Goal: Task Accomplishment & Management: Manage account settings

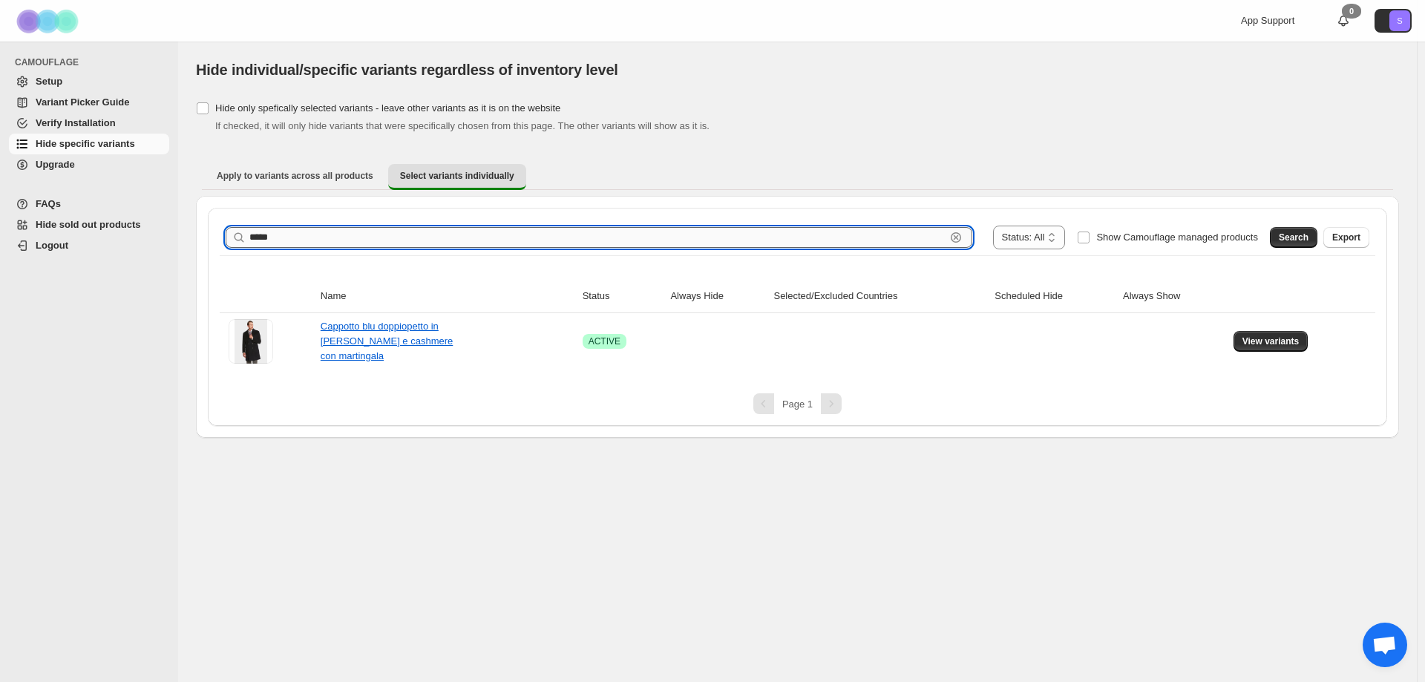
click at [327, 239] on input "*****" at bounding box center [597, 237] width 696 height 21
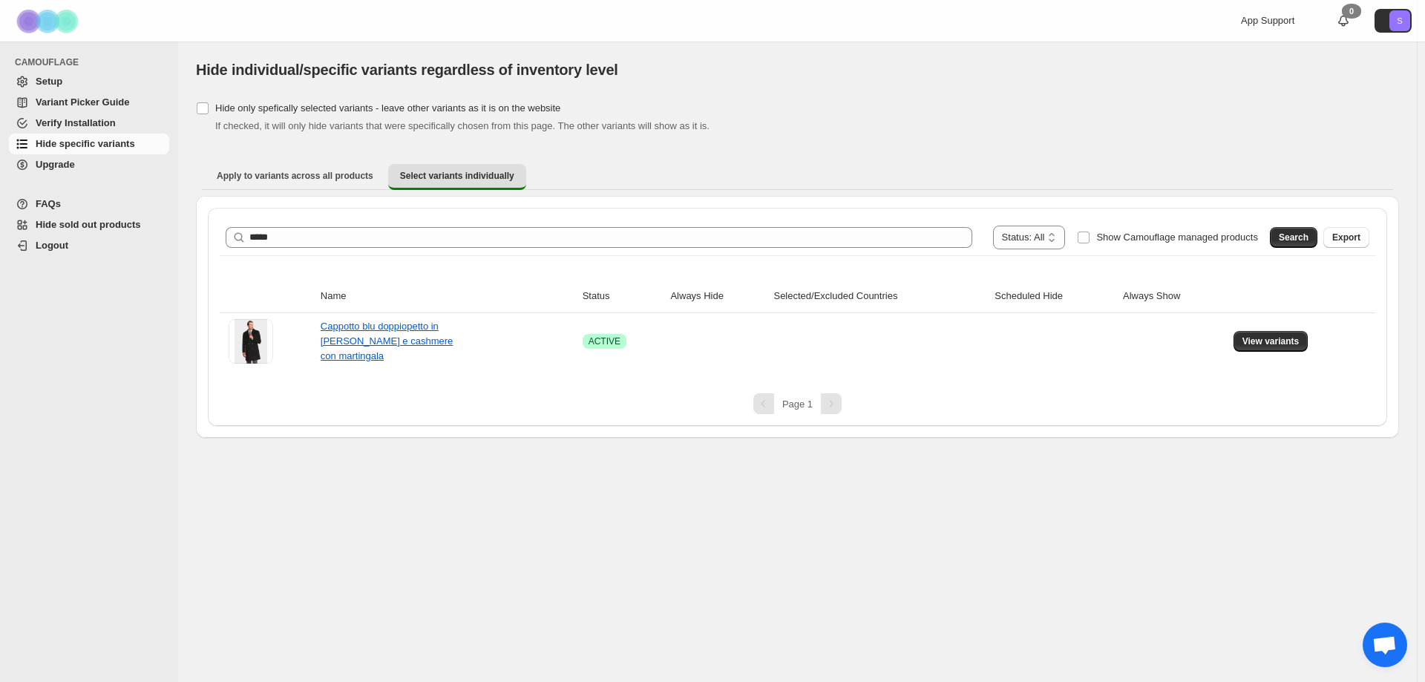
click at [1304, 229] on button "Search" at bounding box center [1293, 237] width 47 height 21
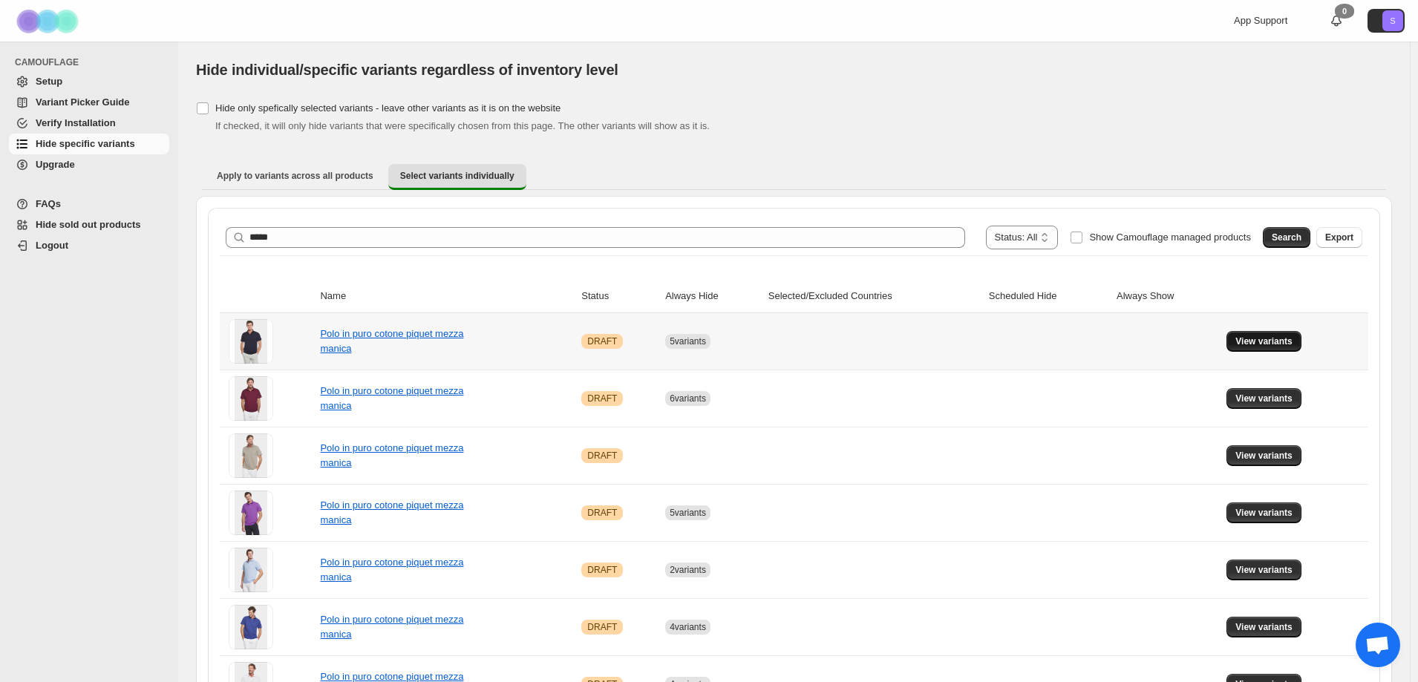
click at [1263, 344] on span "View variants" at bounding box center [1263, 341] width 57 height 12
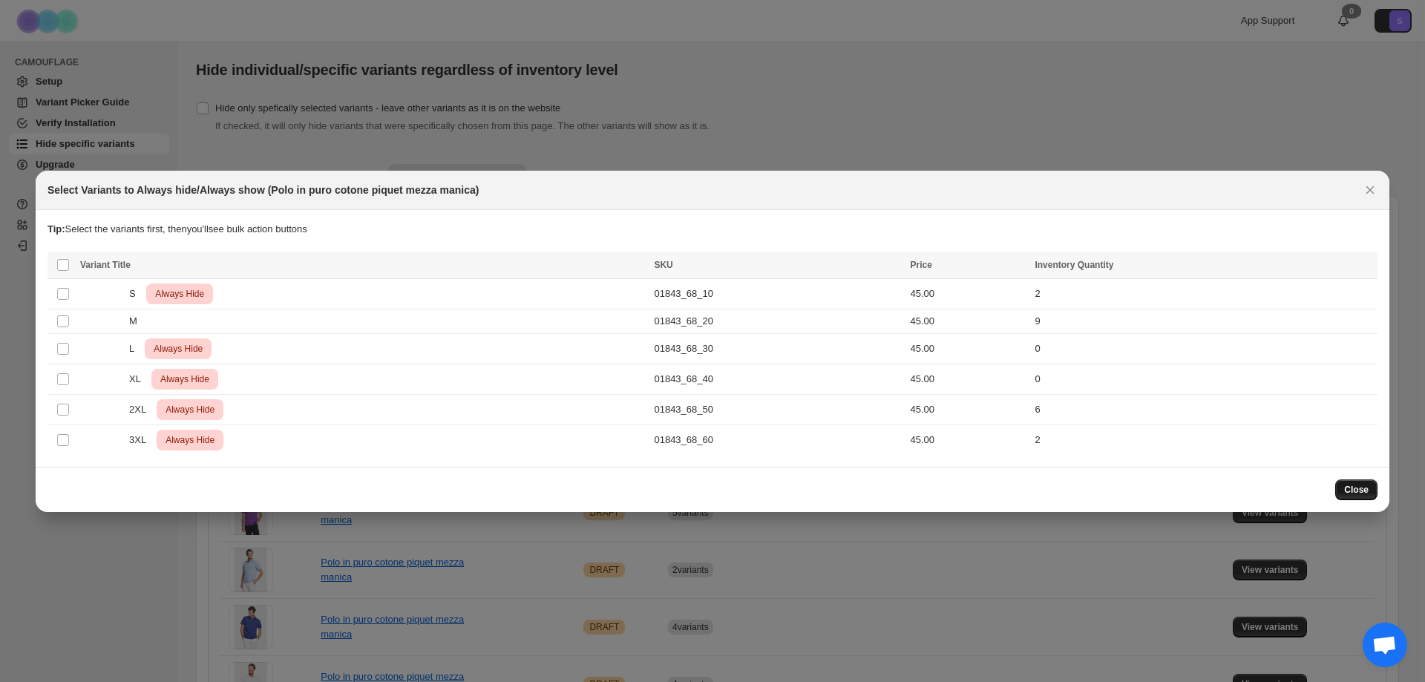
click at [1363, 485] on span "Close" at bounding box center [1356, 490] width 24 height 12
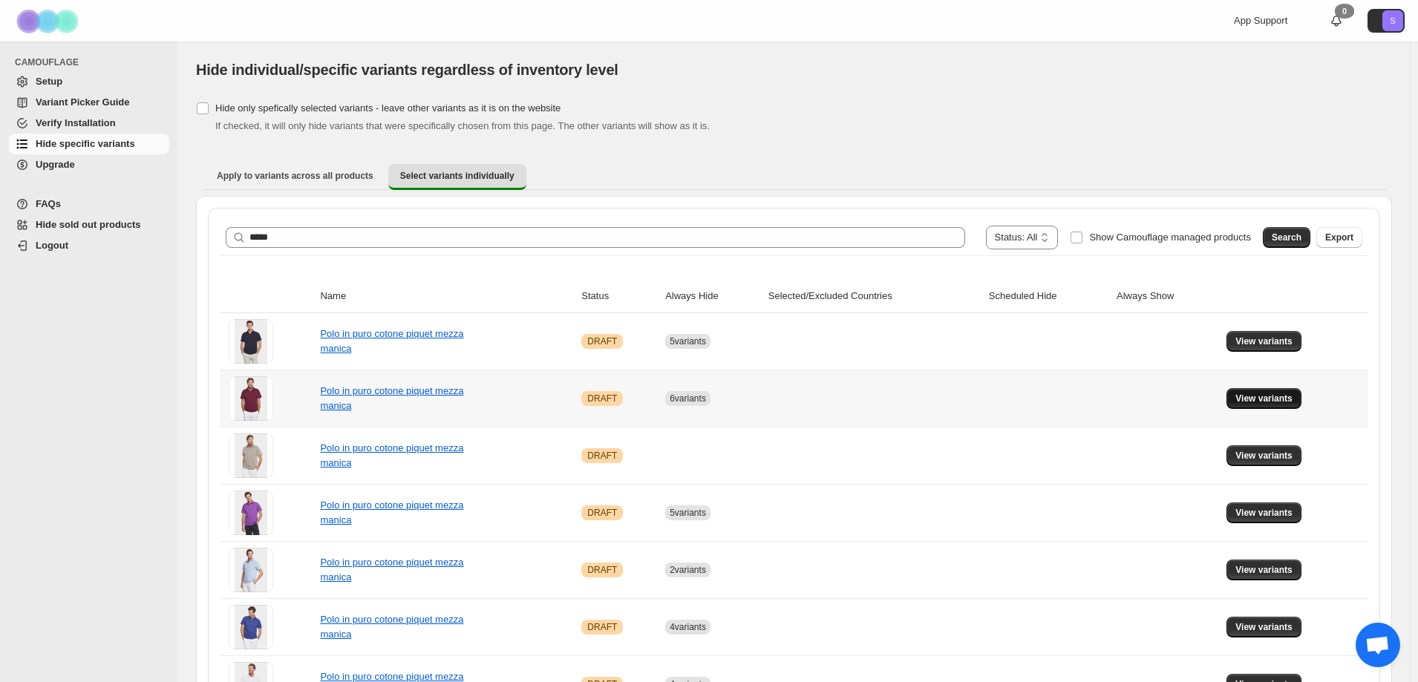
click at [1284, 399] on span "View variants" at bounding box center [1263, 399] width 57 height 12
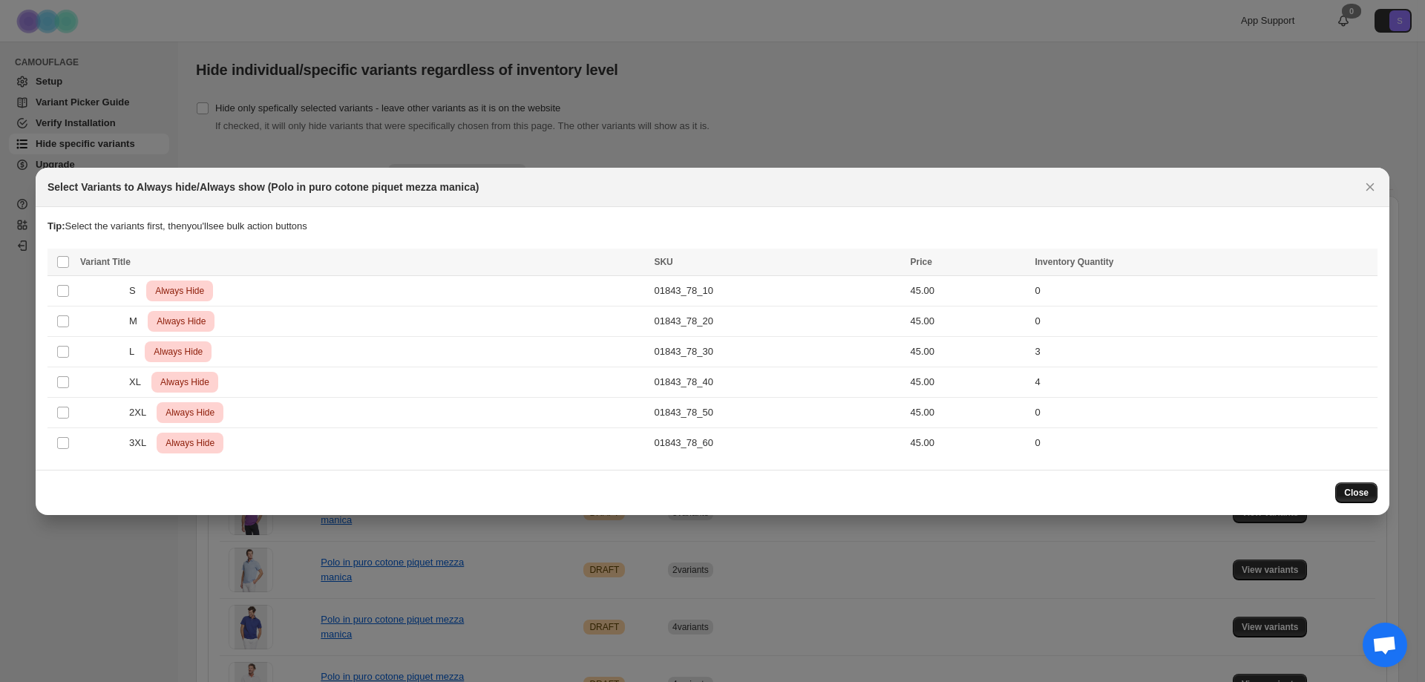
click at [1359, 495] on span "Close" at bounding box center [1356, 493] width 24 height 12
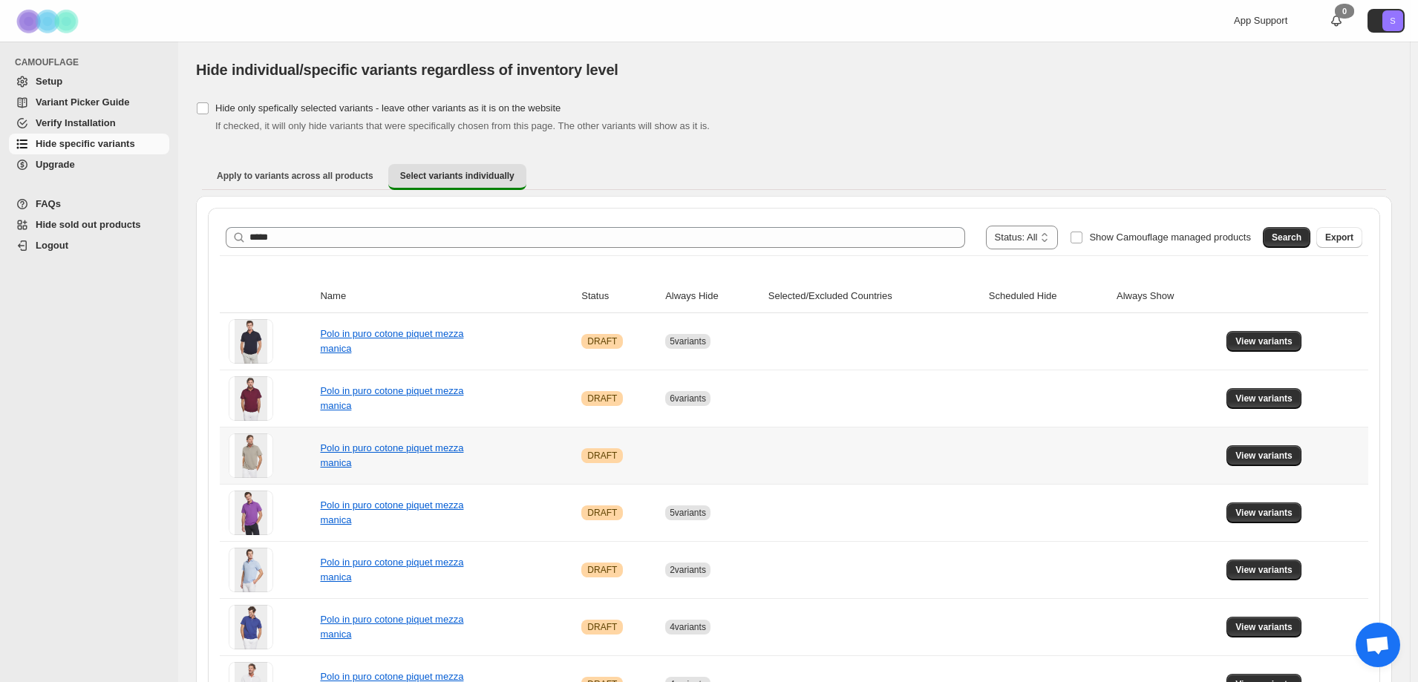
click at [1252, 442] on td "View variants" at bounding box center [1295, 455] width 146 height 57
click at [1254, 457] on span "View variants" at bounding box center [1263, 456] width 57 height 12
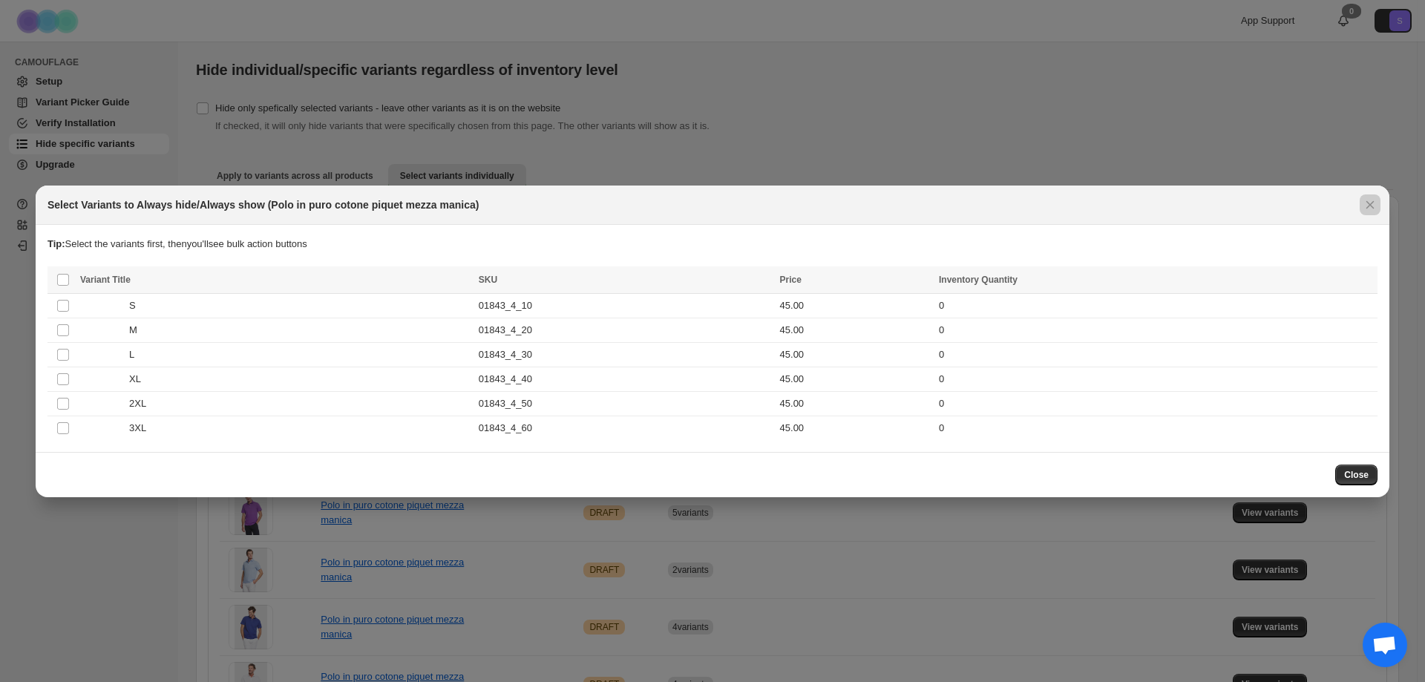
click at [1393, 482] on div at bounding box center [712, 341] width 1425 height 682
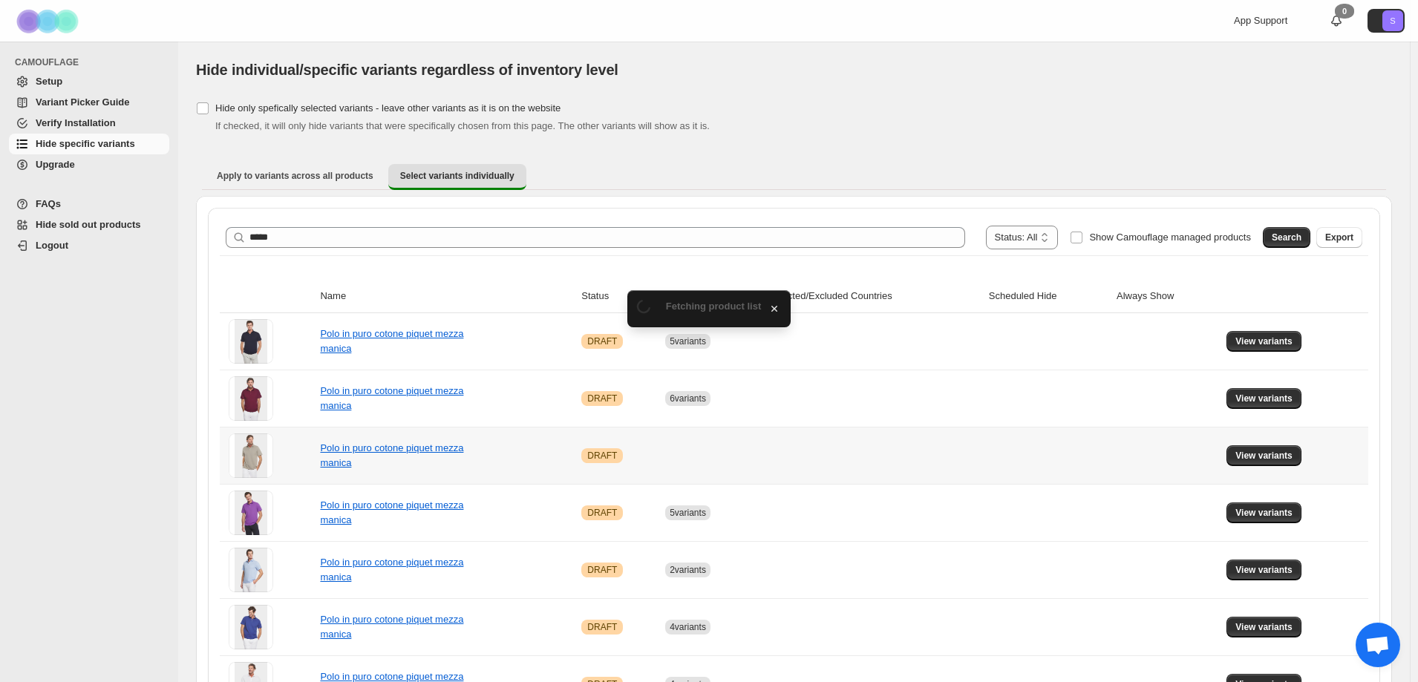
click at [1359, 481] on td "View variants" at bounding box center [1295, 455] width 146 height 57
click at [1279, 517] on span "View variants" at bounding box center [1263, 513] width 57 height 12
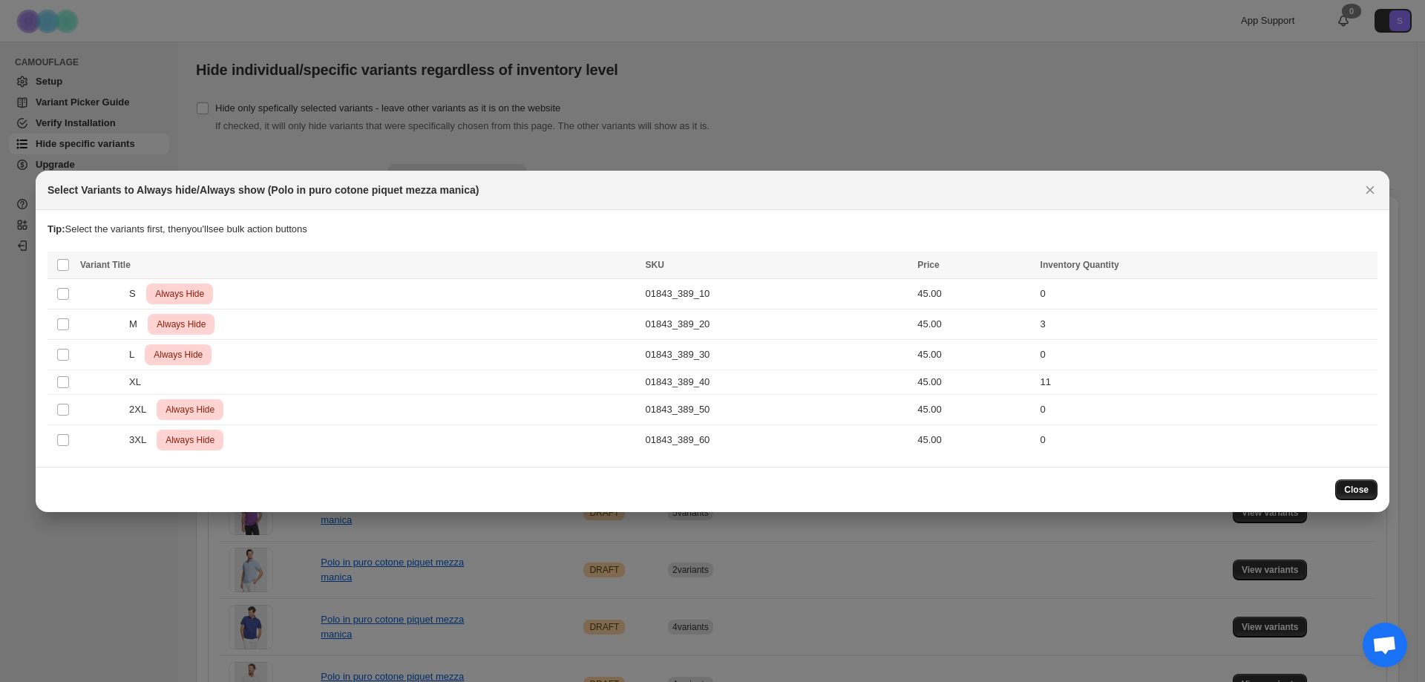
click at [1350, 498] on button "Close" at bounding box center [1356, 489] width 42 height 21
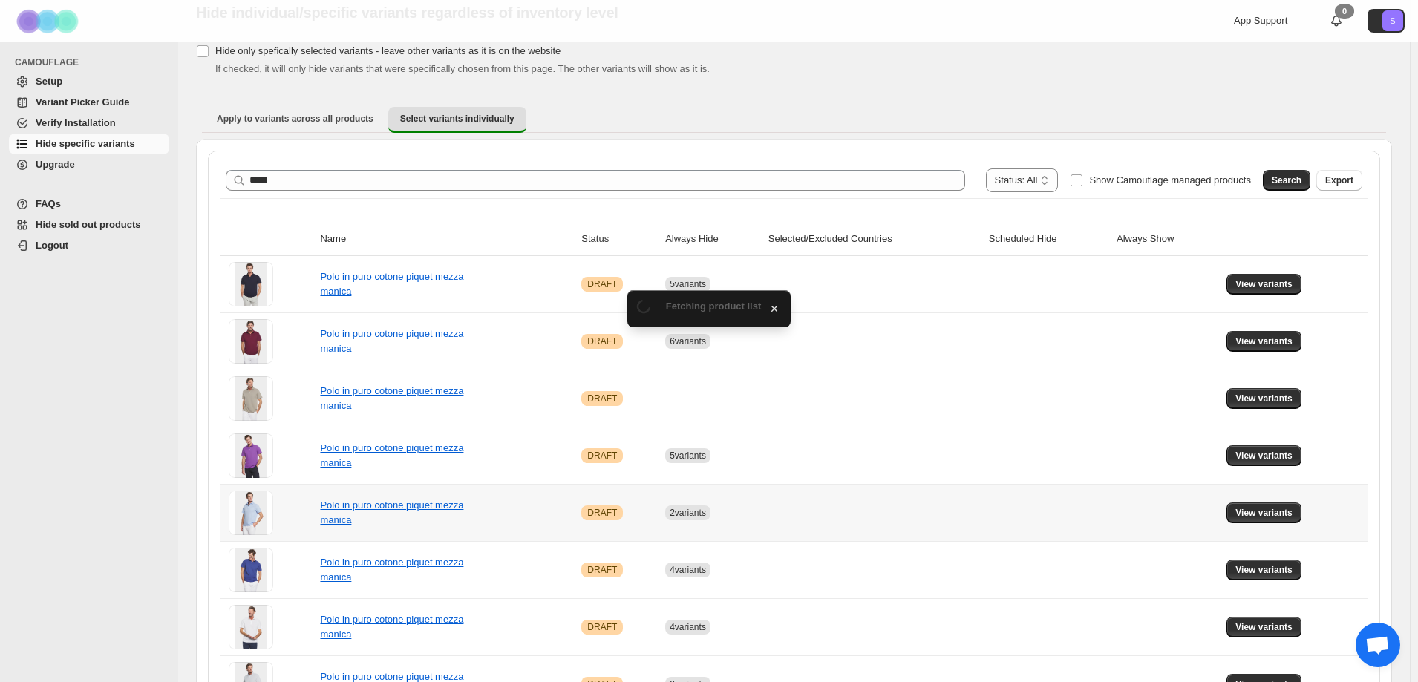
scroll to position [74, 0]
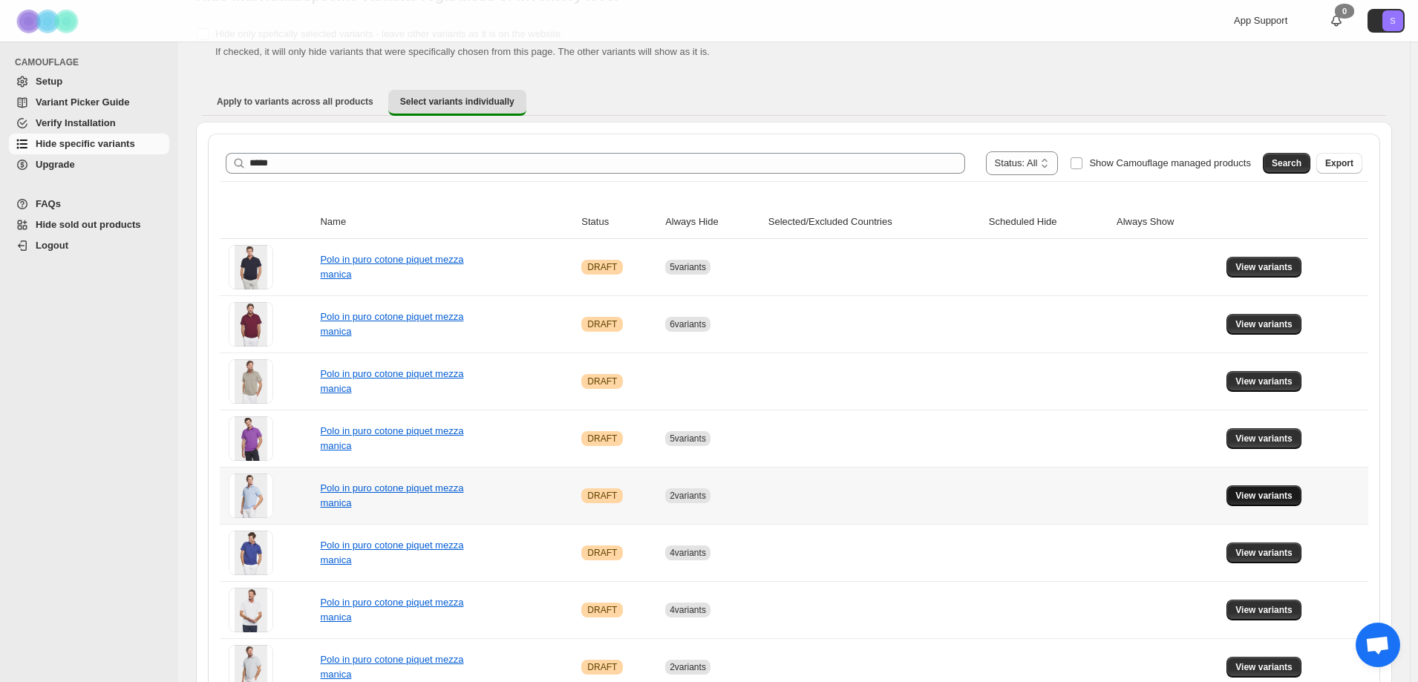
click at [1265, 505] on button "View variants" at bounding box center [1263, 495] width 75 height 21
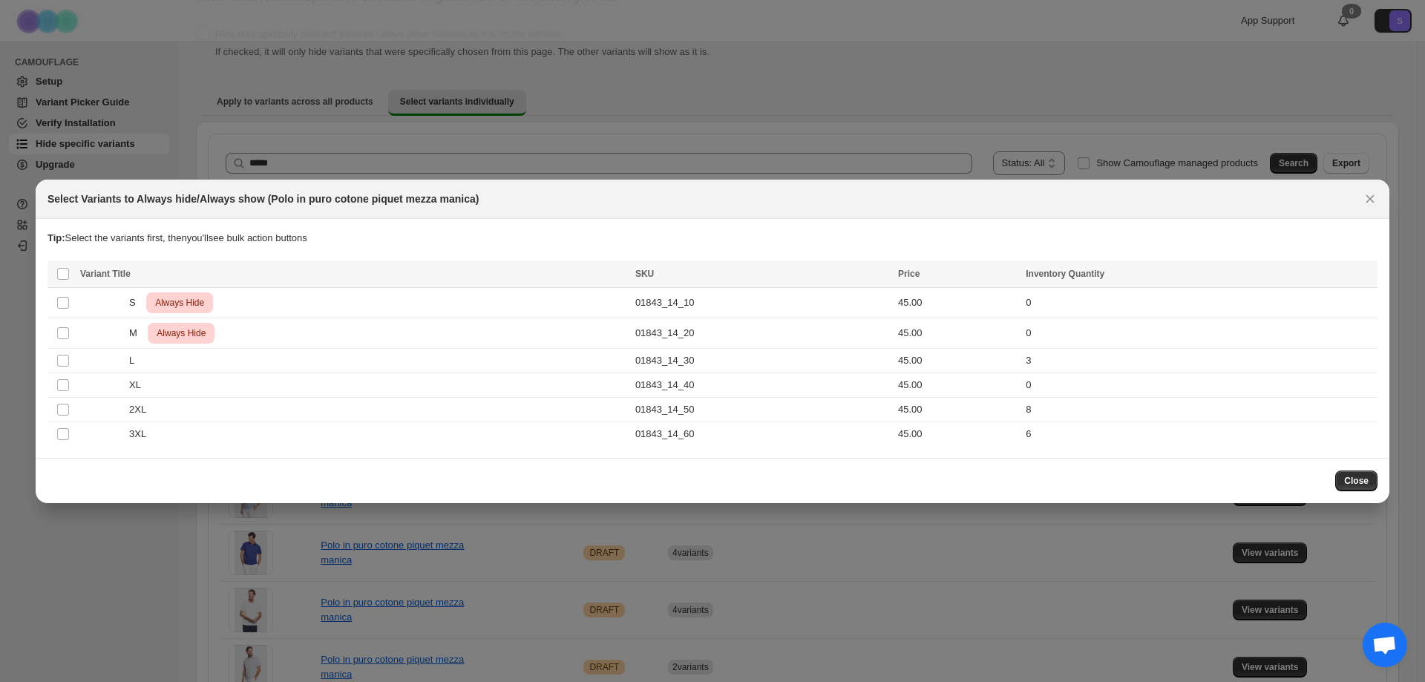
click at [1384, 476] on div "Close" at bounding box center [713, 480] width 1354 height 45
click at [1363, 485] on span "Close" at bounding box center [1356, 481] width 24 height 12
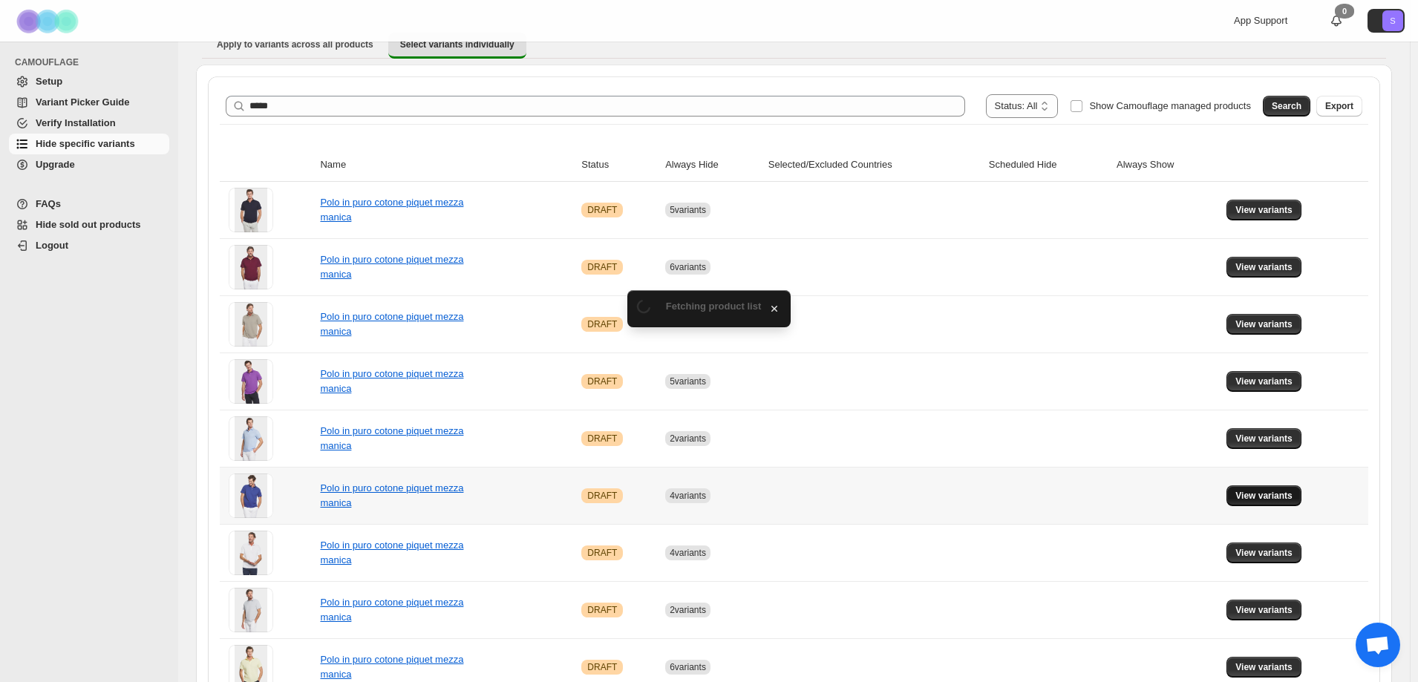
scroll to position [148, 0]
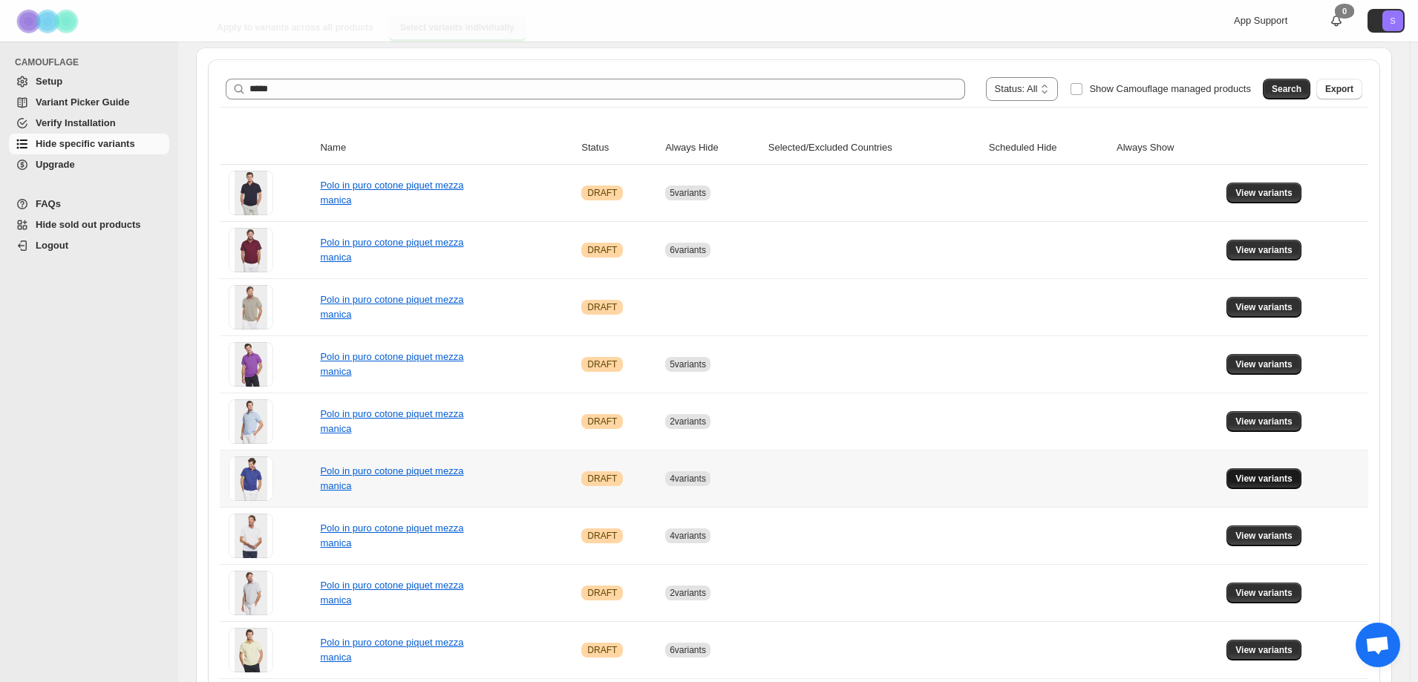
click at [1280, 480] on span "View variants" at bounding box center [1263, 479] width 57 height 12
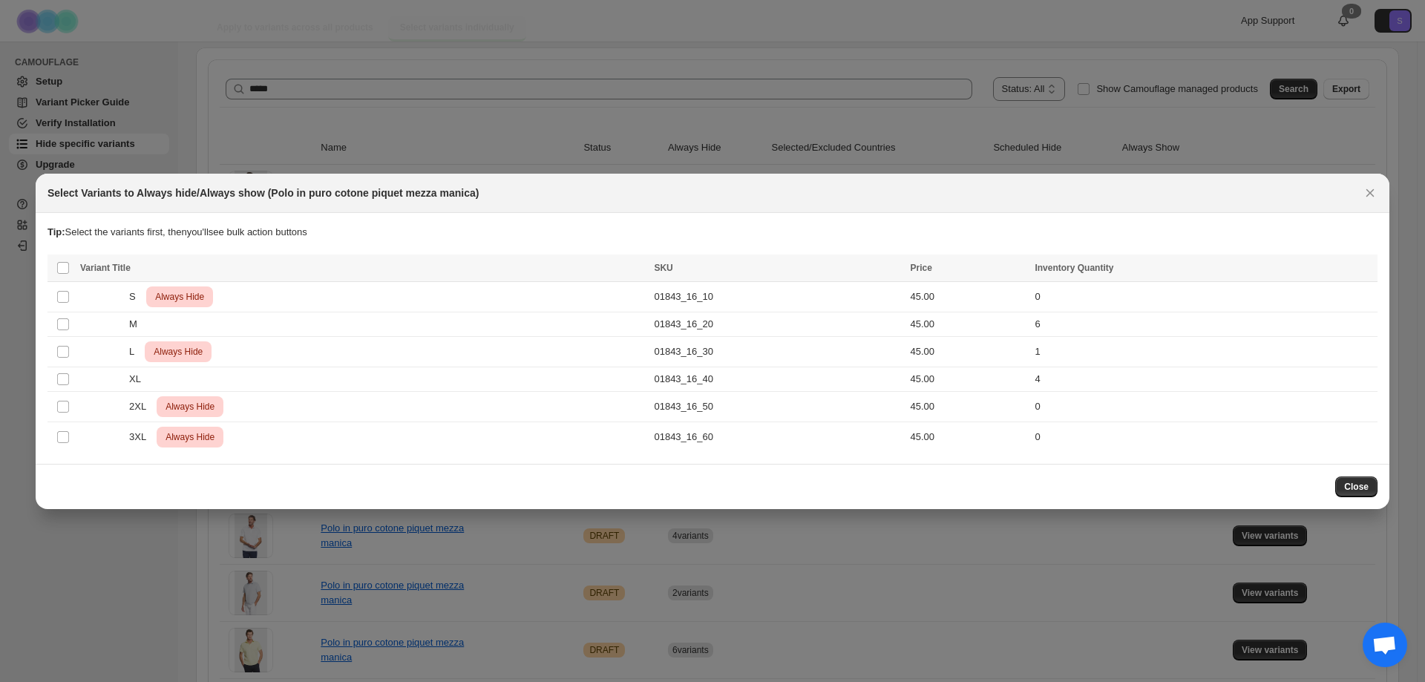
click at [1348, 490] on span "Close" at bounding box center [1356, 487] width 24 height 12
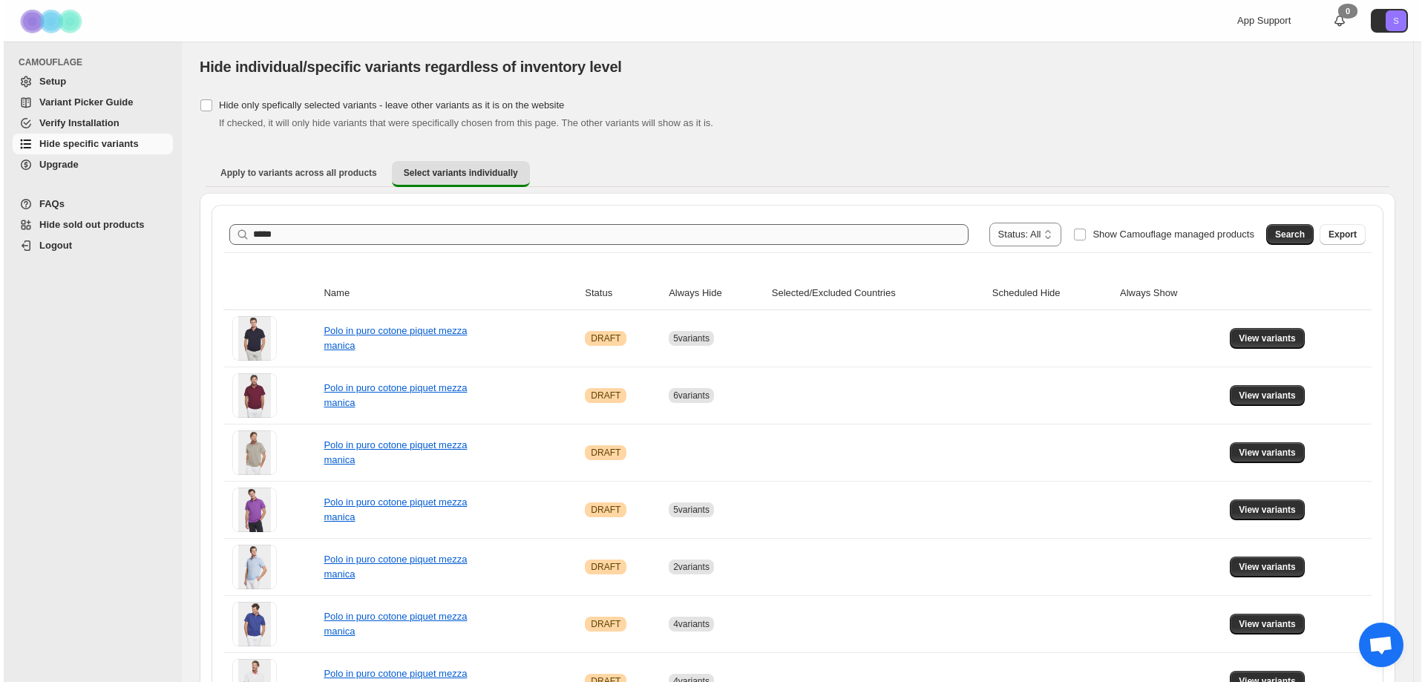
scroll to position [0, 0]
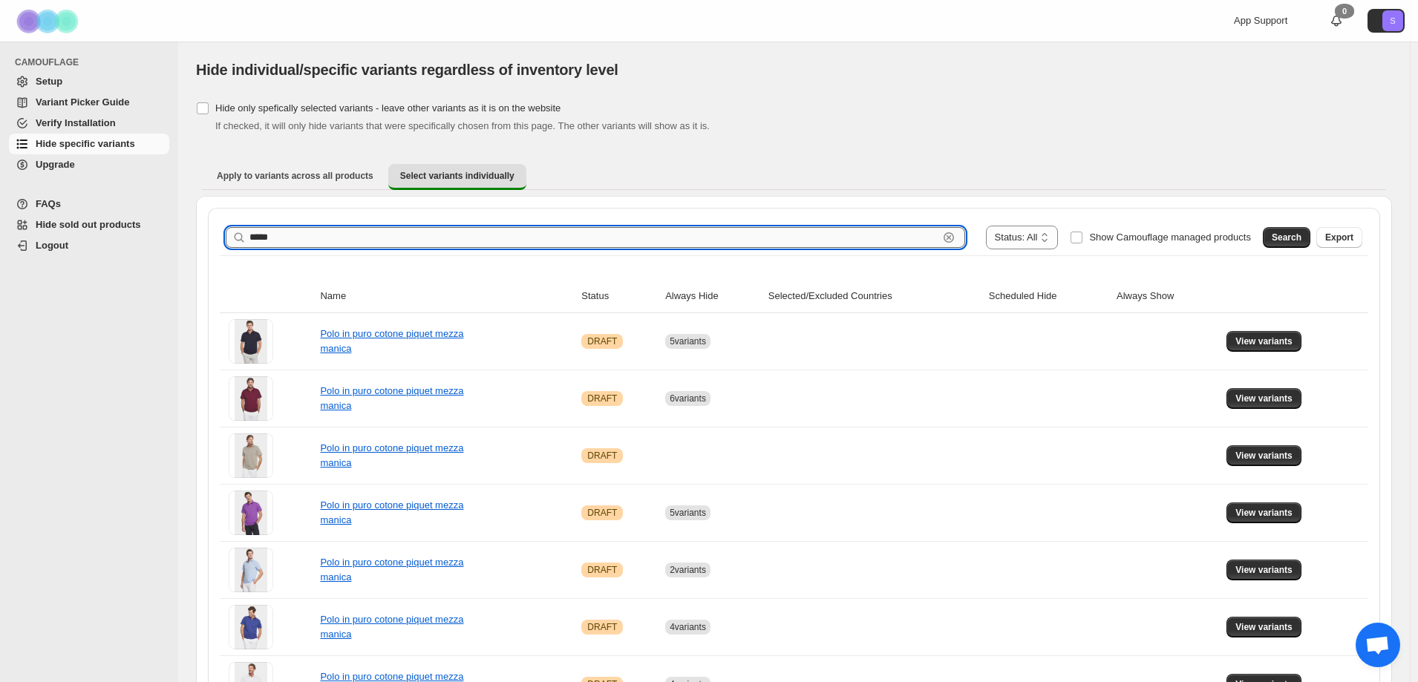
click at [453, 236] on input "*****" at bounding box center [593, 237] width 689 height 21
type input "*****"
click at [1274, 237] on button "Search" at bounding box center [1285, 237] width 47 height 21
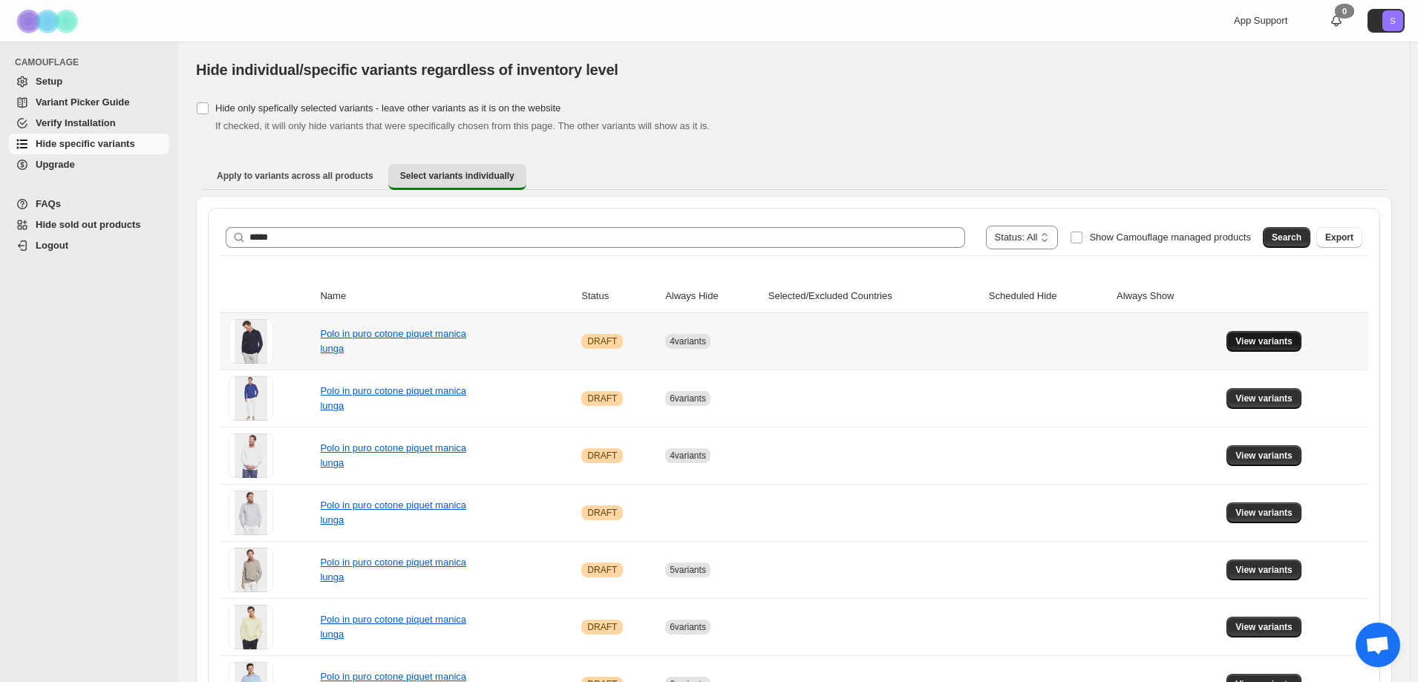
click at [1254, 342] on span "View variants" at bounding box center [1263, 341] width 57 height 12
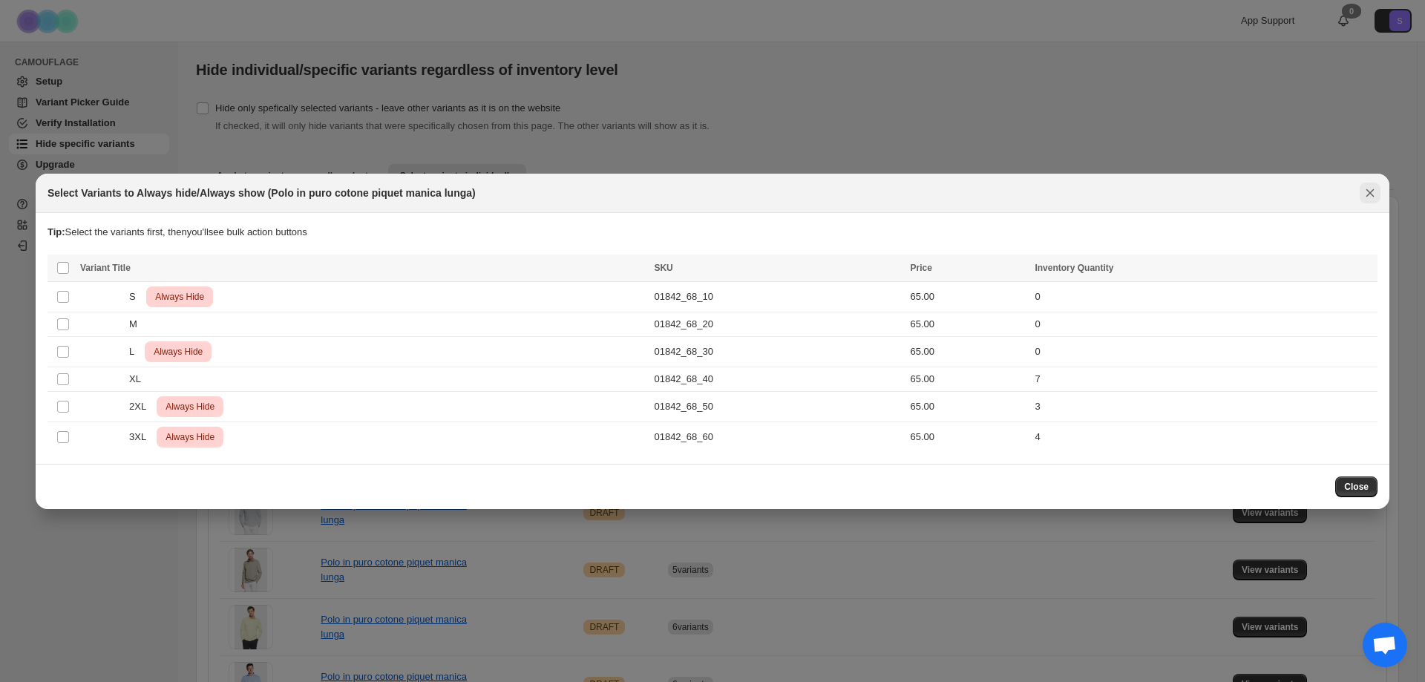
click at [1366, 198] on icon "Close" at bounding box center [1370, 193] width 15 height 15
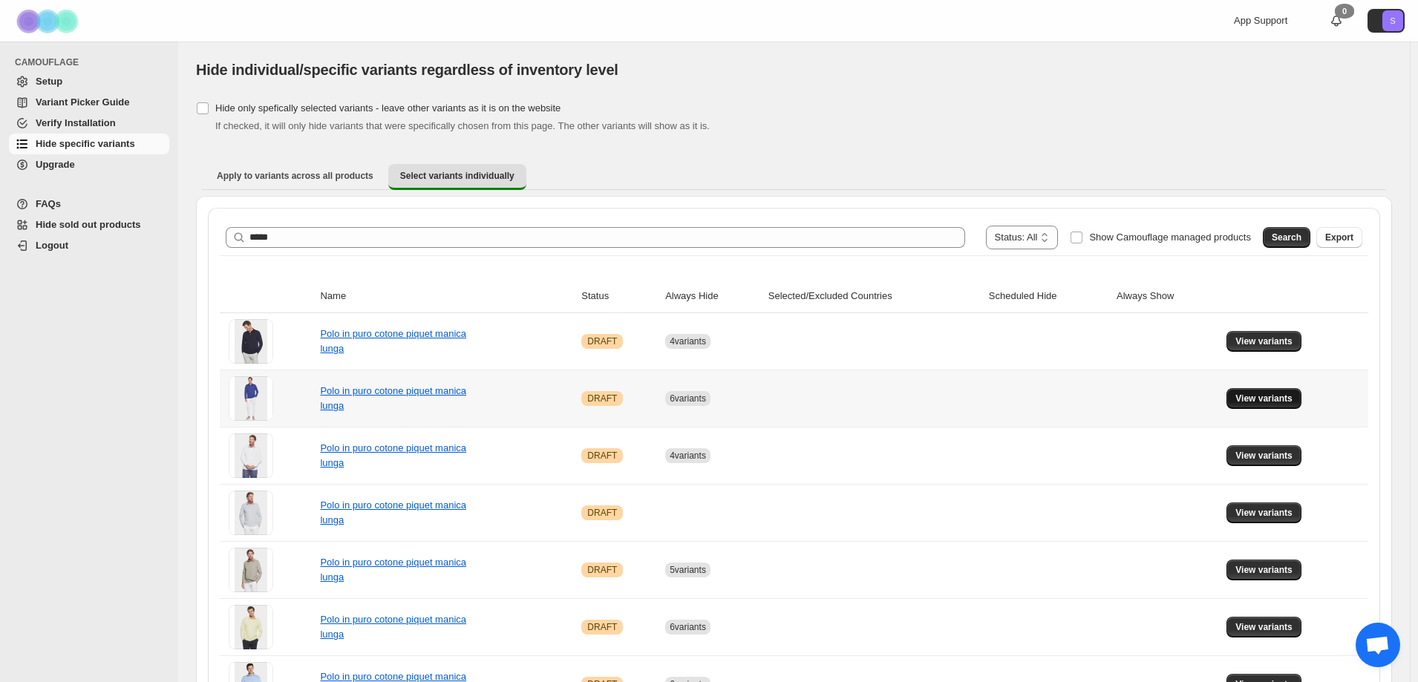
click at [1282, 404] on span "View variants" at bounding box center [1263, 399] width 57 height 12
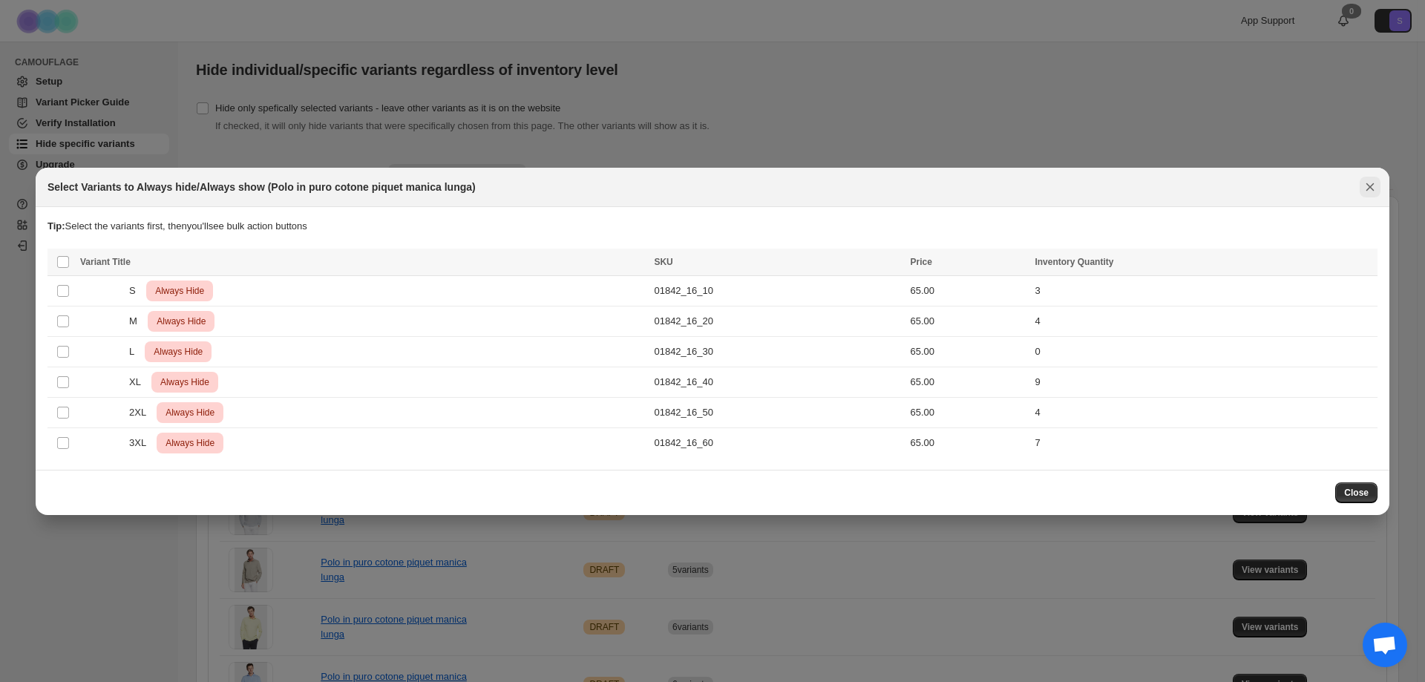
click at [1368, 191] on icon "Close" at bounding box center [1370, 187] width 15 height 15
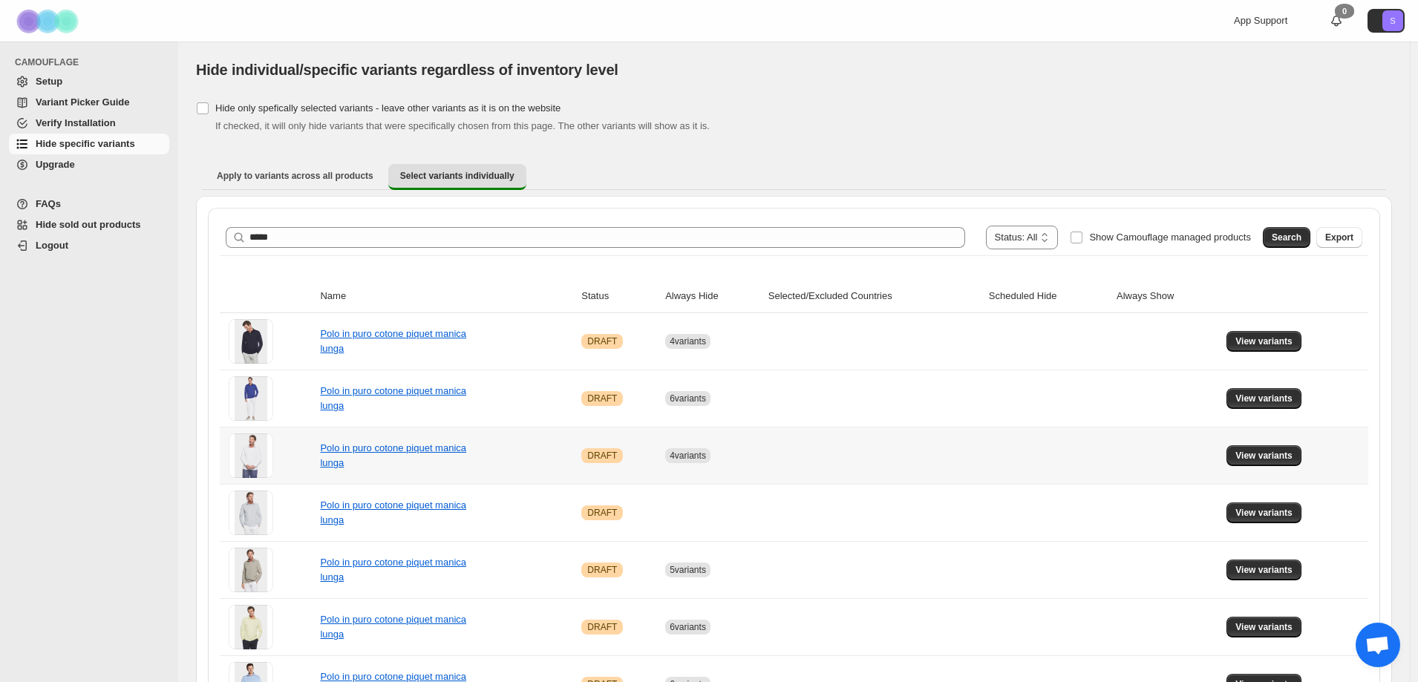
click at [1260, 443] on td "View variants" at bounding box center [1295, 455] width 146 height 57
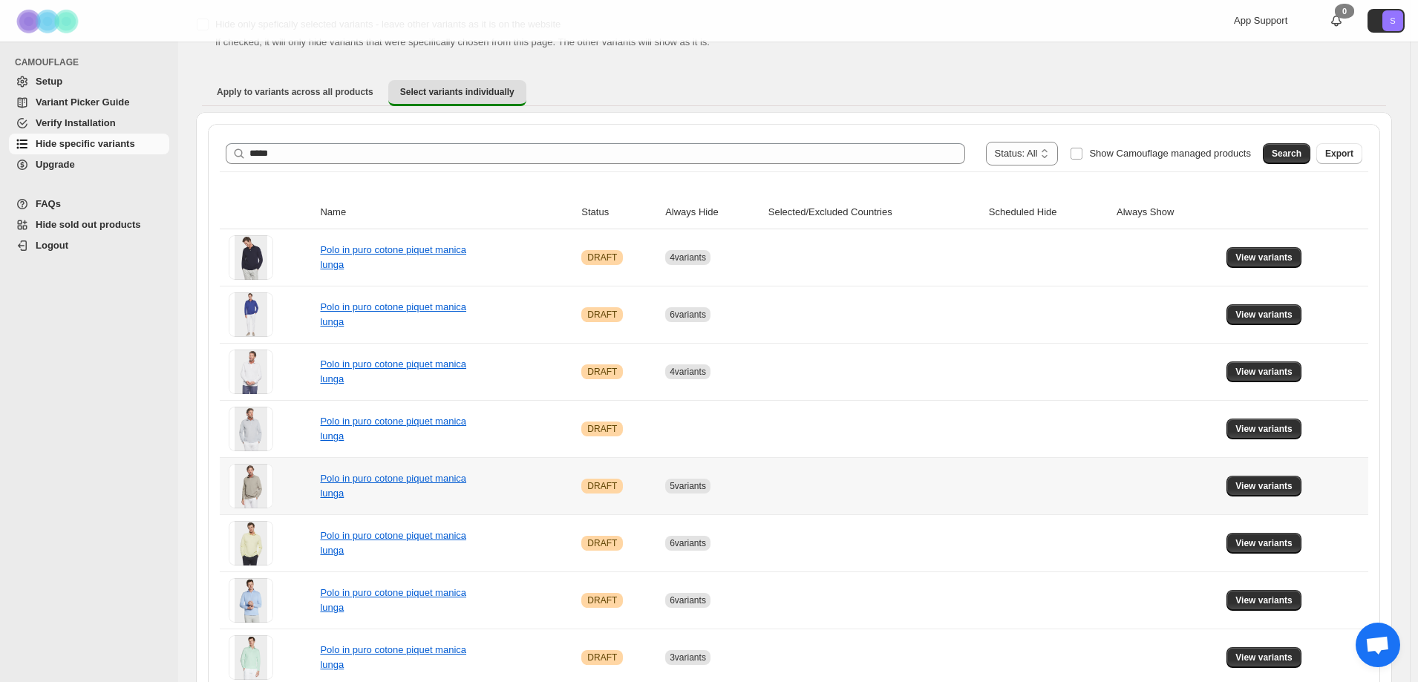
scroll to position [213, 0]
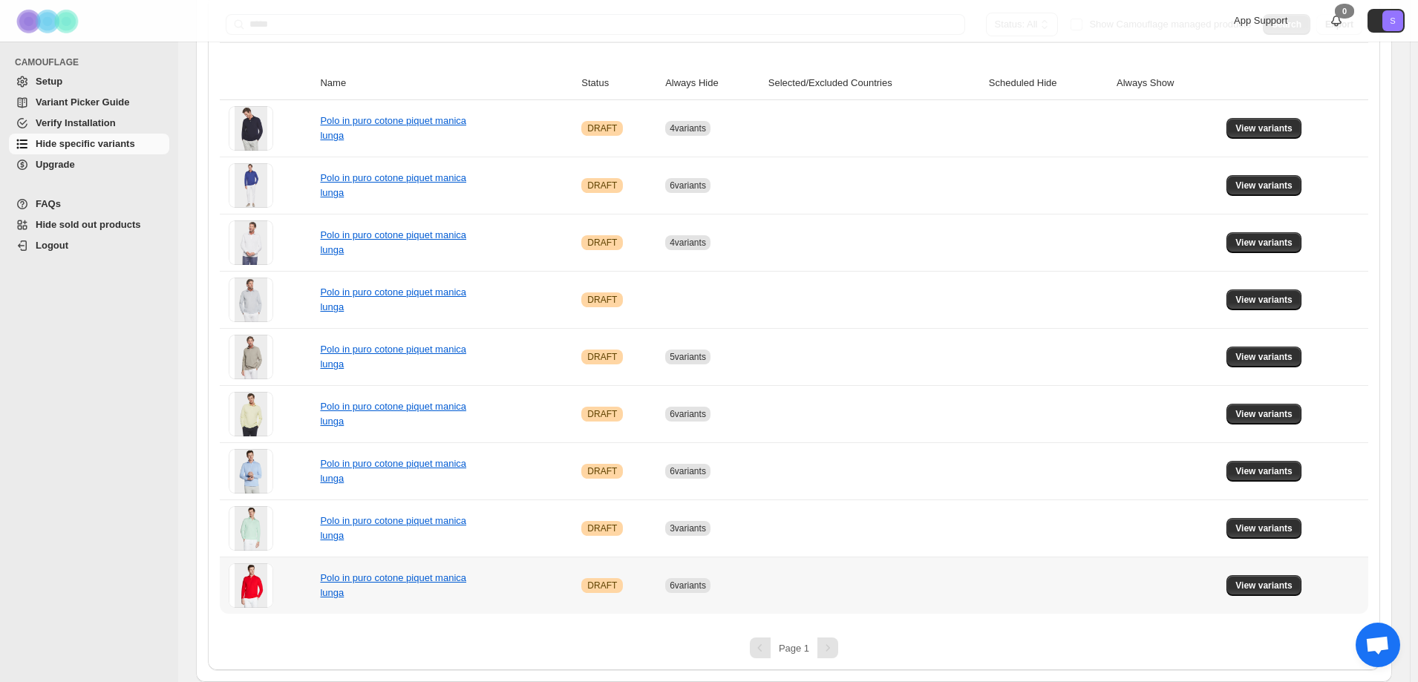
click at [1262, 572] on td "View variants" at bounding box center [1295, 585] width 146 height 57
click at [1258, 585] on span "View variants" at bounding box center [1263, 586] width 57 height 12
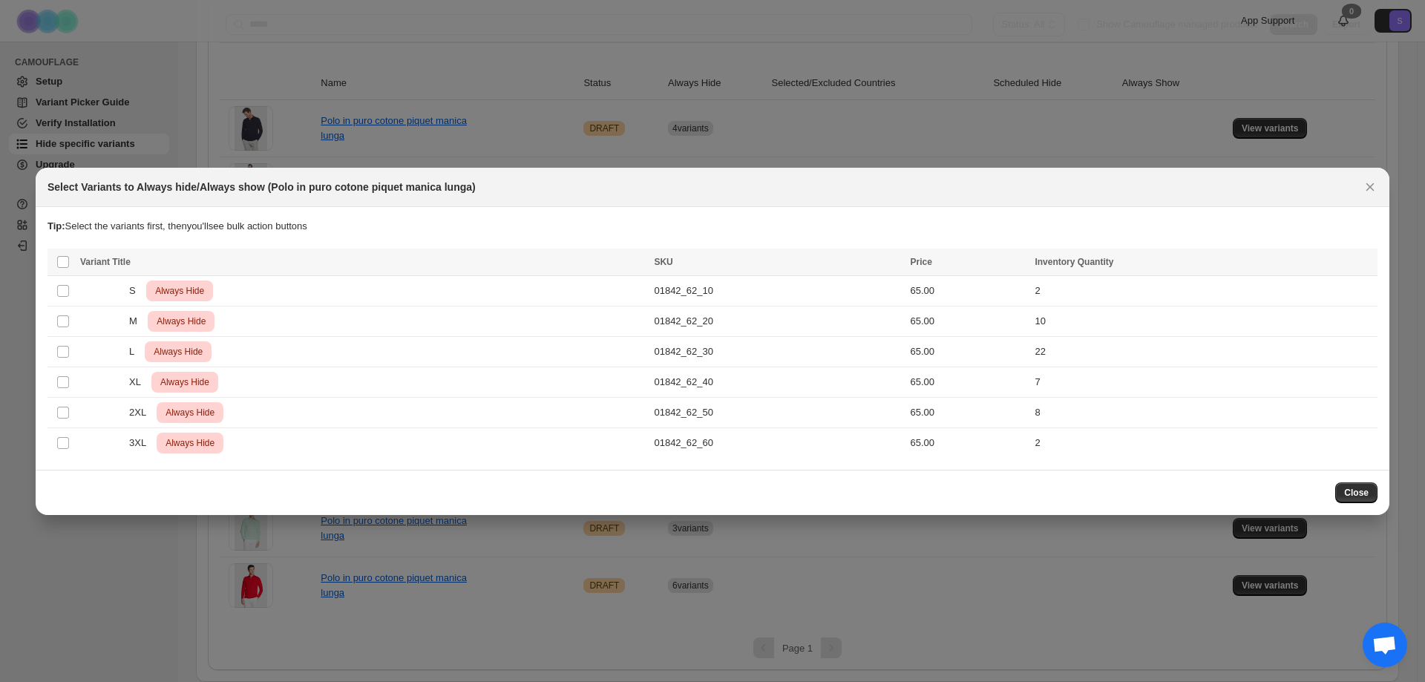
click at [1190, 559] on div at bounding box center [712, 341] width 1425 height 682
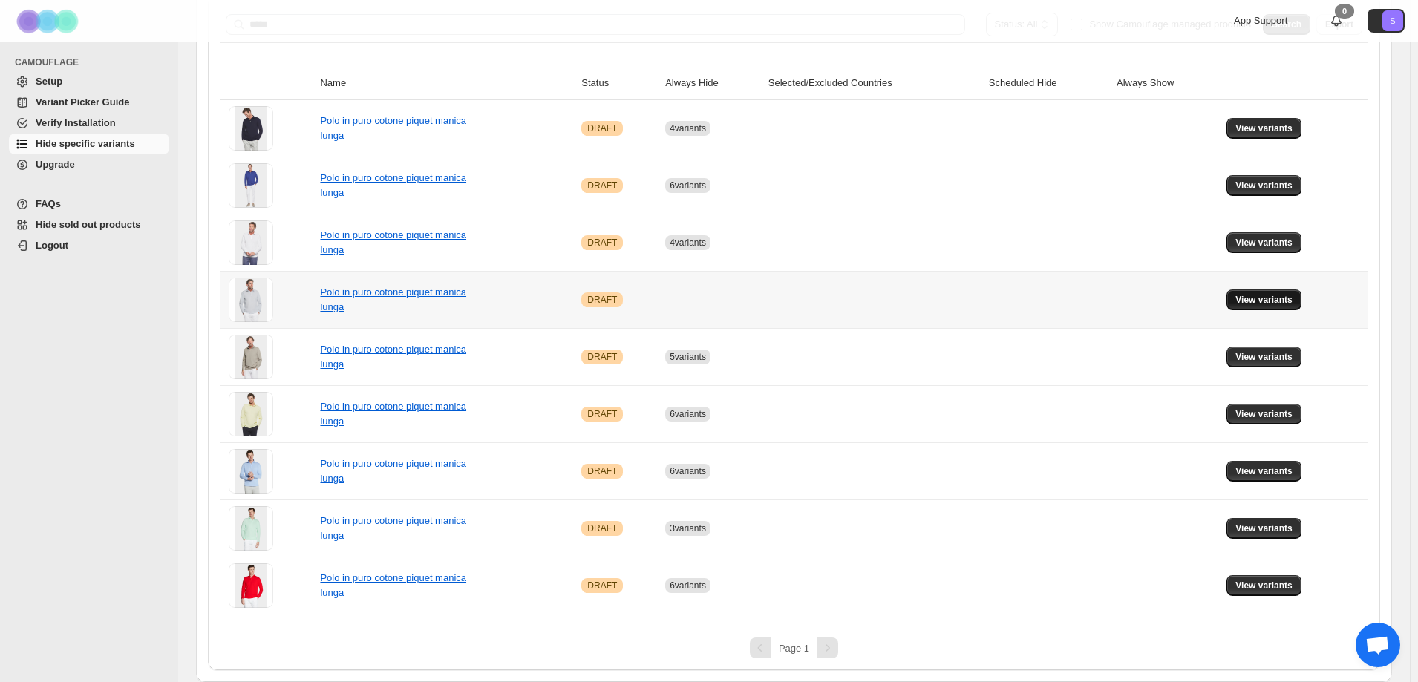
click at [1274, 296] on span "View variants" at bounding box center [1263, 300] width 57 height 12
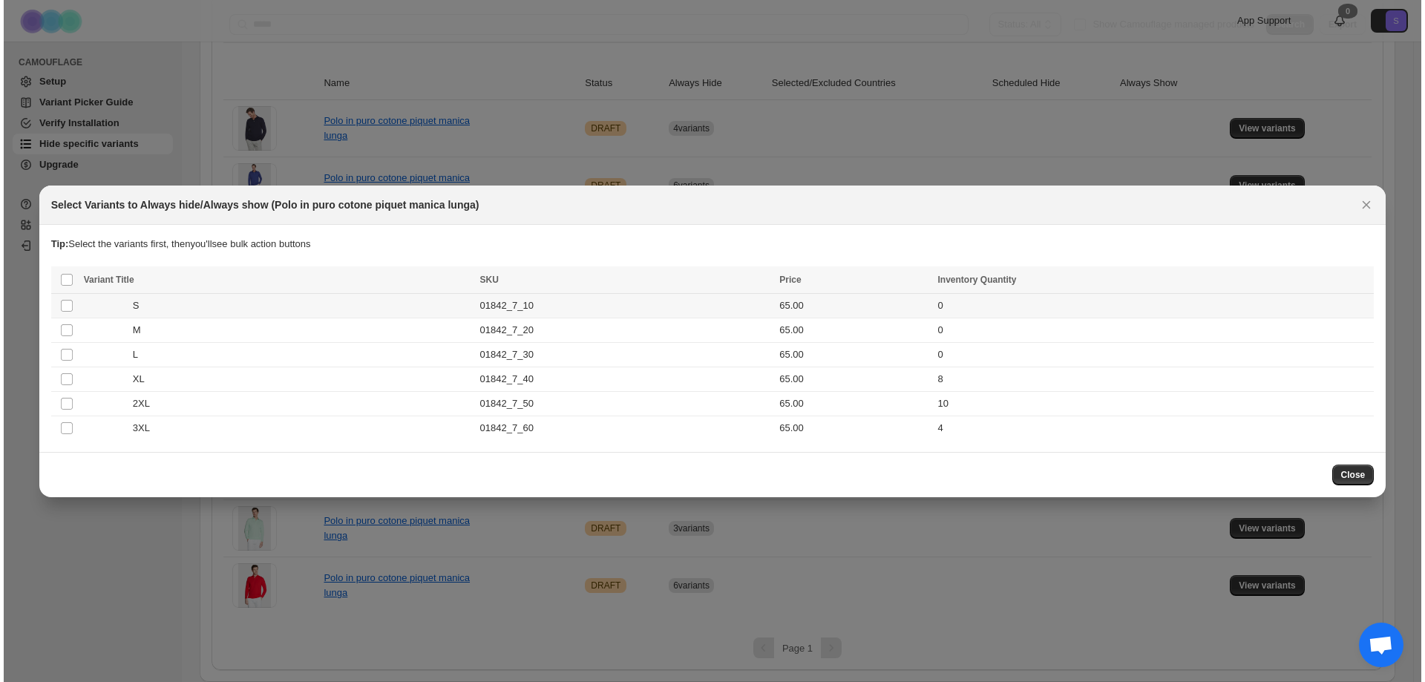
scroll to position [0, 0]
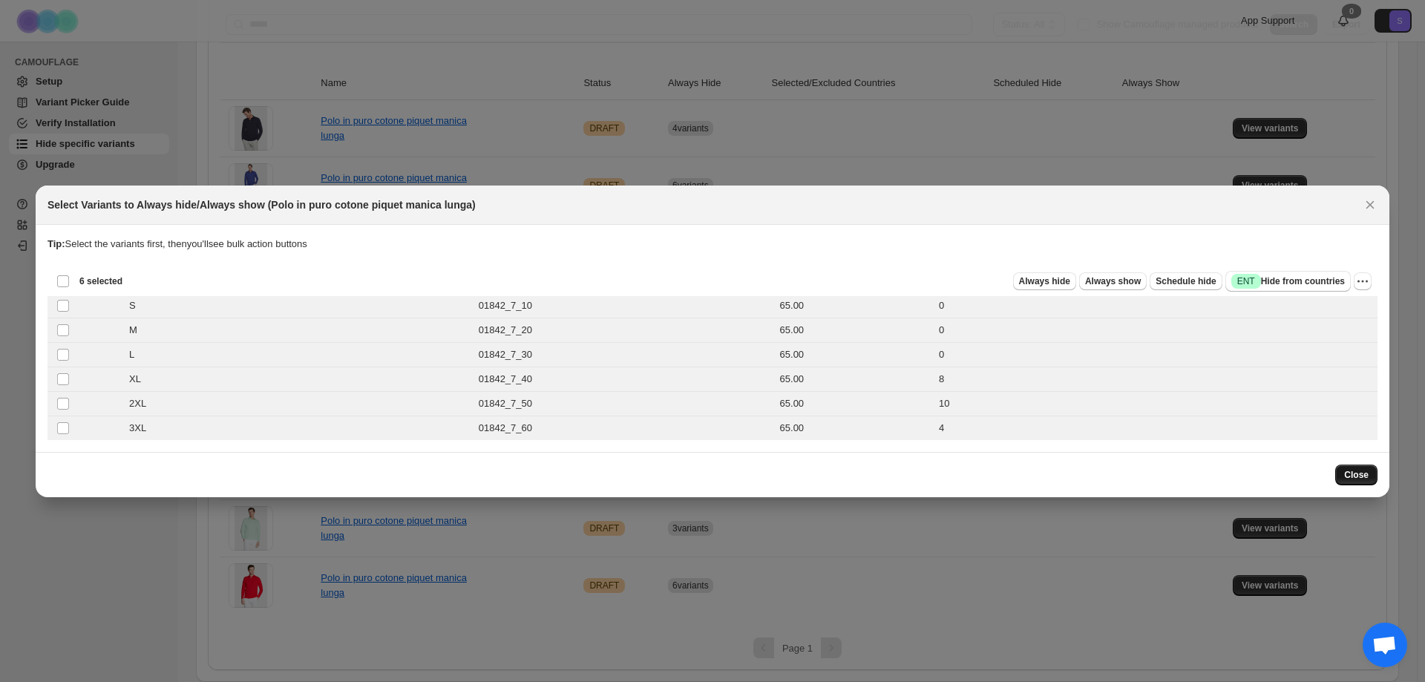
click at [1349, 474] on span "Close" at bounding box center [1356, 475] width 24 height 12
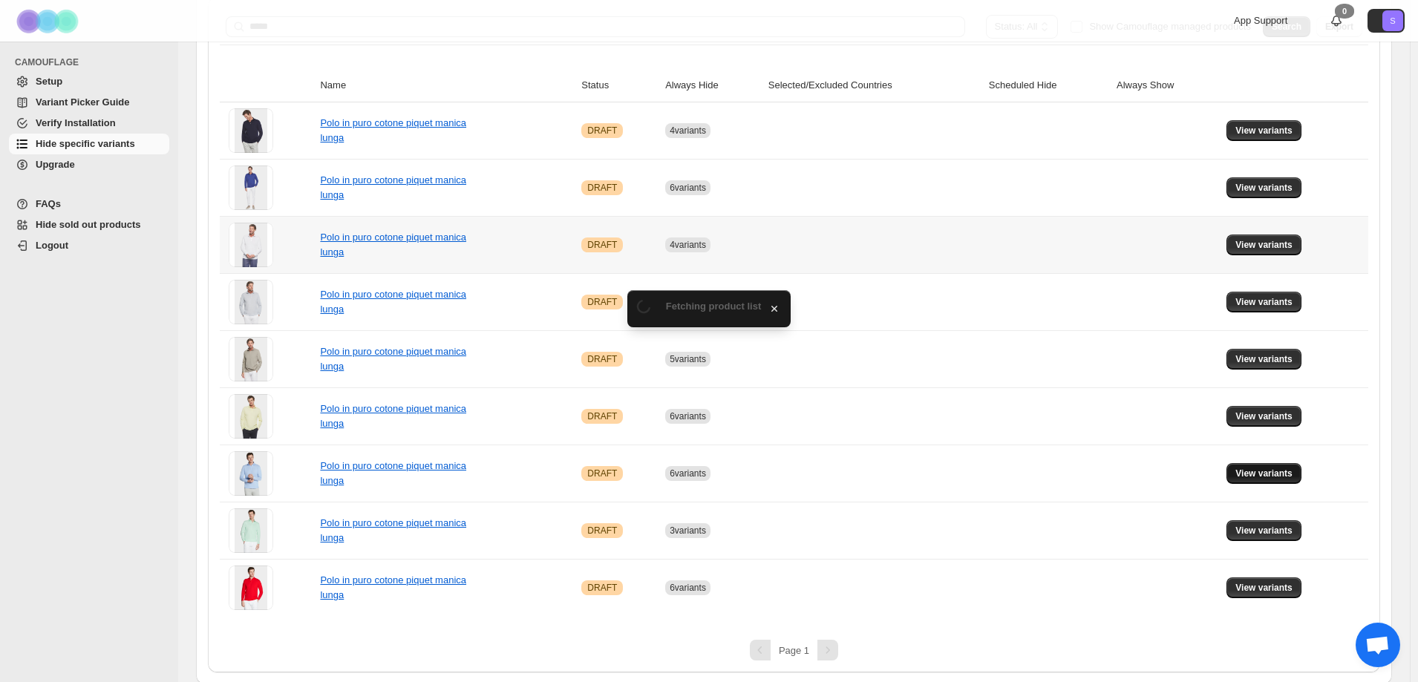
scroll to position [213, 0]
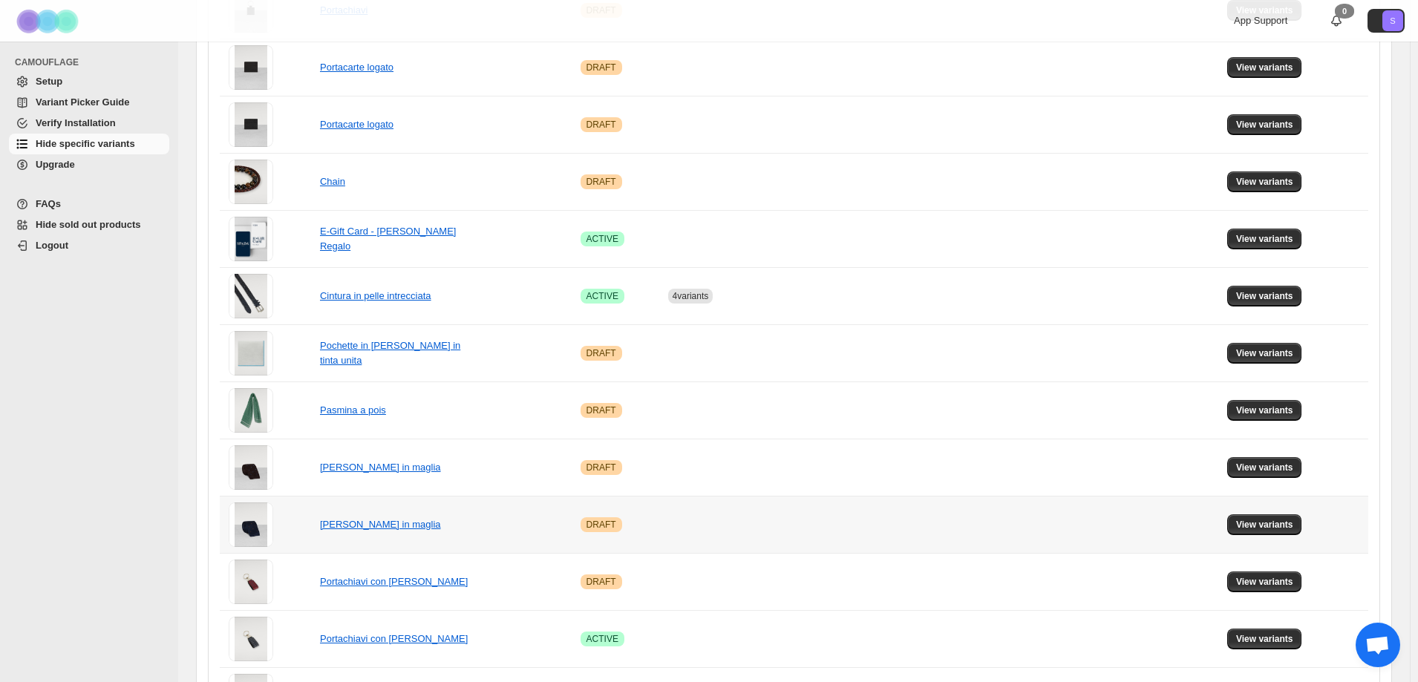
scroll to position [520, 0]
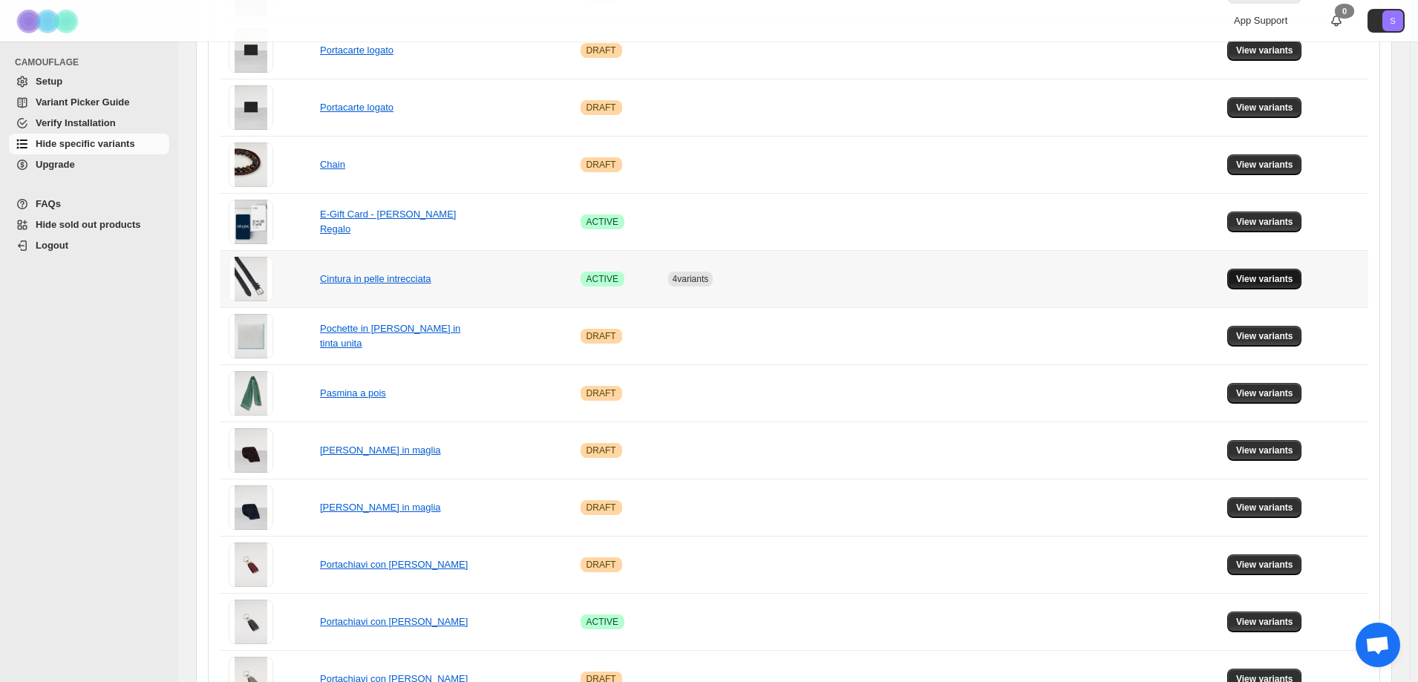
click at [1299, 269] on button "View variants" at bounding box center [1264, 279] width 75 height 21
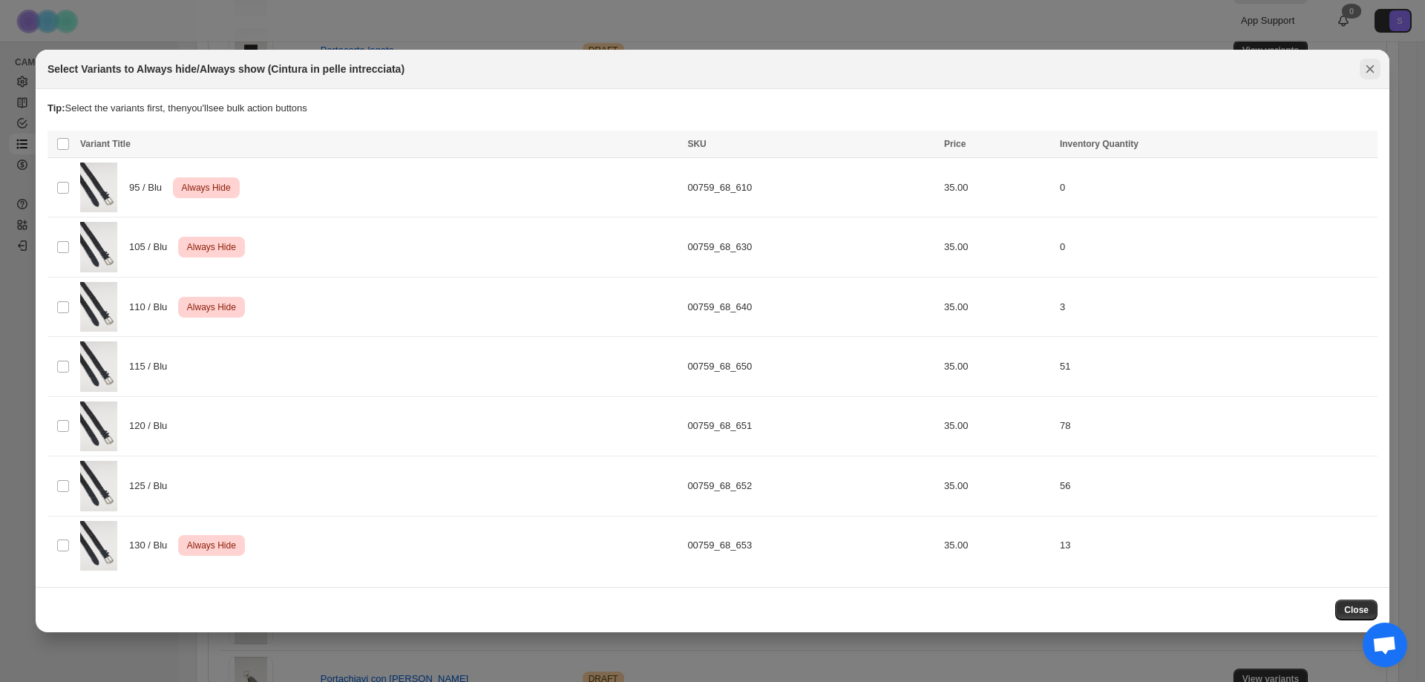
click at [1369, 72] on icon "Close" at bounding box center [1370, 69] width 15 height 15
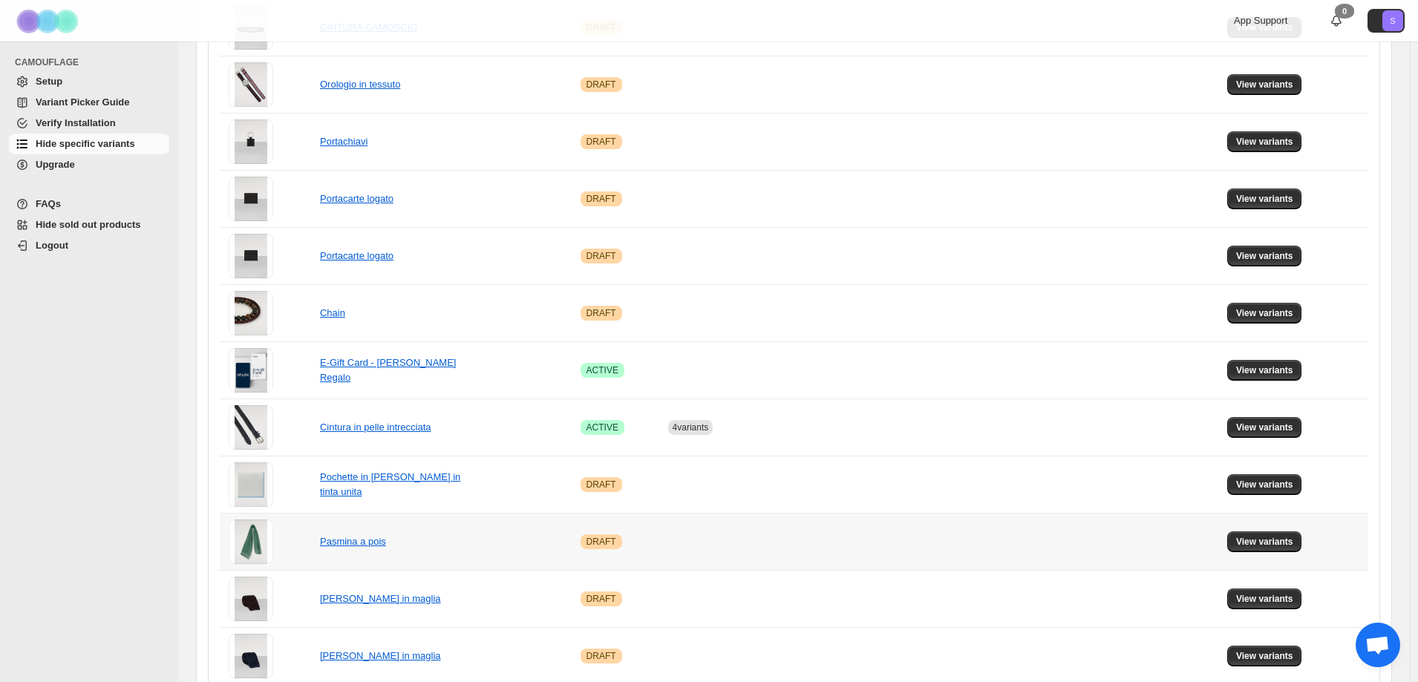
scroll to position [148, 0]
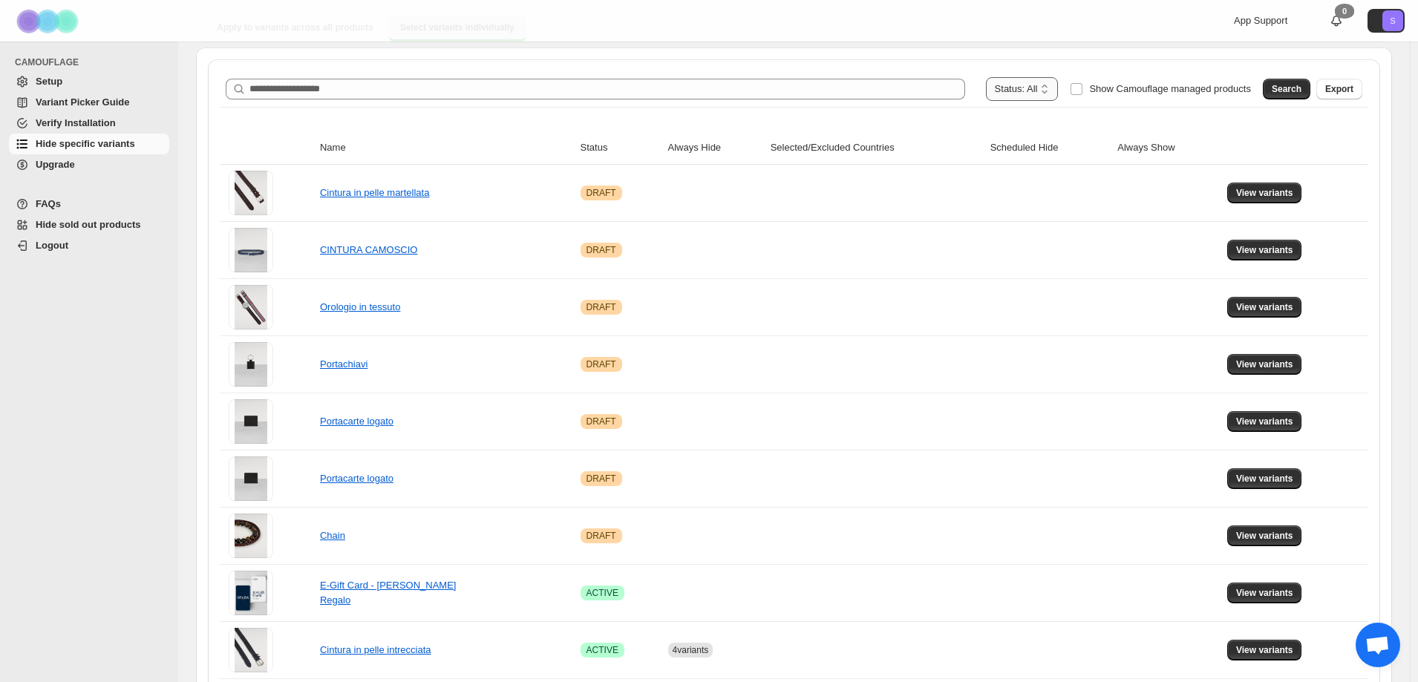
click at [1013, 82] on select "**********" at bounding box center [1022, 89] width 73 height 24
select select "******"
click at [1015, 77] on select "**********" at bounding box center [1022, 89] width 73 height 24
click at [1294, 89] on span "Search" at bounding box center [1286, 89] width 30 height 12
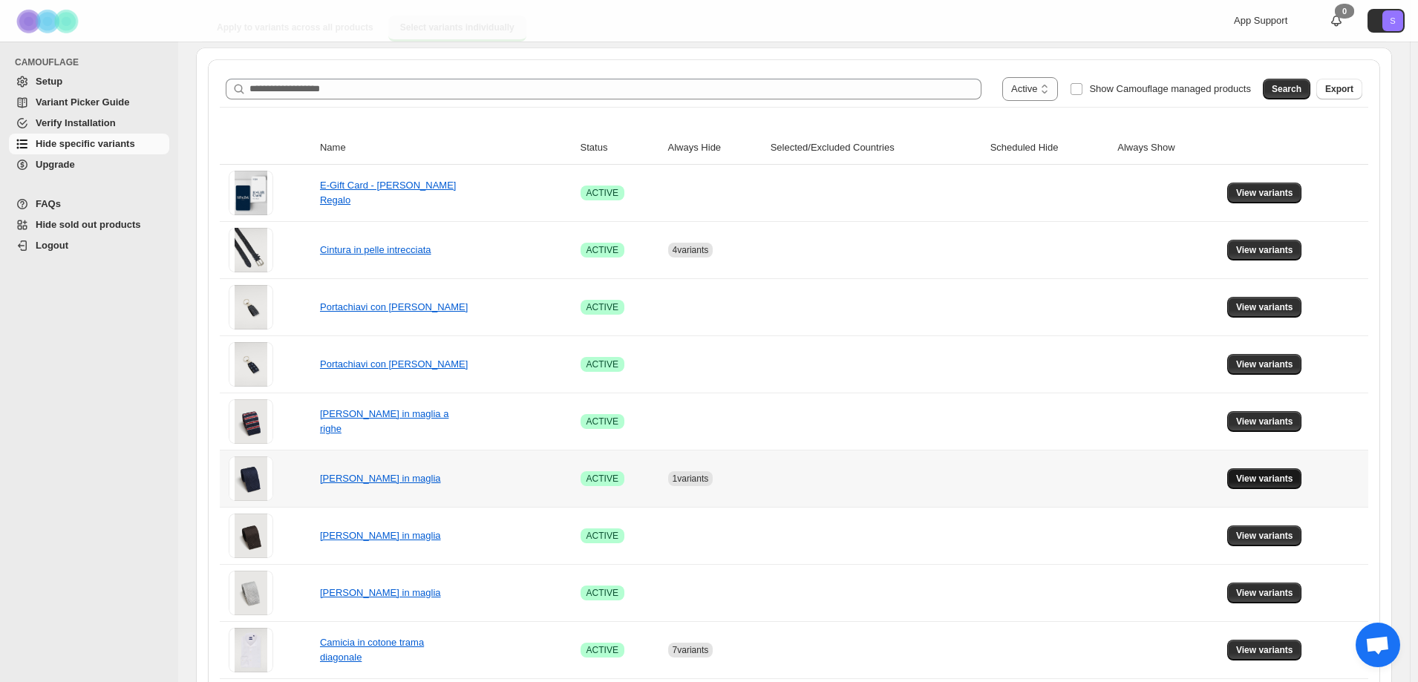
click at [1278, 476] on span "View variants" at bounding box center [1264, 479] width 57 height 12
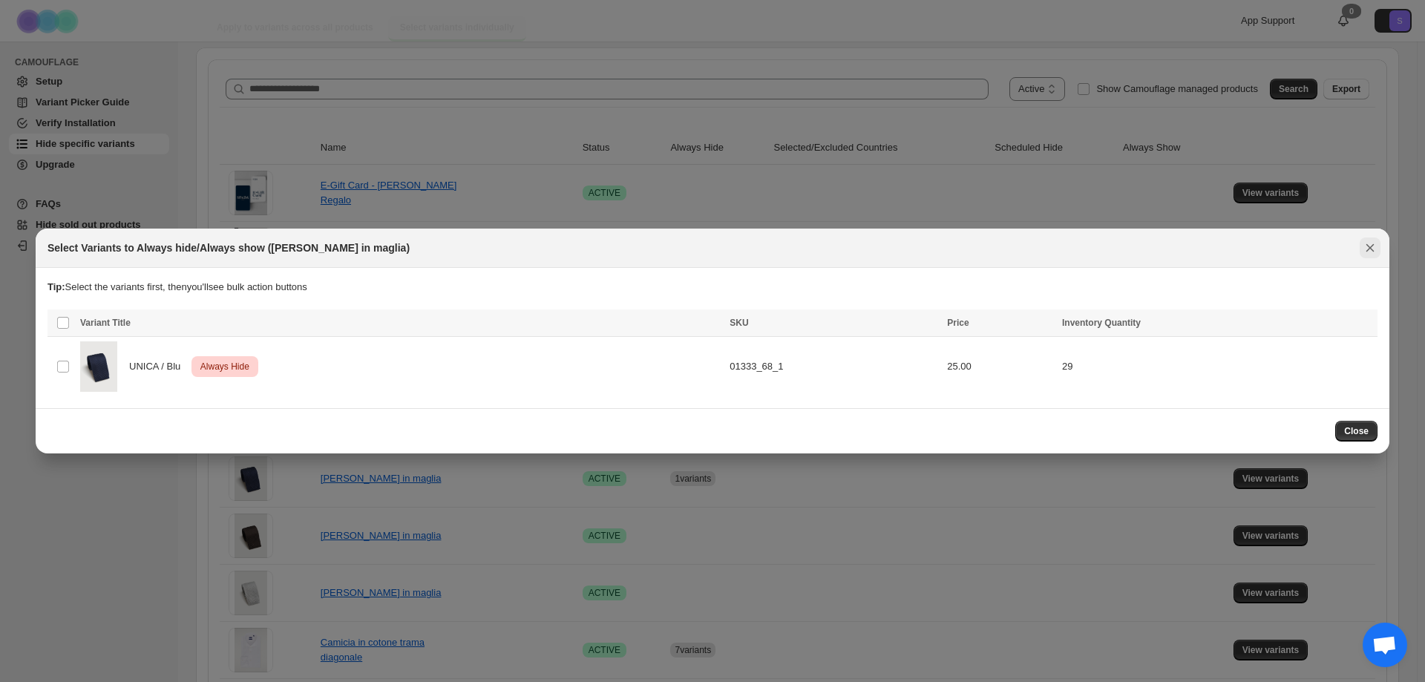
click at [1367, 250] on icon "Close" at bounding box center [1370, 247] width 15 height 15
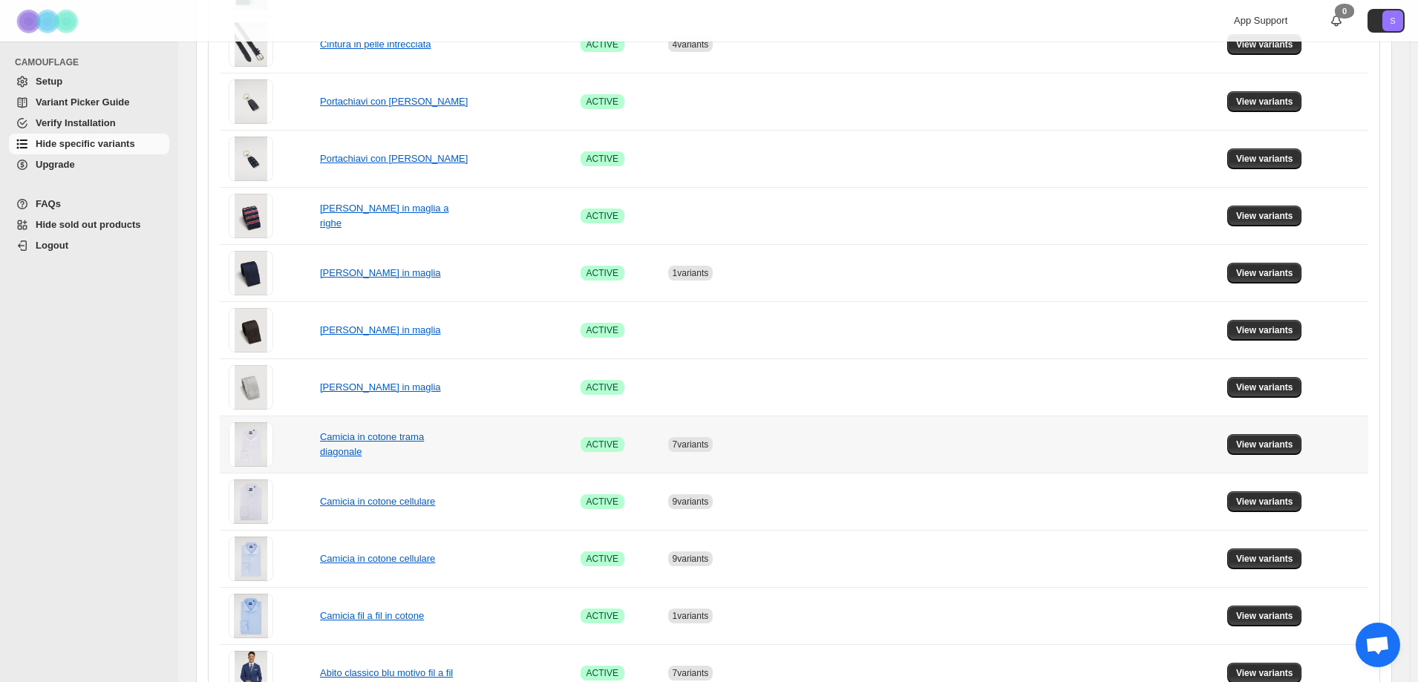
scroll to position [371, 0]
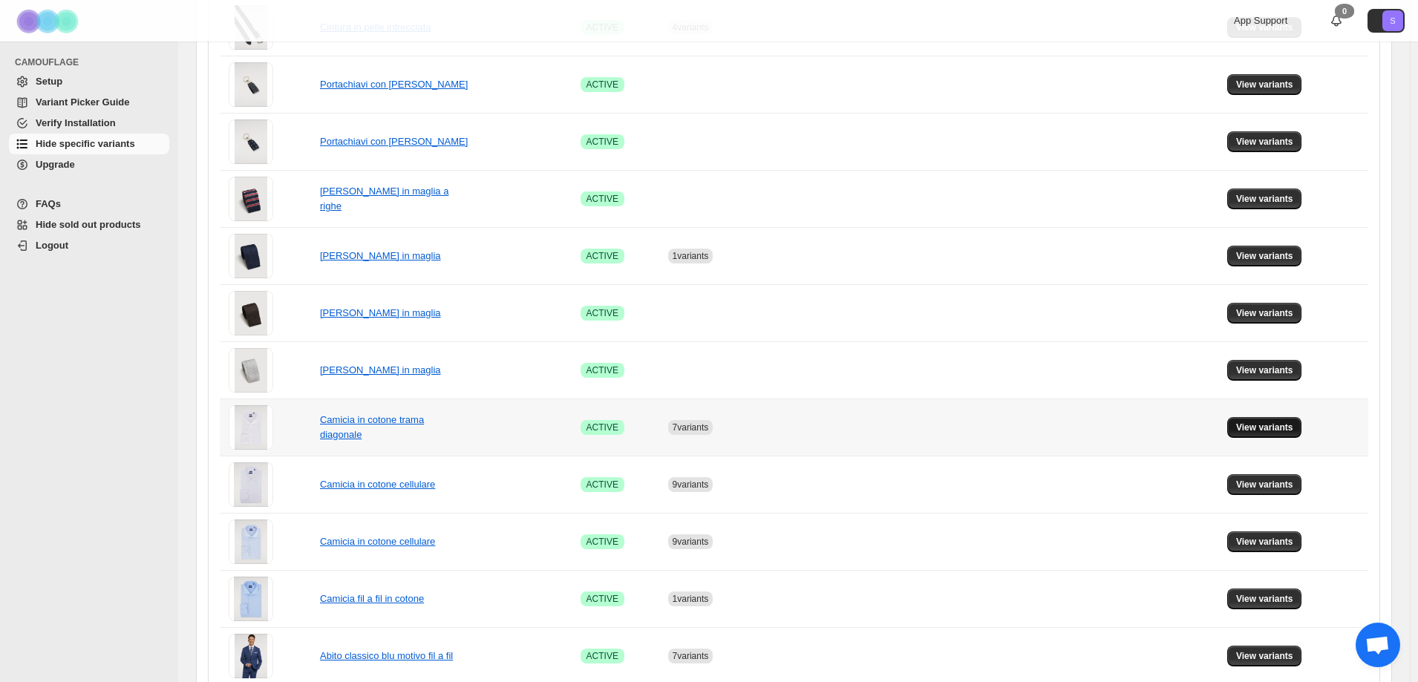
click at [1271, 430] on span "View variants" at bounding box center [1264, 428] width 57 height 12
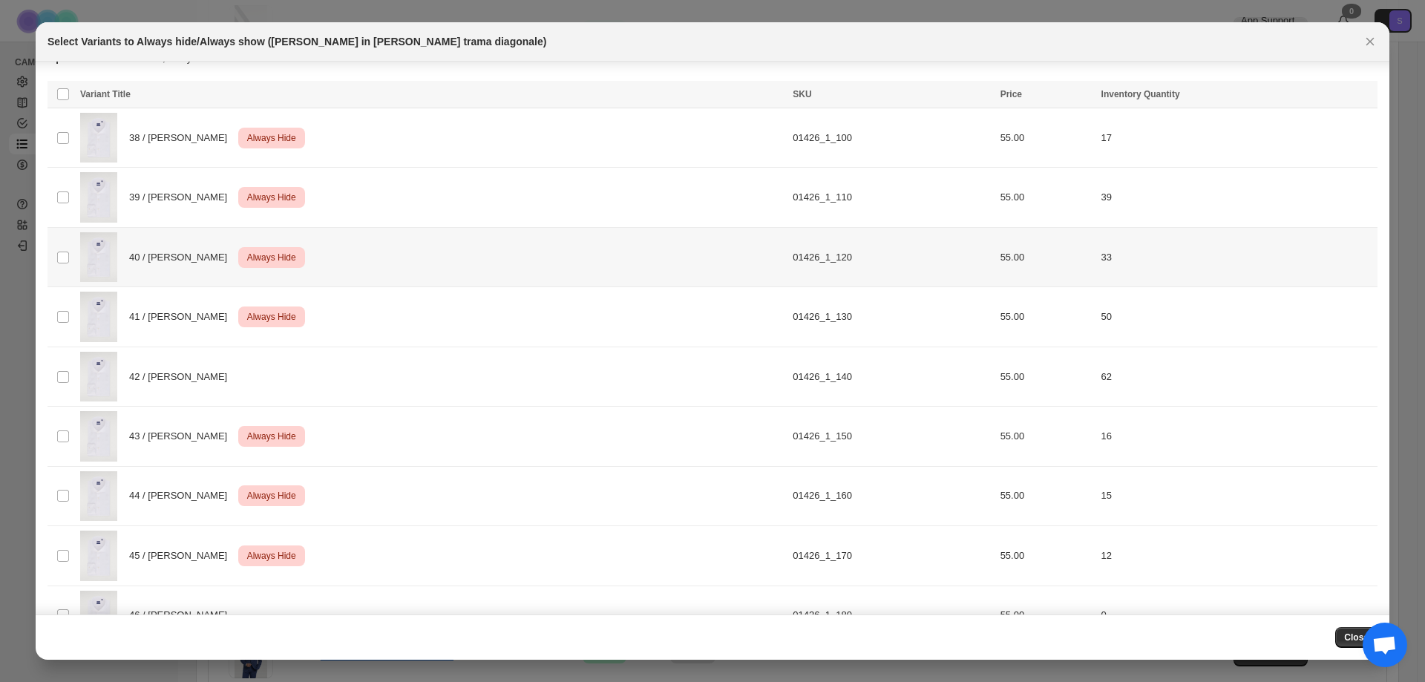
scroll to position [0, 0]
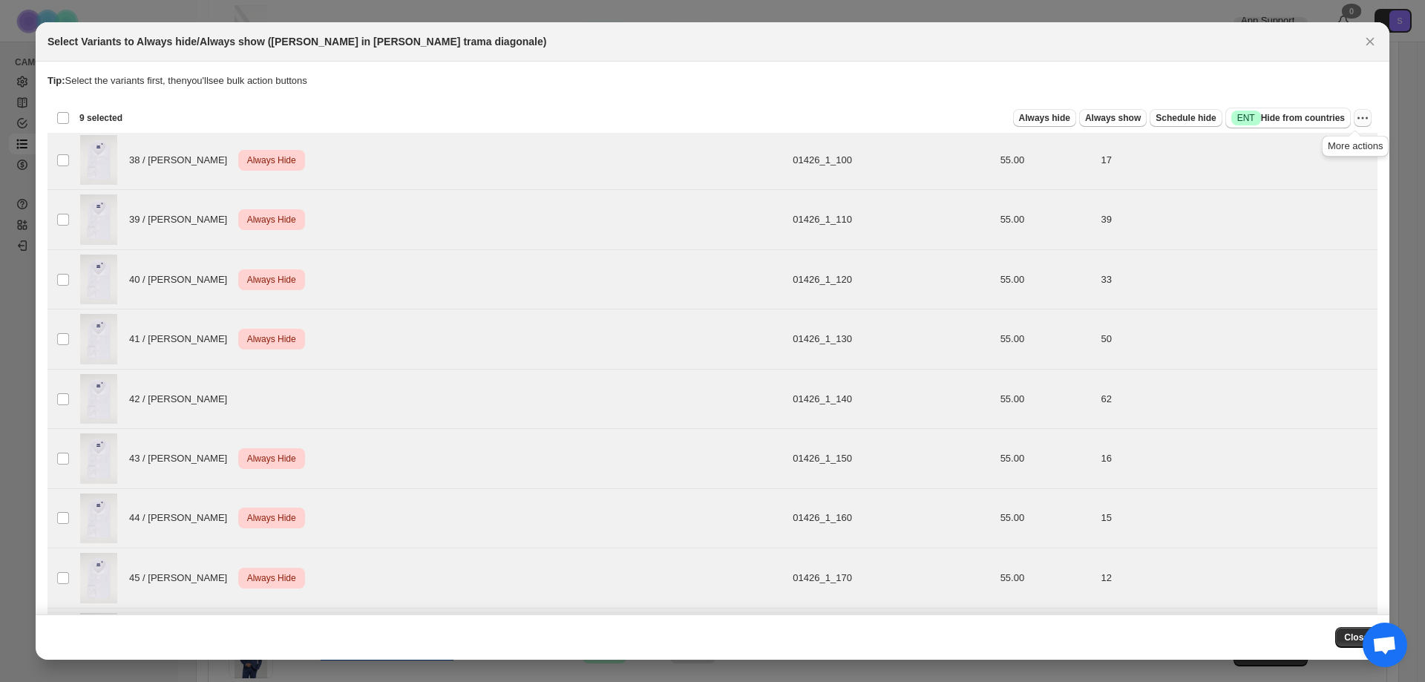
click at [1356, 122] on icon "More actions" at bounding box center [1362, 118] width 15 height 15
click at [1321, 151] on span "Undo always hide" at bounding box center [1302, 147] width 108 height 15
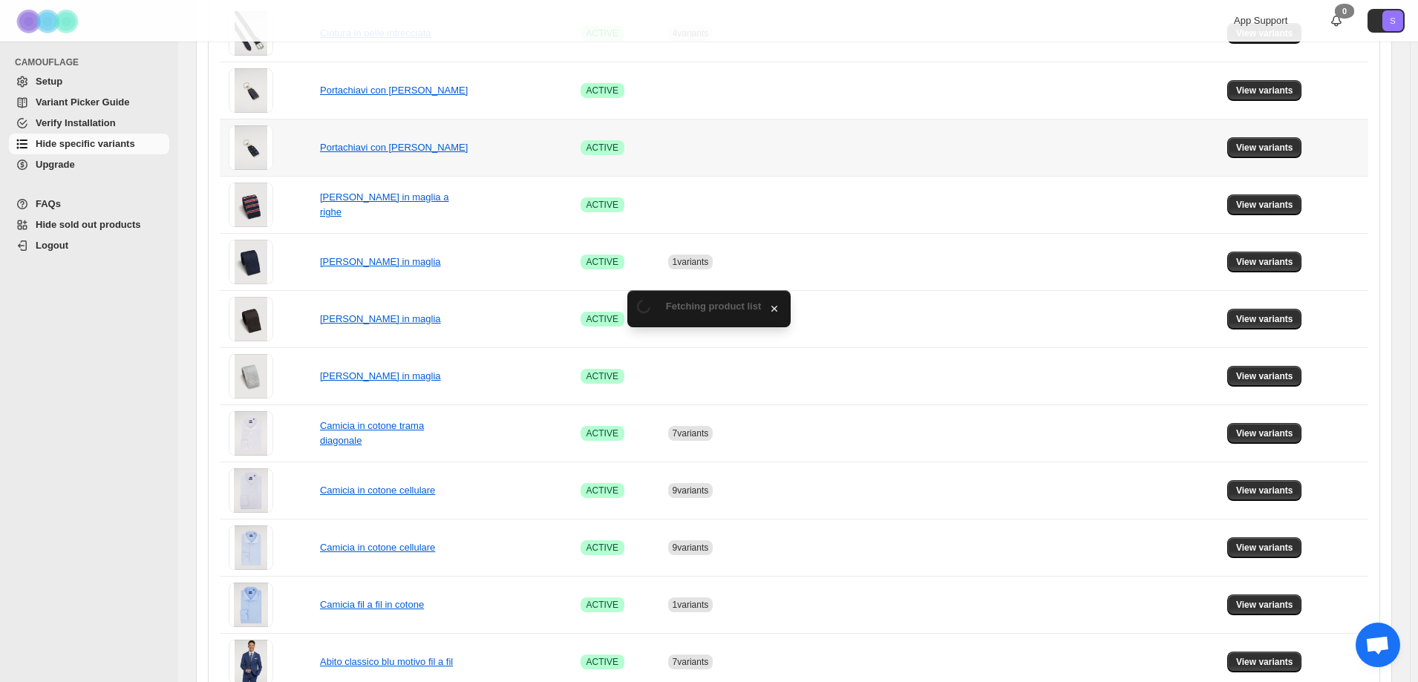
scroll to position [371, 0]
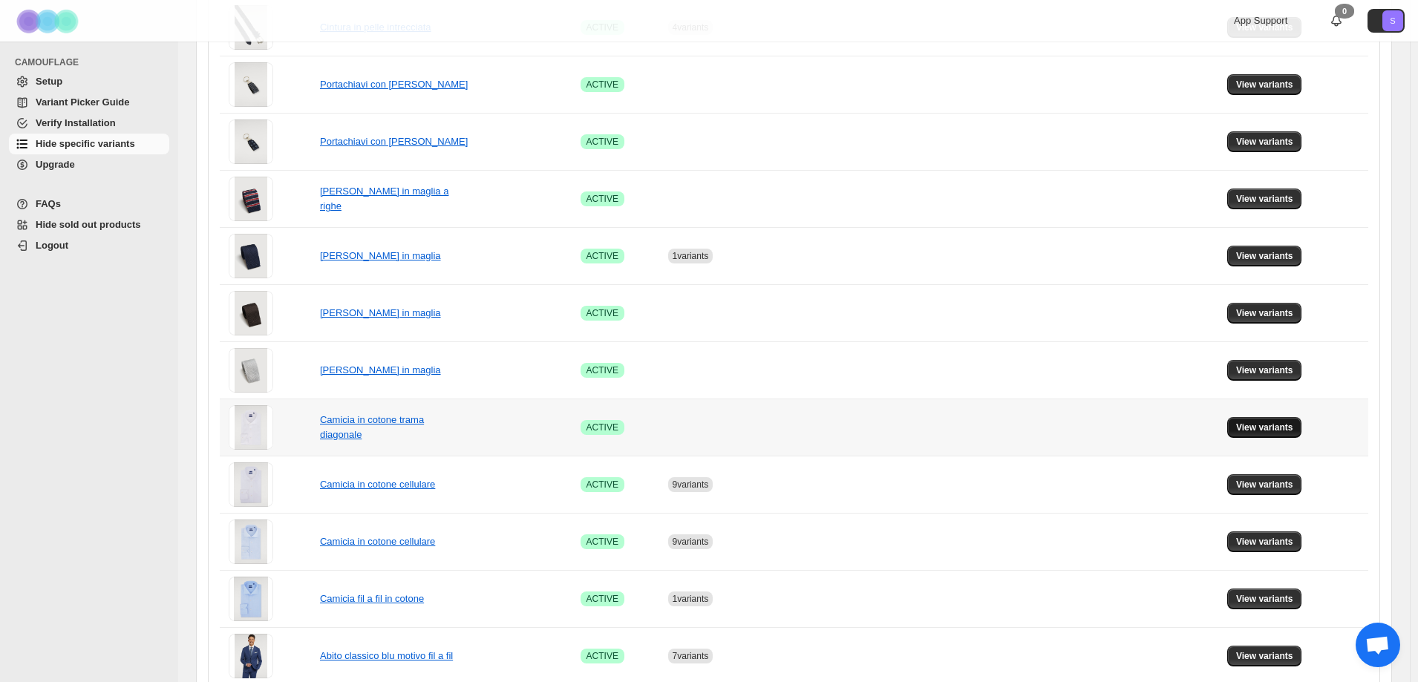
click at [1266, 430] on span "View variants" at bounding box center [1264, 428] width 57 height 12
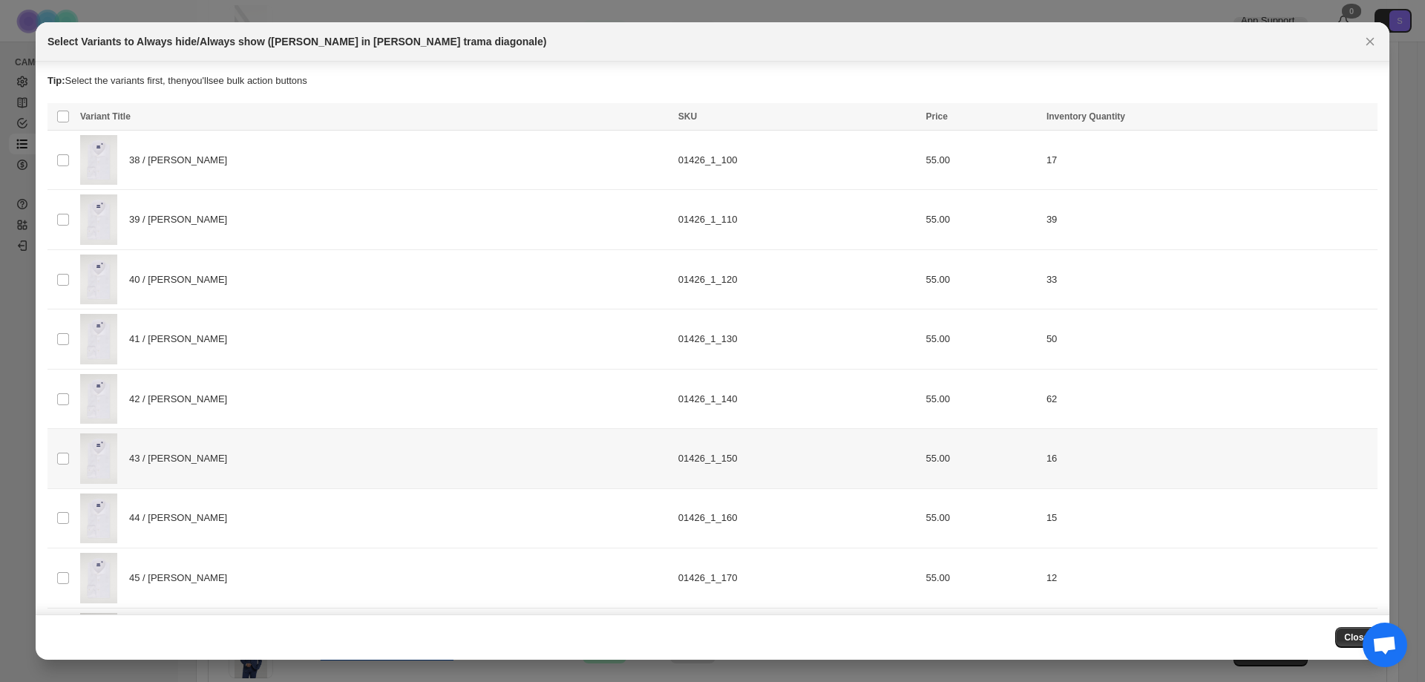
scroll to position [65, 0]
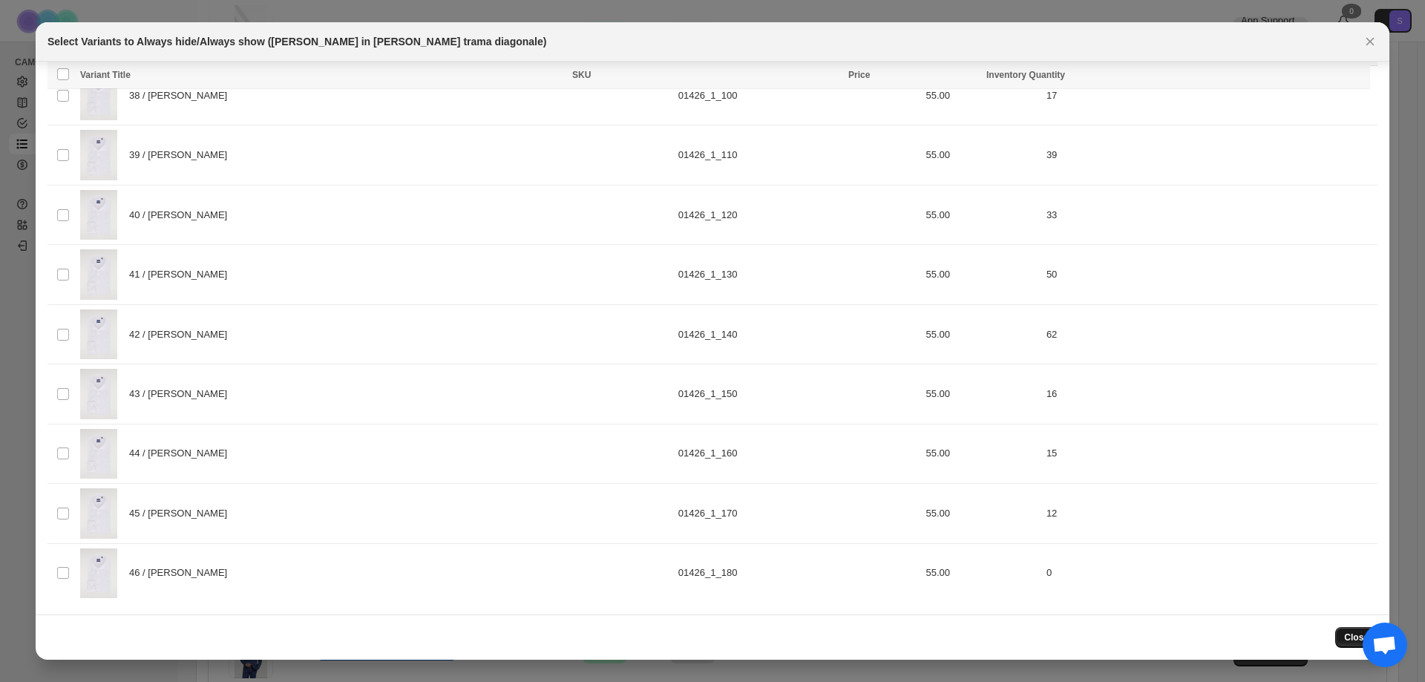
click at [1355, 643] on span "Close" at bounding box center [1356, 638] width 24 height 12
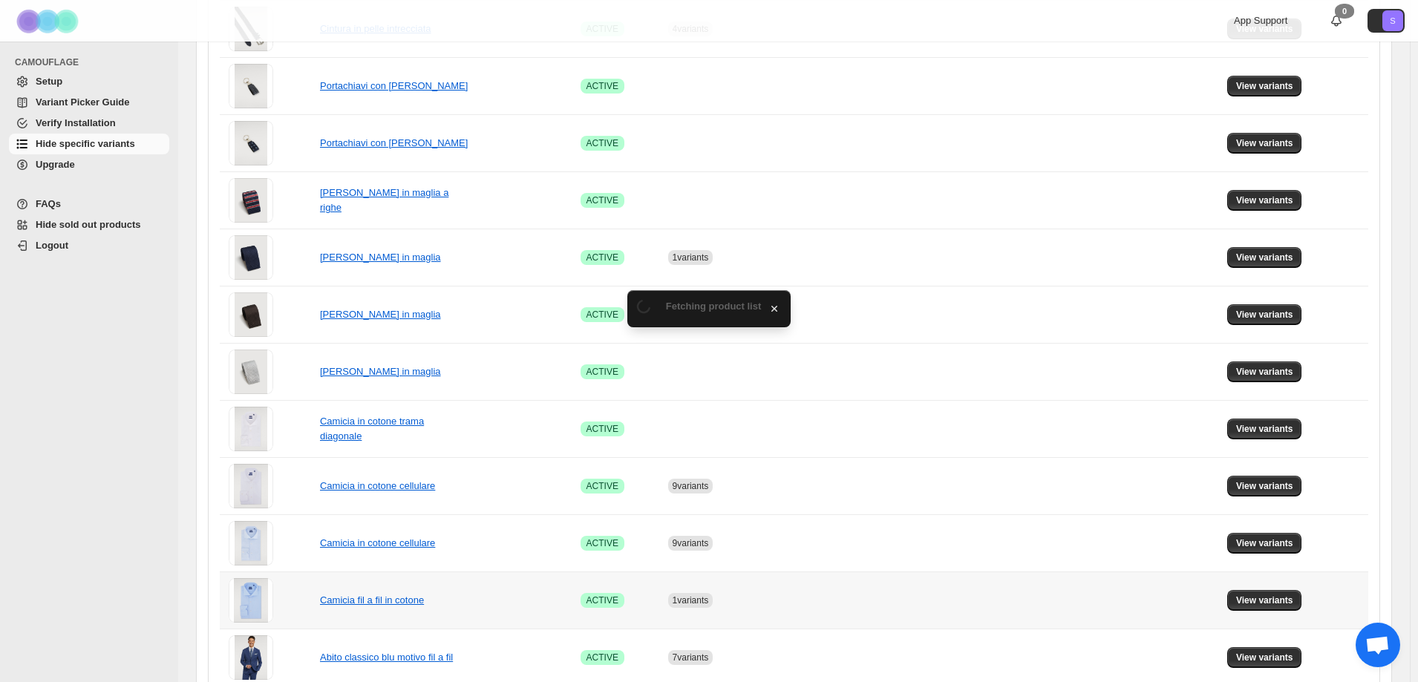
scroll to position [371, 0]
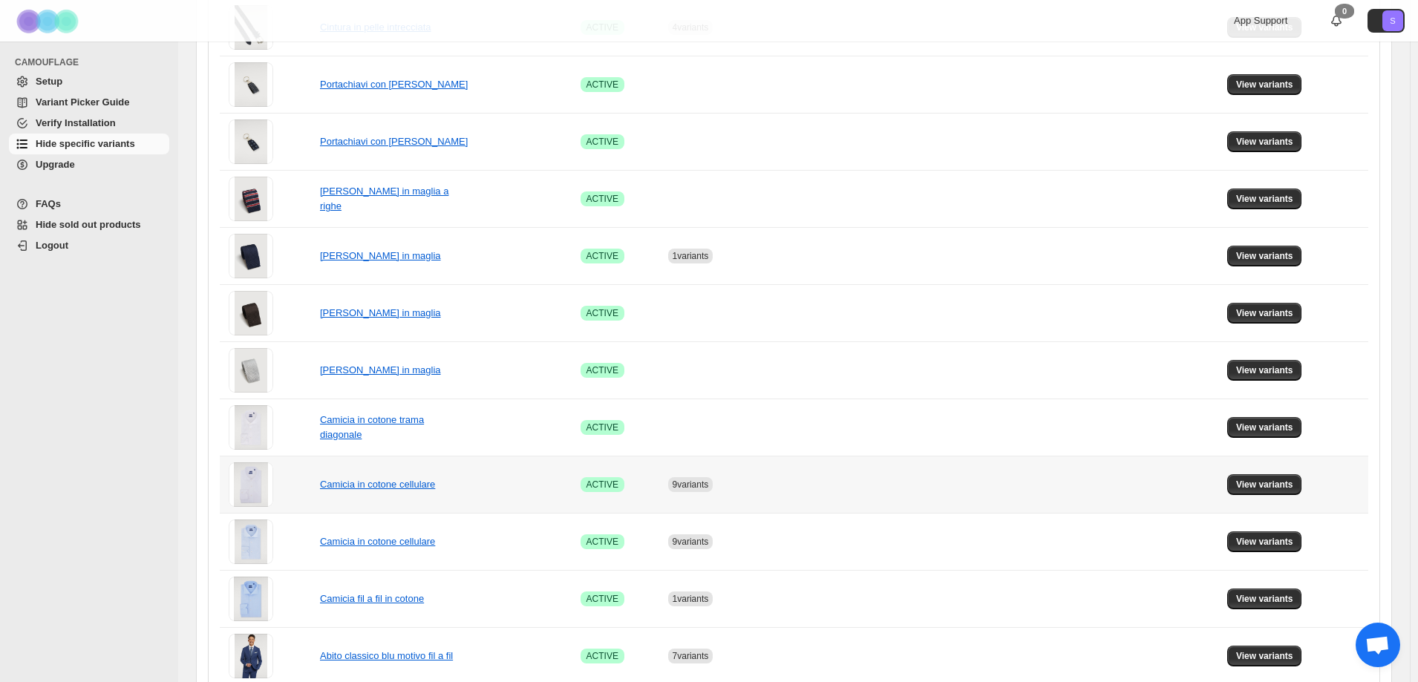
click at [1250, 499] on td "View variants" at bounding box center [1294, 484] width 145 height 57
click at [1271, 488] on span "View variants" at bounding box center [1264, 485] width 57 height 12
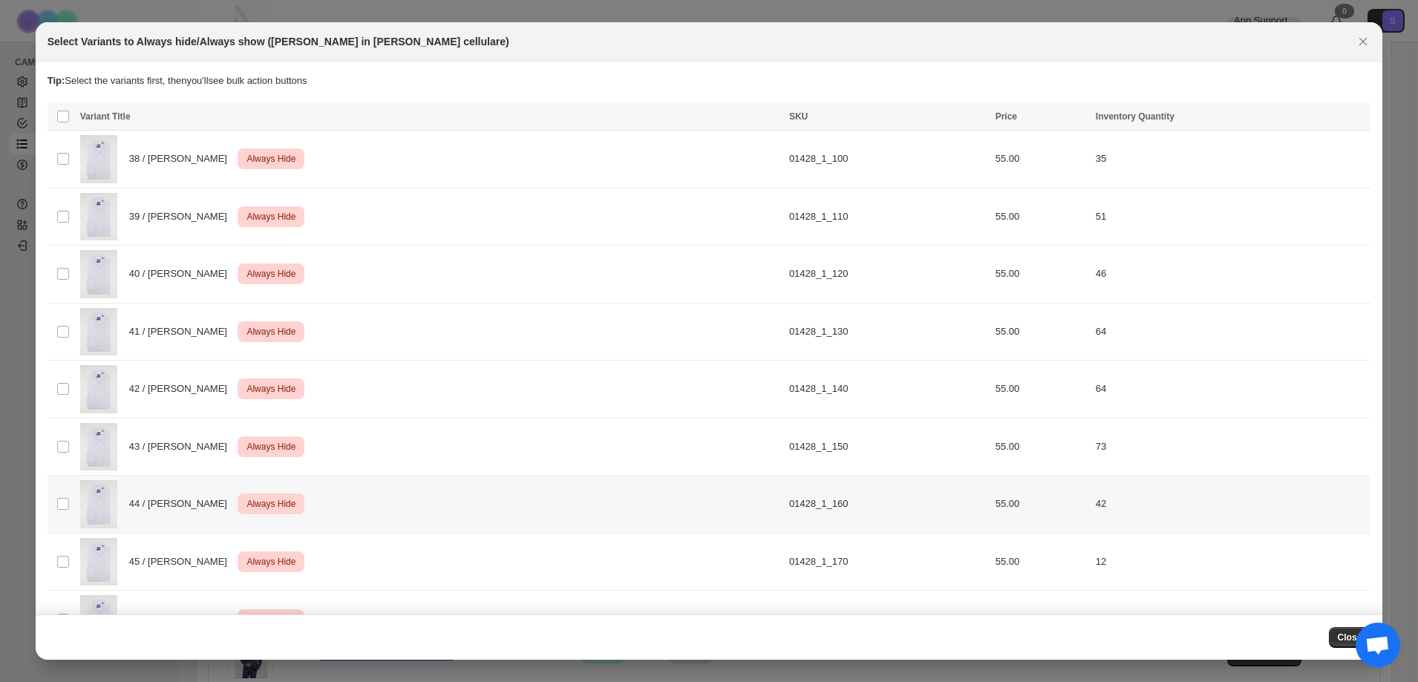
scroll to position [0, 0]
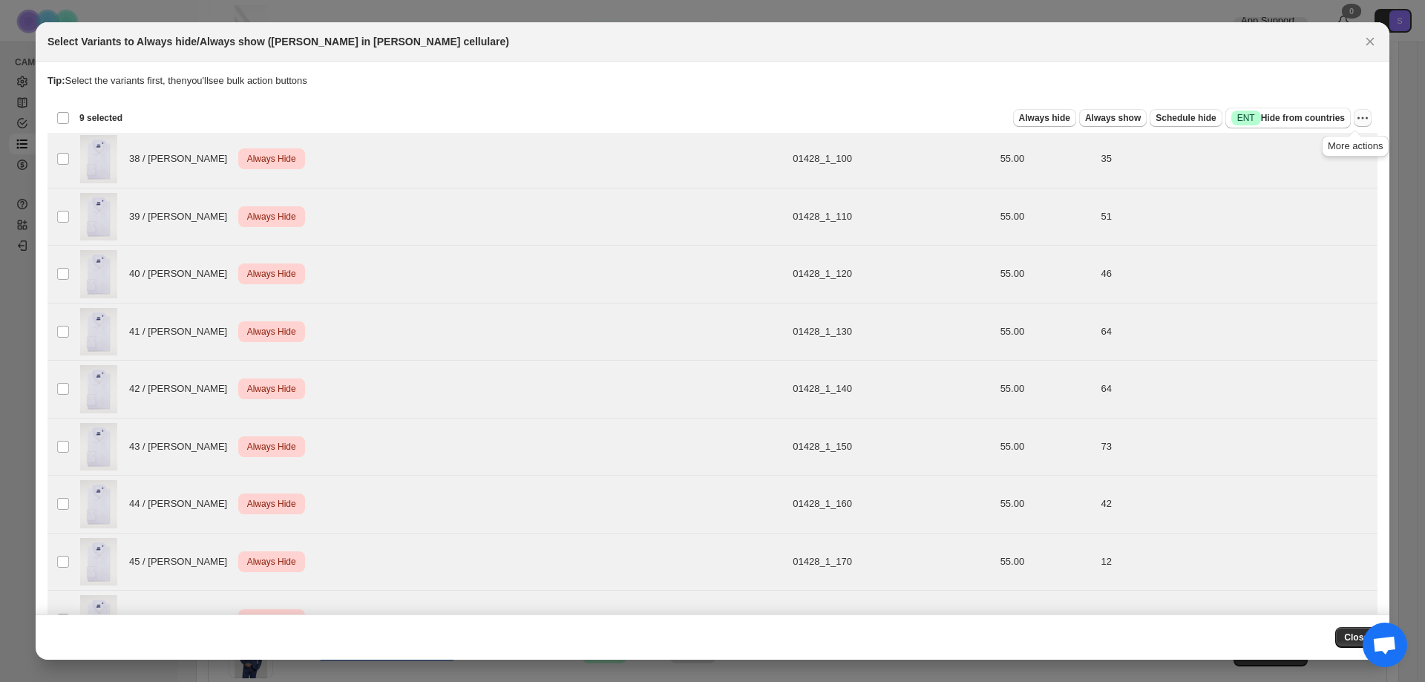
click at [1362, 119] on icon "More actions" at bounding box center [1363, 118] width 2 height 2
click at [1320, 149] on span "Undo always hide" at bounding box center [1286, 147] width 76 height 11
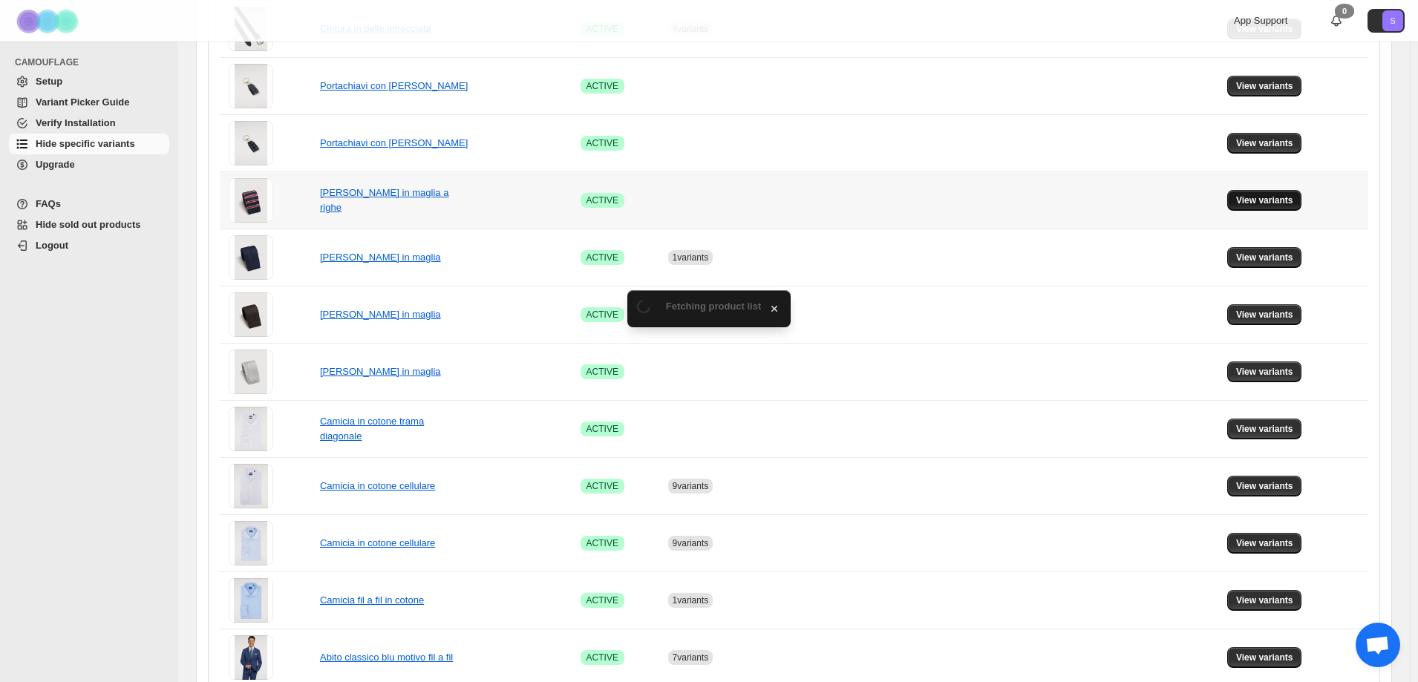
scroll to position [371, 0]
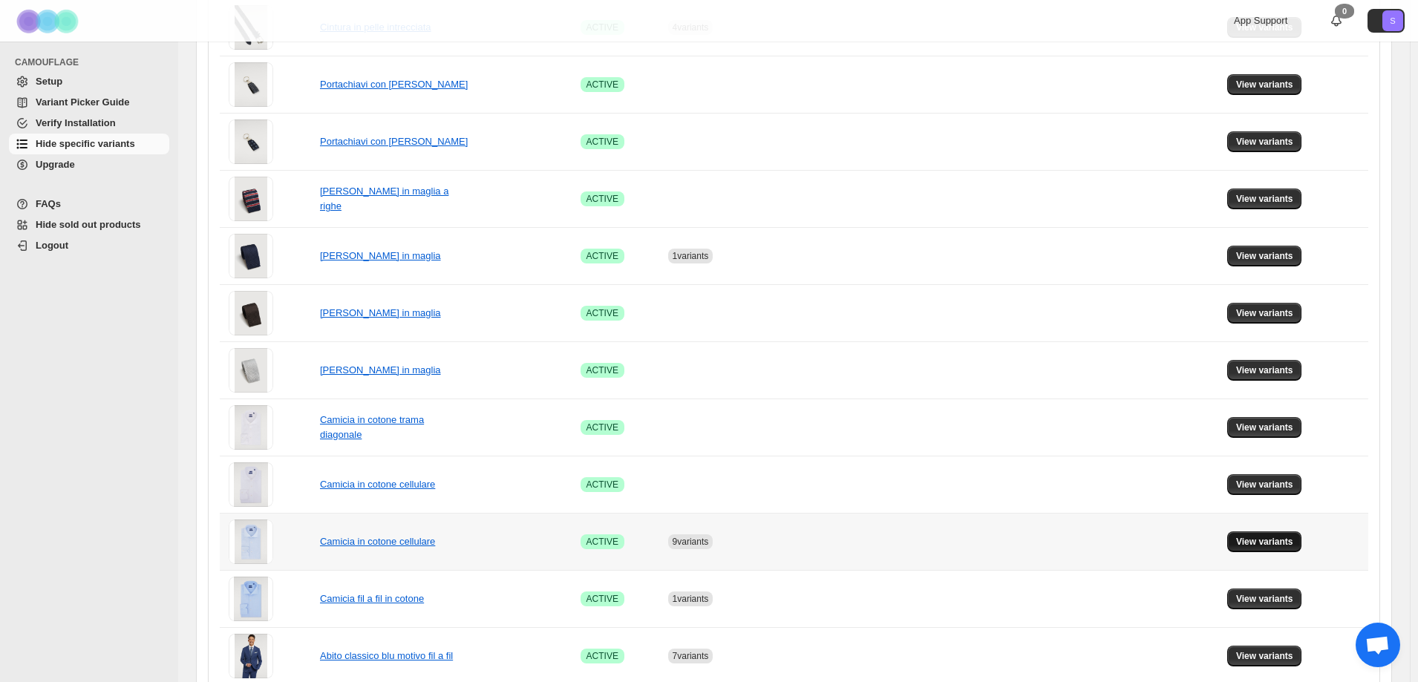
click at [1277, 539] on span "View variants" at bounding box center [1264, 542] width 57 height 12
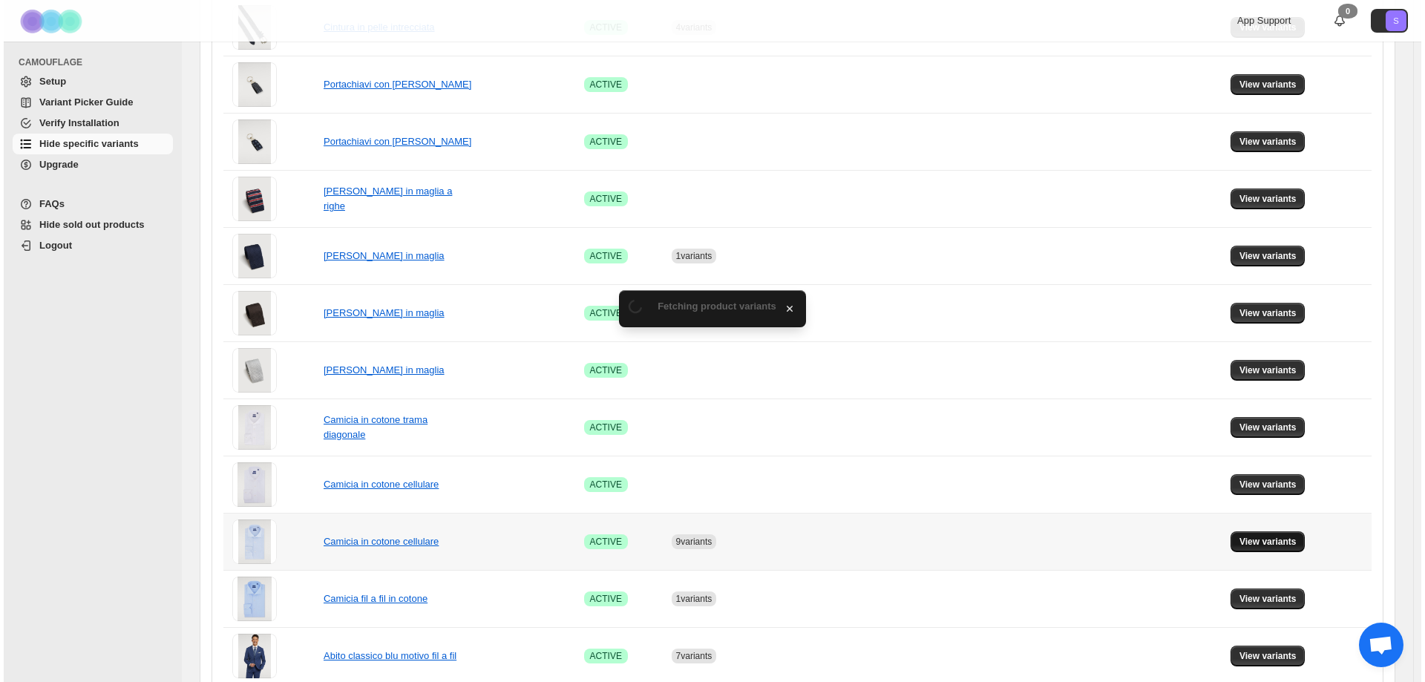
scroll to position [0, 0]
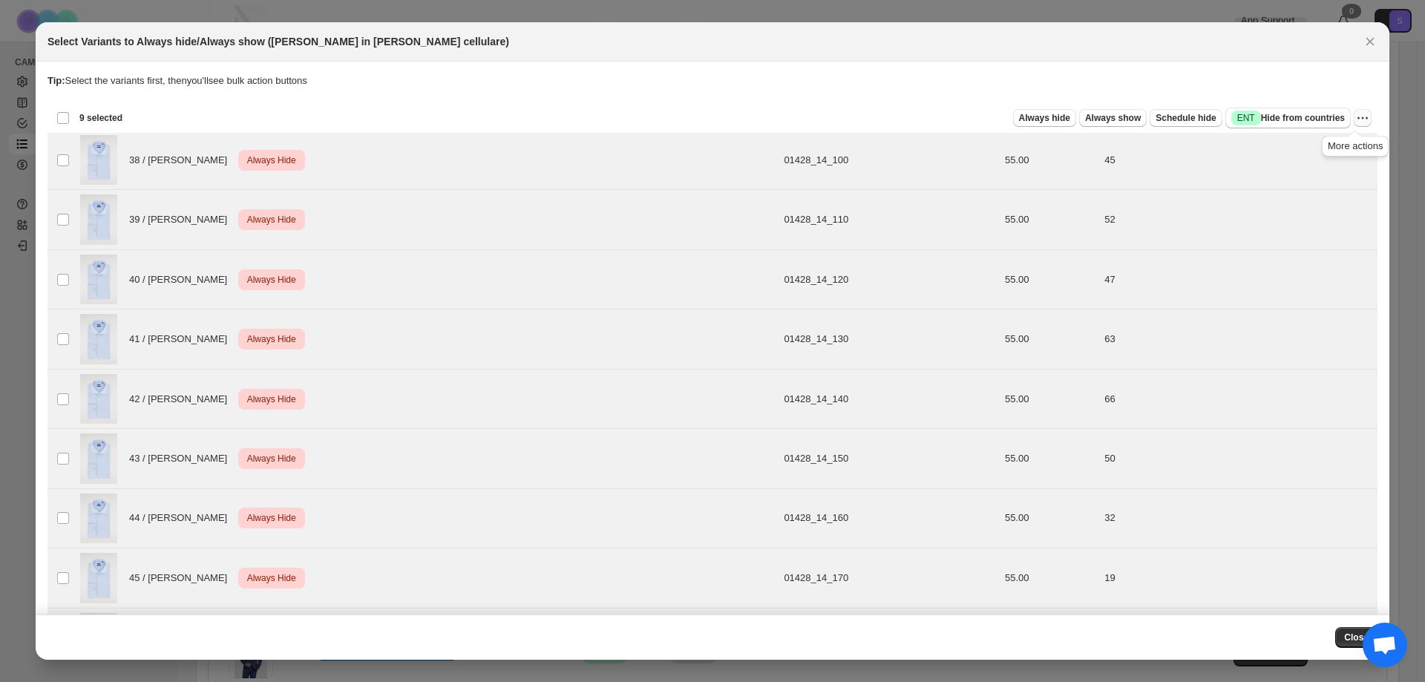
click at [1357, 118] on icon "More actions" at bounding box center [1358, 118] width 2 height 2
click at [1323, 151] on span "Undo always hide" at bounding box center [1302, 147] width 108 height 15
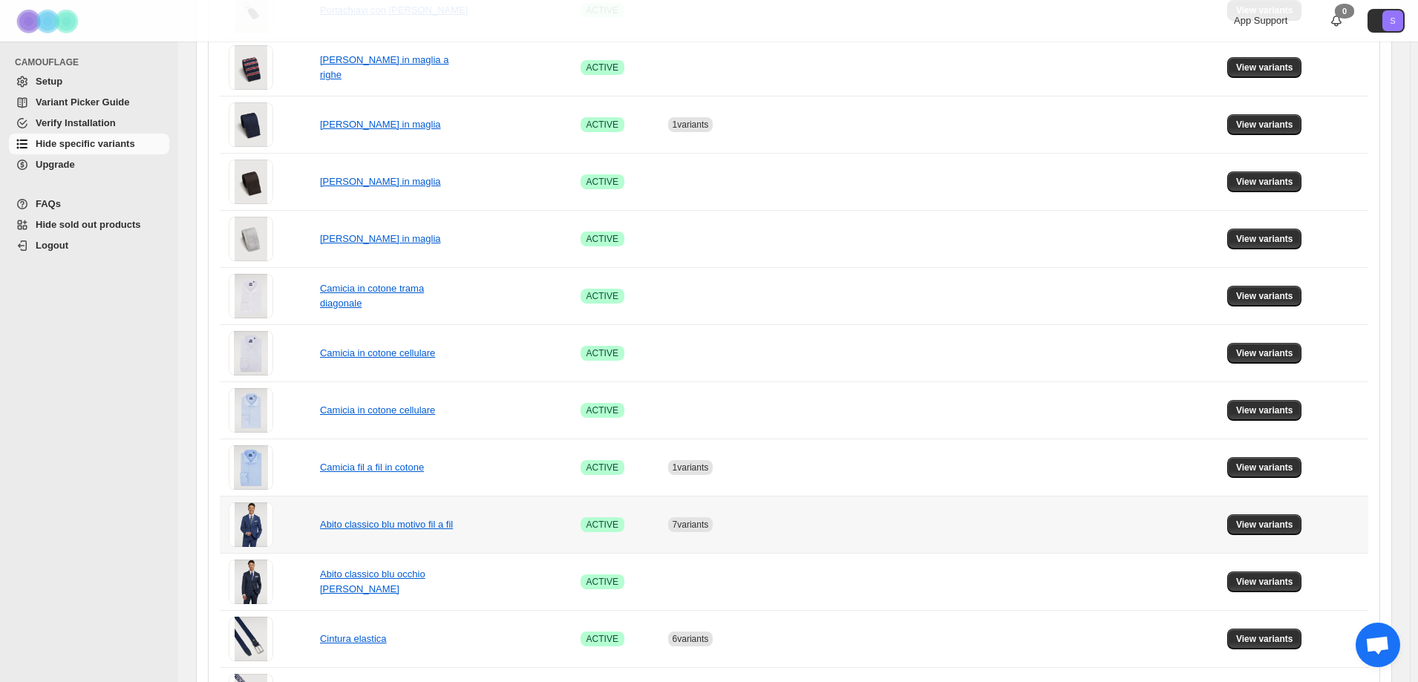
scroll to position [520, 0]
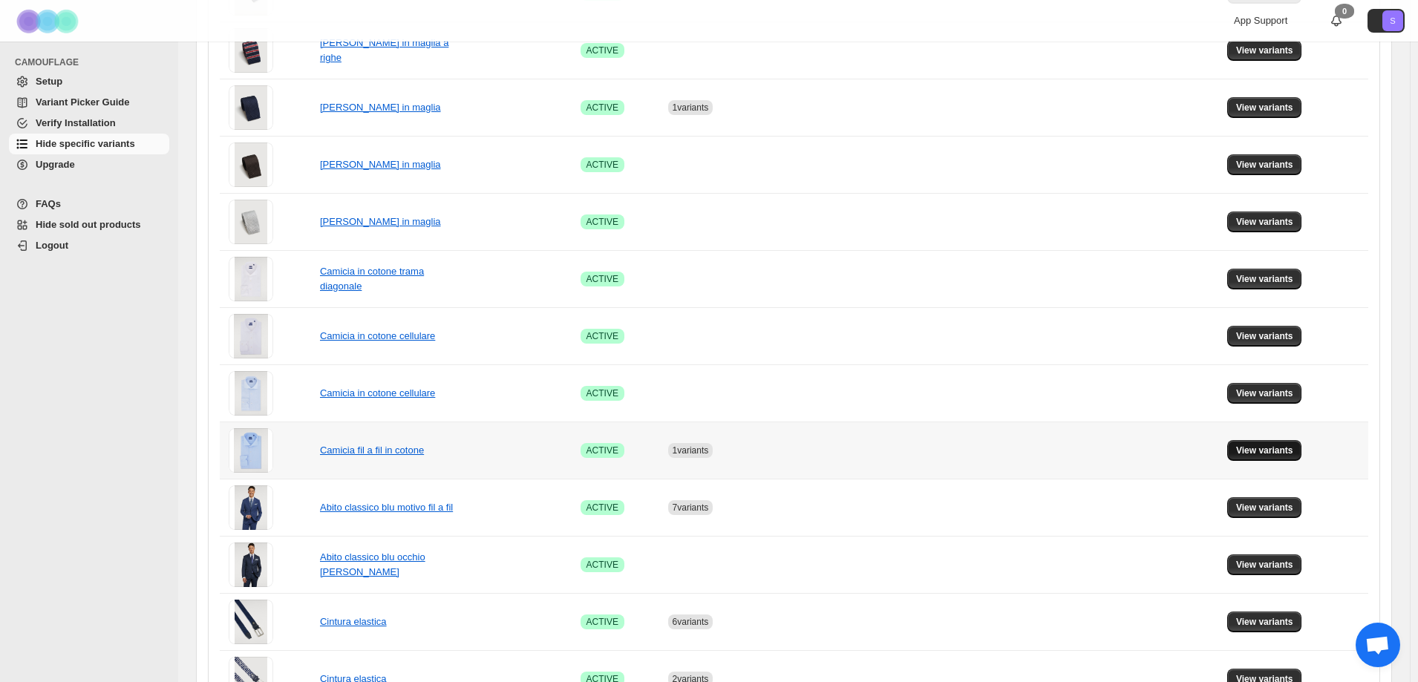
click at [1275, 450] on span "View variants" at bounding box center [1264, 451] width 57 height 12
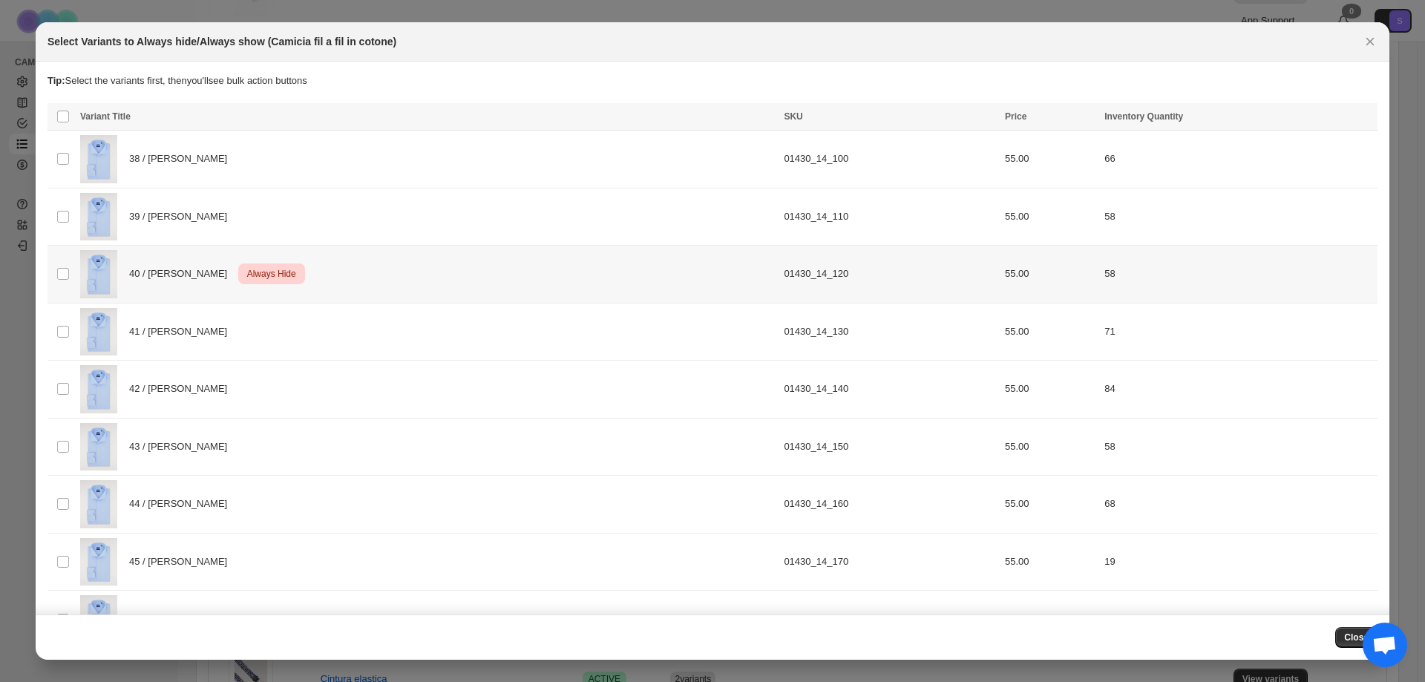
click at [1038, 284] on td "55.00" at bounding box center [1049, 275] width 99 height 58
click at [1355, 117] on icon "More actions" at bounding box center [1362, 118] width 15 height 15
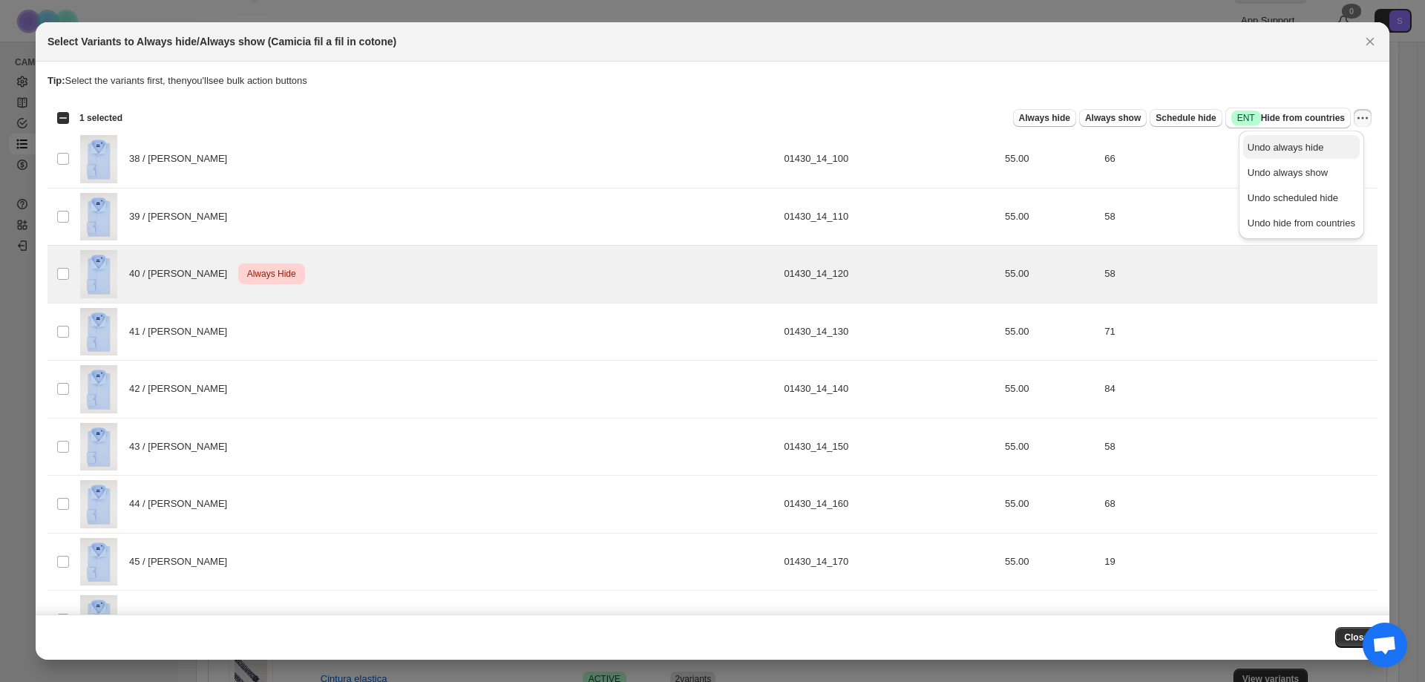
click at [1342, 151] on span "Undo always hide" at bounding box center [1302, 147] width 108 height 15
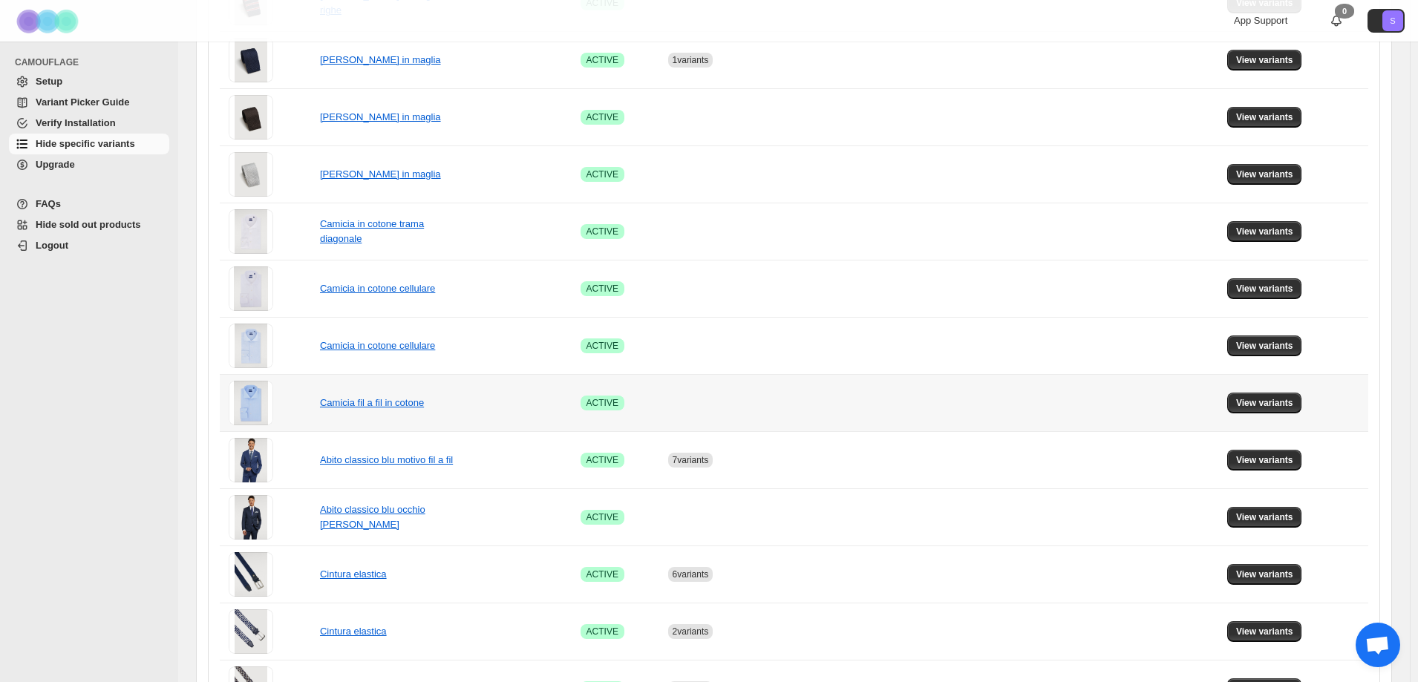
scroll to position [594, 0]
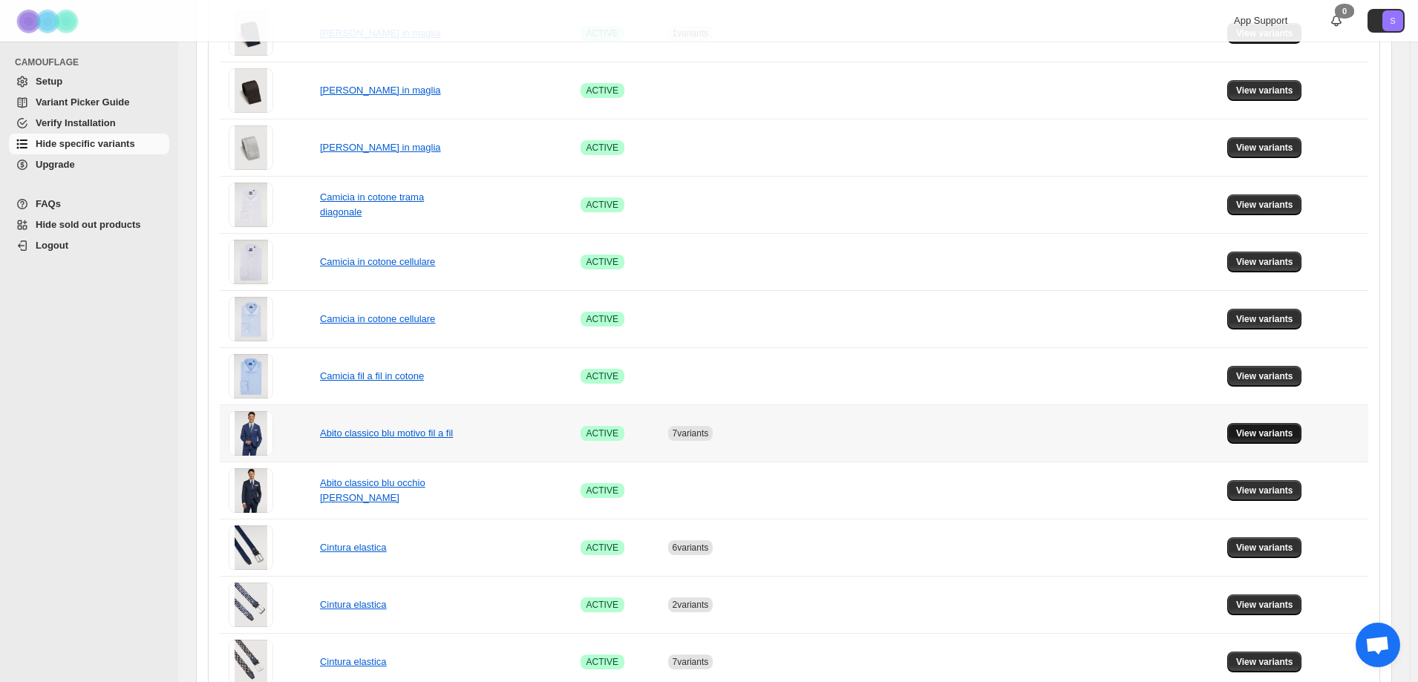
click at [1271, 439] on span "View variants" at bounding box center [1264, 433] width 57 height 12
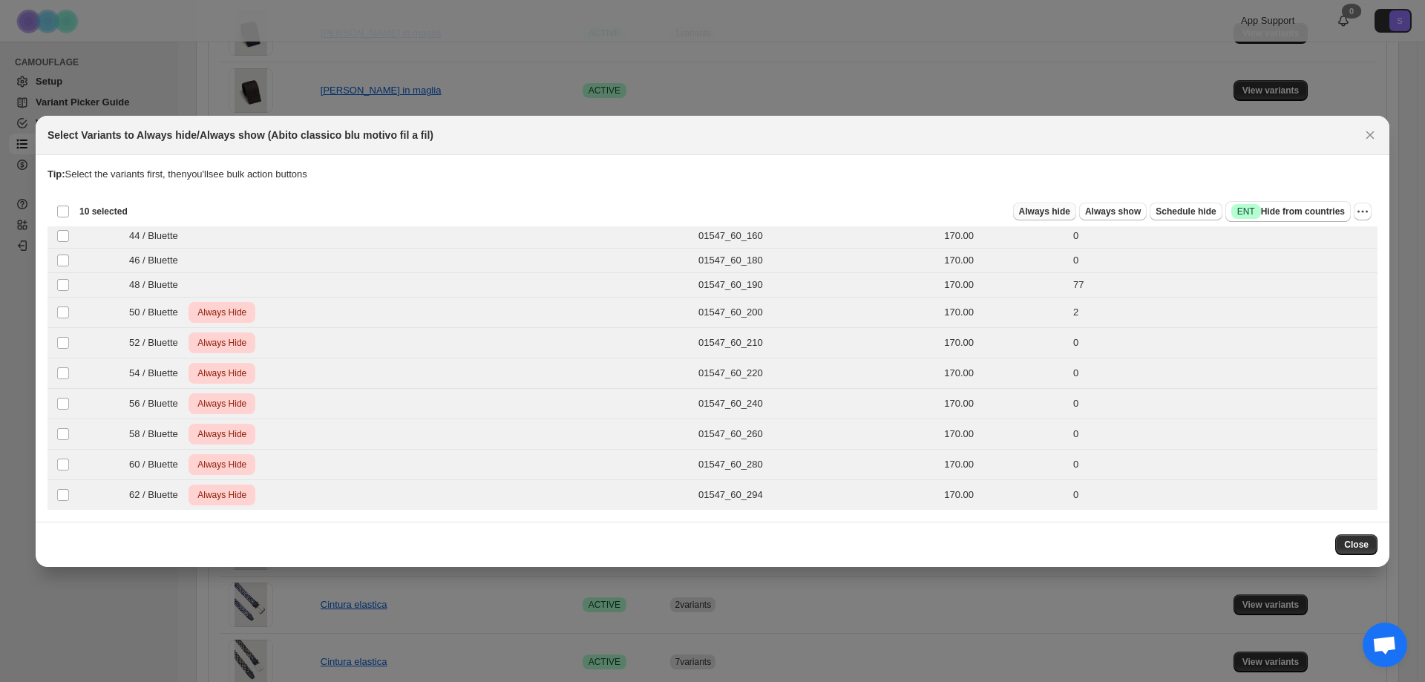
click at [1070, 212] on span "Always hide" at bounding box center [1044, 212] width 51 height 12
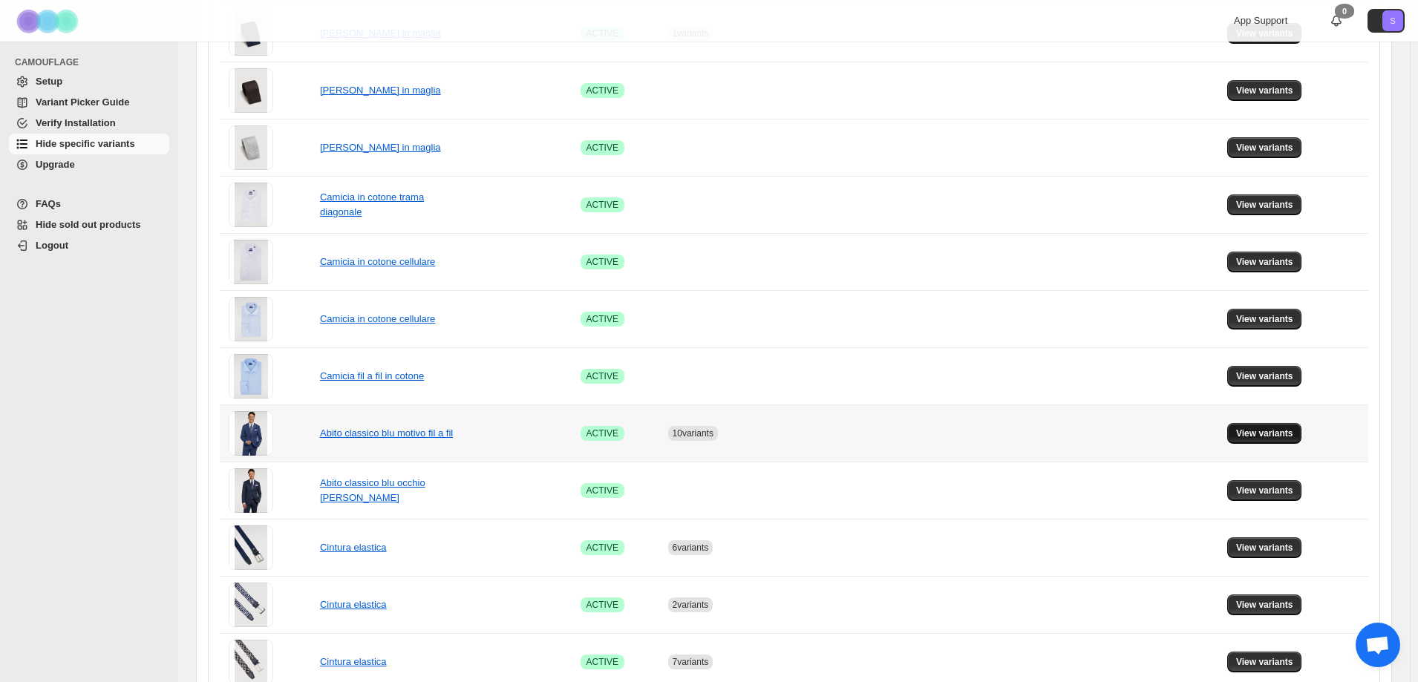
click at [1283, 426] on button "View variants" at bounding box center [1264, 433] width 75 height 21
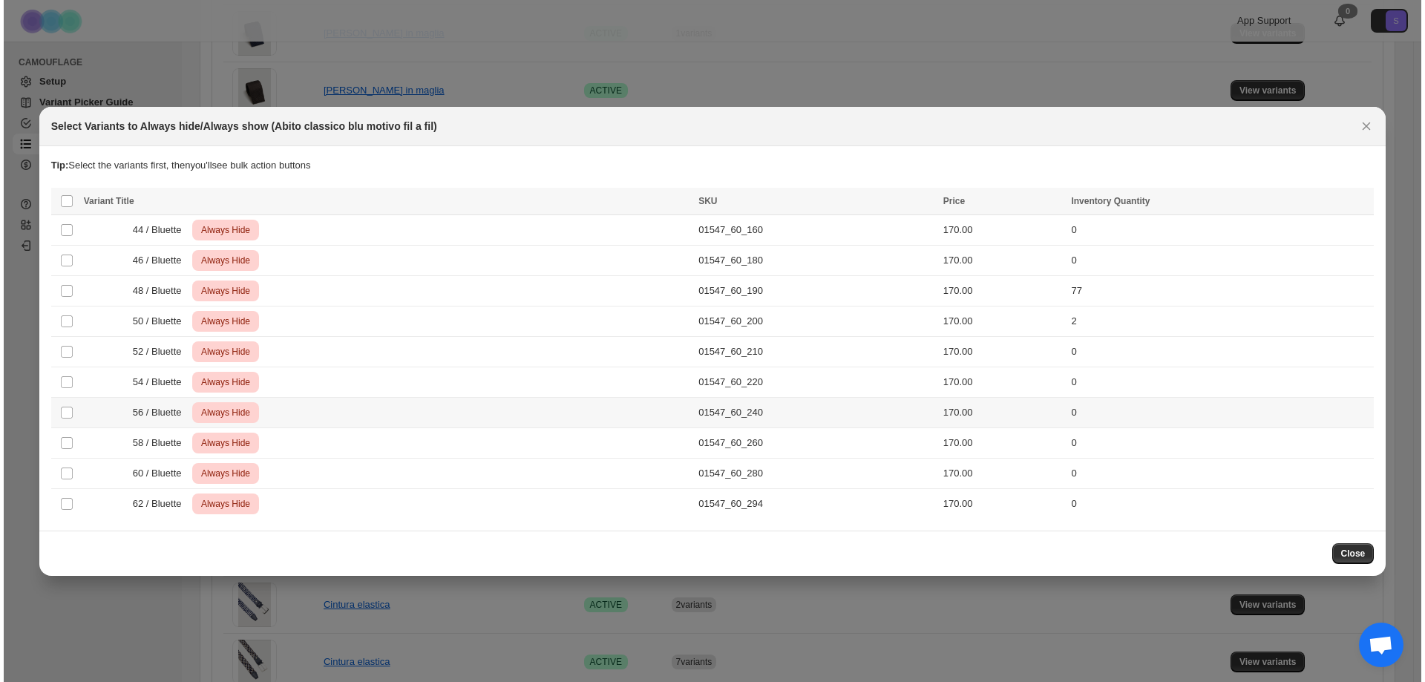
scroll to position [0, 0]
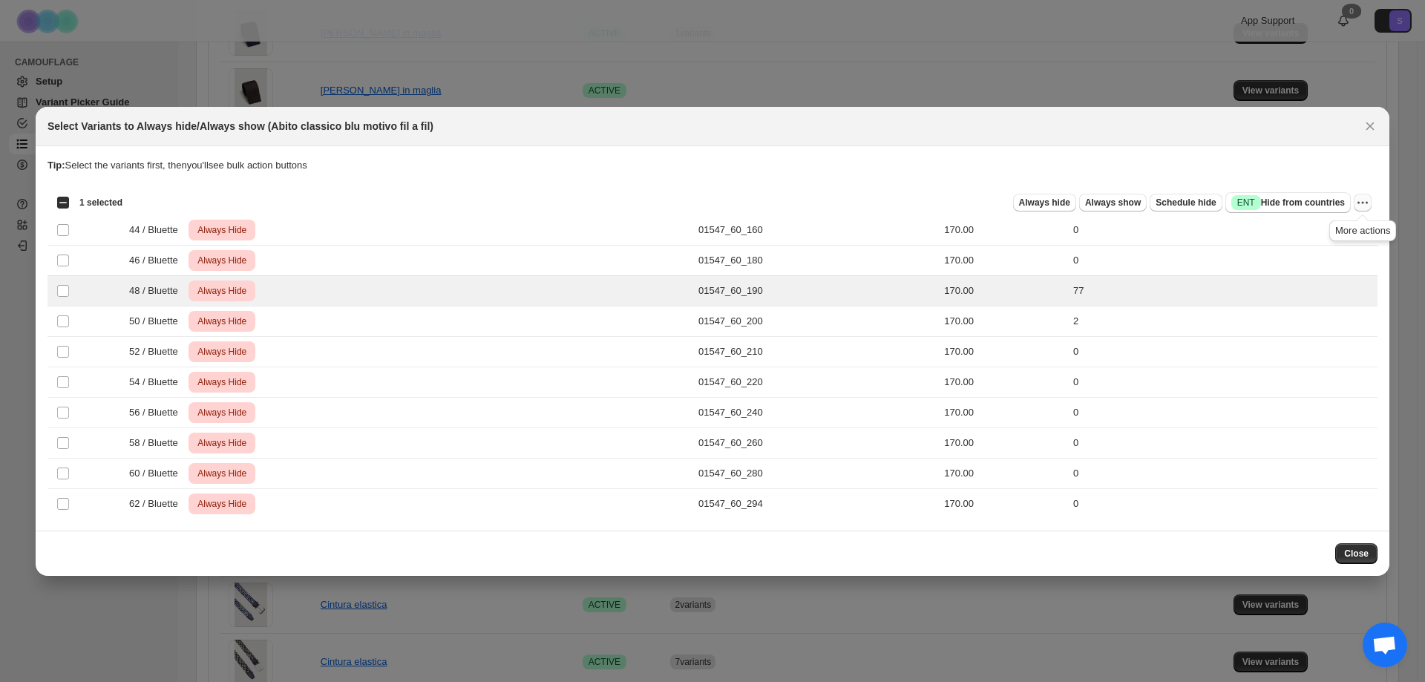
click at [1361, 203] on icon "More actions" at bounding box center [1362, 202] width 15 height 15
click at [1293, 235] on span "Undo always hide" at bounding box center [1293, 231] width 76 height 11
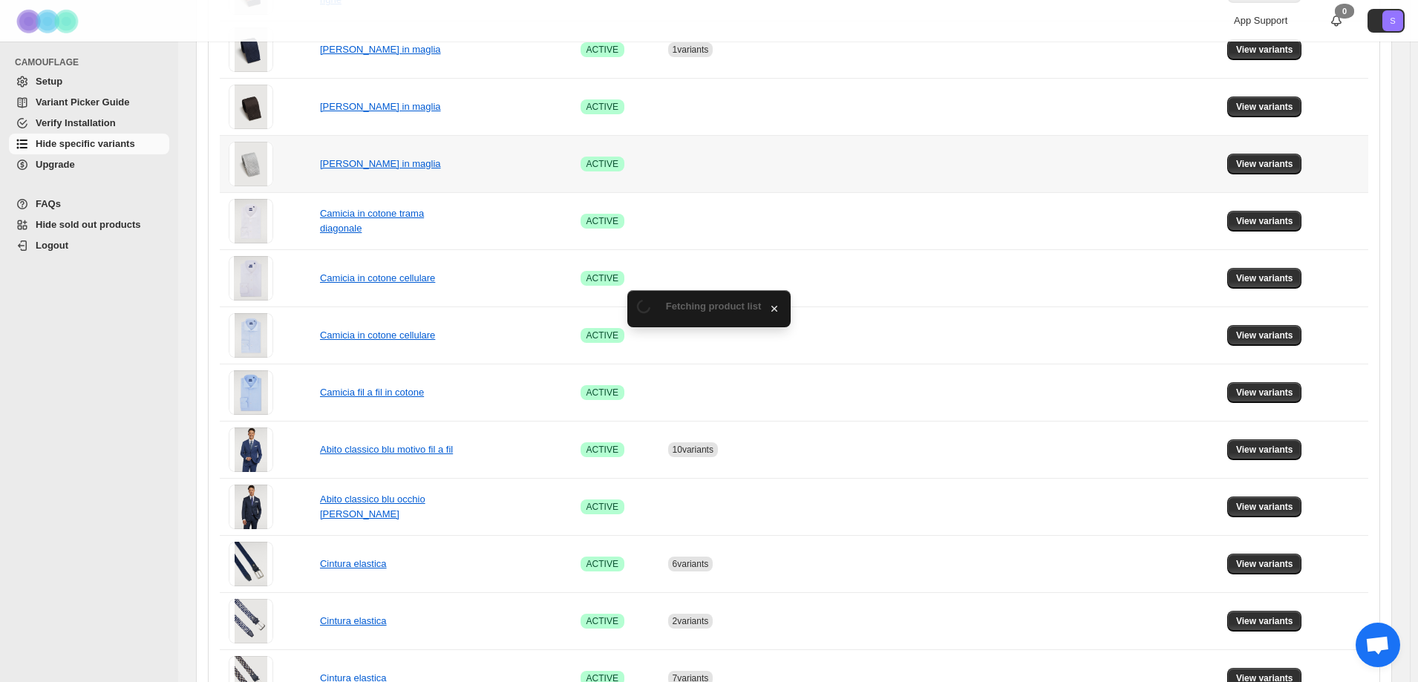
scroll to position [594, 0]
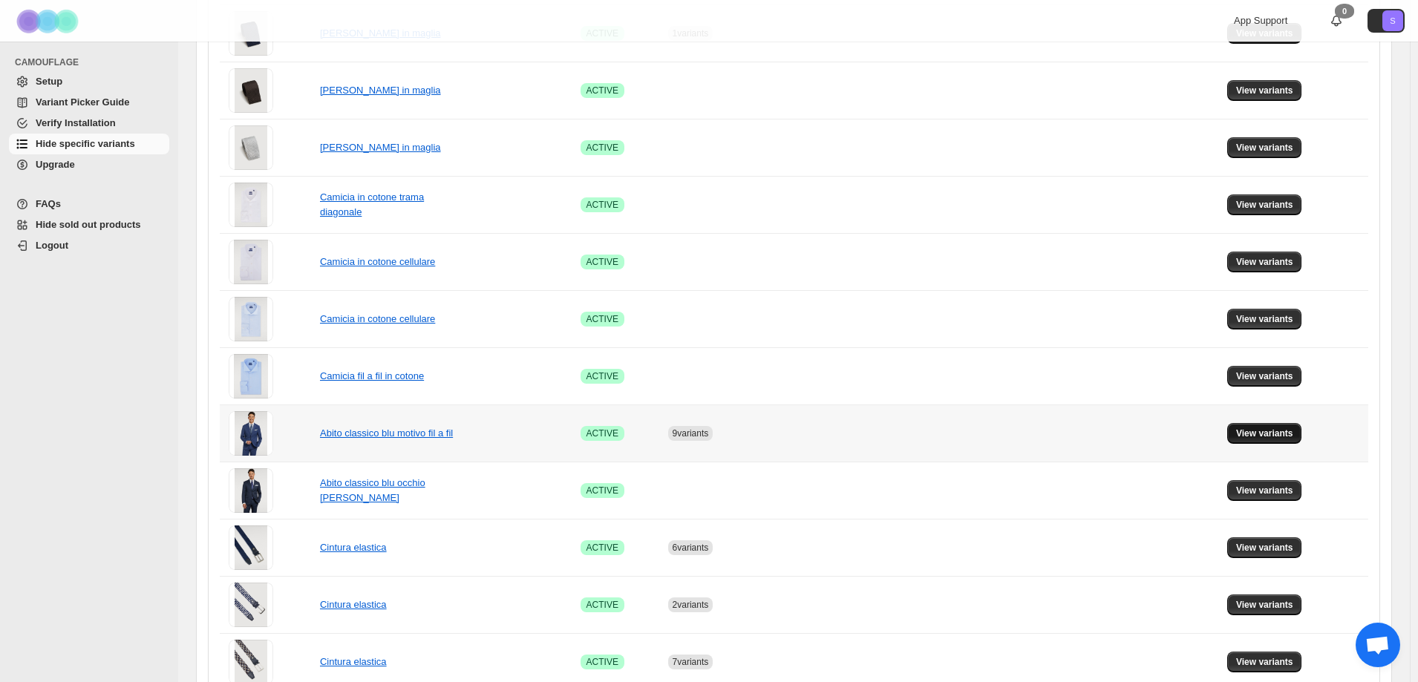
click at [1264, 435] on span "View variants" at bounding box center [1264, 433] width 57 height 12
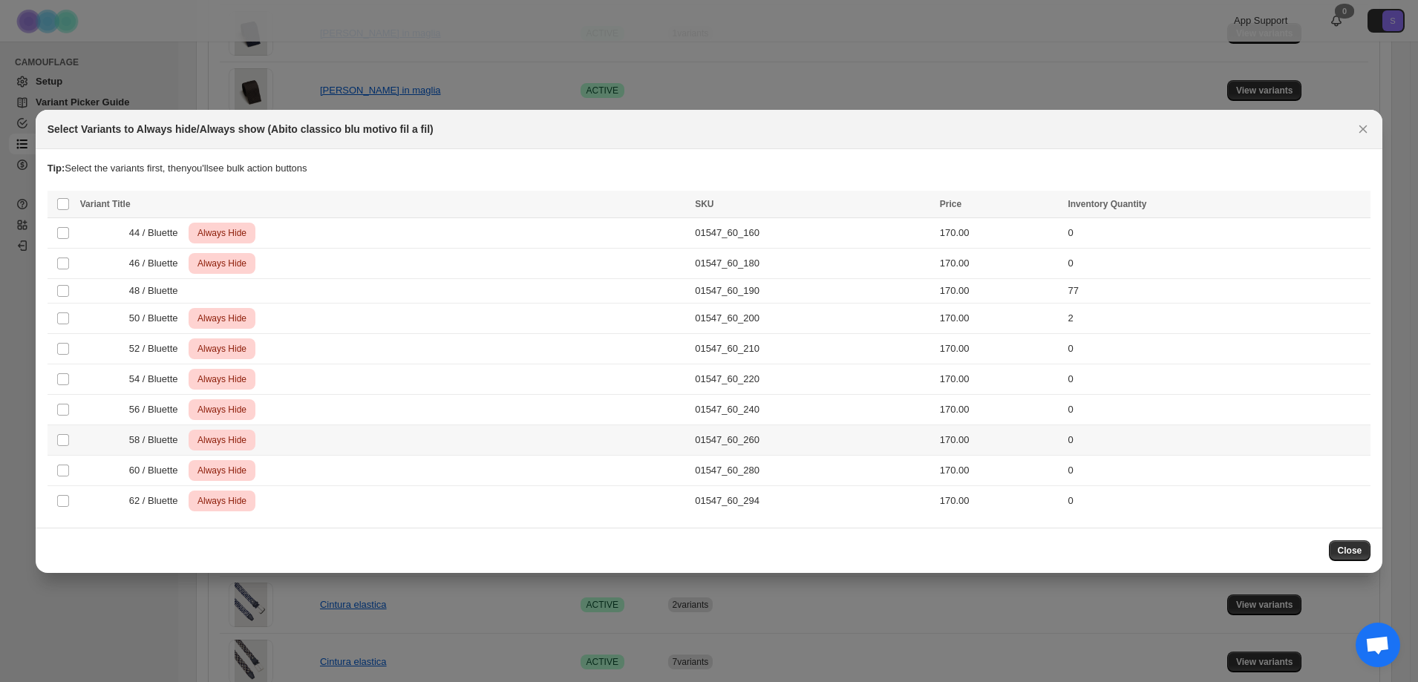
scroll to position [0, 0]
click at [332, 82] on div at bounding box center [712, 341] width 1425 height 682
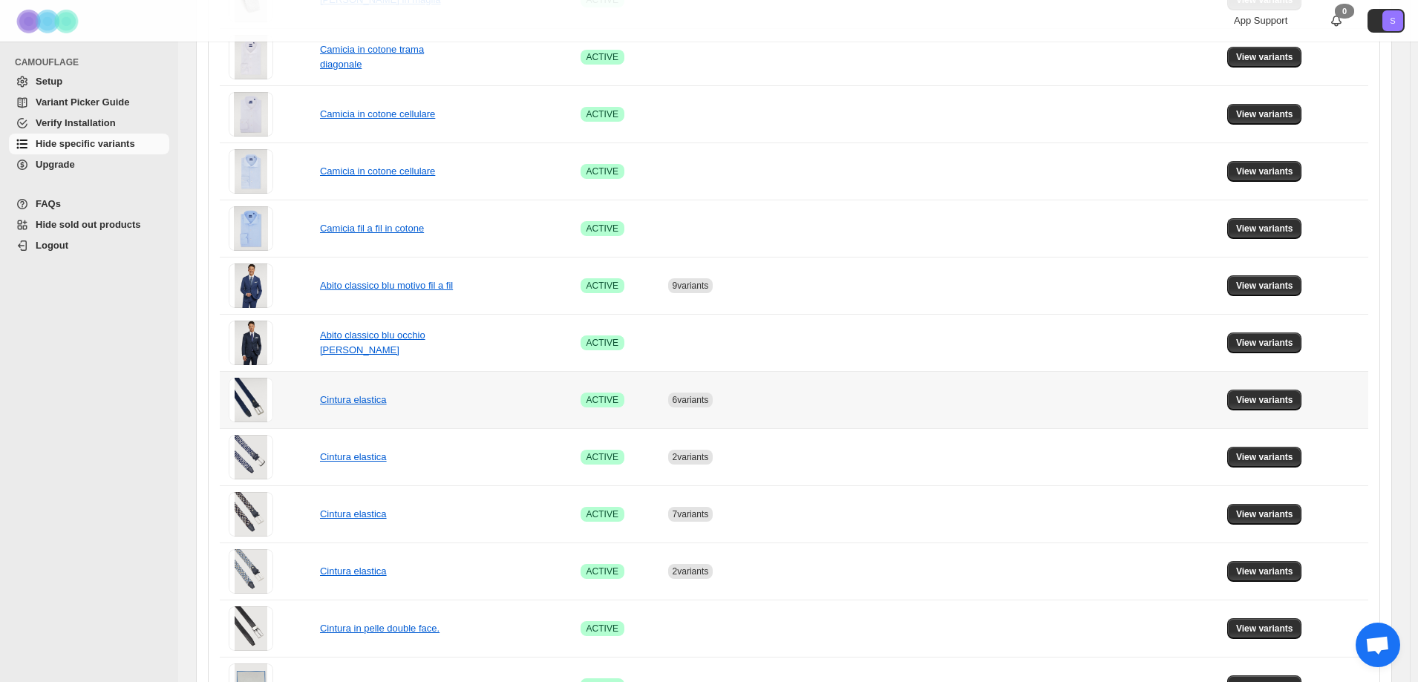
scroll to position [742, 0]
click at [1252, 404] on span "View variants" at bounding box center [1264, 399] width 57 height 12
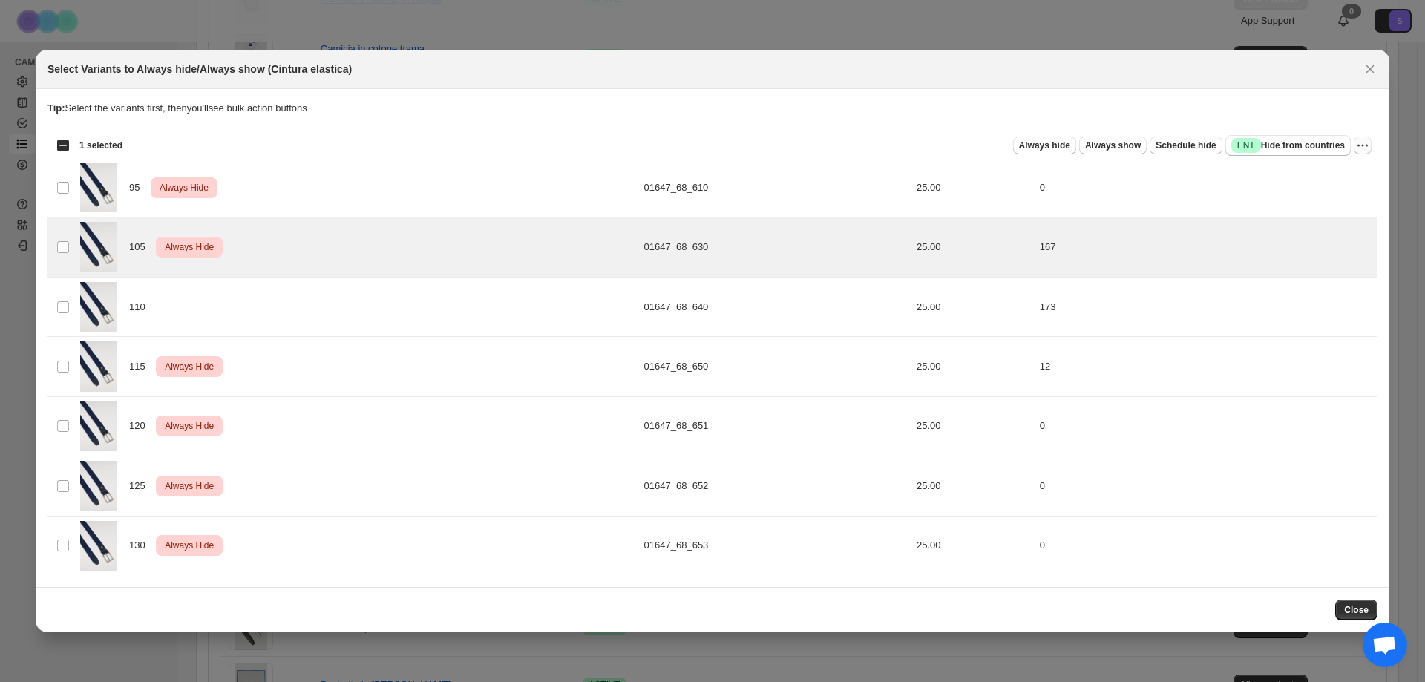
click at [1358, 148] on icon "More actions" at bounding box center [1362, 145] width 15 height 15
click at [1343, 169] on span "Undo always hide" at bounding box center [1309, 174] width 108 height 15
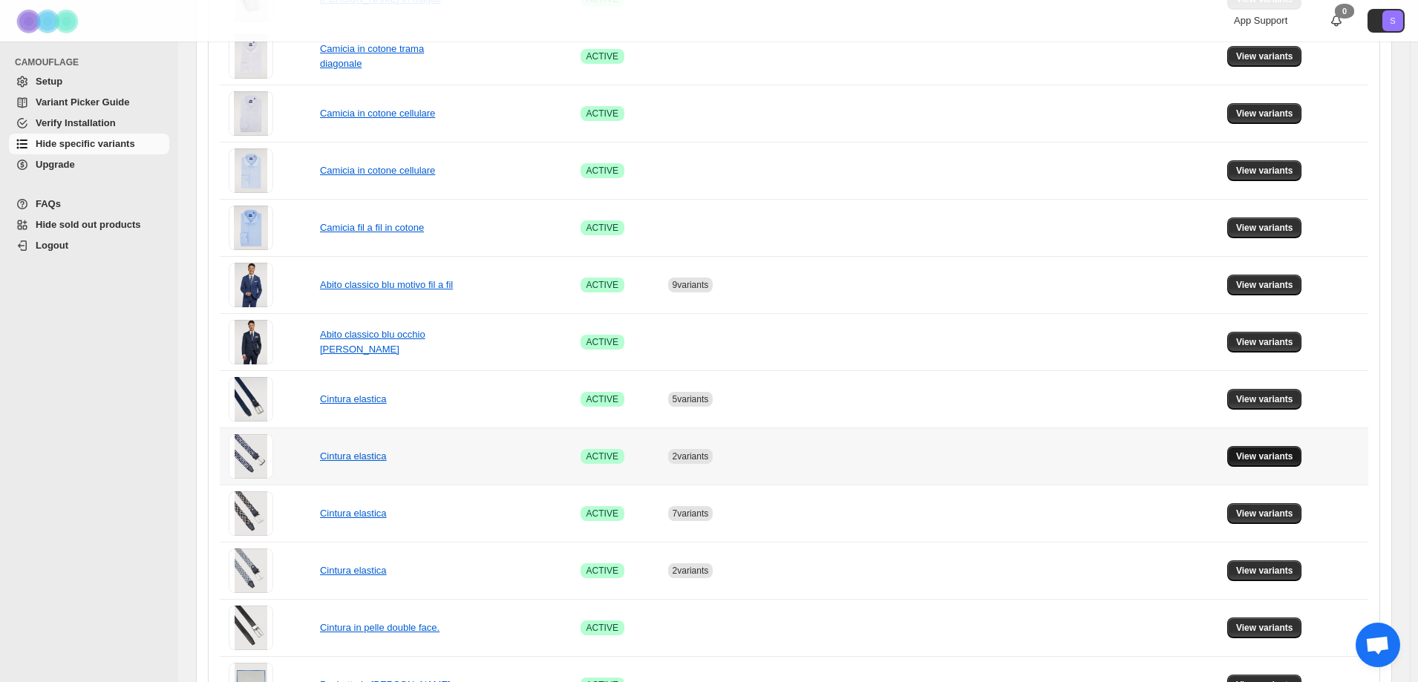
click at [1271, 456] on span "View variants" at bounding box center [1264, 456] width 57 height 12
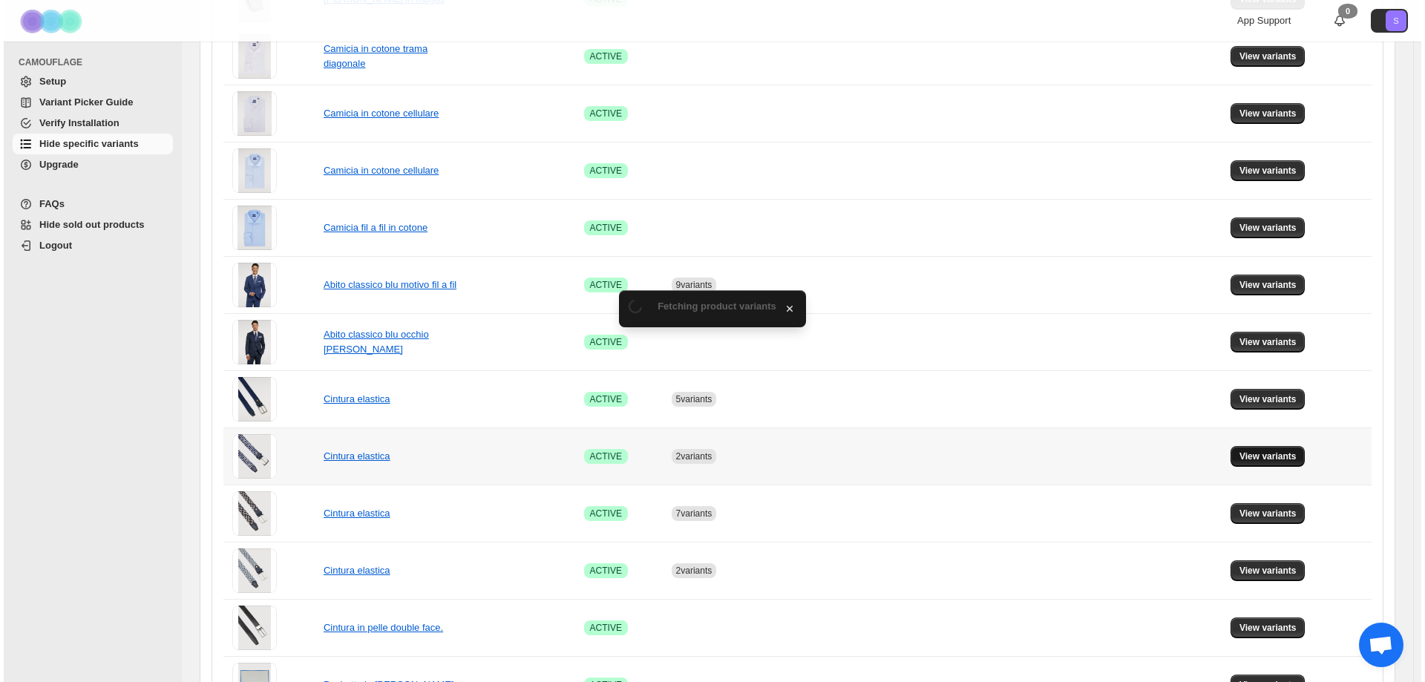
scroll to position [0, 0]
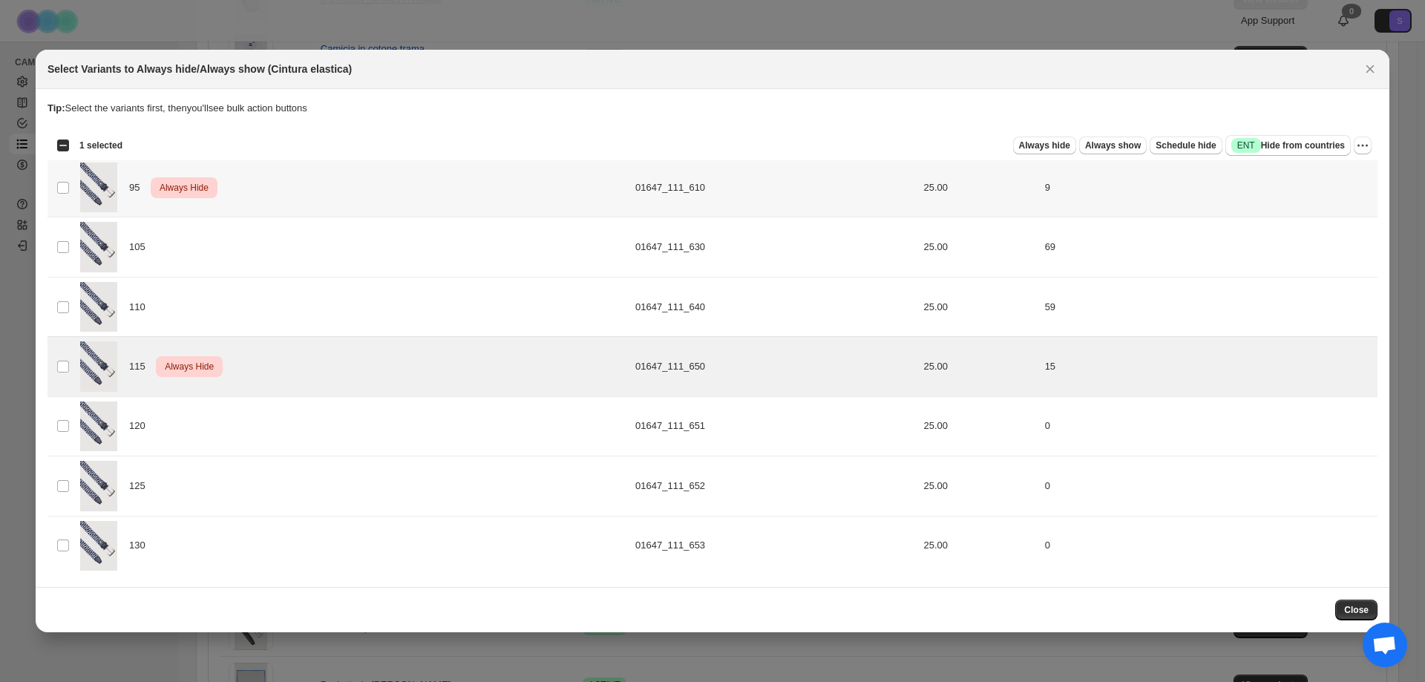
click at [180, 183] on span "Always Hide" at bounding box center [184, 188] width 55 height 18
click at [1360, 145] on icon "More actions" at bounding box center [1362, 145] width 15 height 15
click at [1338, 180] on span "Undo always hide" at bounding box center [1309, 174] width 108 height 15
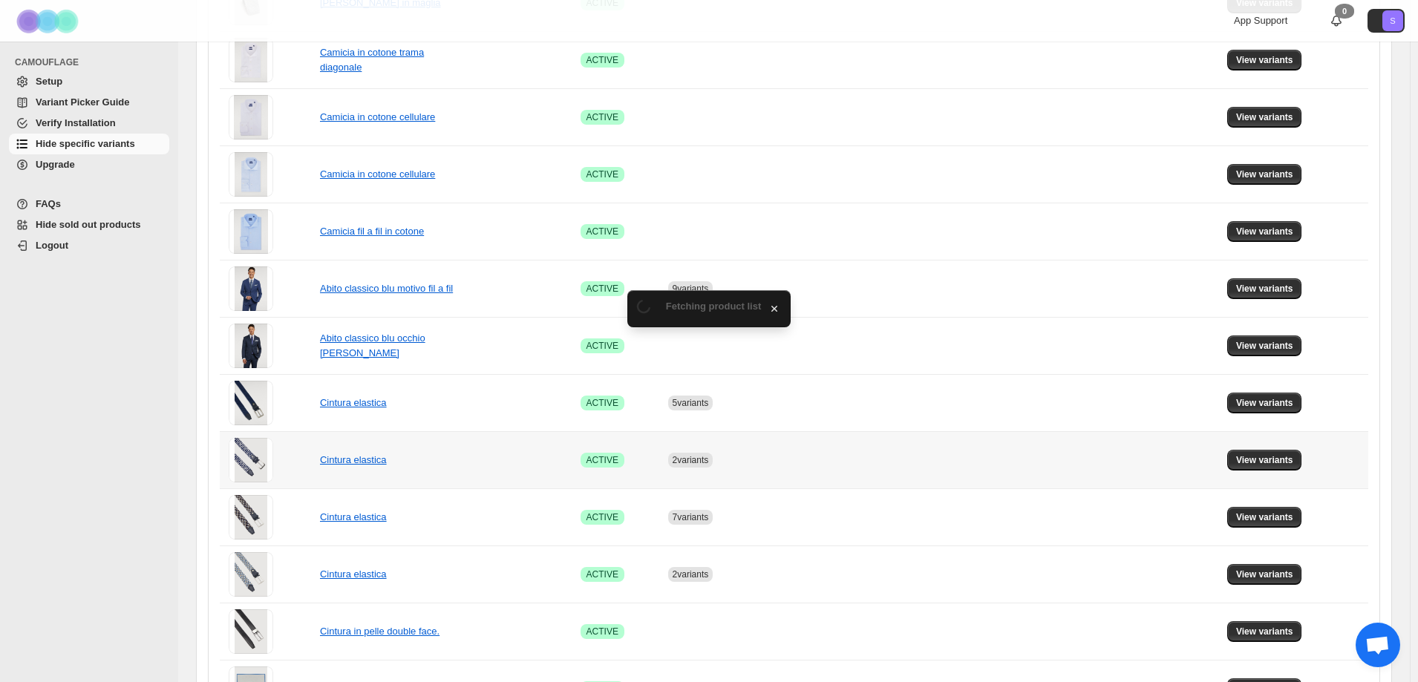
scroll to position [742, 0]
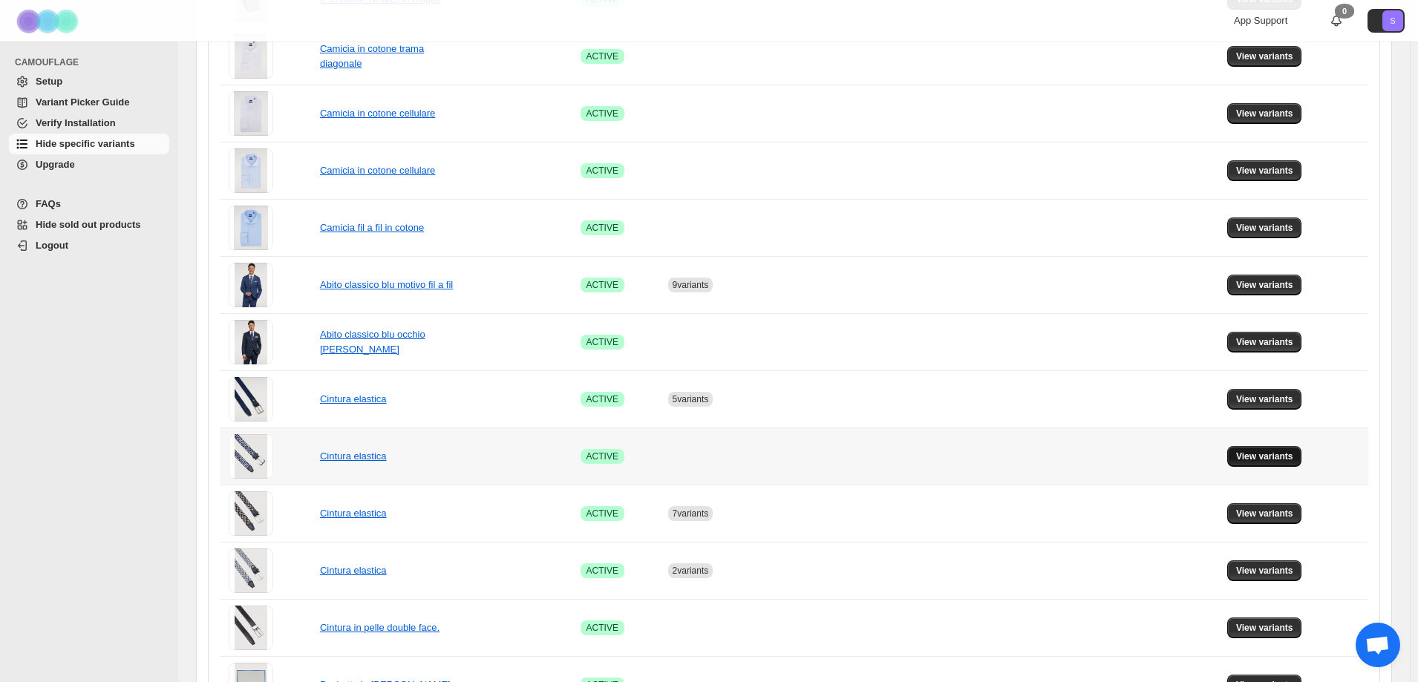
click at [1259, 456] on span "View variants" at bounding box center [1264, 456] width 57 height 12
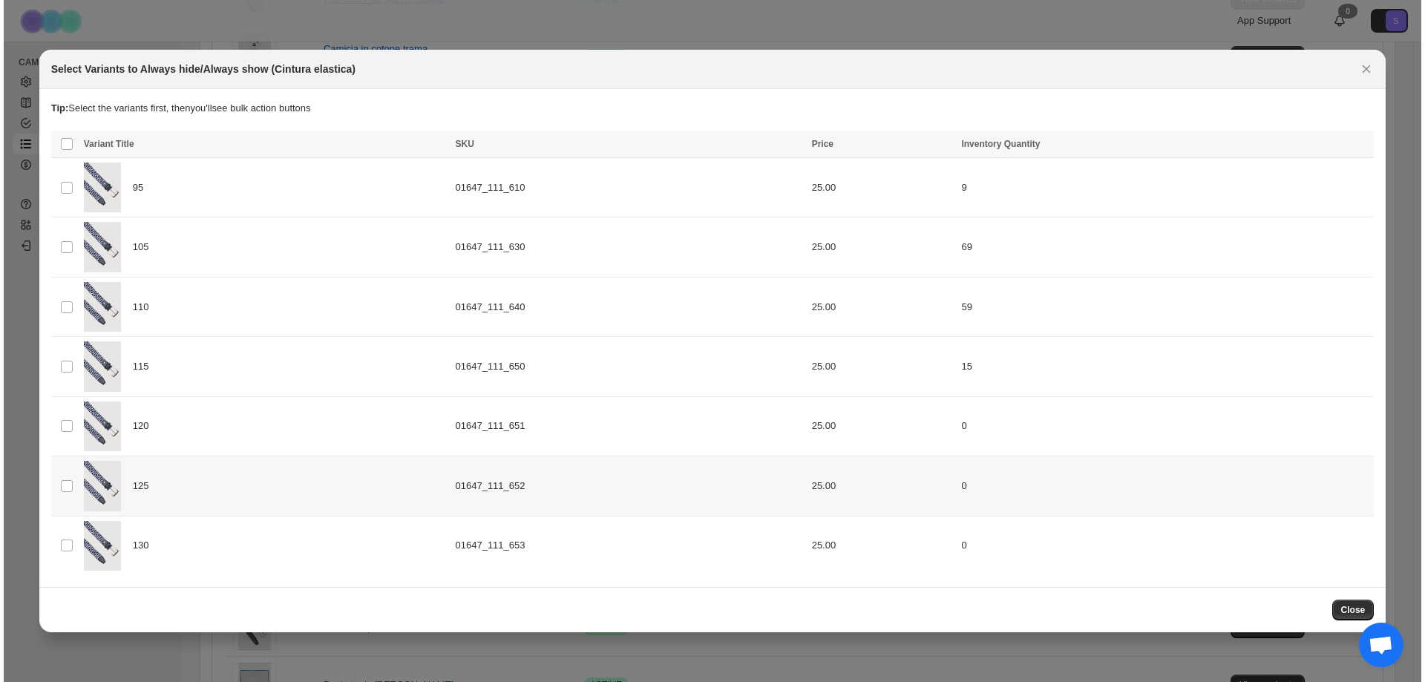
scroll to position [0, 0]
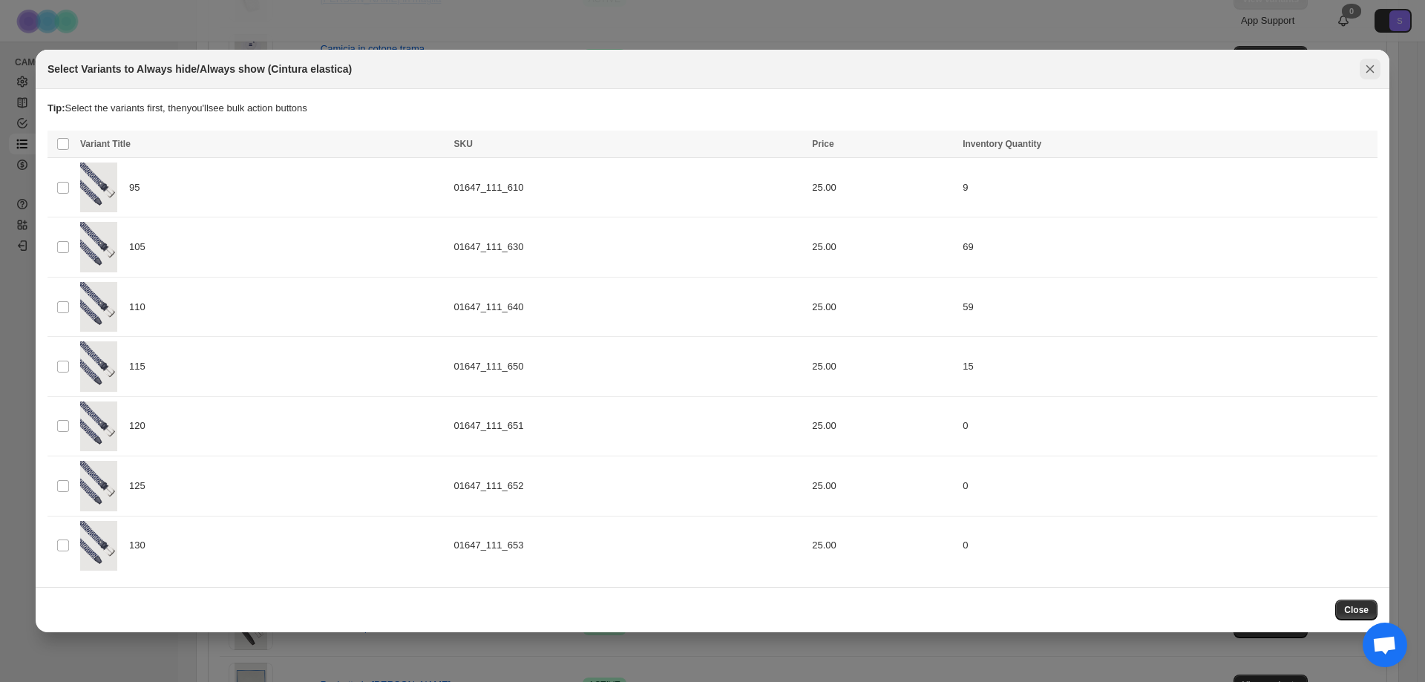
click at [1368, 74] on icon "Close" at bounding box center [1370, 69] width 15 height 15
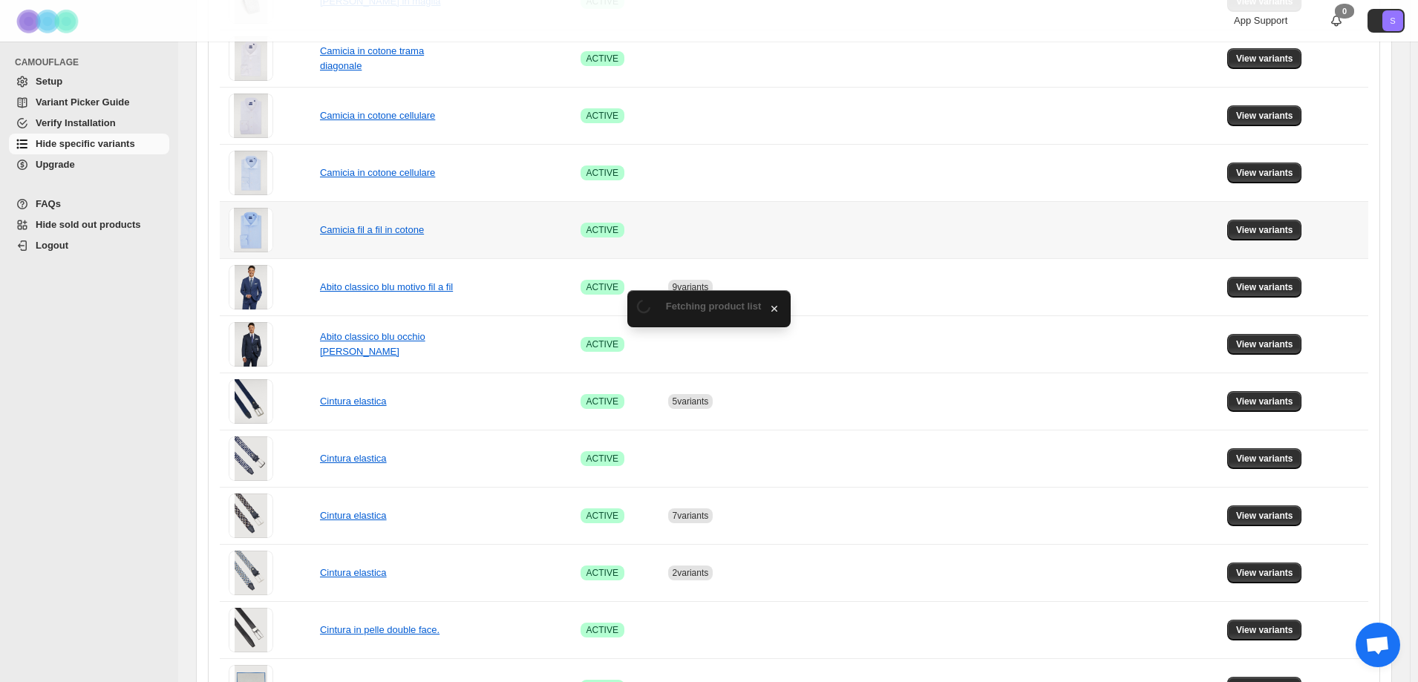
scroll to position [742, 0]
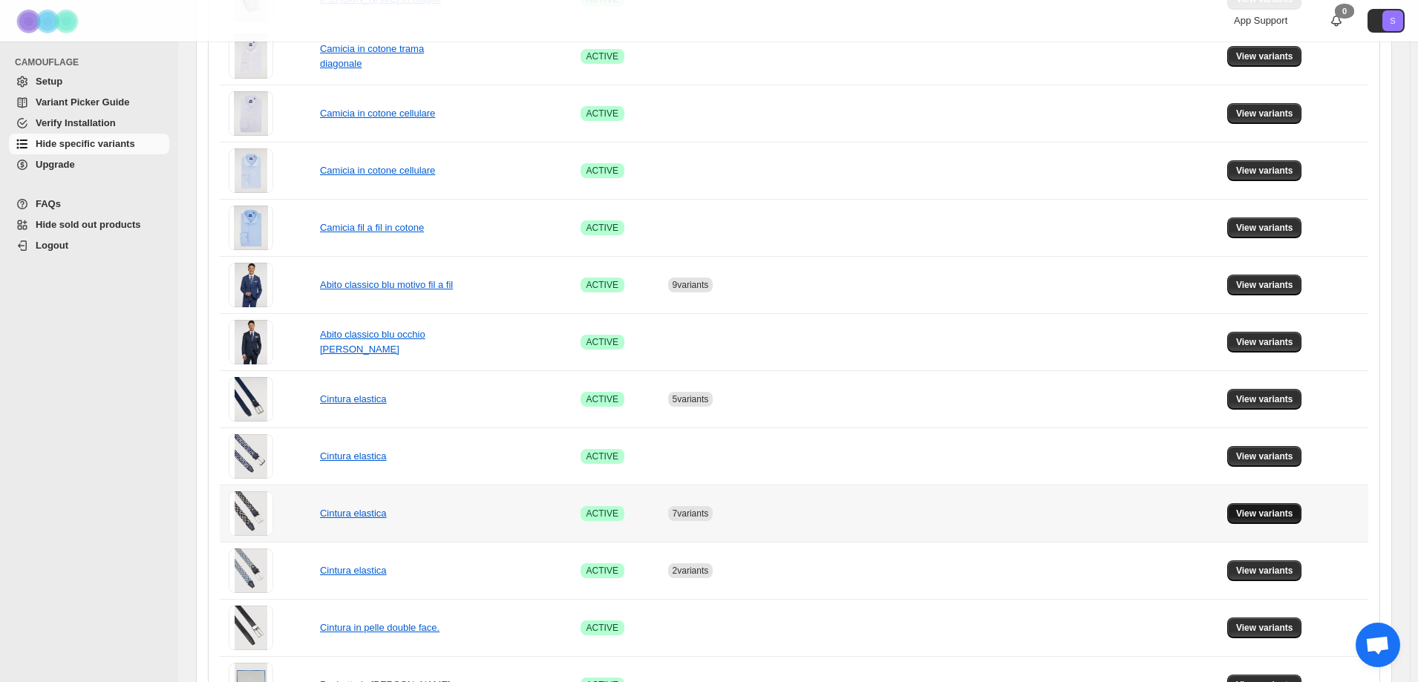
click at [1264, 515] on span "View variants" at bounding box center [1264, 514] width 57 height 12
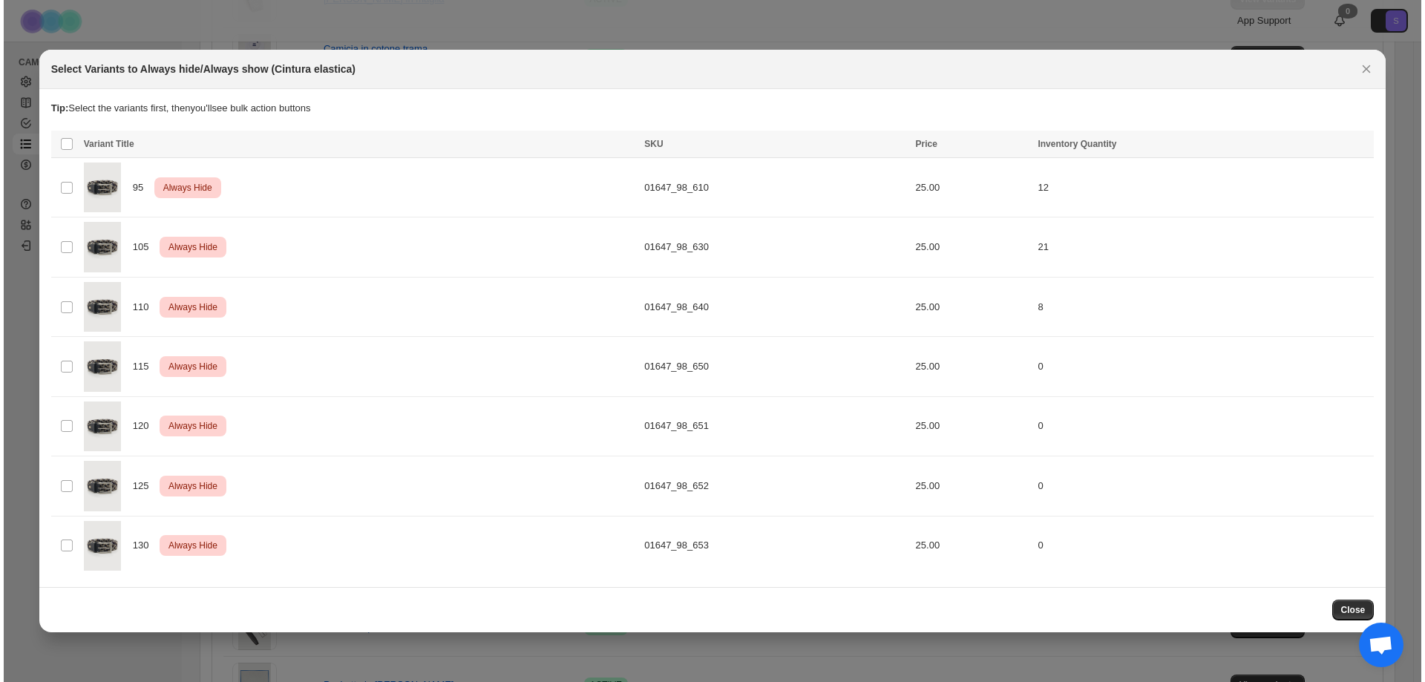
scroll to position [0, 0]
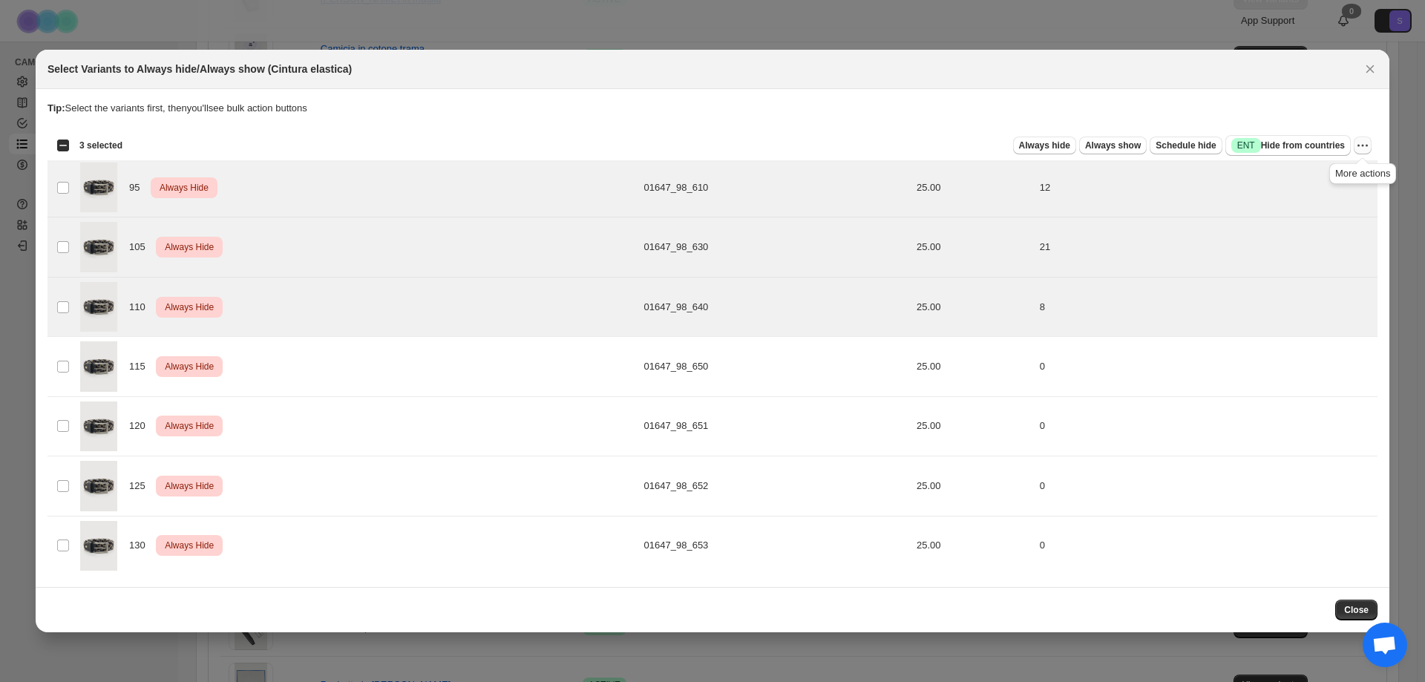
click at [1366, 140] on icon "More actions" at bounding box center [1362, 145] width 15 height 15
click at [1337, 174] on span "Undo always hide" at bounding box center [1309, 174] width 108 height 15
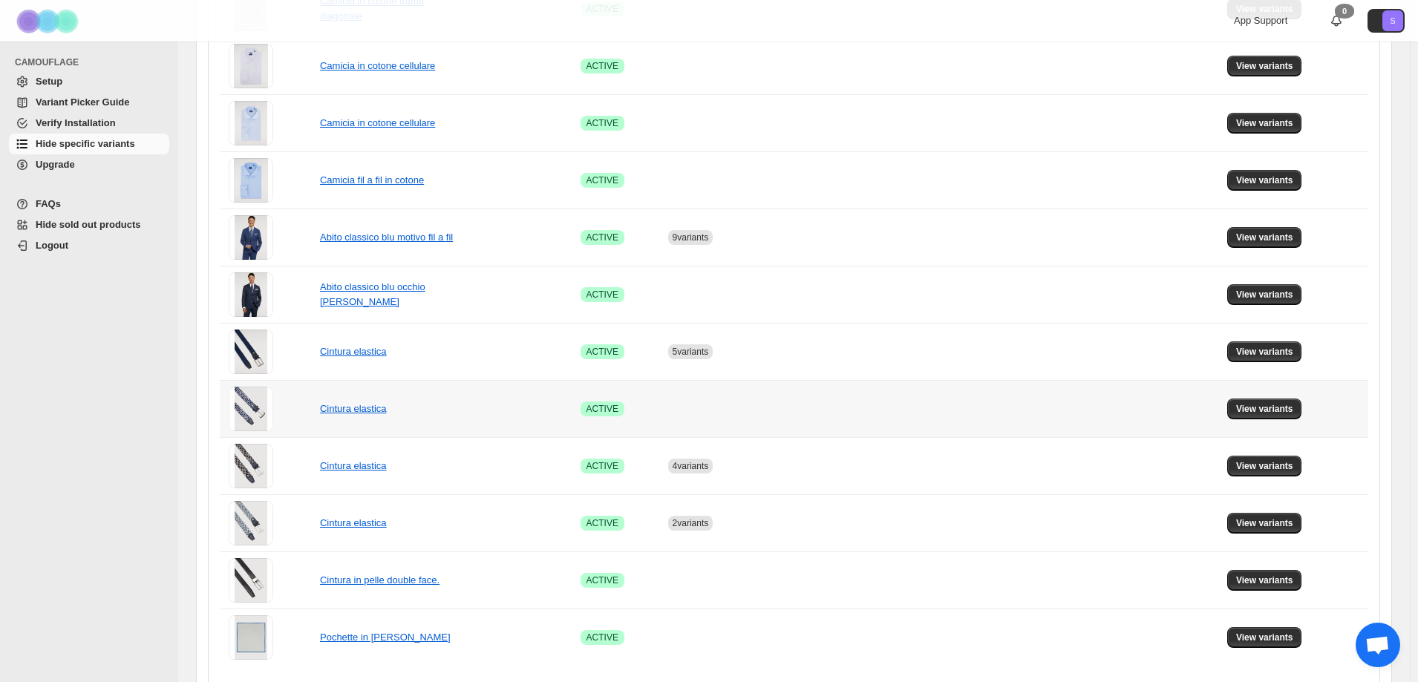
scroll to position [816, 0]
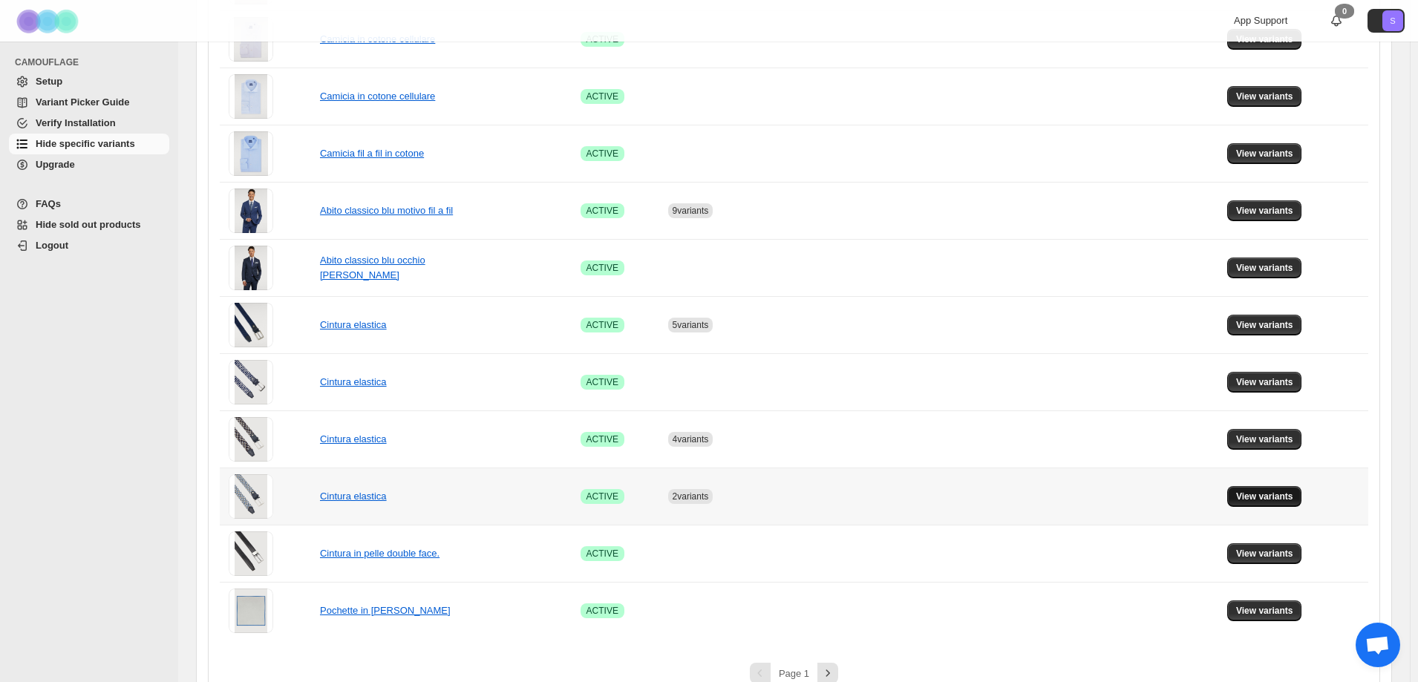
click at [1288, 496] on span "View variants" at bounding box center [1264, 497] width 57 height 12
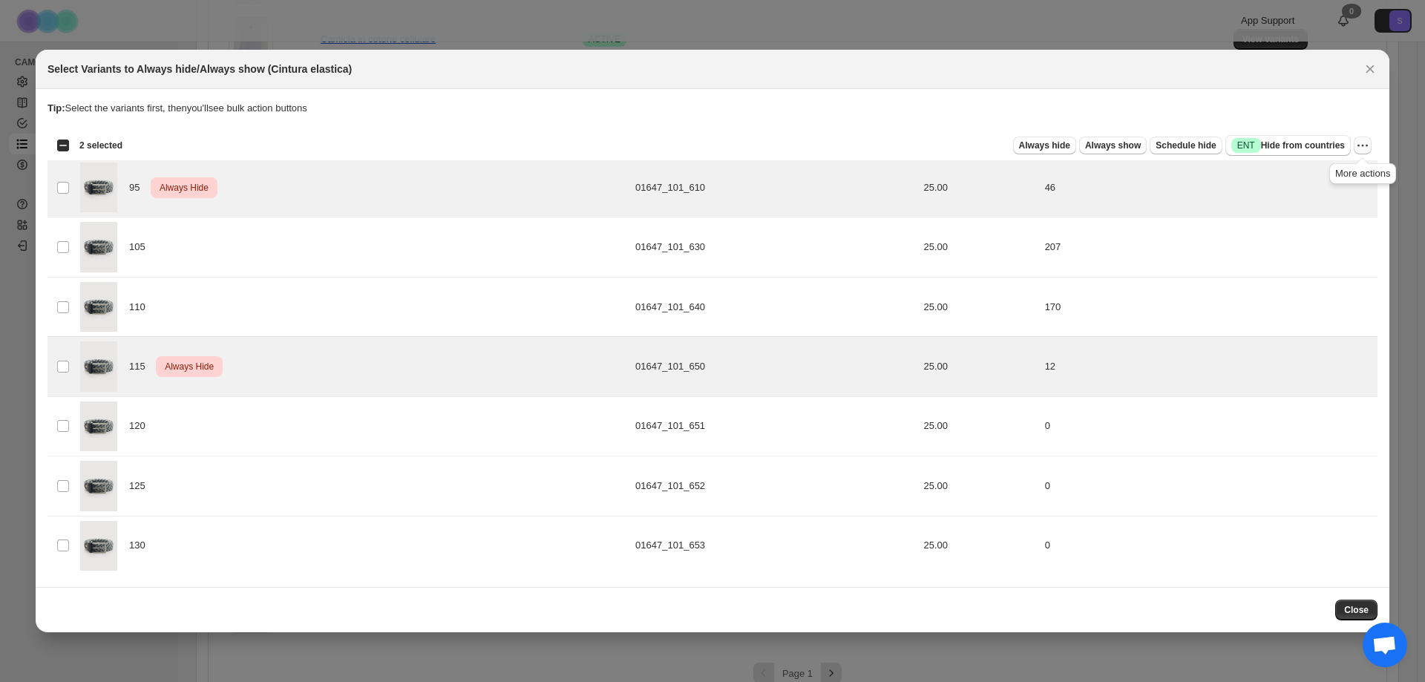
click at [1367, 148] on icon "More actions" at bounding box center [1362, 145] width 15 height 15
click at [1331, 184] on button "Undo always hide" at bounding box center [1309, 175] width 117 height 24
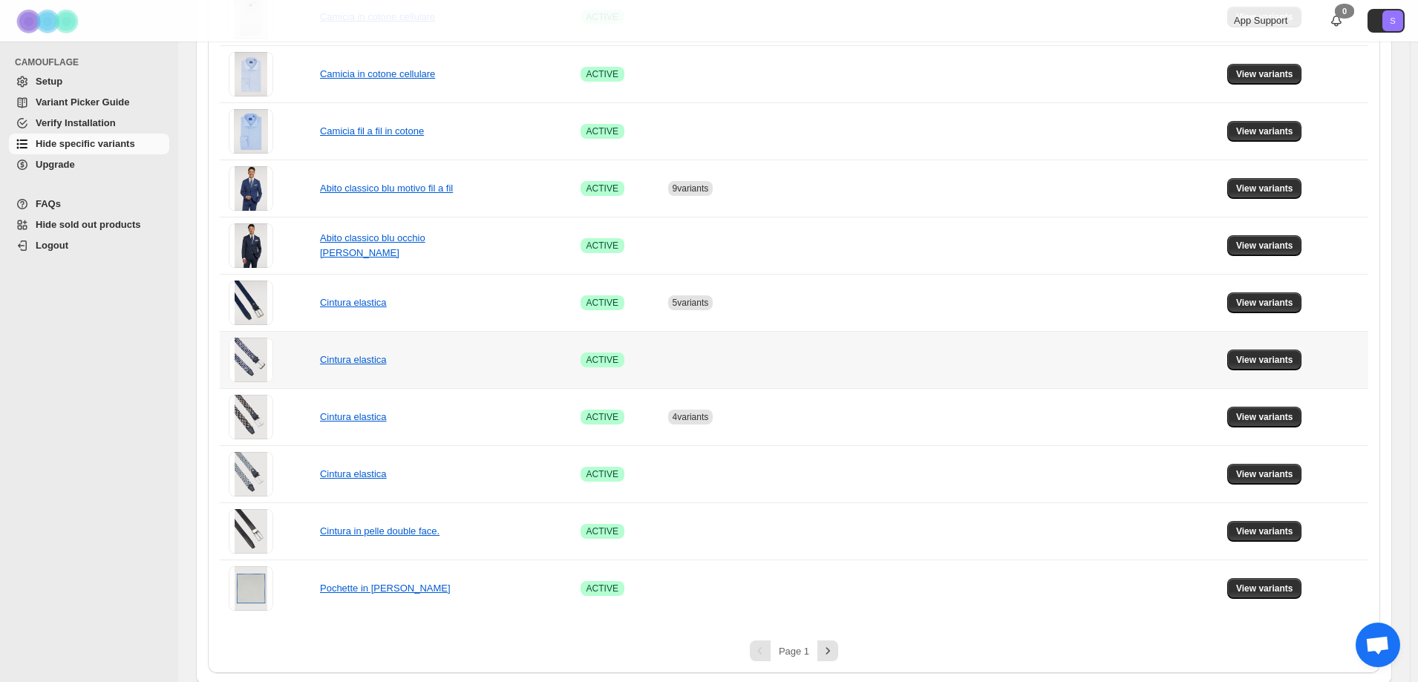
scroll to position [842, 0]
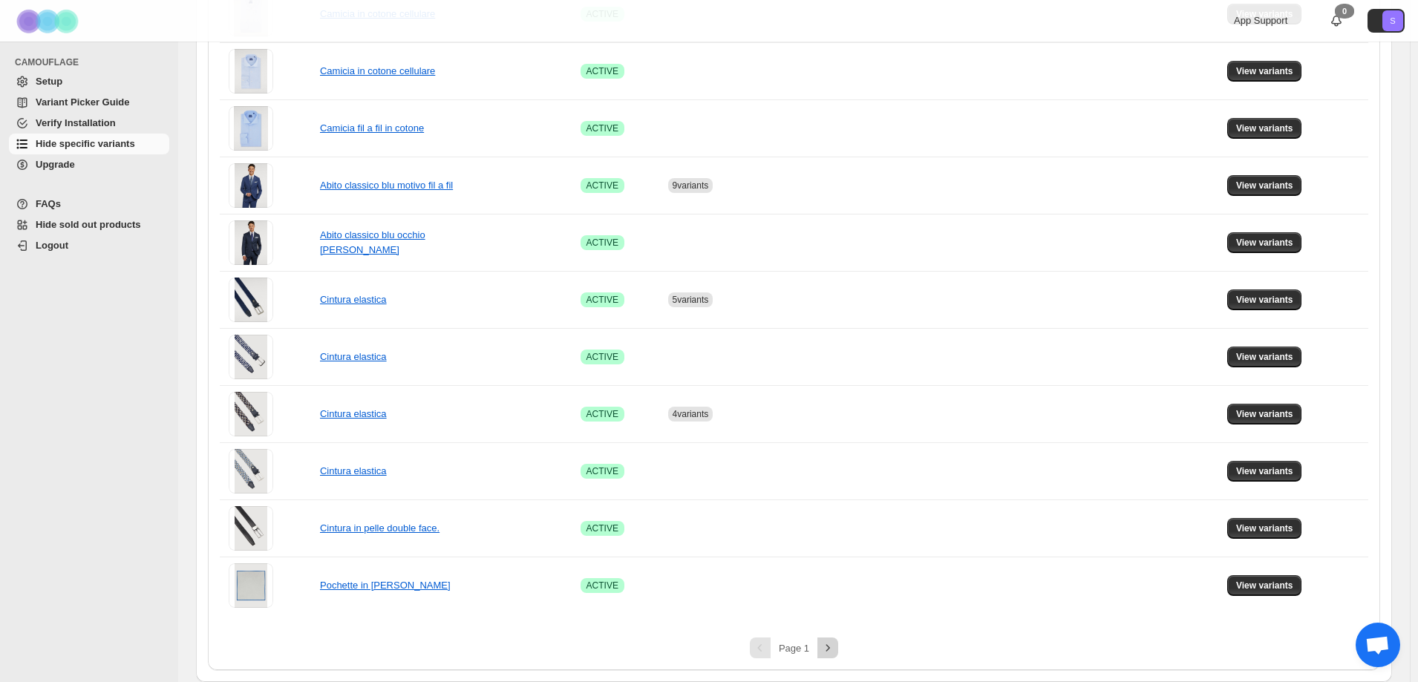
click at [835, 646] on icon "Next" at bounding box center [827, 647] width 15 height 15
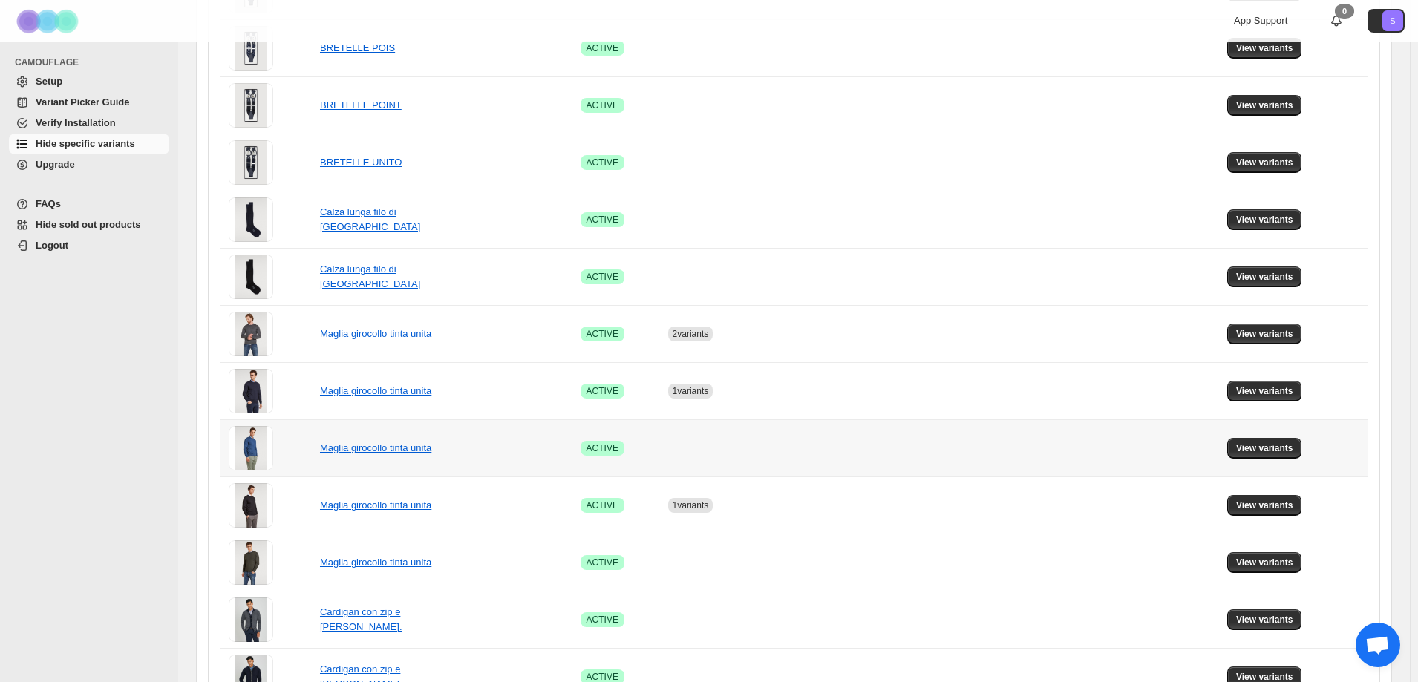
scroll to position [742, 0]
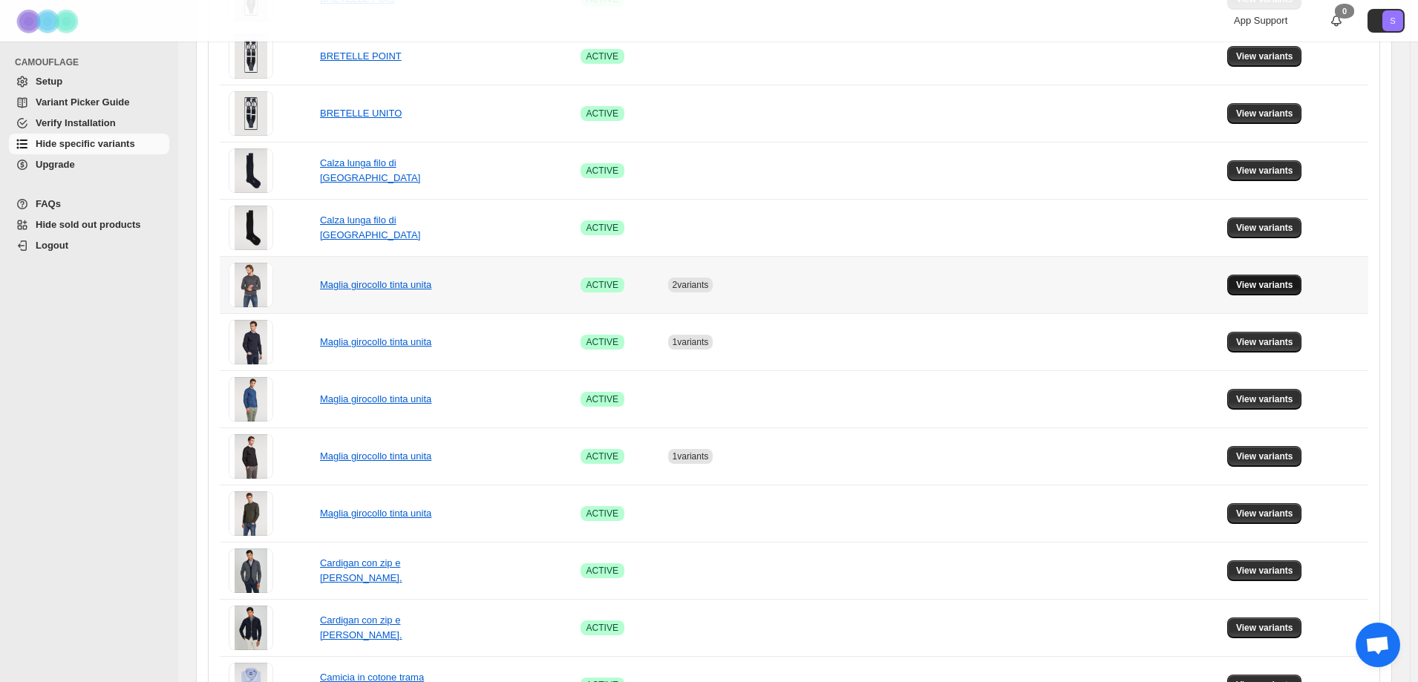
click at [1293, 289] on span "View variants" at bounding box center [1264, 285] width 57 height 12
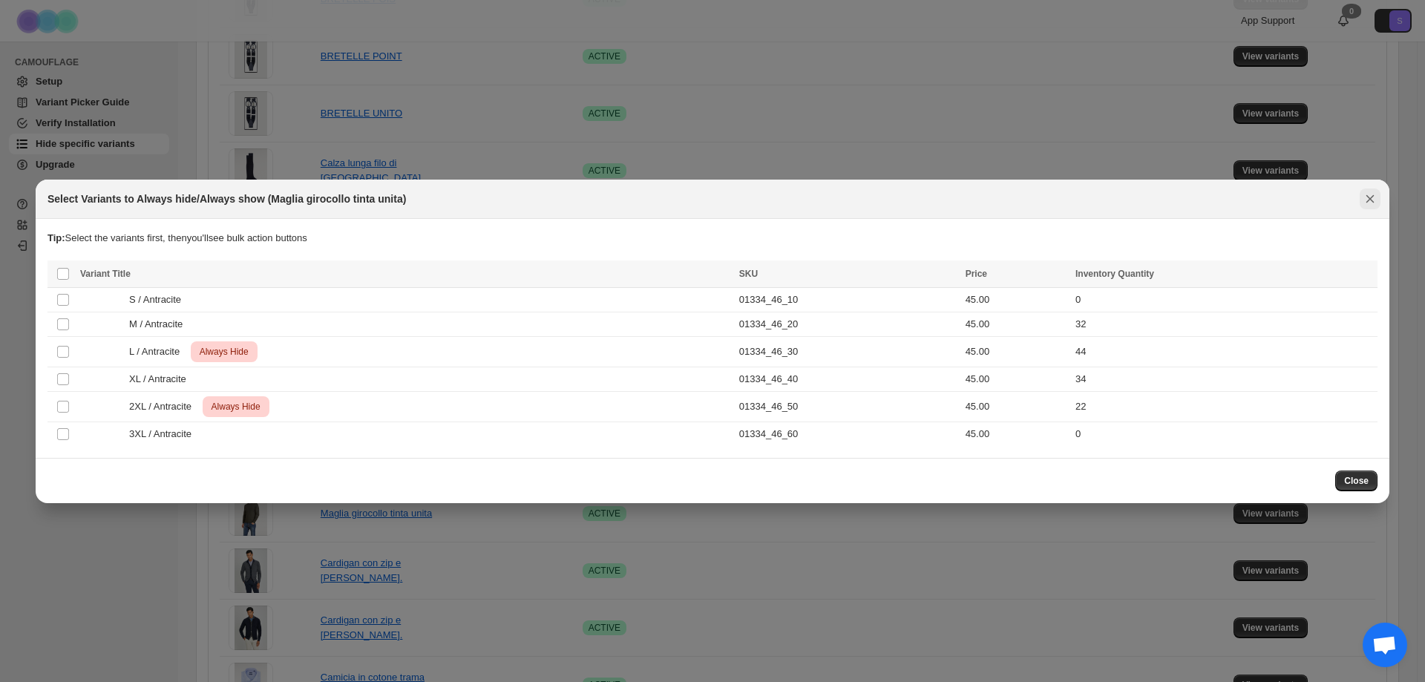
click at [1365, 203] on icon "Close" at bounding box center [1370, 198] width 15 height 15
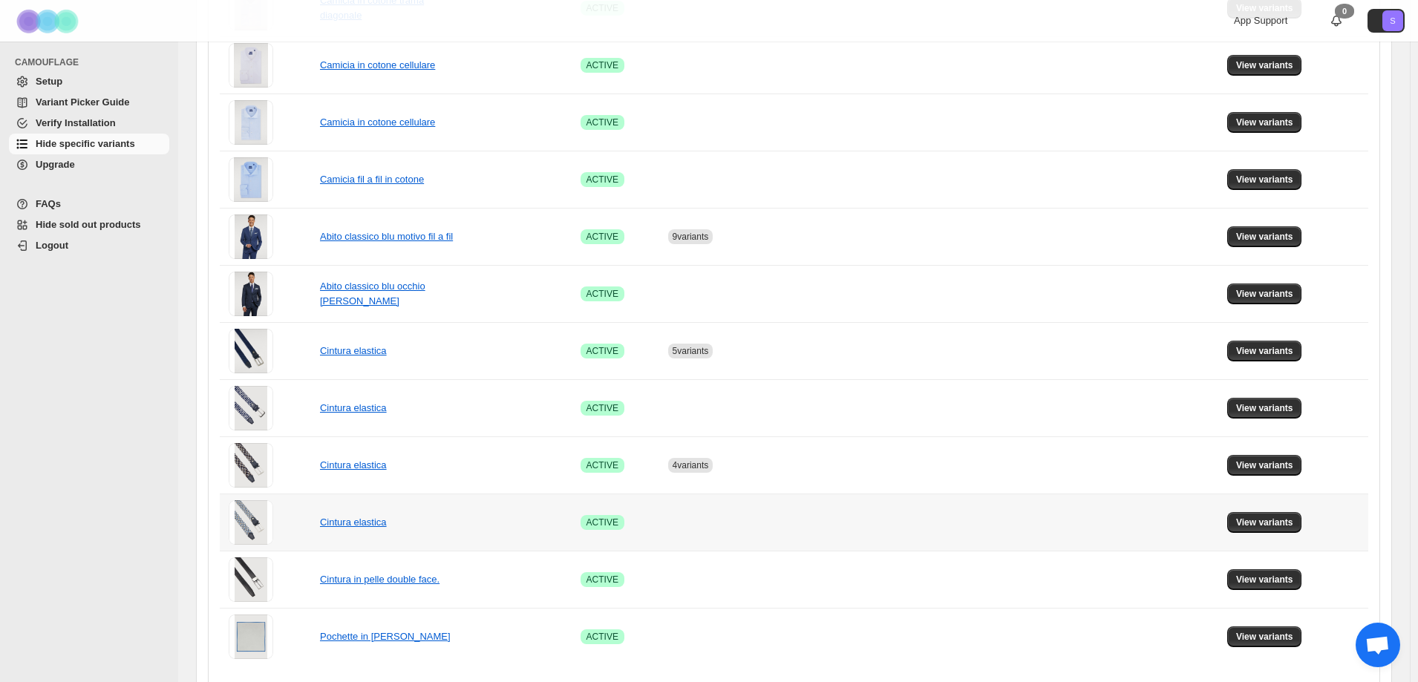
scroll to position [842, 0]
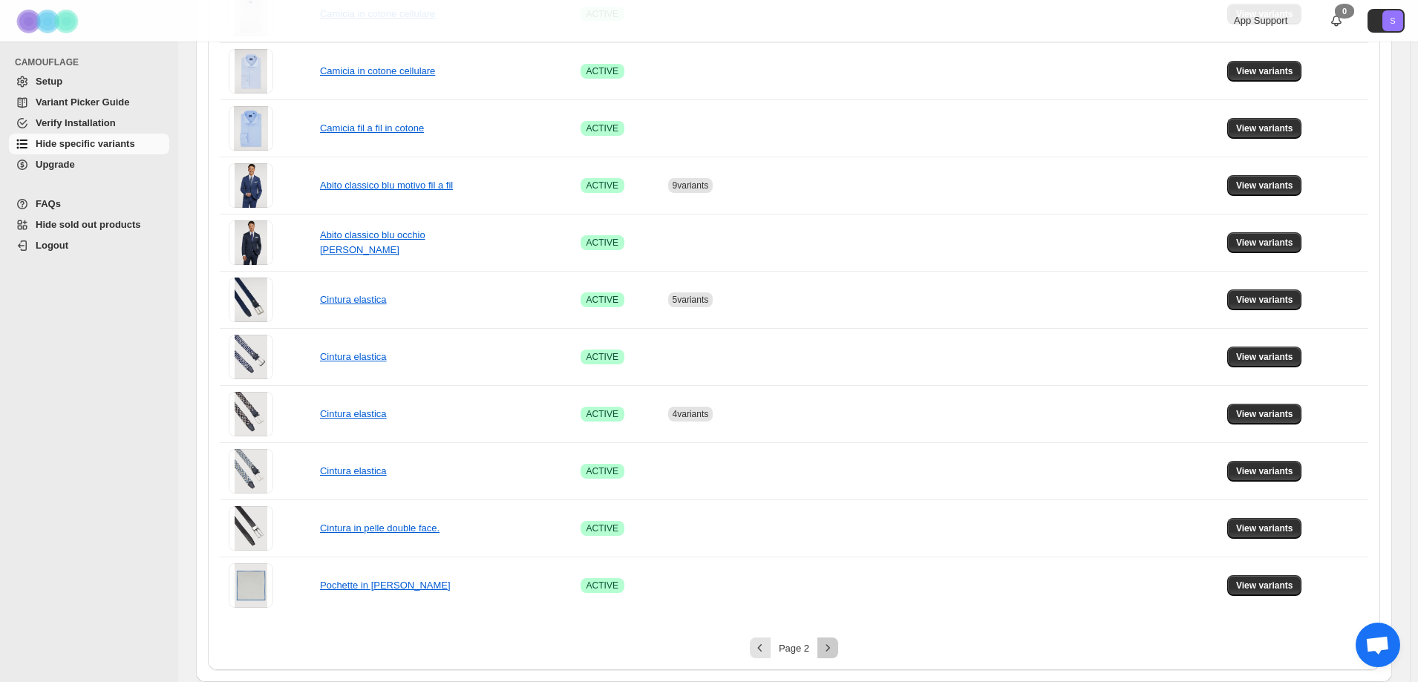
click at [834, 654] on icon "Next" at bounding box center [827, 647] width 15 height 15
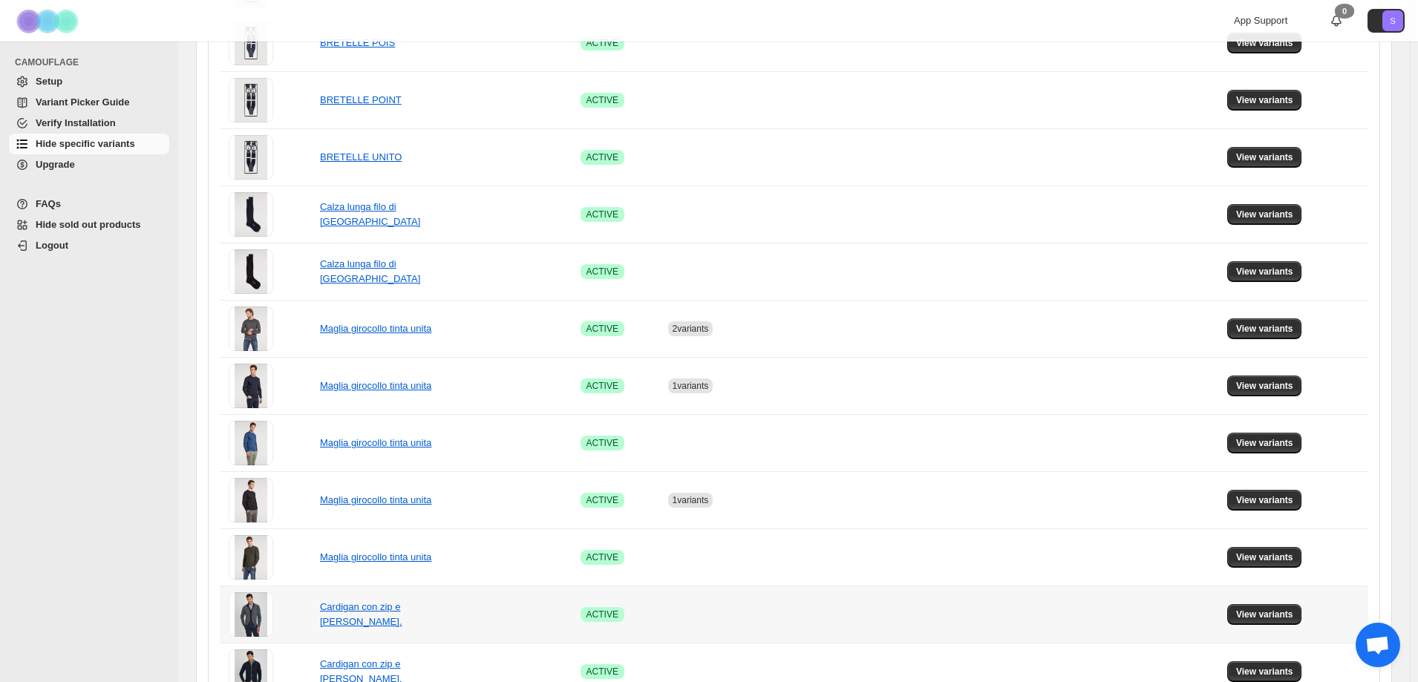
scroll to position [693, 0]
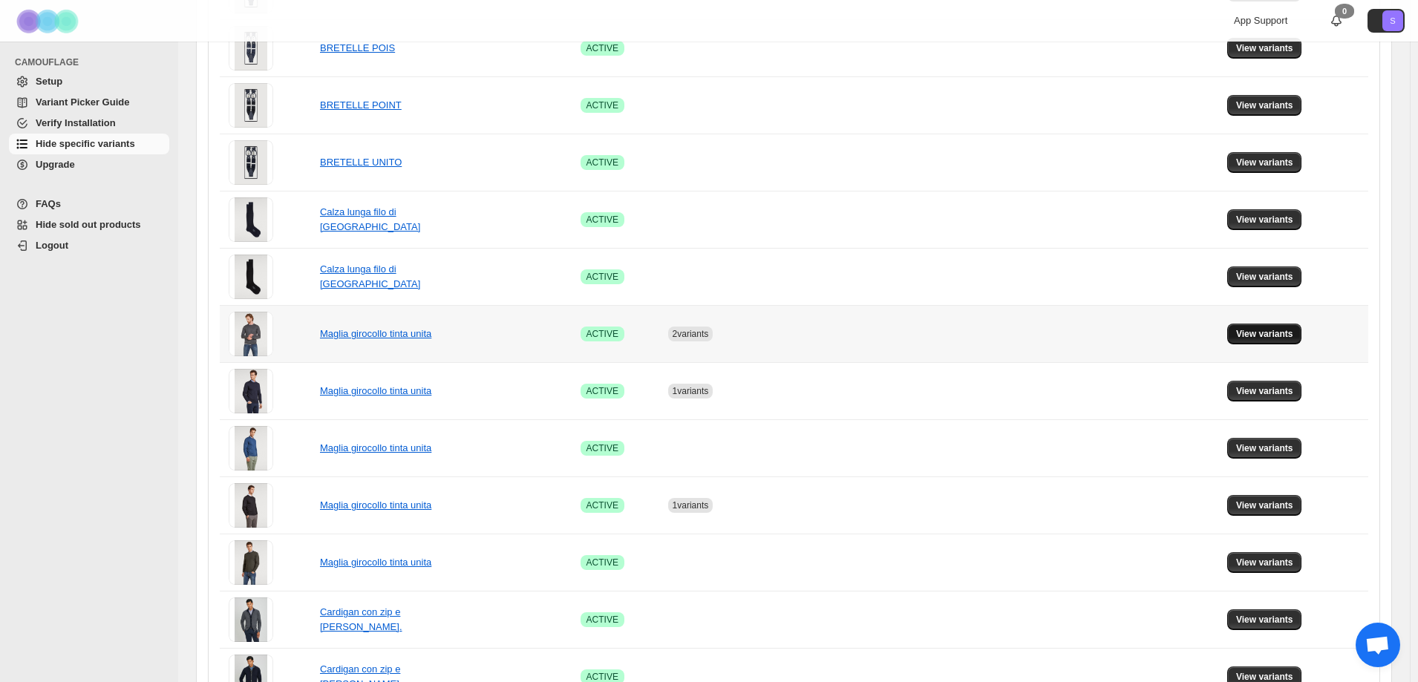
click at [1263, 334] on span "View variants" at bounding box center [1264, 334] width 57 height 12
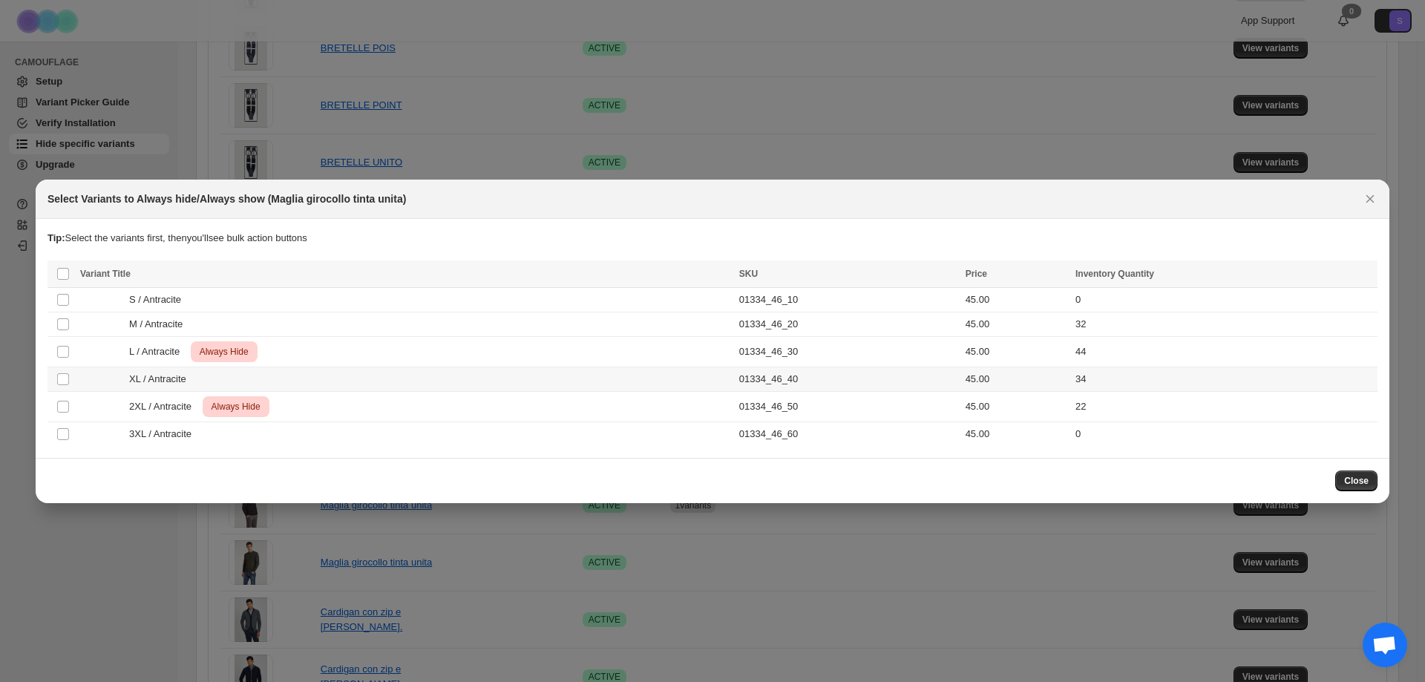
click at [1028, 352] on td "45.00" at bounding box center [1016, 351] width 110 height 30
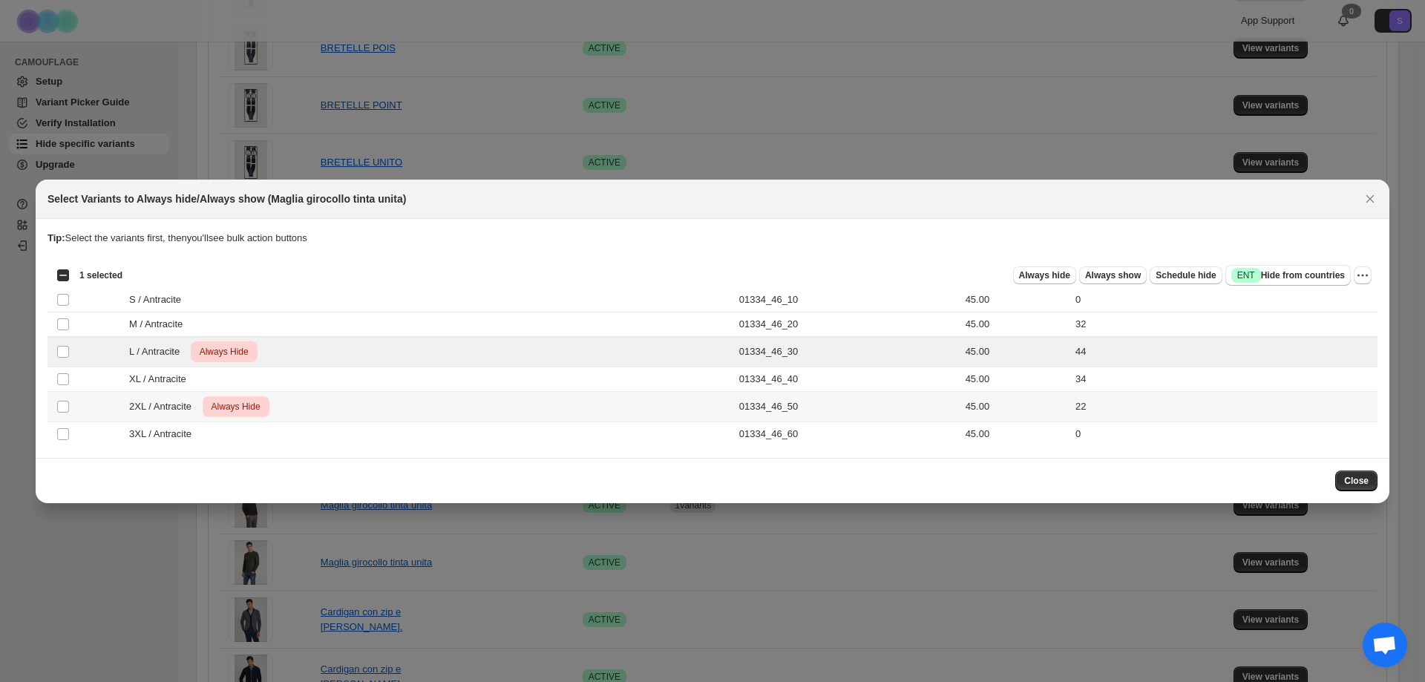
click at [926, 405] on td "01334_46_50" at bounding box center [848, 406] width 226 height 30
click at [1359, 274] on icon "More actions" at bounding box center [1362, 275] width 15 height 15
click at [1341, 298] on span "Undo always hide" at bounding box center [1309, 304] width 108 height 15
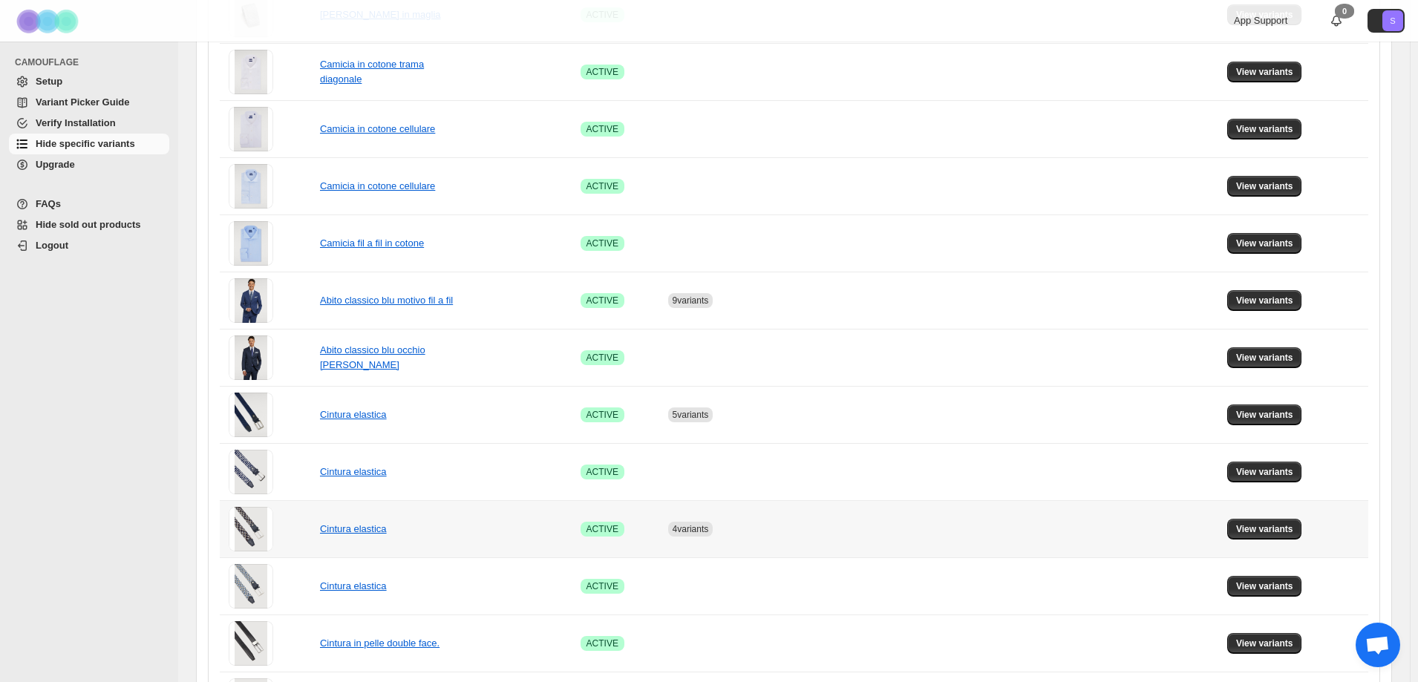
scroll to position [842, 0]
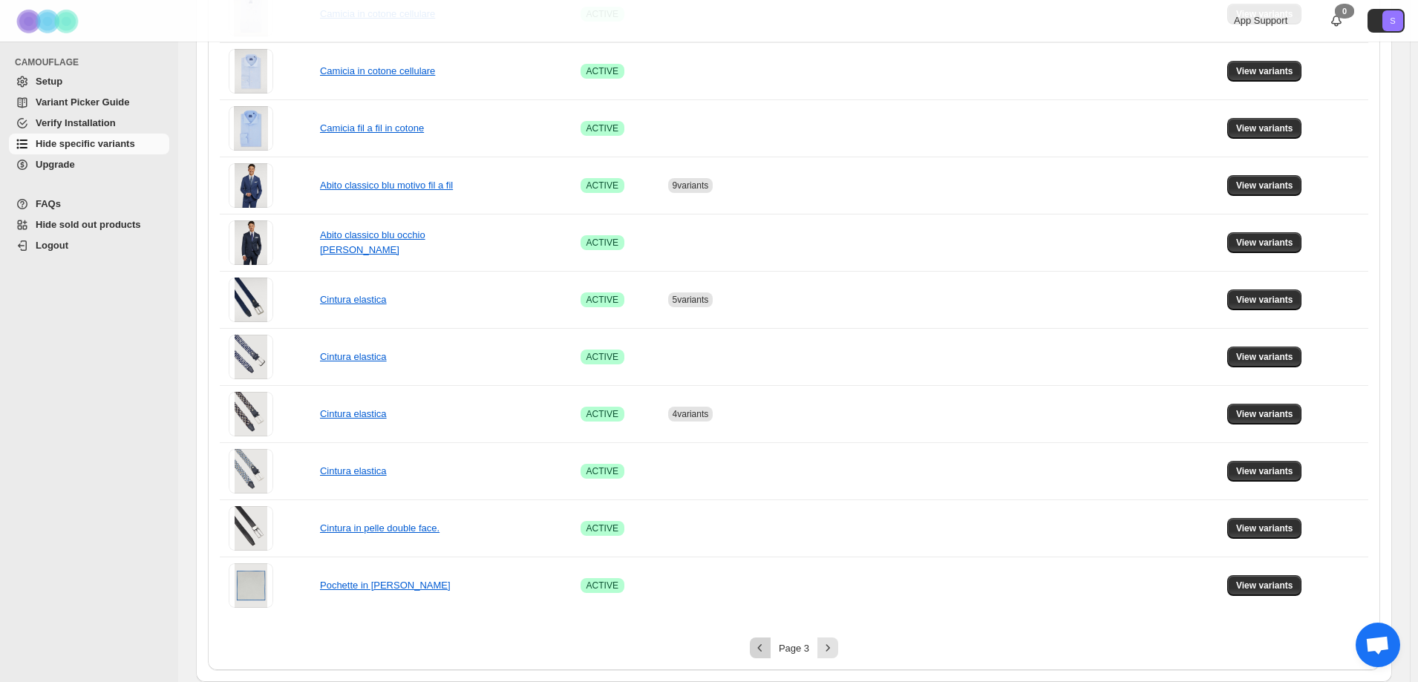
click at [766, 646] on icon "Previous" at bounding box center [760, 647] width 15 height 15
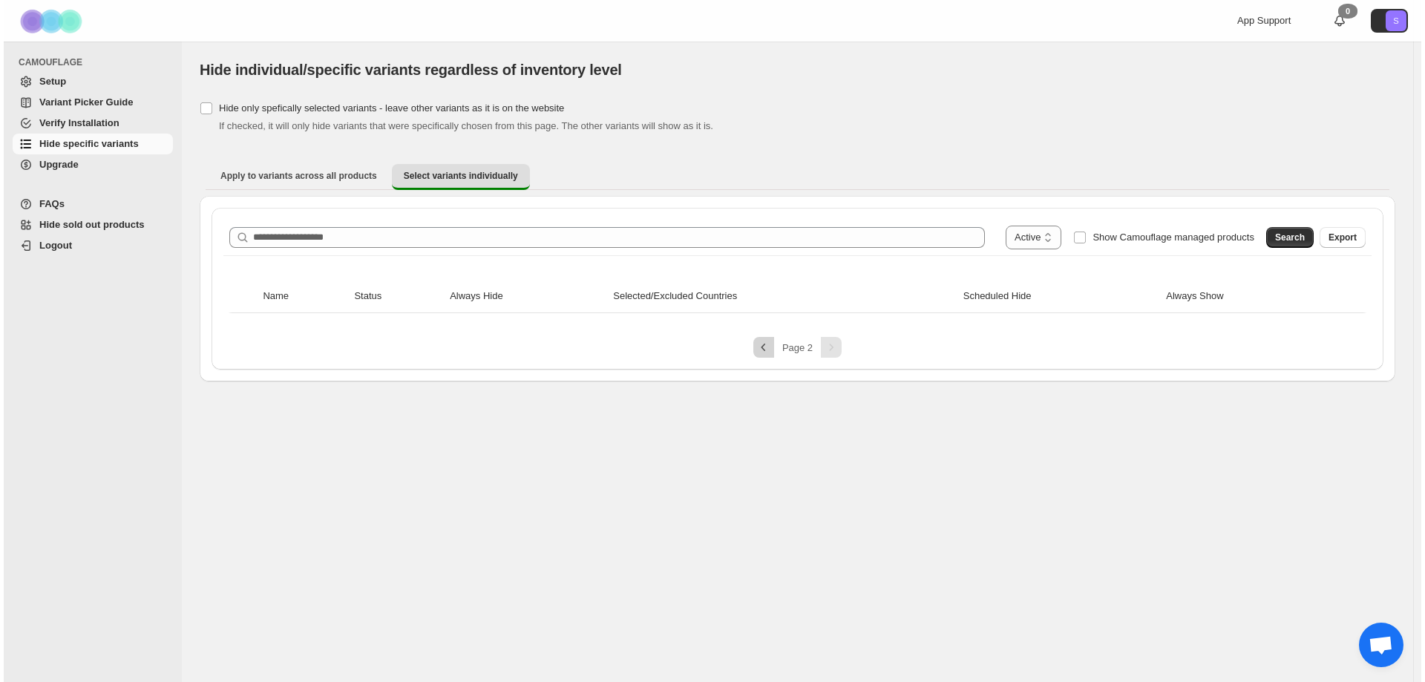
scroll to position [0, 0]
click at [98, 140] on span "Hide specific variants" at bounding box center [85, 143] width 99 height 11
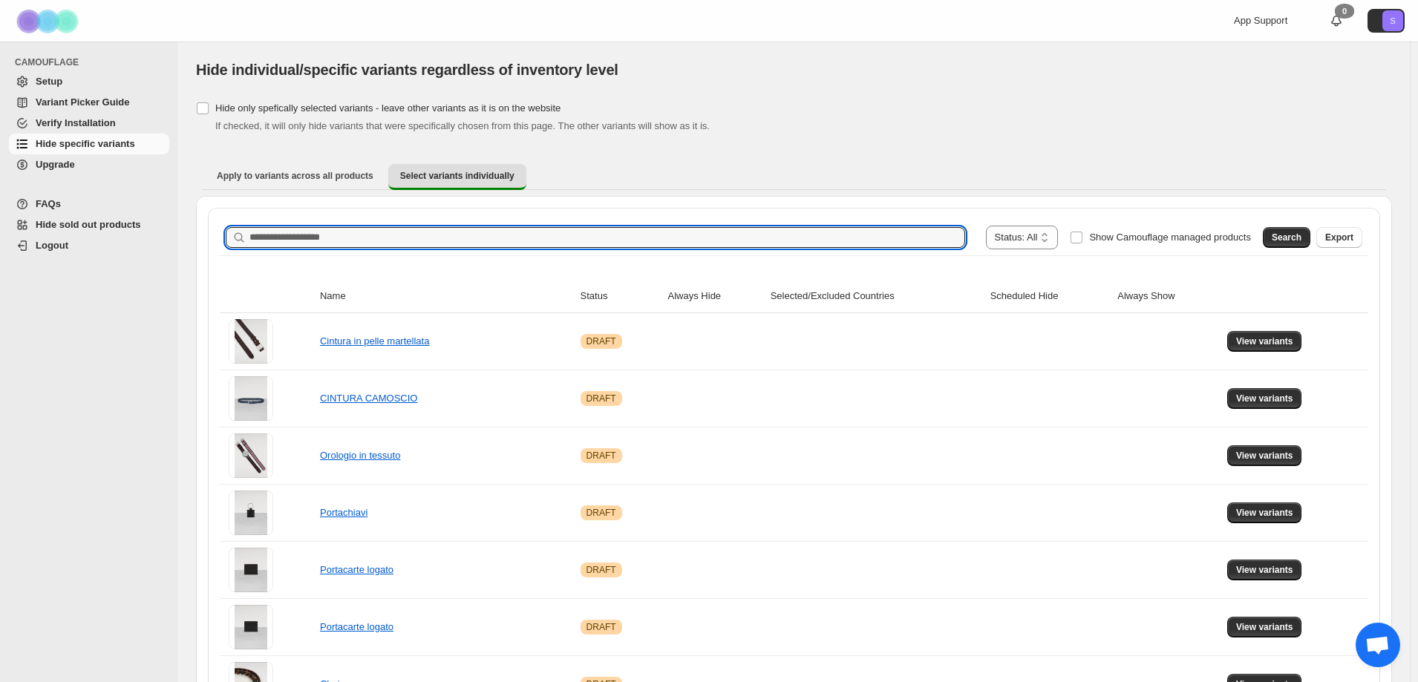
click at [685, 243] on input "Search product name" at bounding box center [606, 237] width 715 height 21
type input "*"
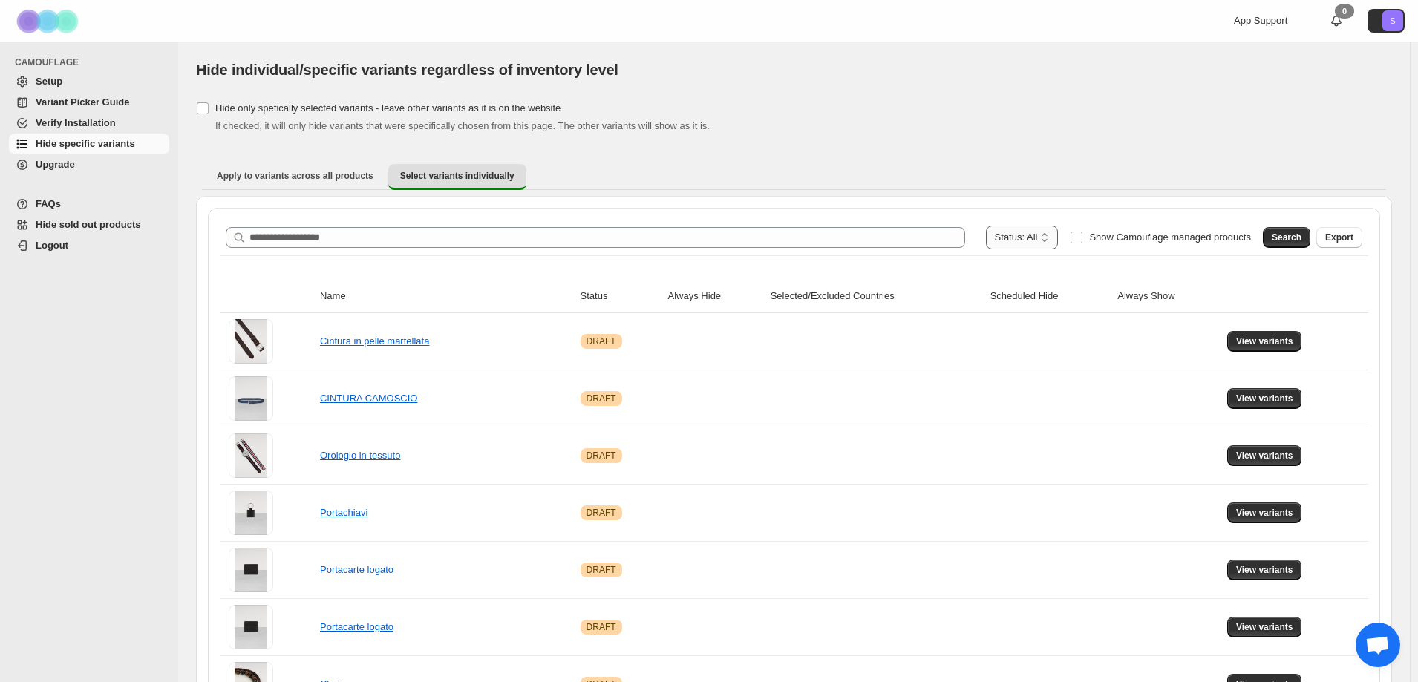
click at [1042, 242] on select "**********" at bounding box center [1022, 238] width 73 height 24
click at [1015, 226] on select "**********" at bounding box center [1022, 238] width 73 height 24
click at [1297, 253] on div "**********" at bounding box center [794, 238] width 1148 height 36
click at [1300, 241] on span "Search" at bounding box center [1286, 238] width 30 height 12
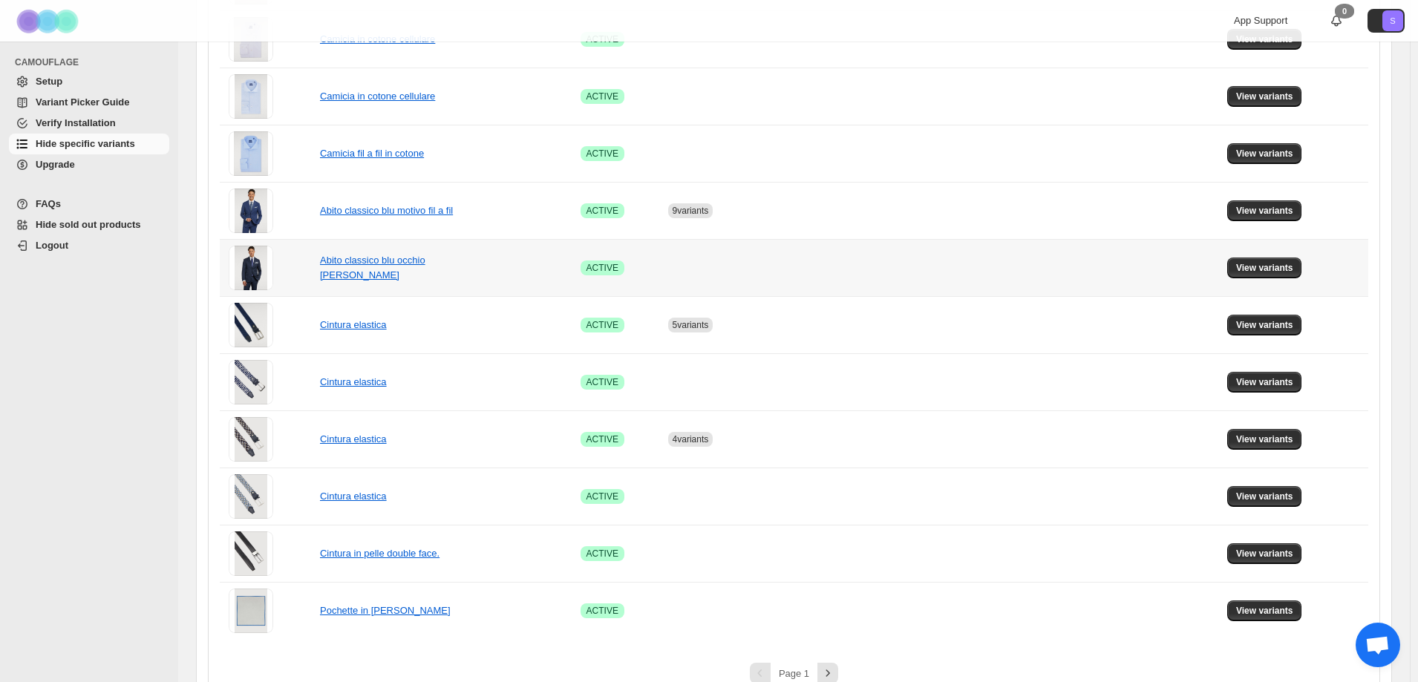
scroll to position [842, 0]
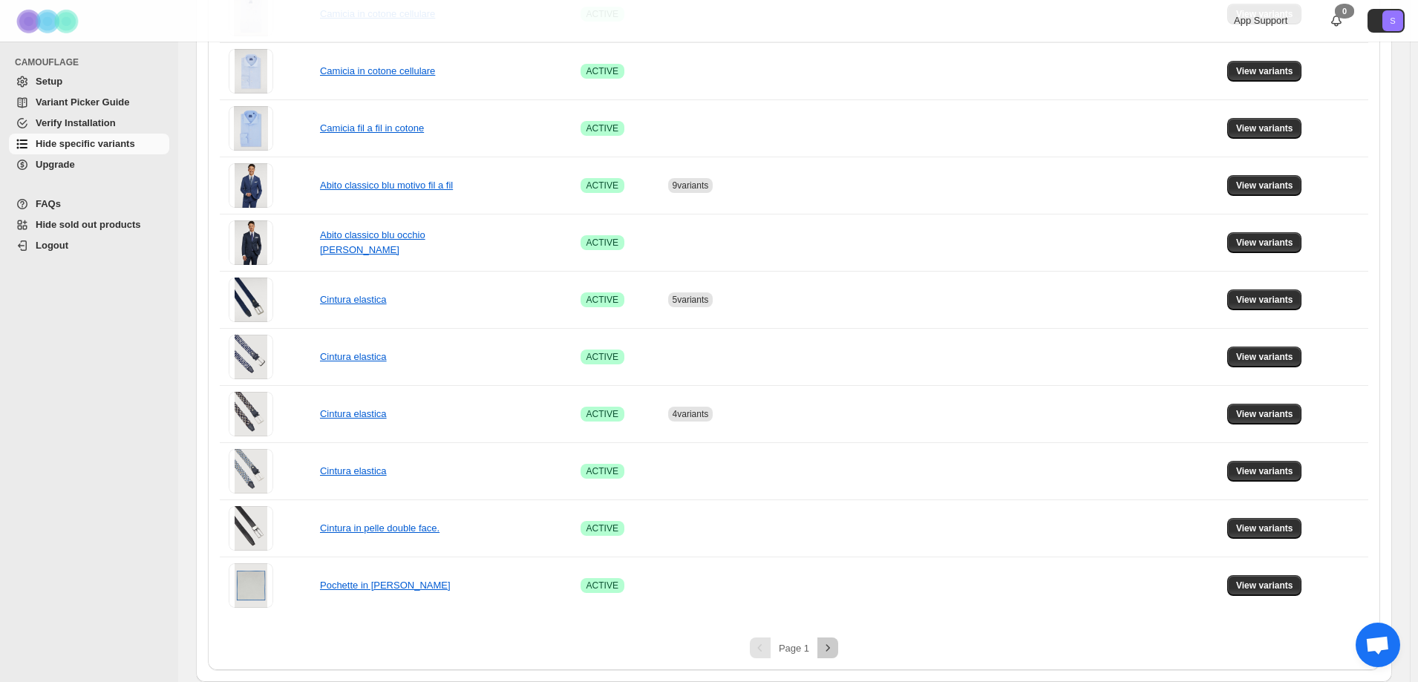
click at [835, 654] on icon "Next" at bounding box center [827, 647] width 15 height 15
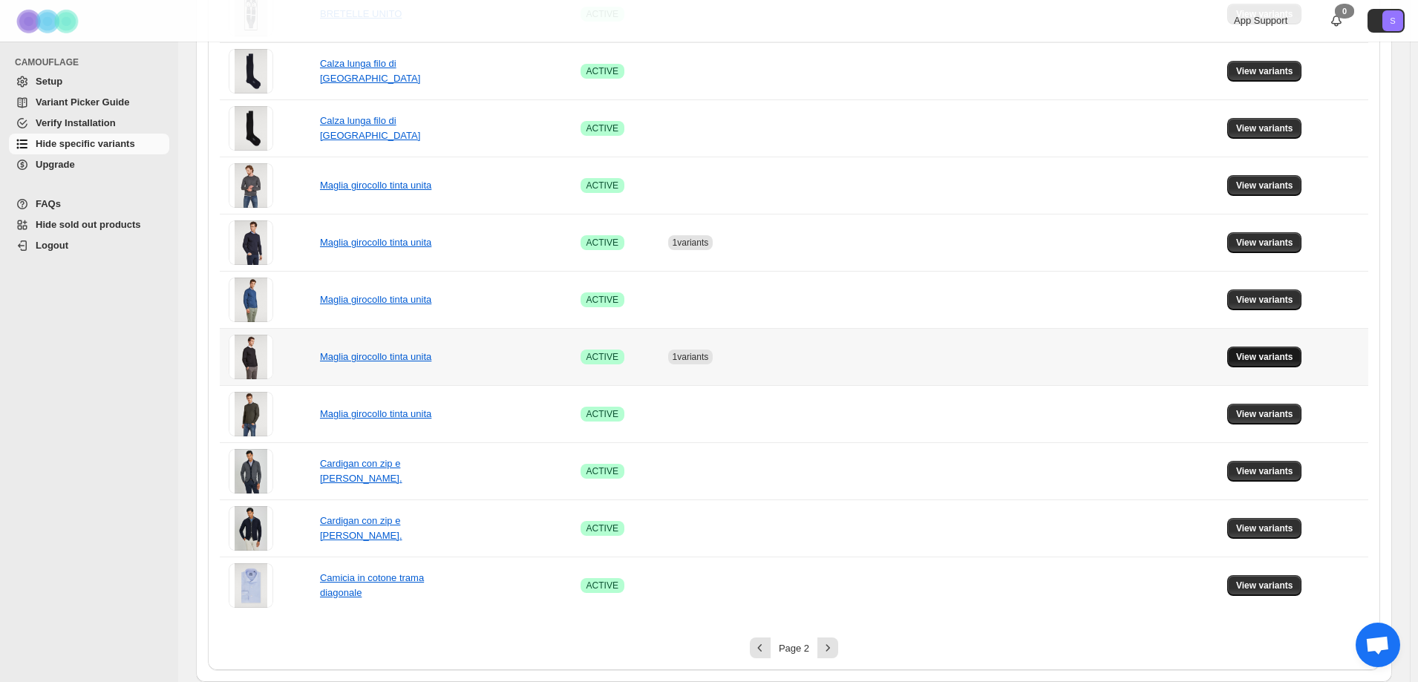
click at [1277, 359] on span "View variants" at bounding box center [1264, 357] width 57 height 12
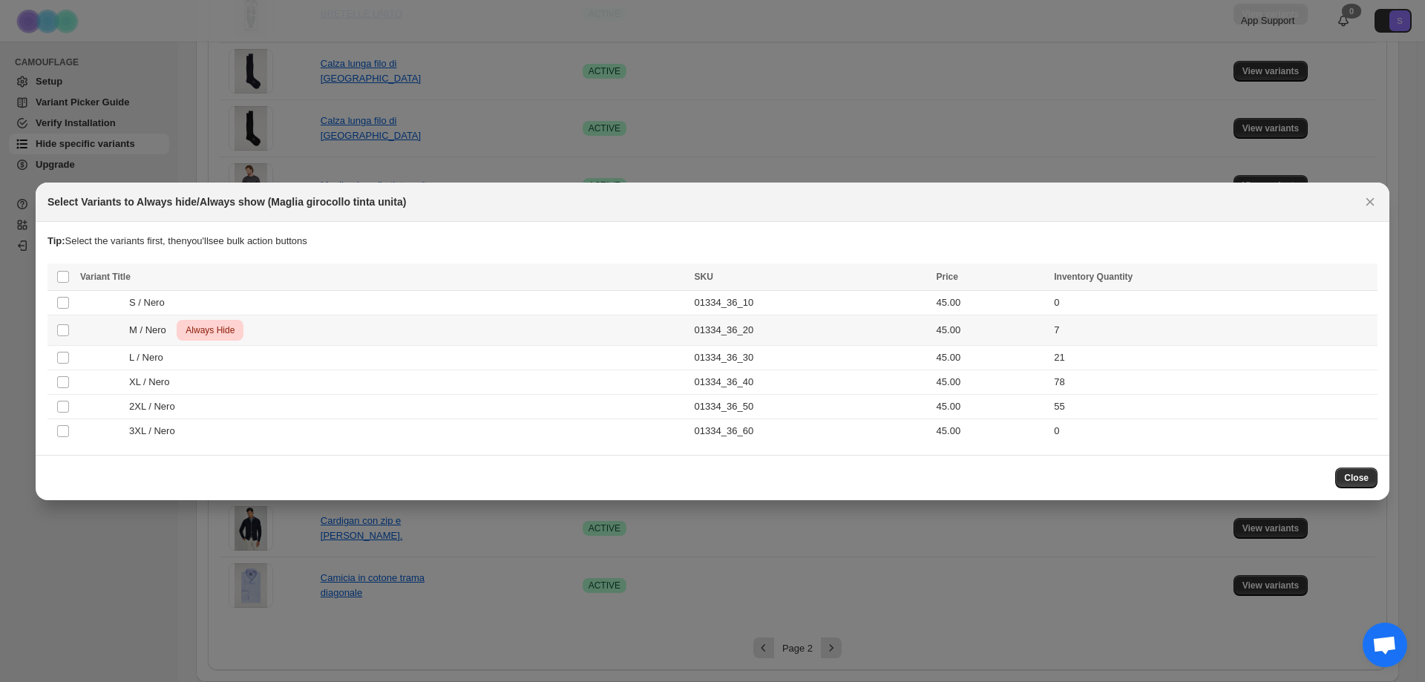
click at [690, 341] on td "M / Nero Critical Always Hide" at bounding box center [383, 330] width 615 height 30
click at [1362, 275] on icon "More actions" at bounding box center [1362, 278] width 15 height 15
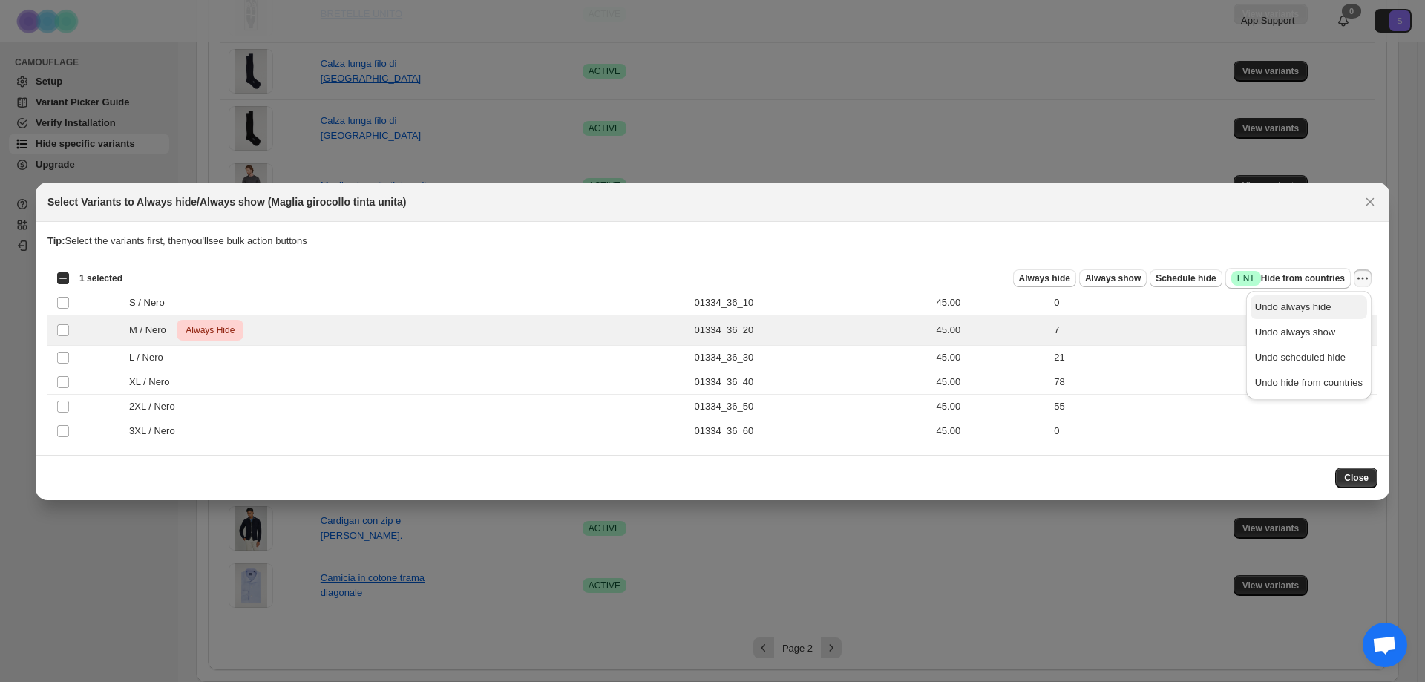
click at [1328, 307] on span "Undo always hide" at bounding box center [1309, 307] width 108 height 15
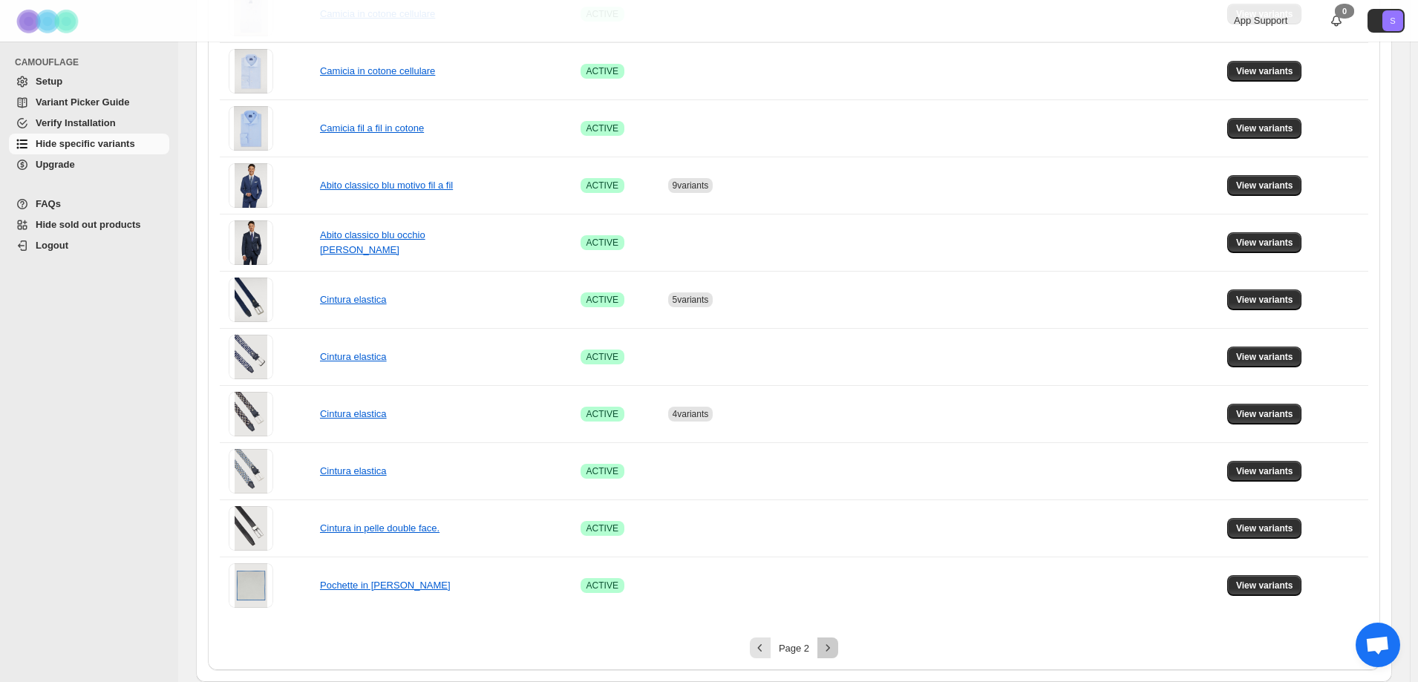
click at [835, 655] on icon "Next" at bounding box center [827, 647] width 15 height 15
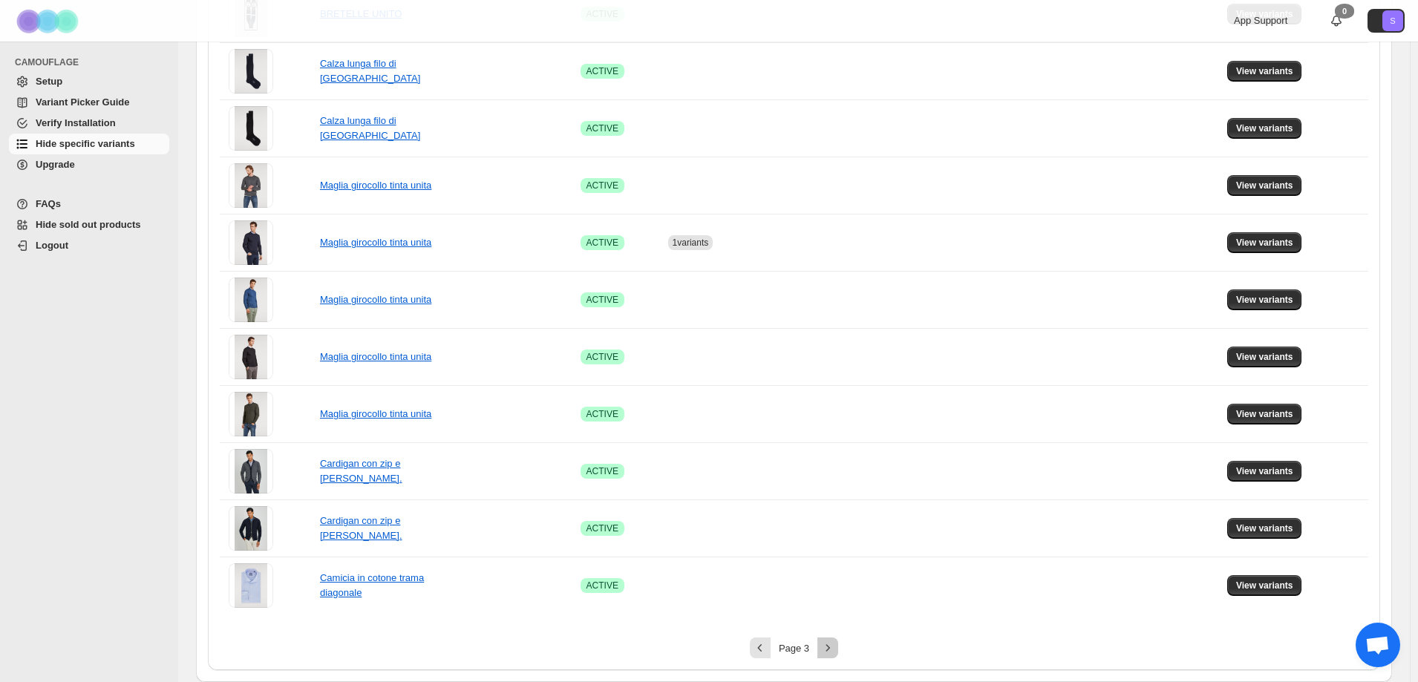
click at [838, 650] on button "Next" at bounding box center [827, 648] width 21 height 21
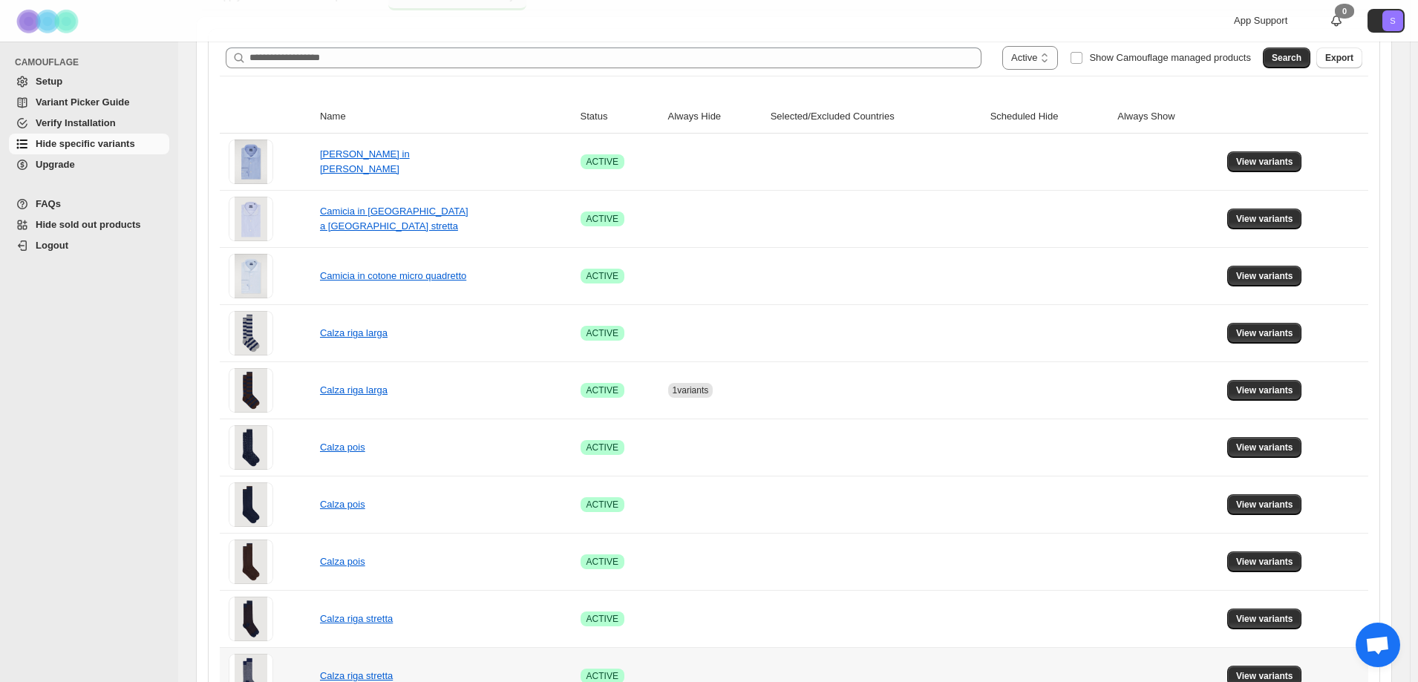
scroll to position [99, 0]
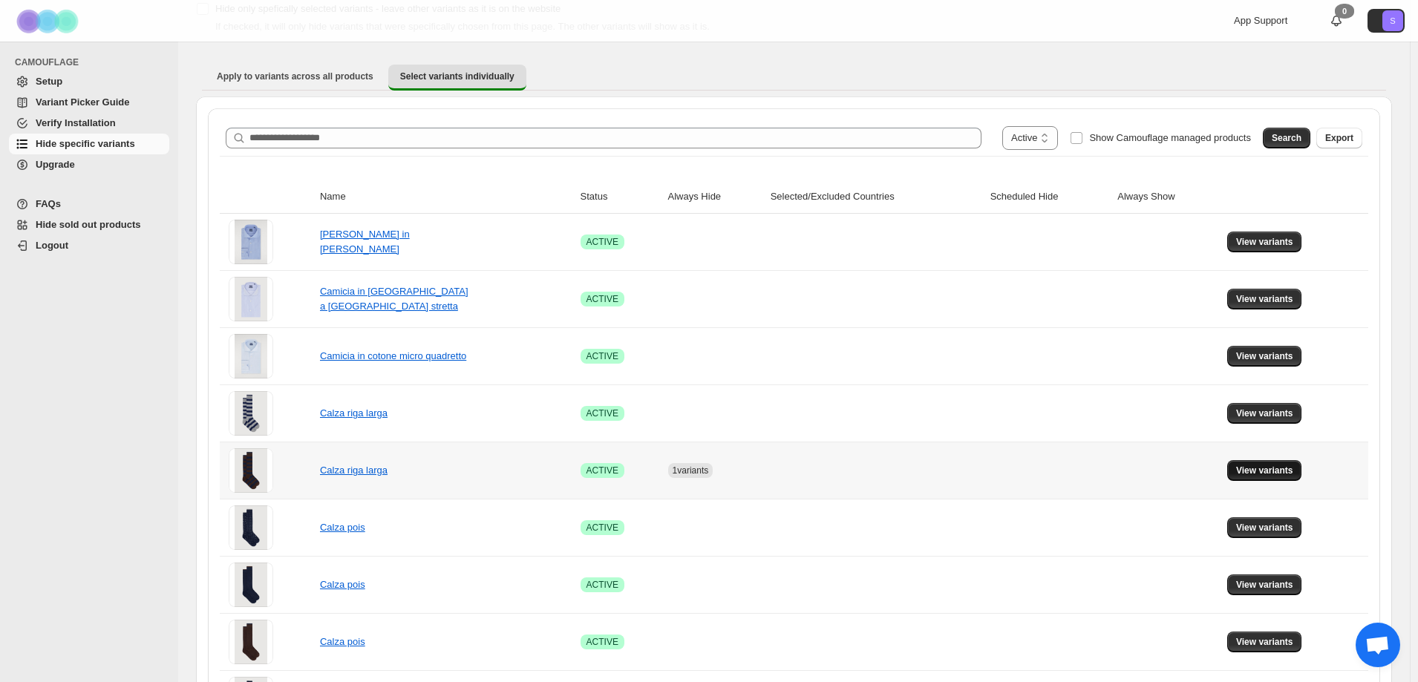
click at [1247, 468] on span "View variants" at bounding box center [1264, 471] width 57 height 12
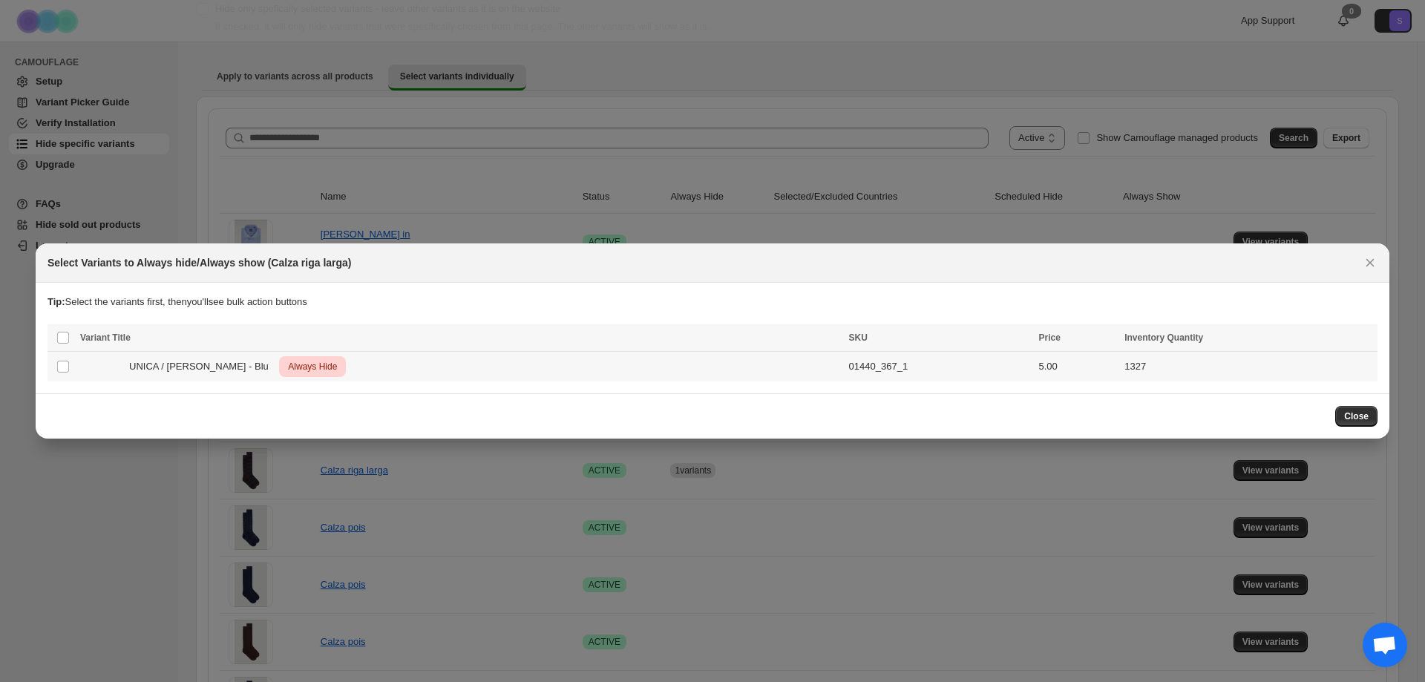
click at [1172, 376] on td "1327" at bounding box center [1249, 367] width 258 height 30
click at [1361, 342] on icon "More actions" at bounding box center [1362, 339] width 15 height 15
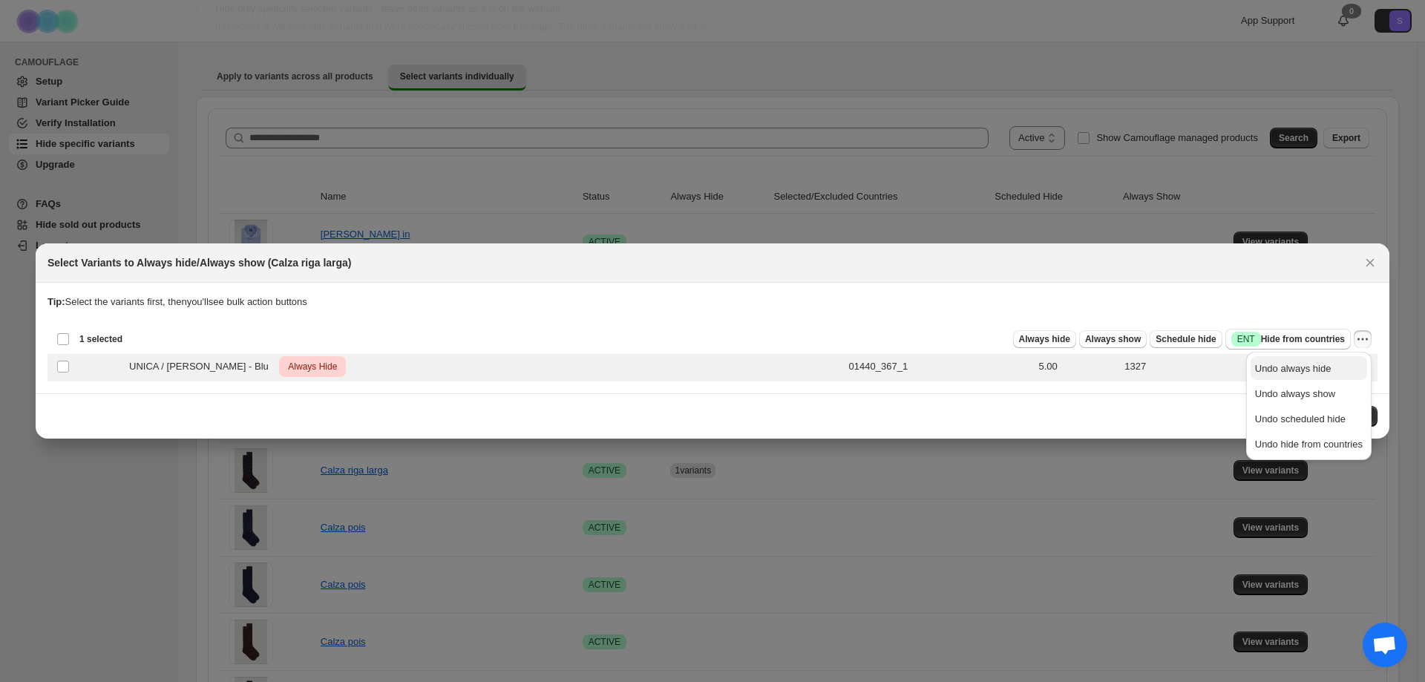
click at [1329, 369] on span "Undo always hide" at bounding box center [1309, 368] width 108 height 15
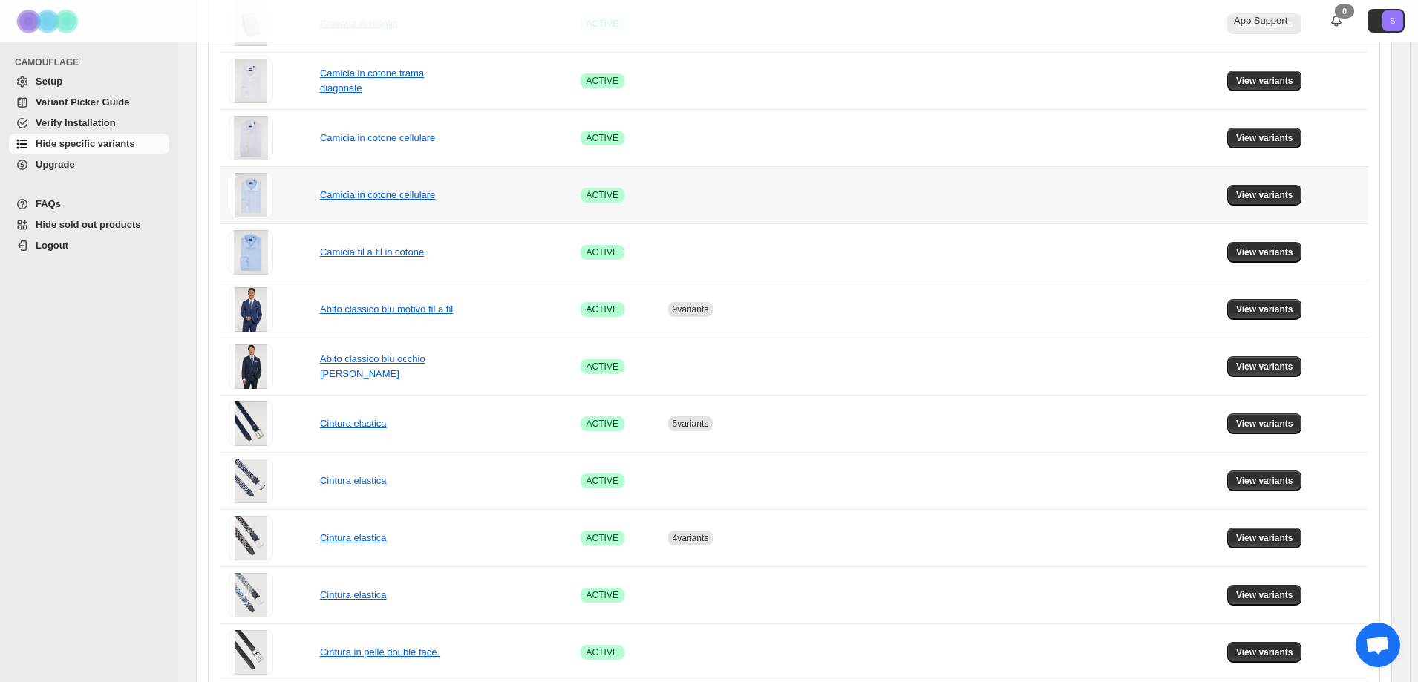
scroll to position [842, 0]
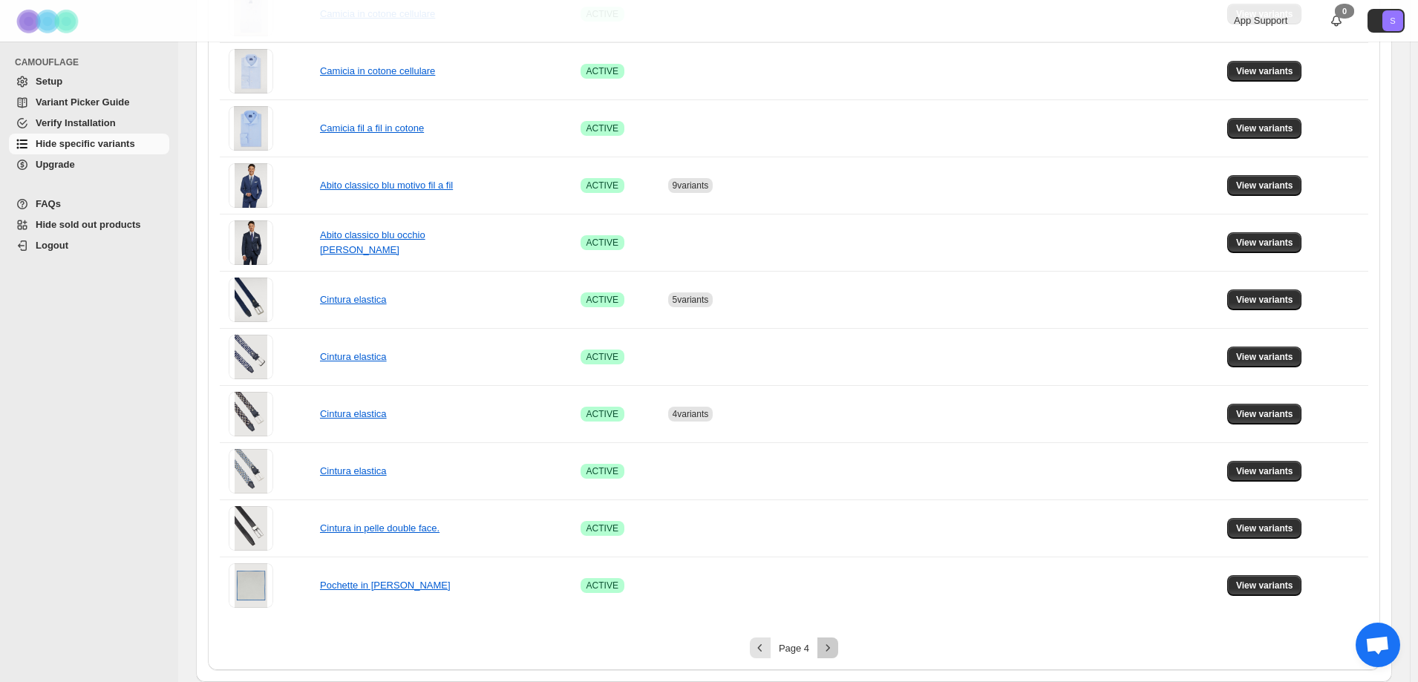
click at [837, 655] on button "Next" at bounding box center [827, 648] width 21 height 21
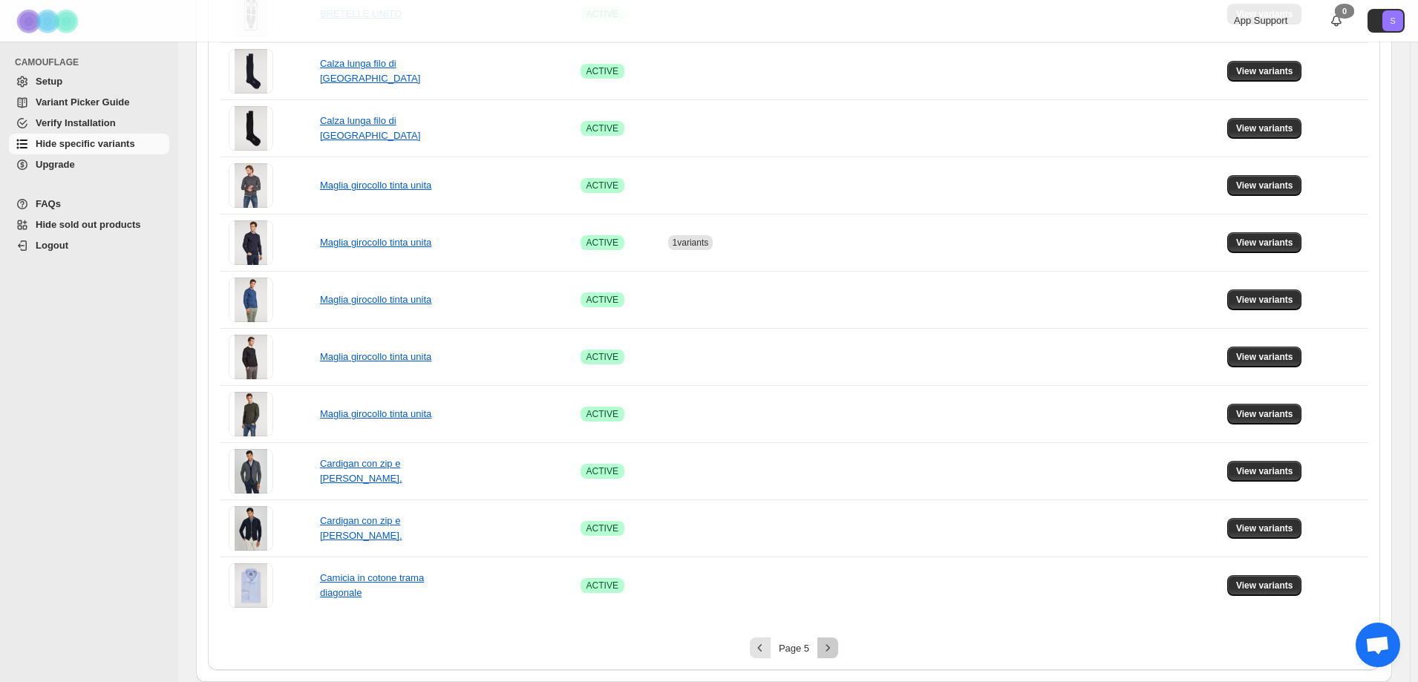
click at [838, 655] on button "Next" at bounding box center [827, 648] width 21 height 21
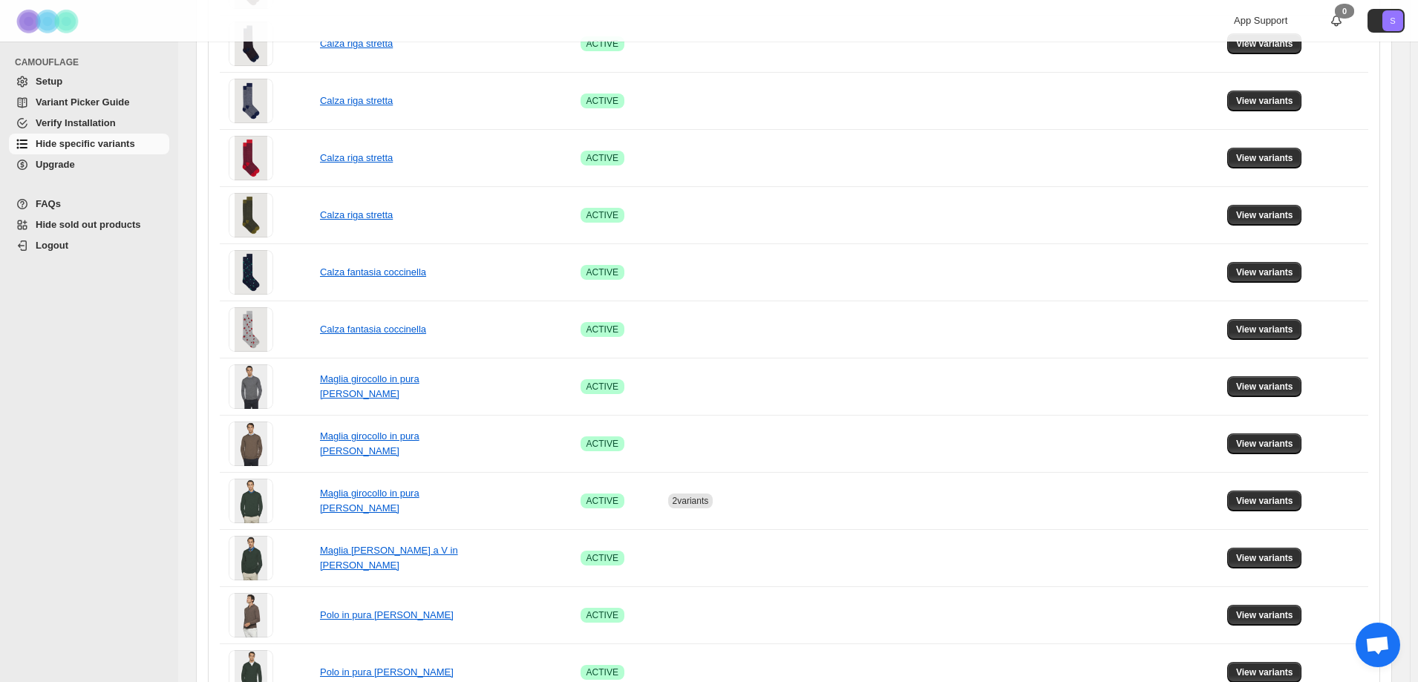
scroll to position [767, 0]
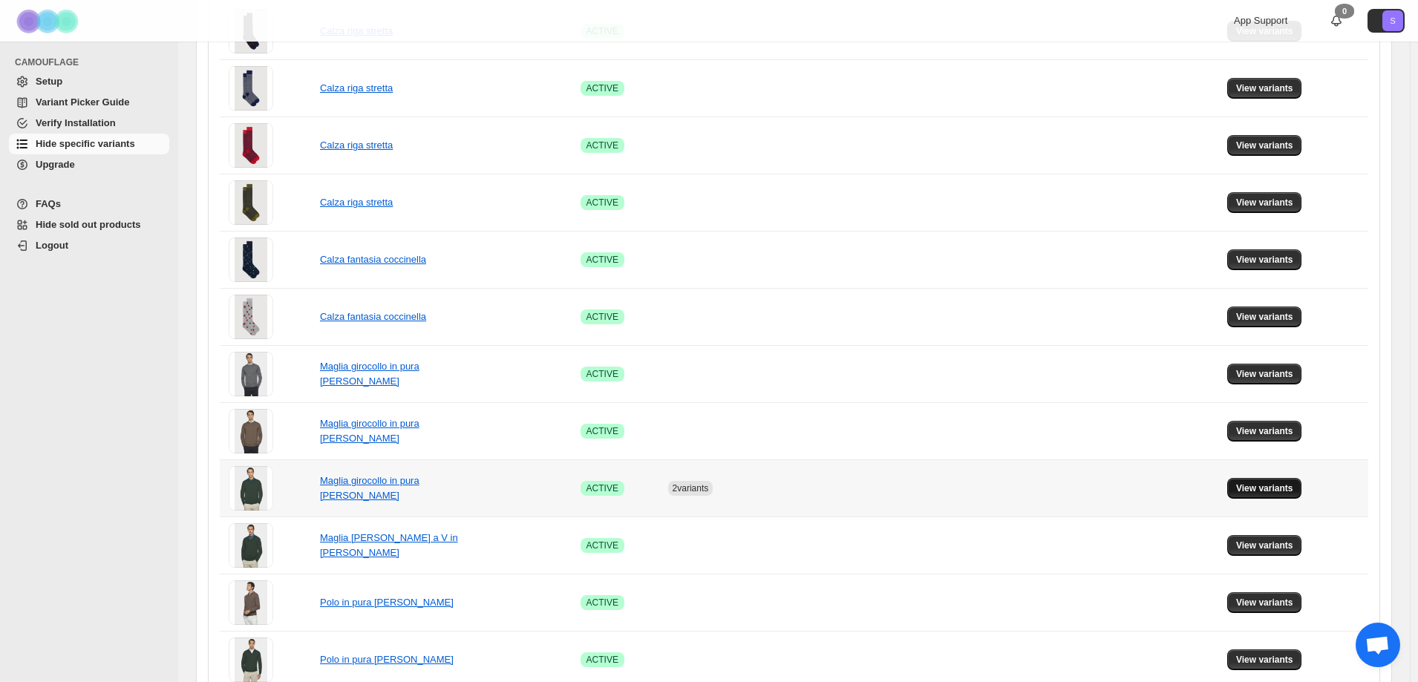
click at [1260, 488] on span "View variants" at bounding box center [1264, 488] width 57 height 12
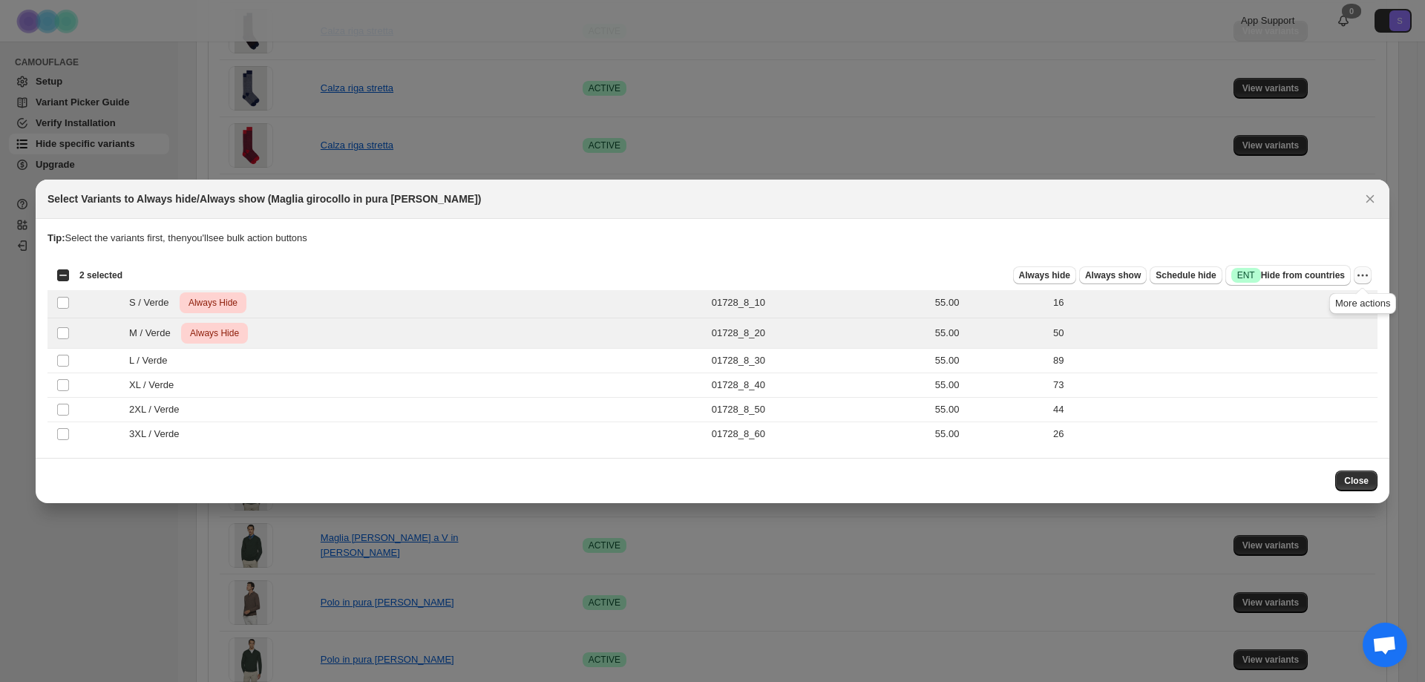
click at [1365, 278] on icon "More actions" at bounding box center [1362, 275] width 15 height 15
click at [1311, 305] on span "Undo always hide" at bounding box center [1293, 303] width 76 height 11
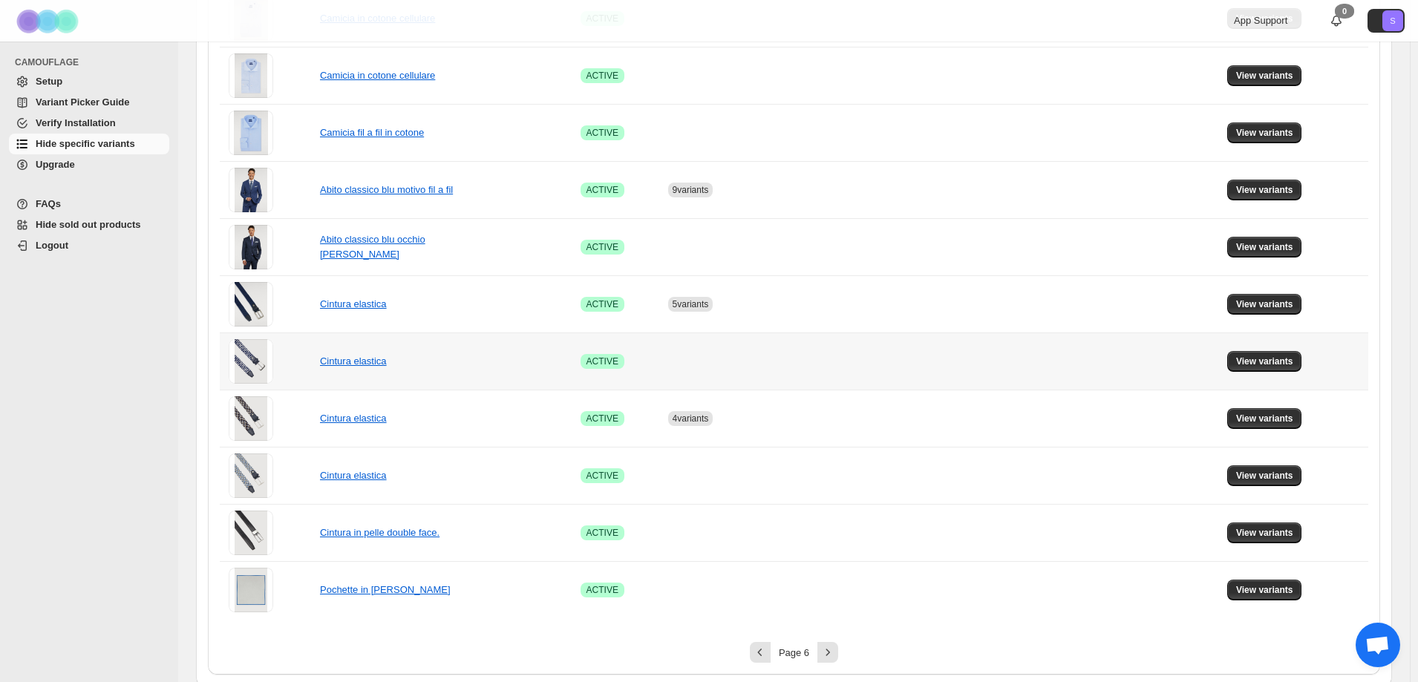
scroll to position [842, 0]
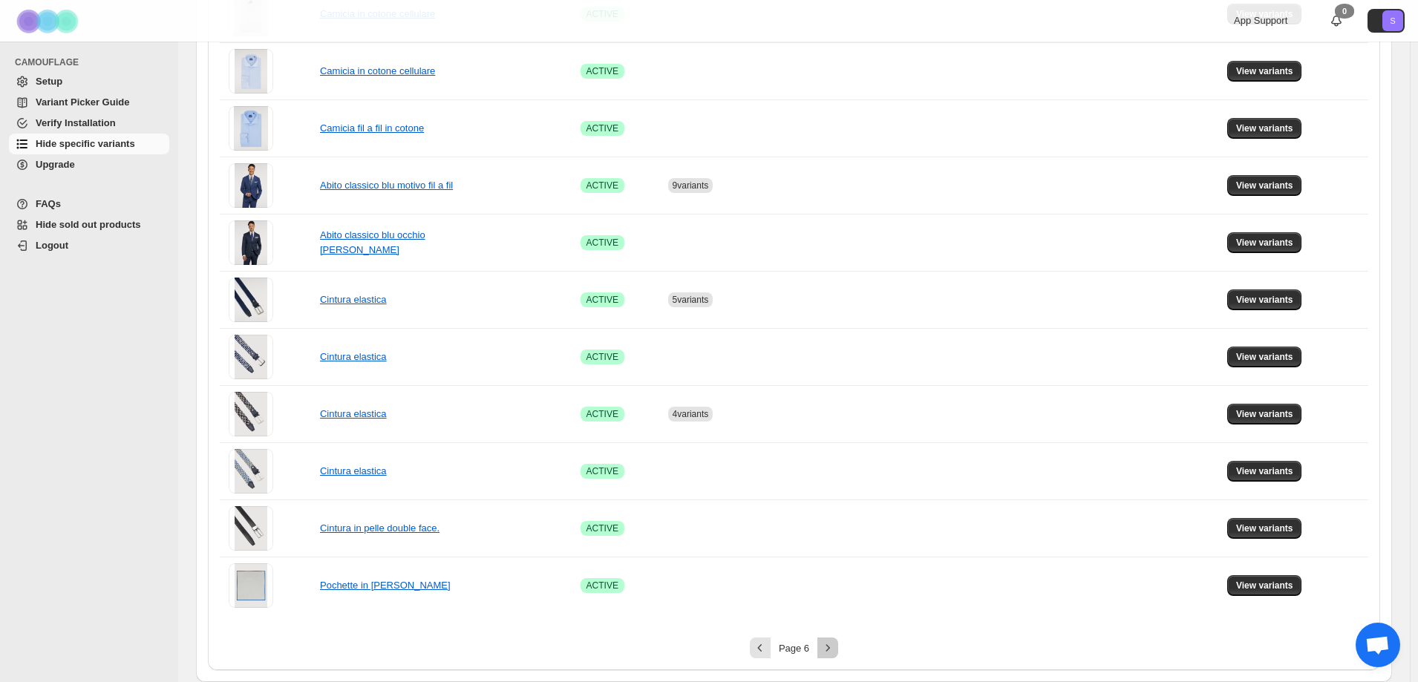
click at [830, 643] on icon "Next" at bounding box center [827, 647] width 15 height 15
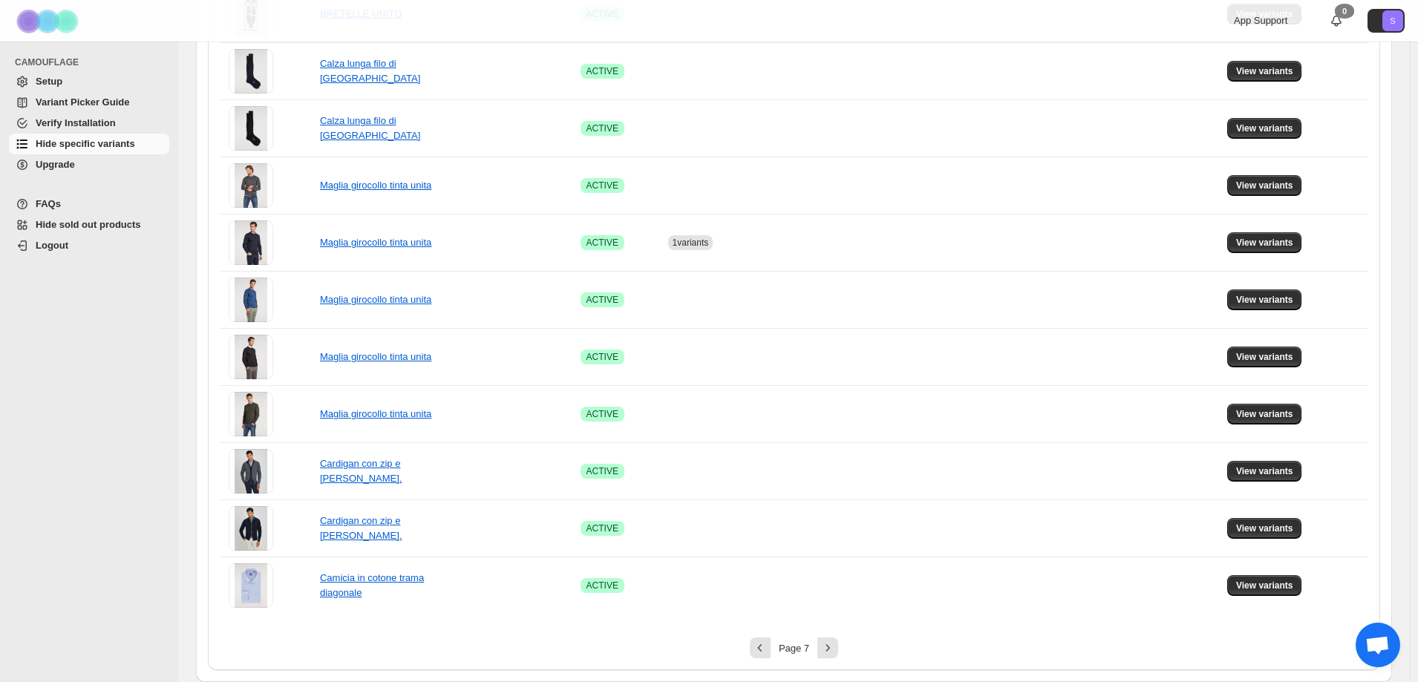
click at [842, 656] on div "Page 7" at bounding box center [794, 648] width 1148 height 21
click at [835, 652] on icon "Next" at bounding box center [827, 647] width 15 height 15
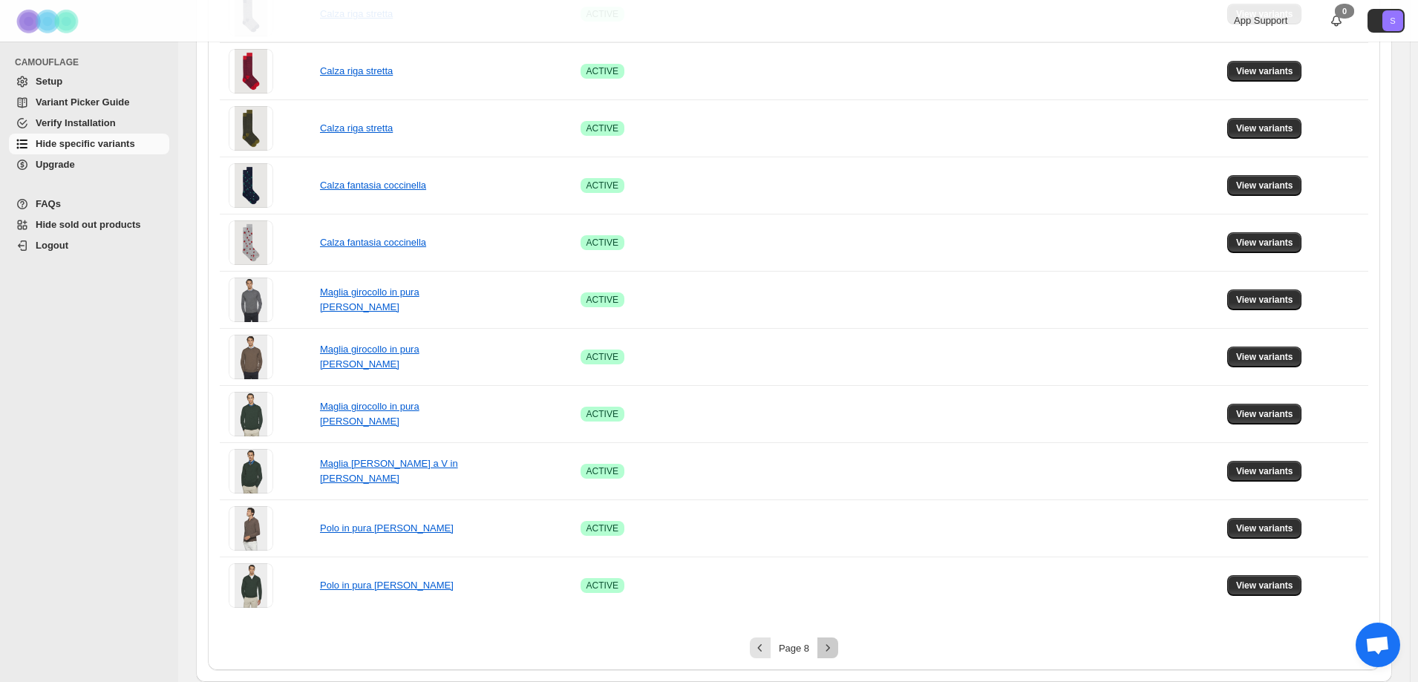
click at [825, 649] on icon "Next" at bounding box center [827, 647] width 15 height 15
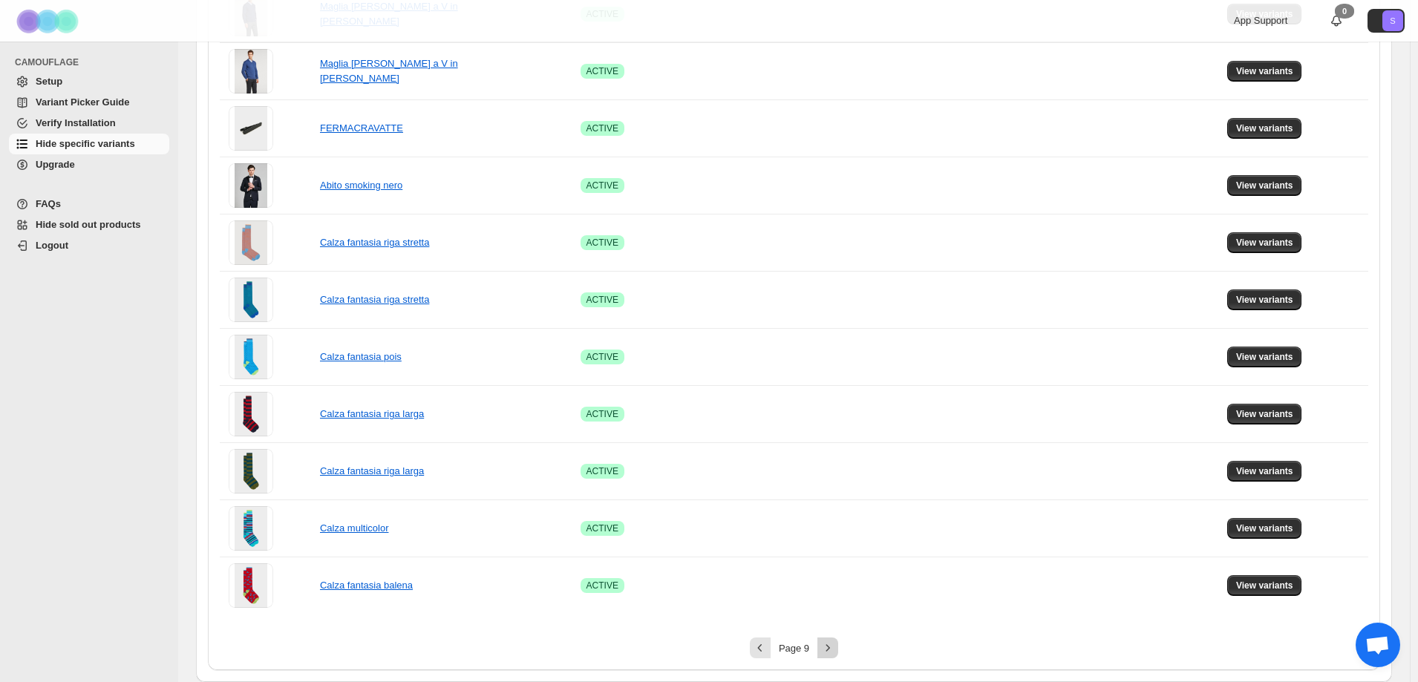
click at [822, 642] on button "Next" at bounding box center [827, 648] width 21 height 21
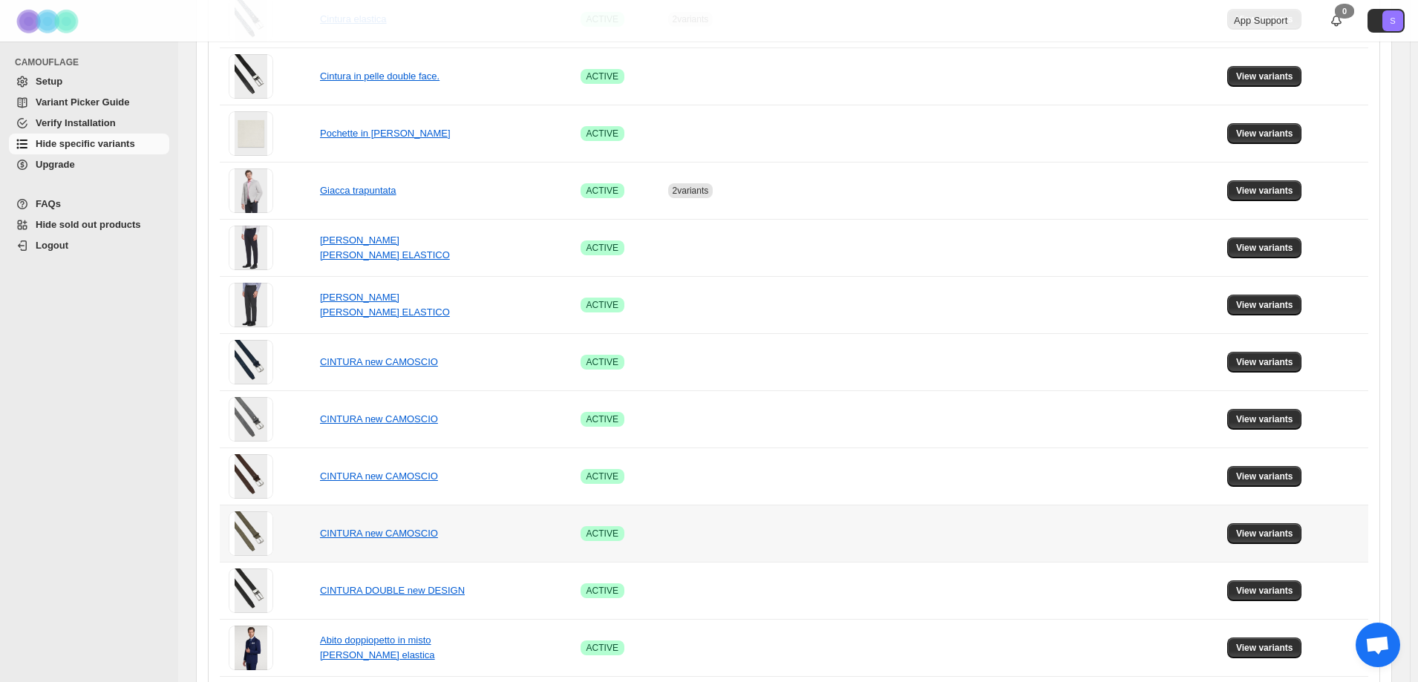
scroll to position [174, 0]
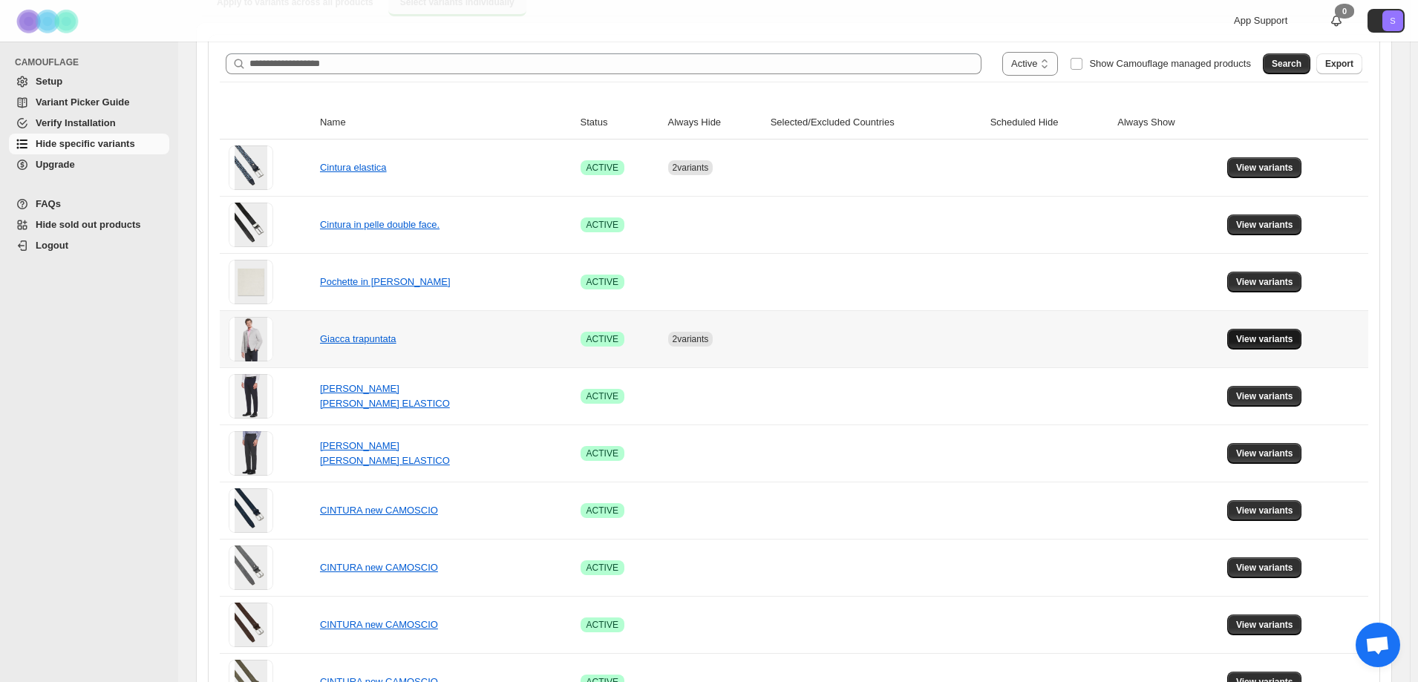
click at [1259, 347] on button "View variants" at bounding box center [1264, 339] width 75 height 21
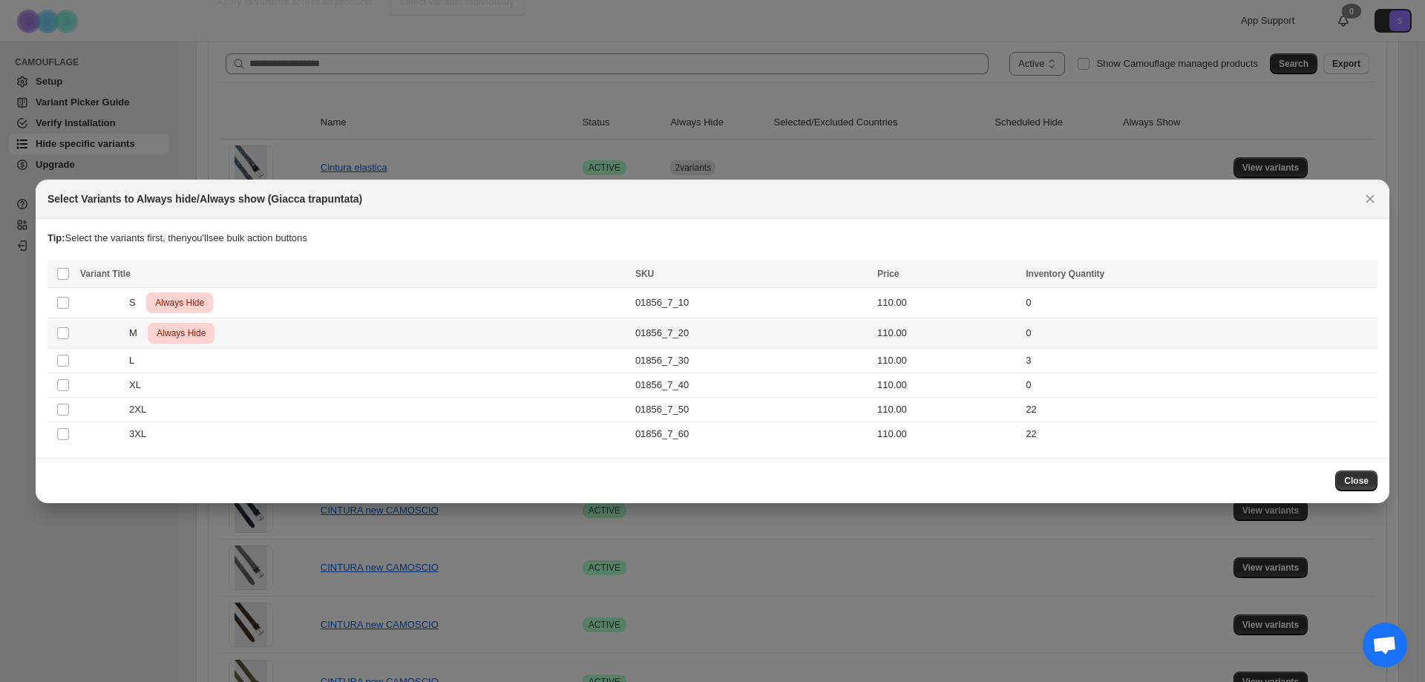
click at [55, 330] on td "Select product variant" at bounding box center [61, 333] width 28 height 30
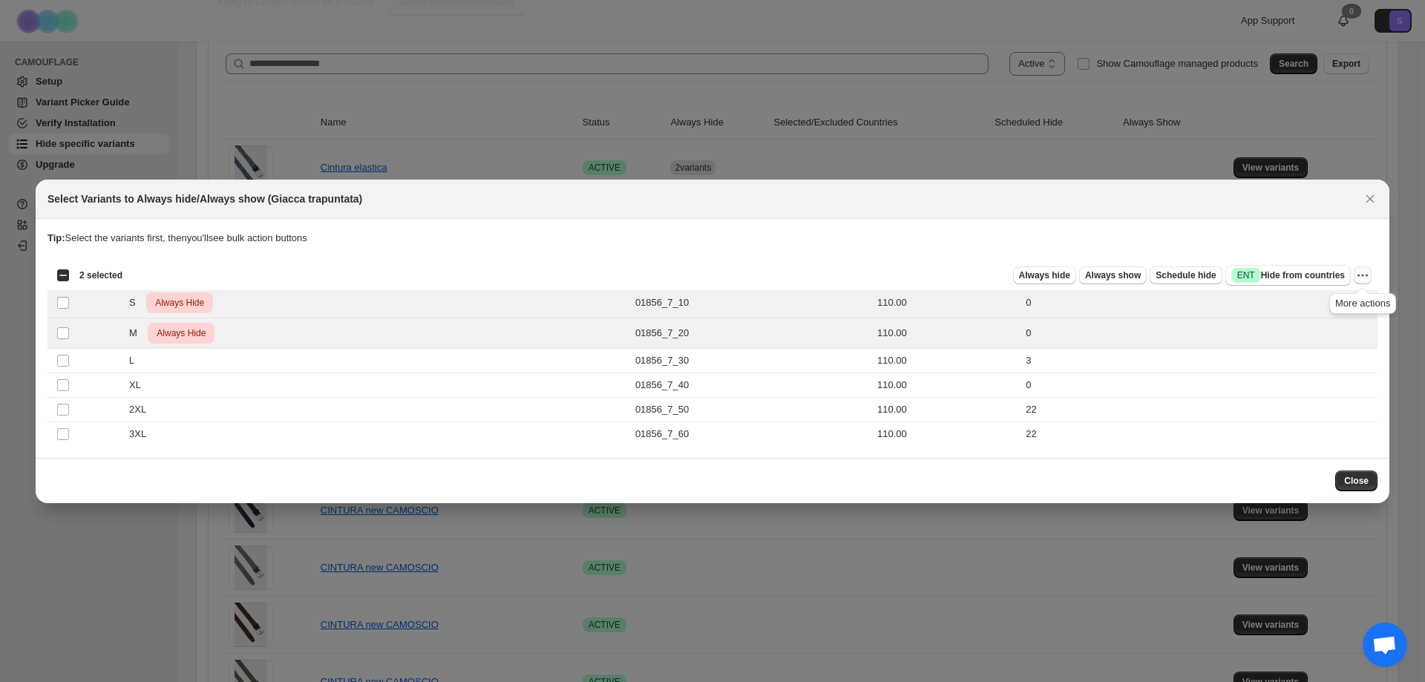
click at [1363, 276] on icon "More actions" at bounding box center [1363, 275] width 2 height 2
click at [1324, 308] on span "Undo always hide" at bounding box center [1293, 303] width 76 height 11
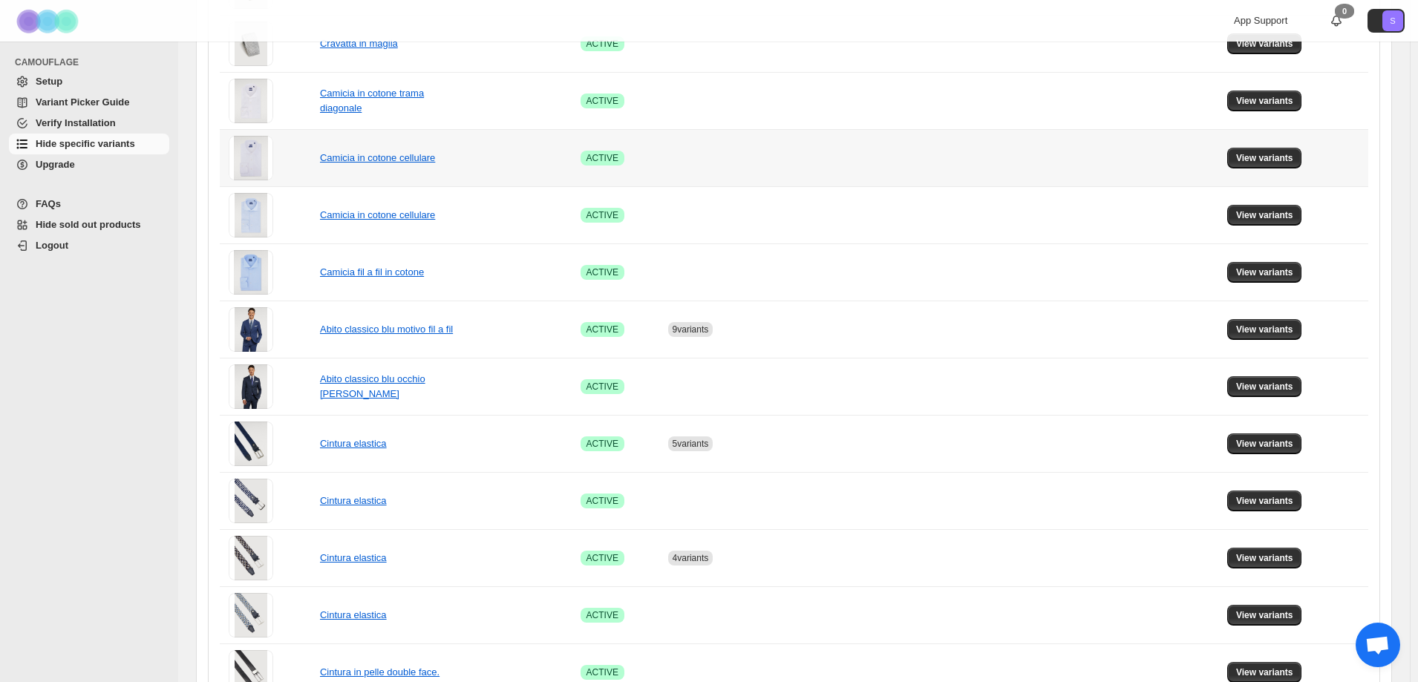
scroll to position [842, 0]
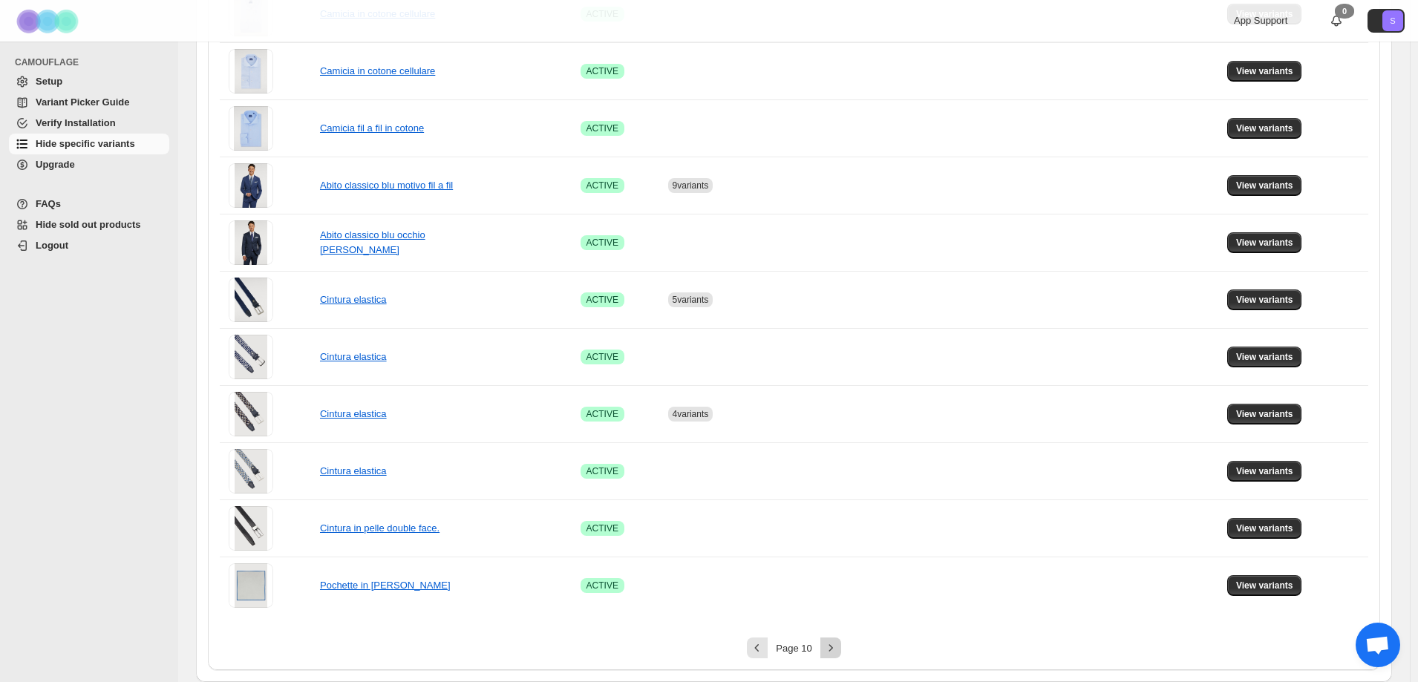
click at [831, 649] on icon "Next" at bounding box center [830, 647] width 15 height 15
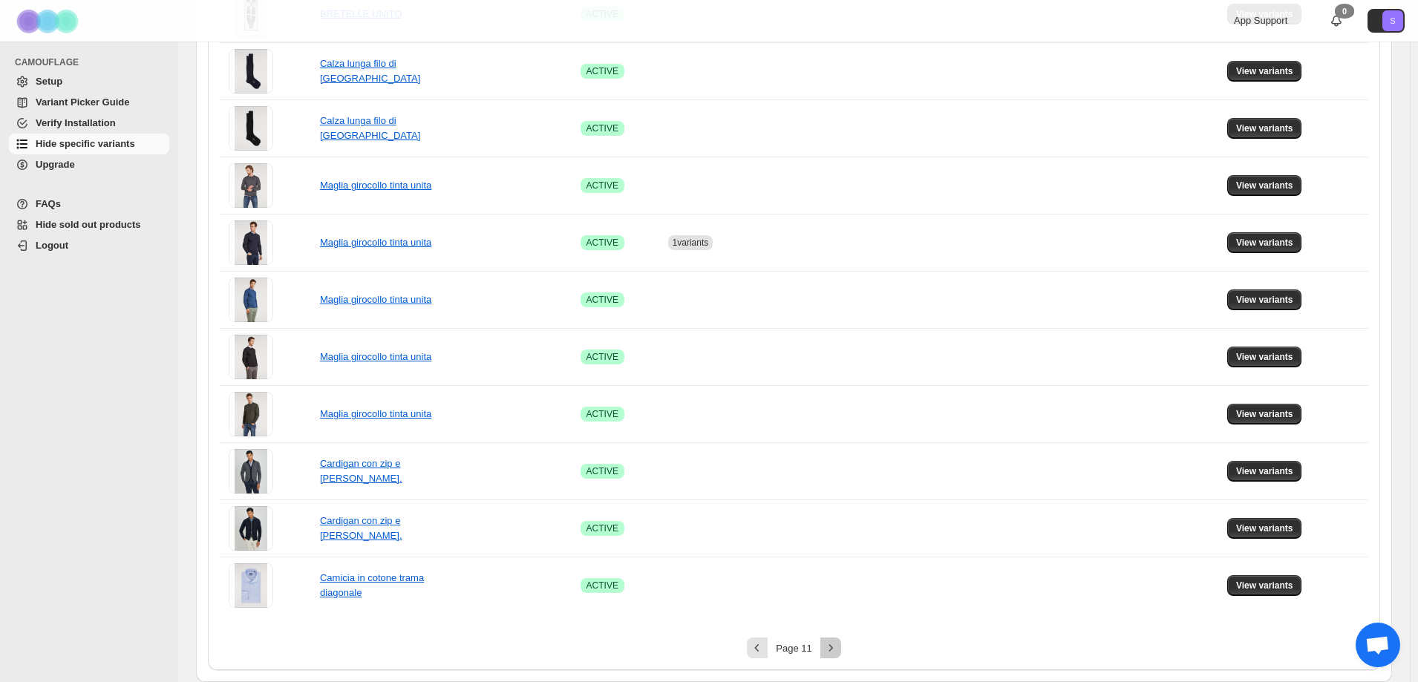
click at [831, 649] on icon "Next" at bounding box center [830, 647] width 15 height 15
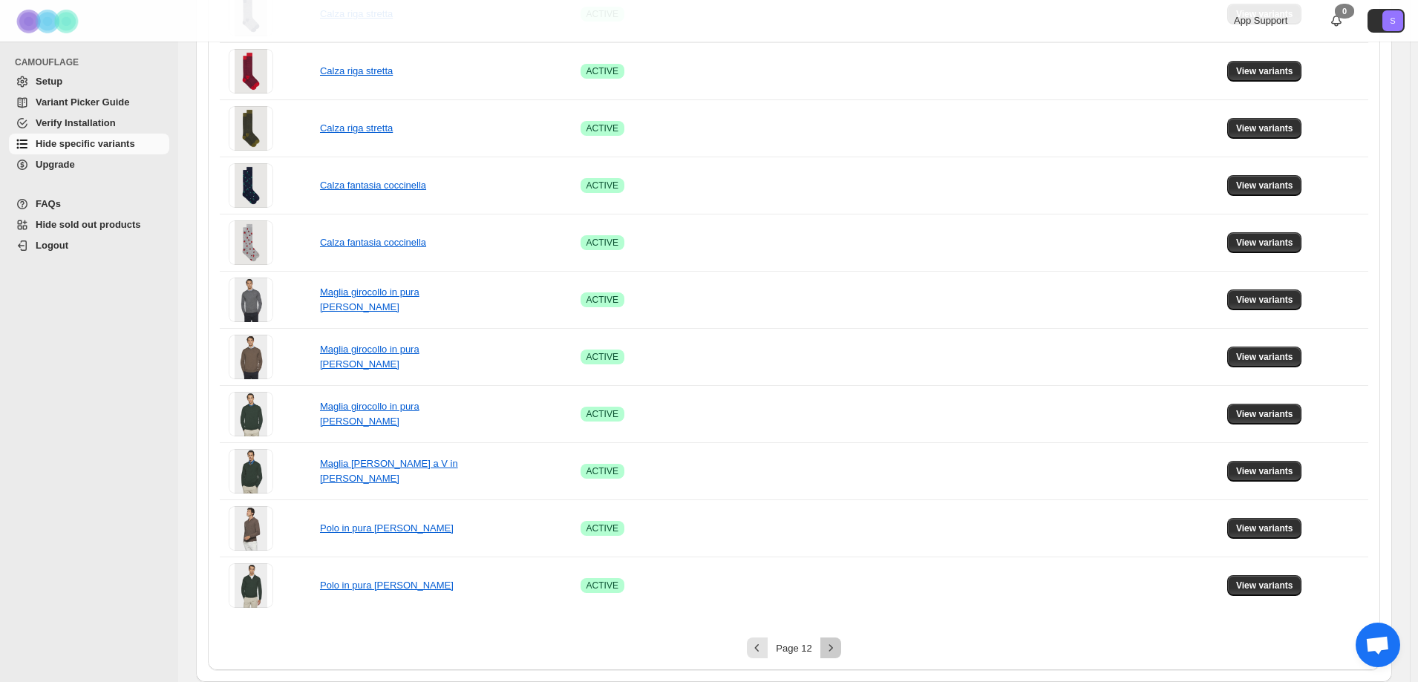
click at [831, 649] on icon "Next" at bounding box center [830, 647] width 15 height 15
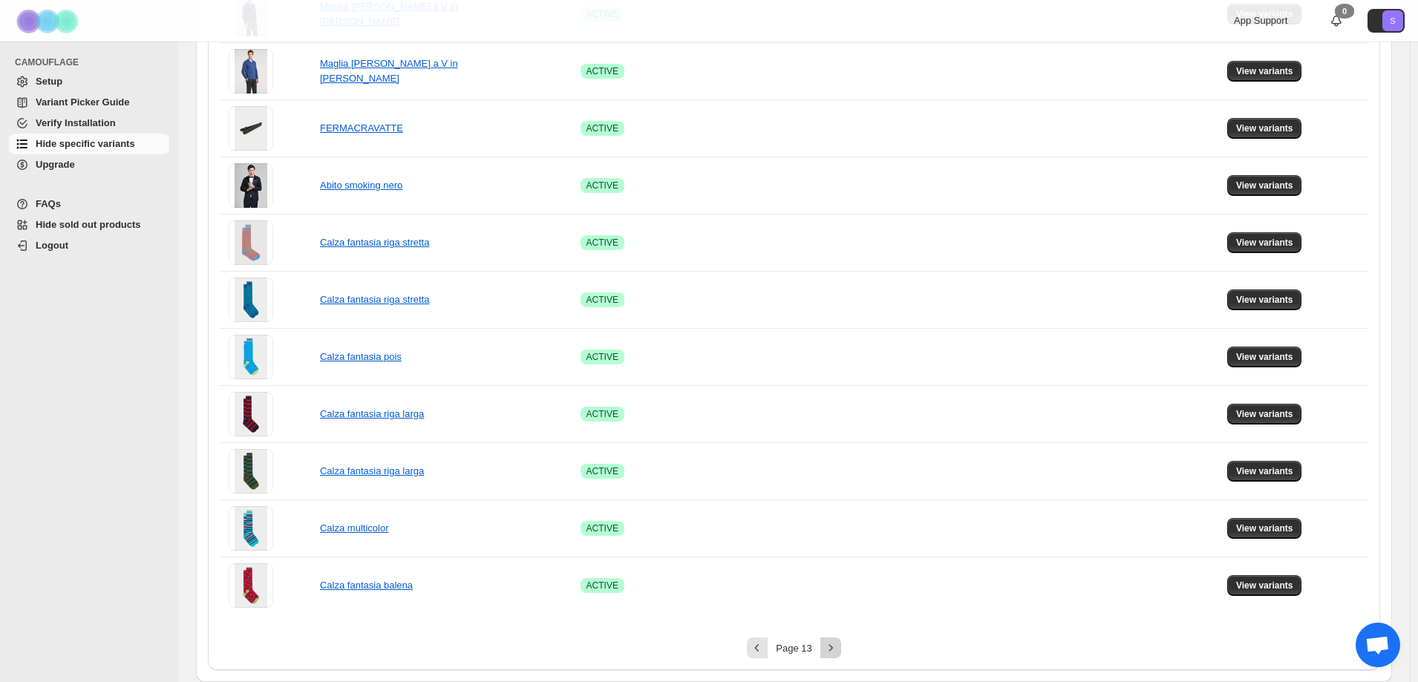
click at [831, 649] on icon "Next" at bounding box center [830, 647] width 15 height 15
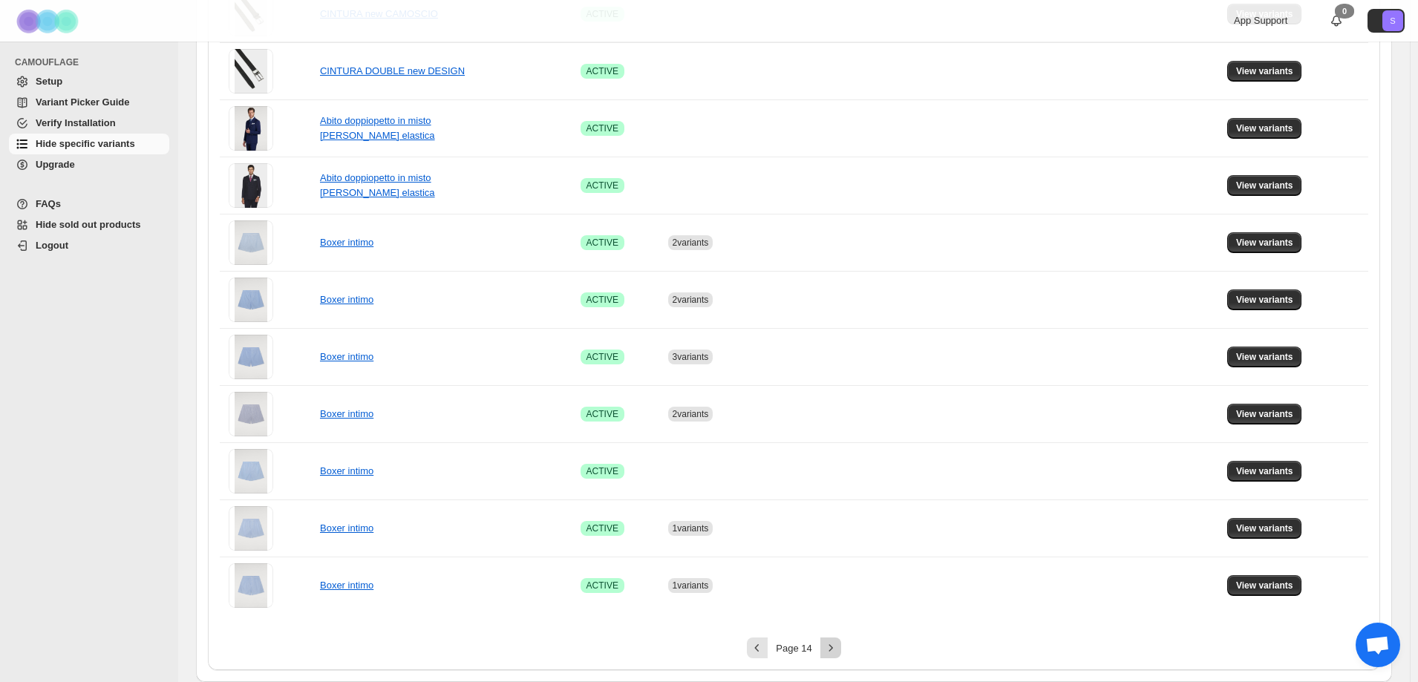
click at [825, 647] on icon "Next" at bounding box center [830, 647] width 15 height 15
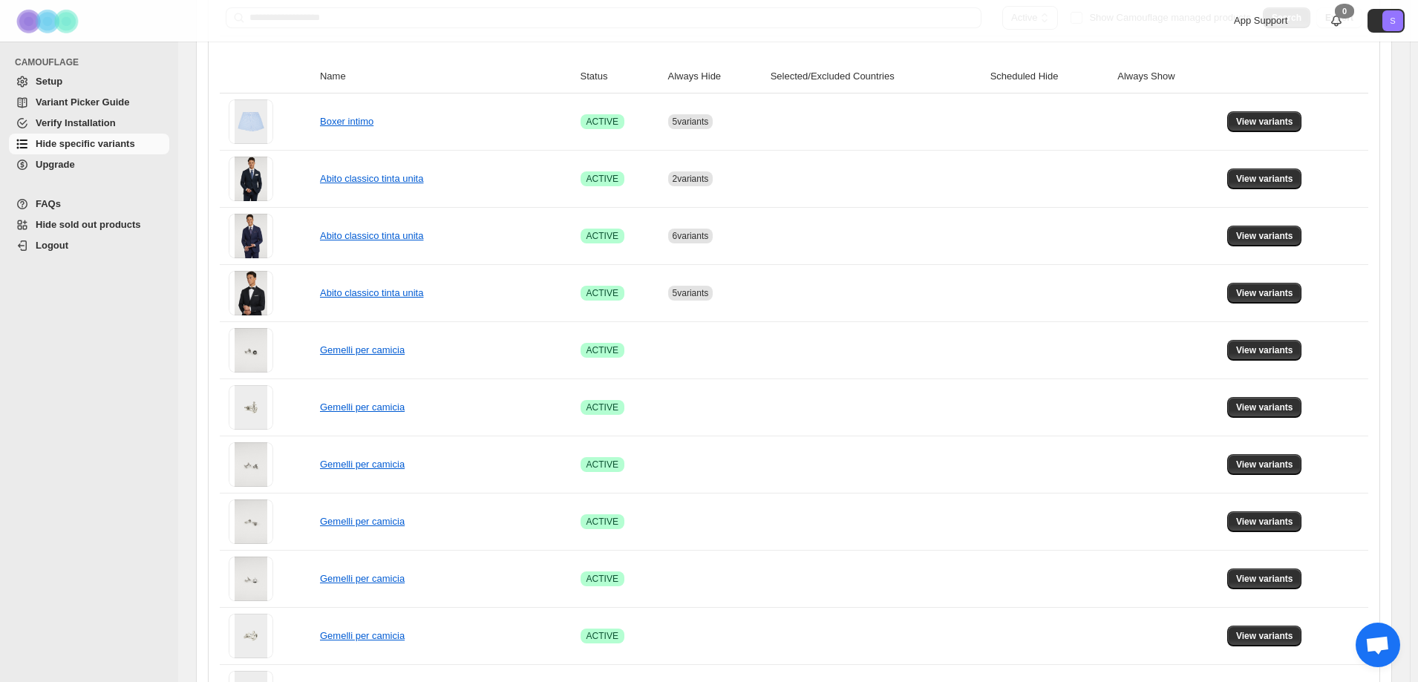
scroll to position [25, 0]
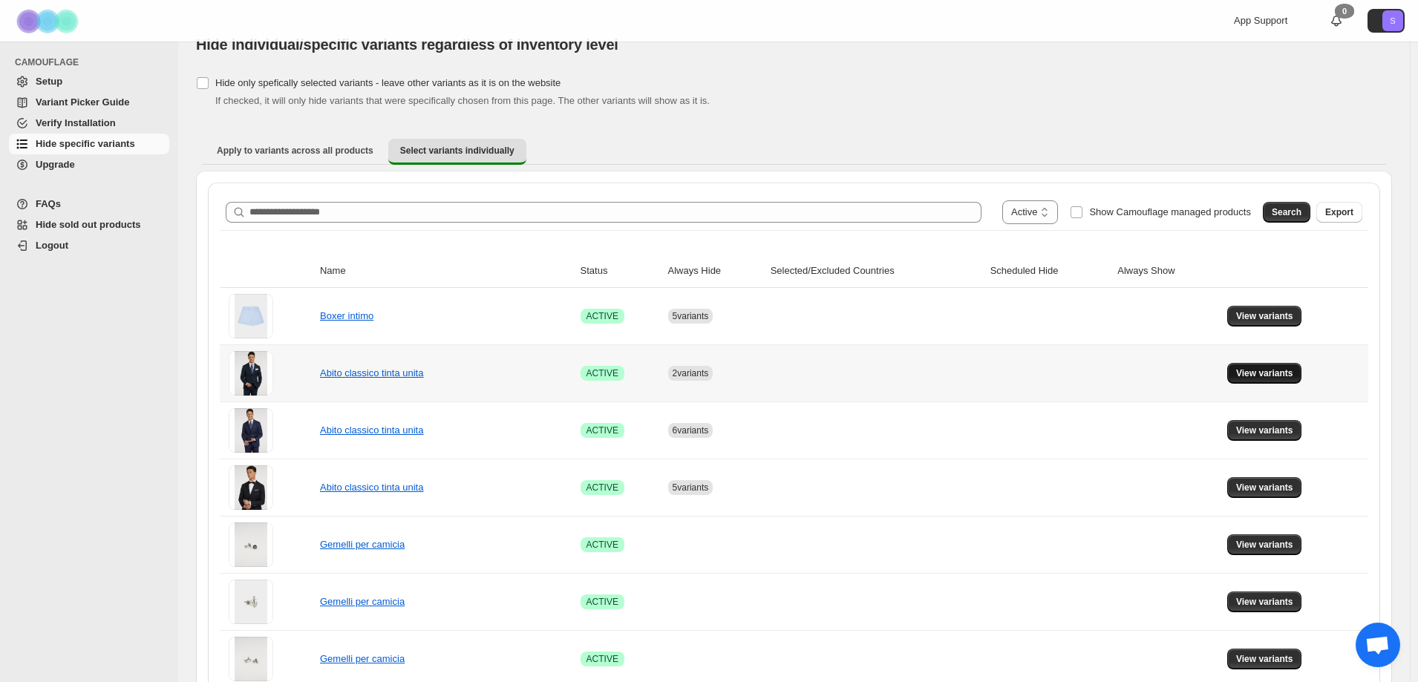
click at [1258, 373] on span "View variants" at bounding box center [1264, 373] width 57 height 12
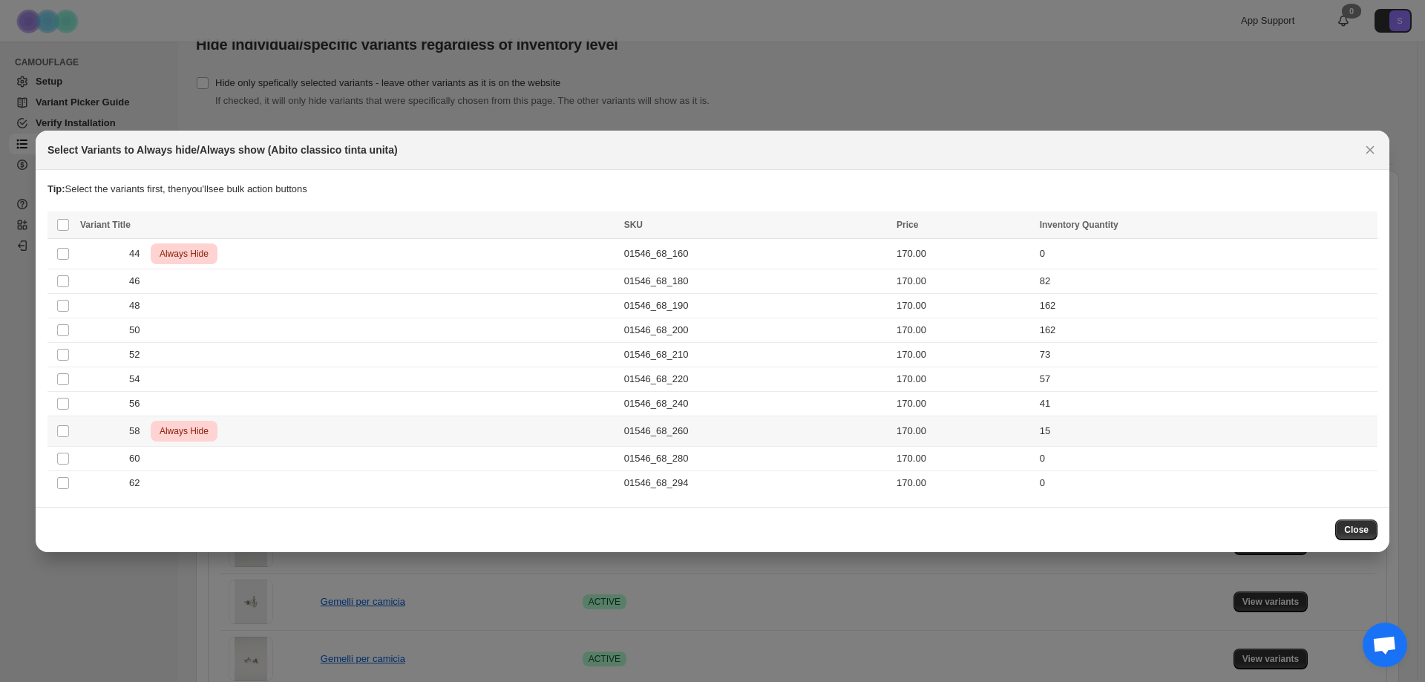
click at [428, 433] on div "58 Critical Always Hide" at bounding box center [347, 431] width 535 height 21
click at [1366, 223] on icon "More actions" at bounding box center [1362, 226] width 15 height 15
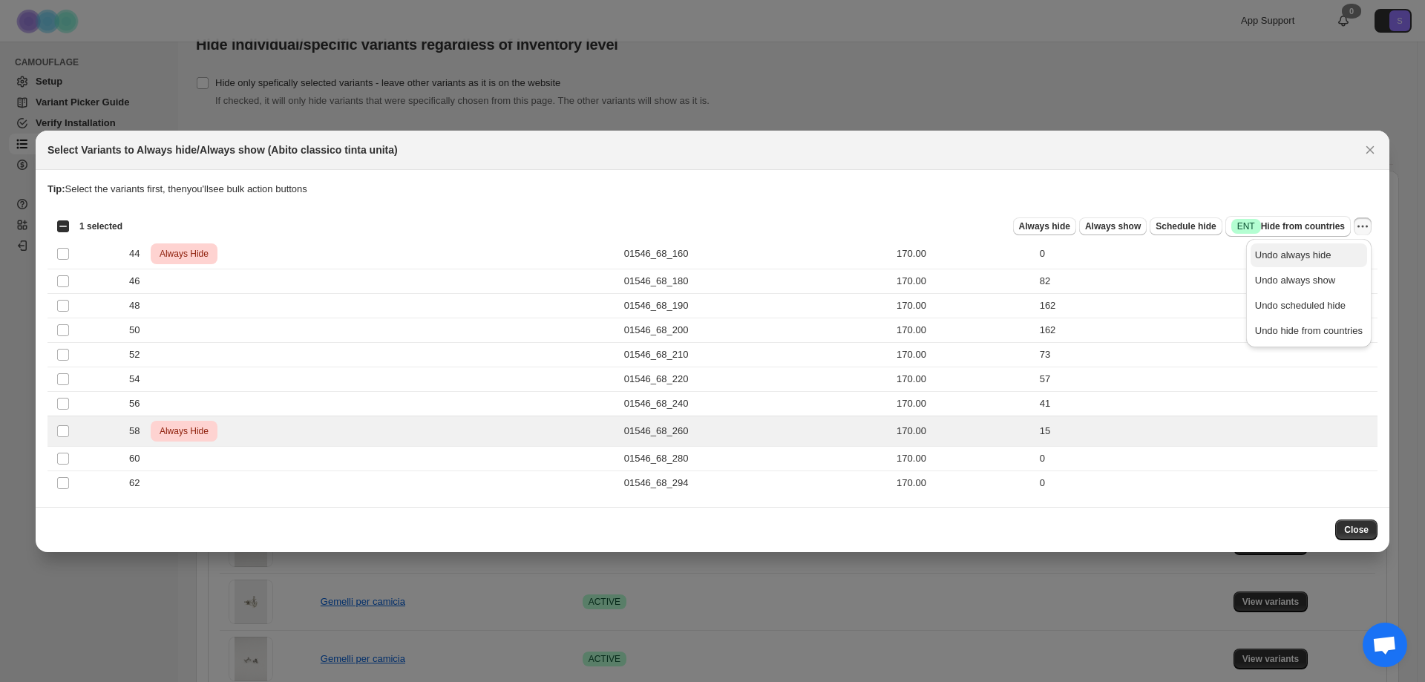
click at [1326, 252] on span "Undo always hide" at bounding box center [1293, 254] width 76 height 11
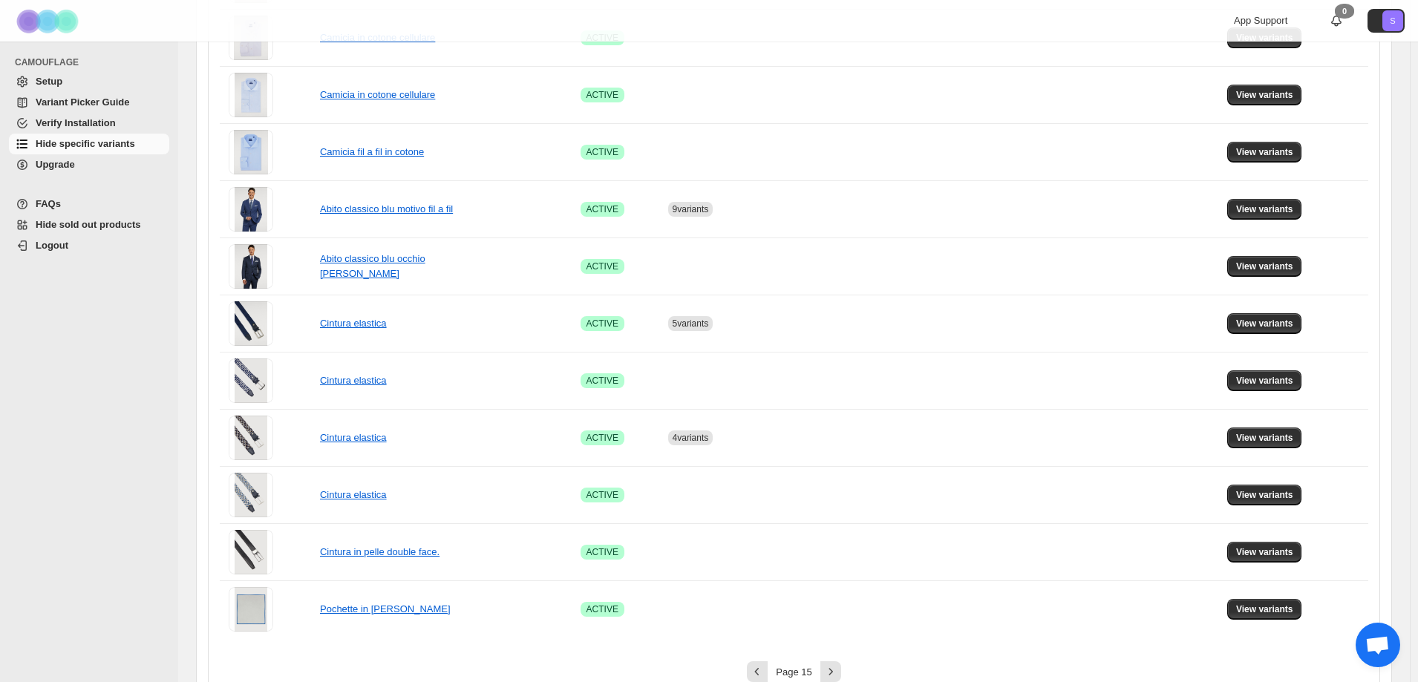
scroll to position [842, 0]
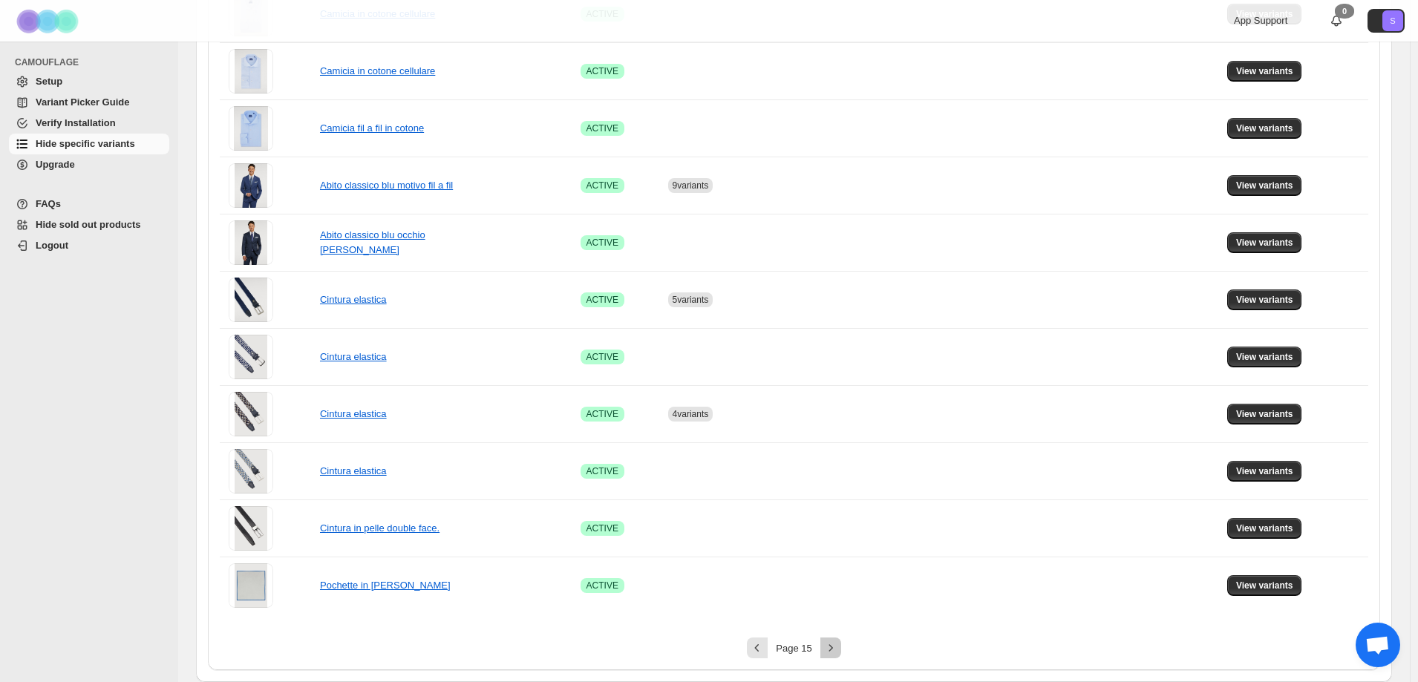
click at [838, 647] on icon "Next" at bounding box center [830, 647] width 15 height 15
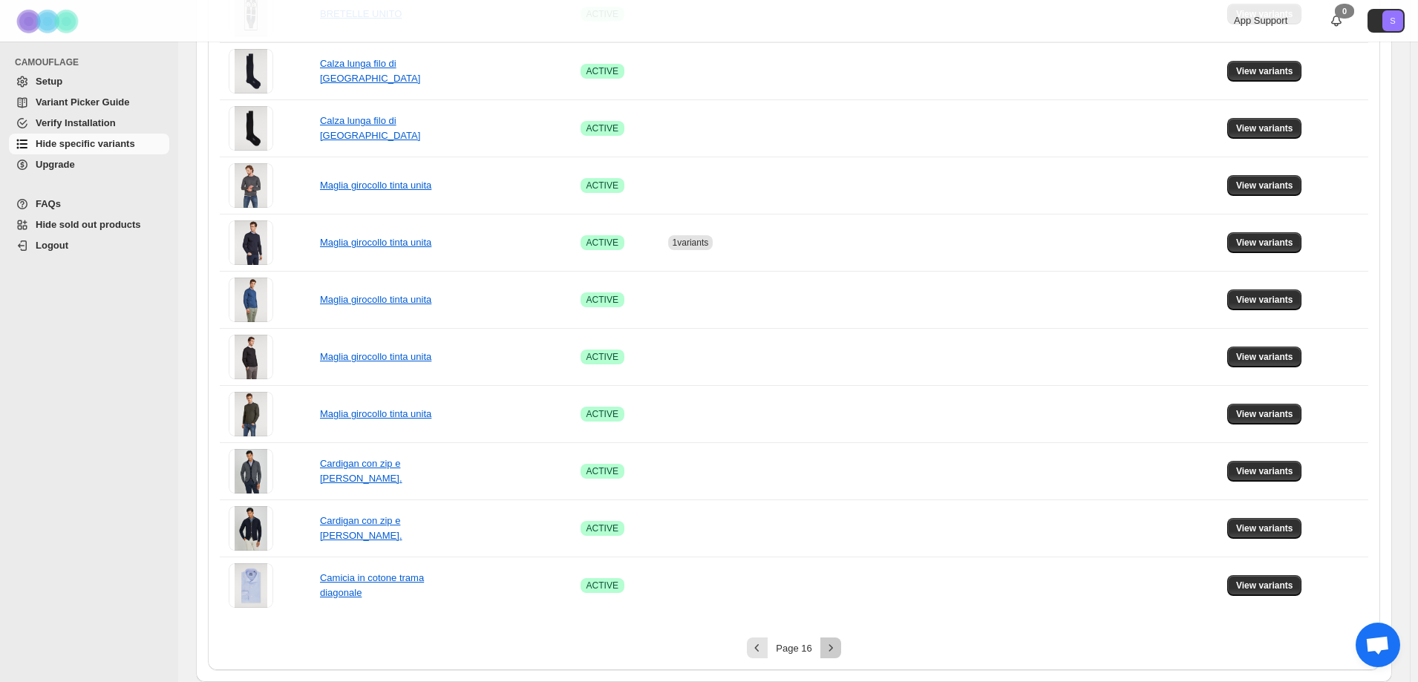
click at [830, 649] on icon "Next" at bounding box center [830, 647] width 15 height 15
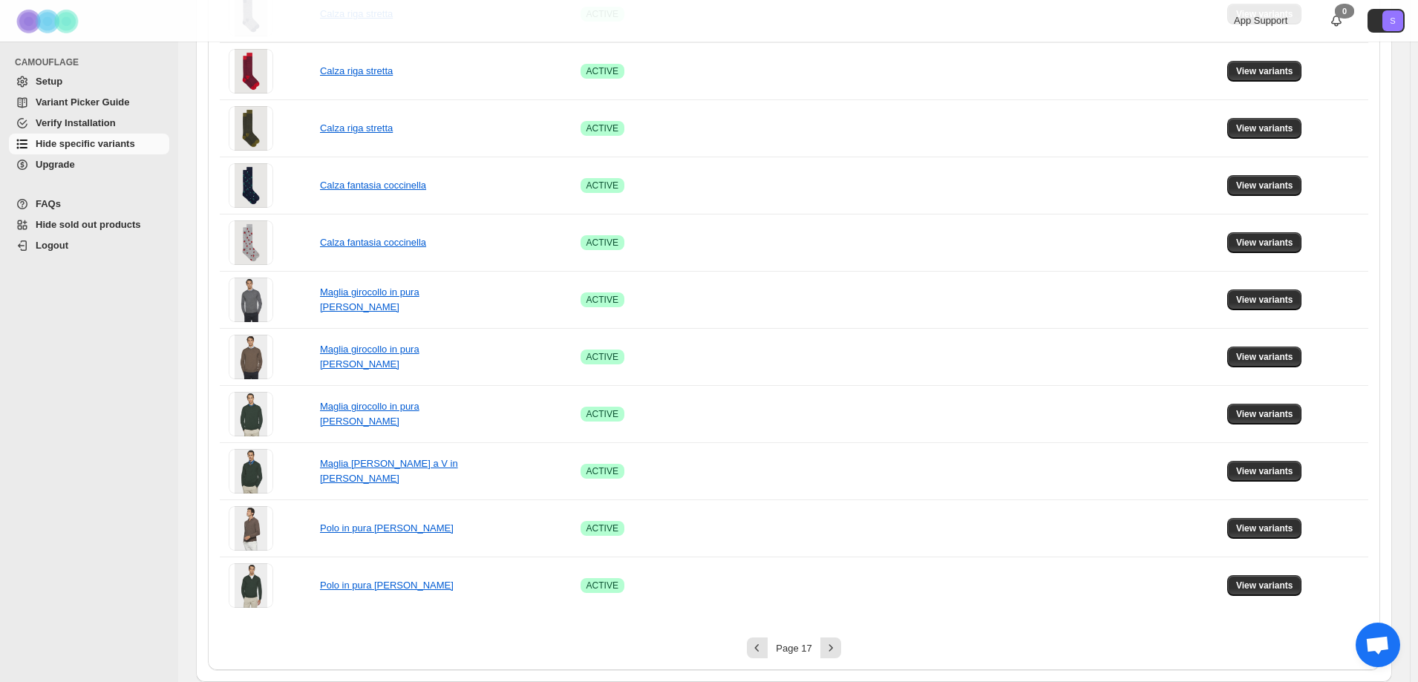
click at [834, 661] on div "**********" at bounding box center [794, 18] width 1172 height 1304
click at [834, 652] on icon "Next" at bounding box center [830, 647] width 15 height 15
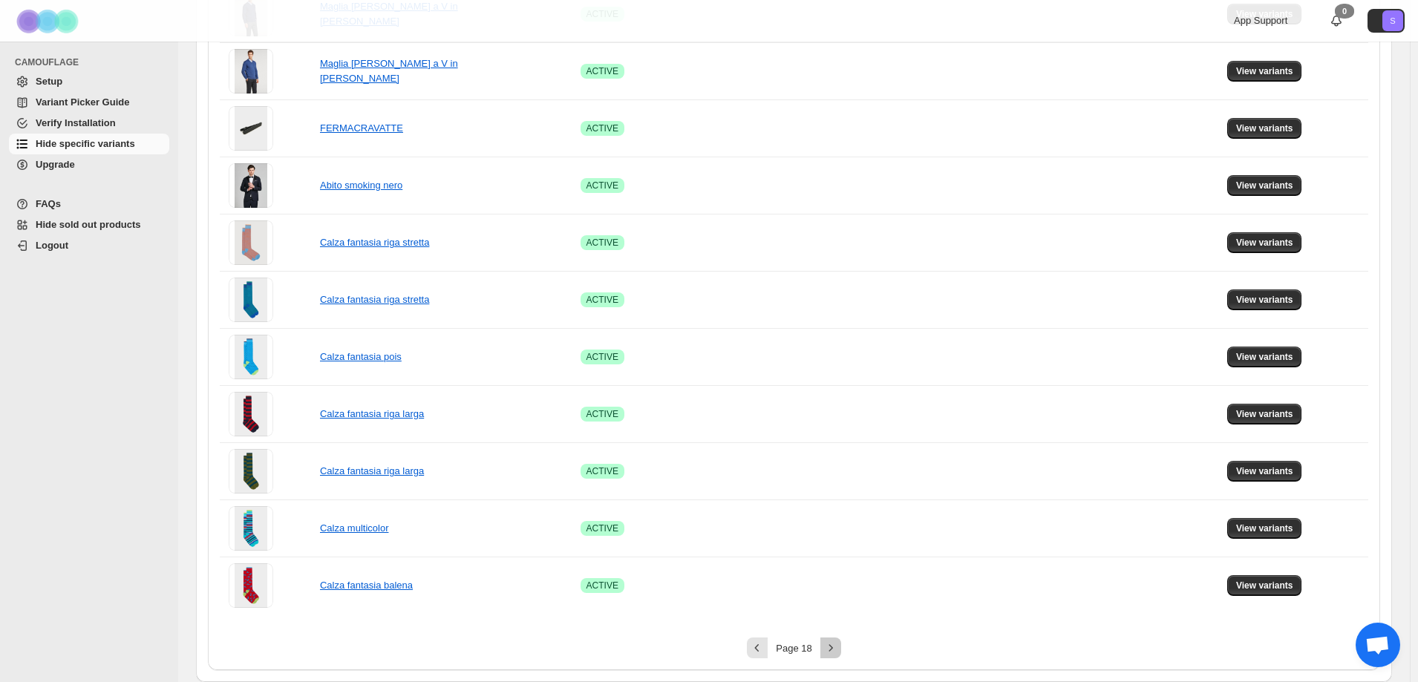
click at [830, 652] on icon "Next" at bounding box center [830, 647] width 15 height 15
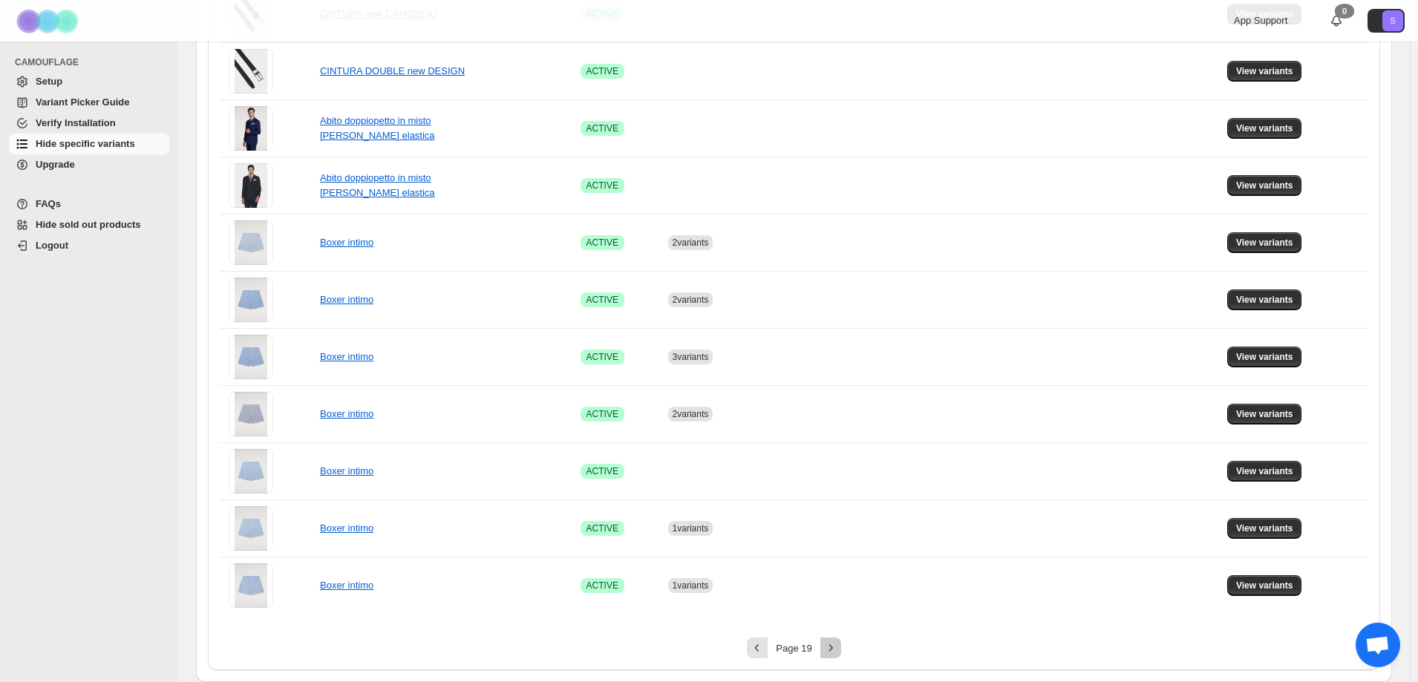
click at [838, 658] on button "Next" at bounding box center [830, 648] width 21 height 21
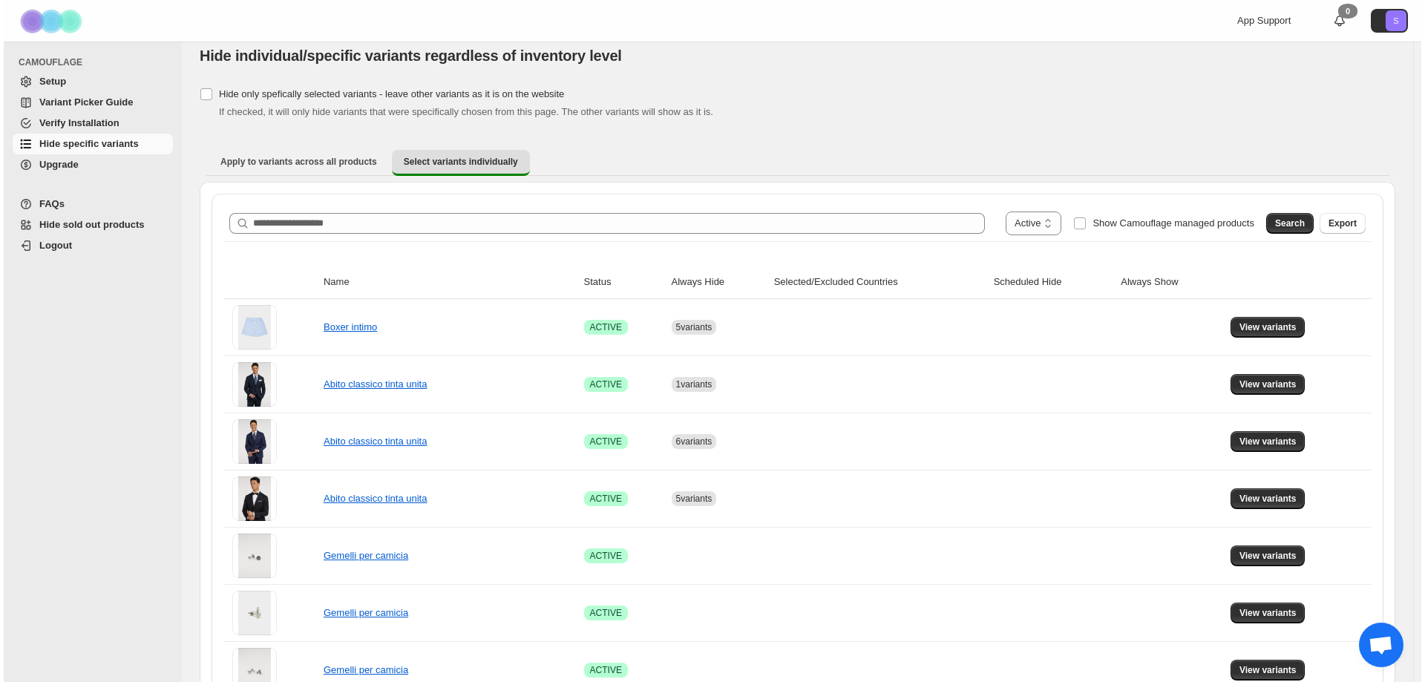
scroll to position [0, 0]
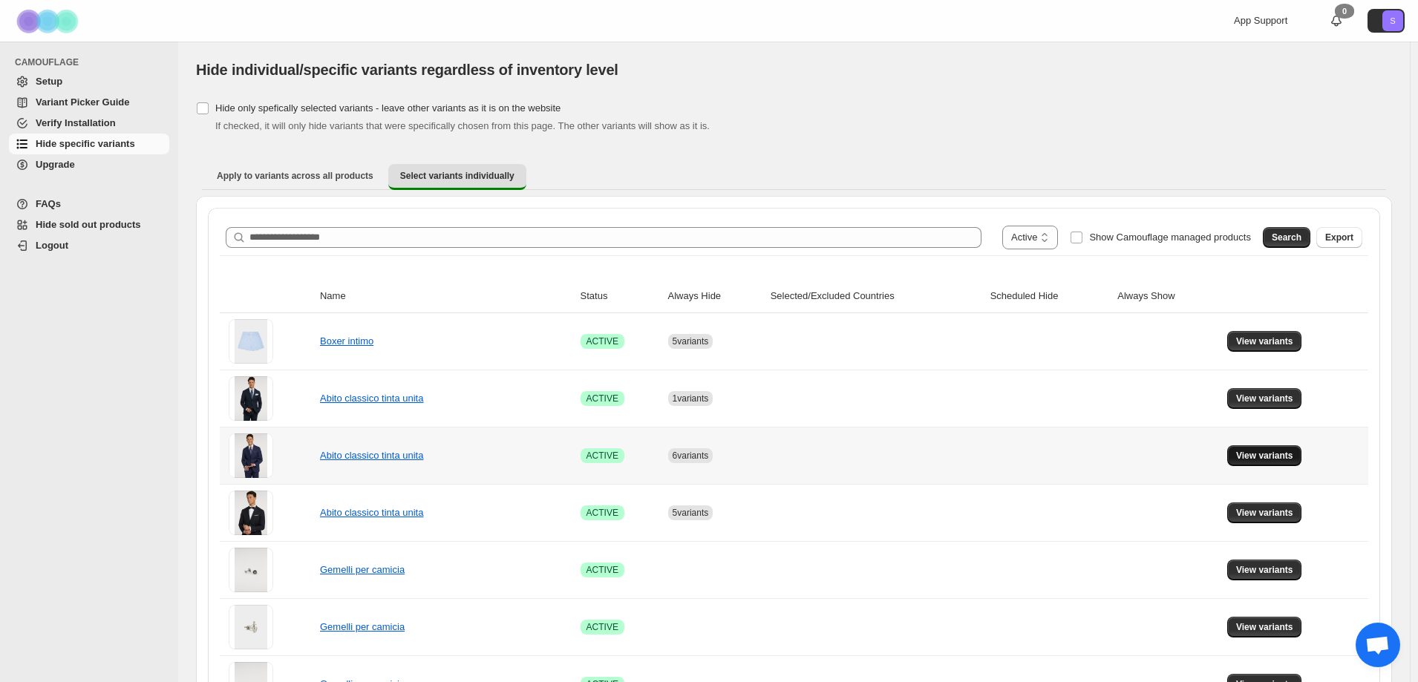
click at [1262, 459] on span "View variants" at bounding box center [1264, 456] width 57 height 12
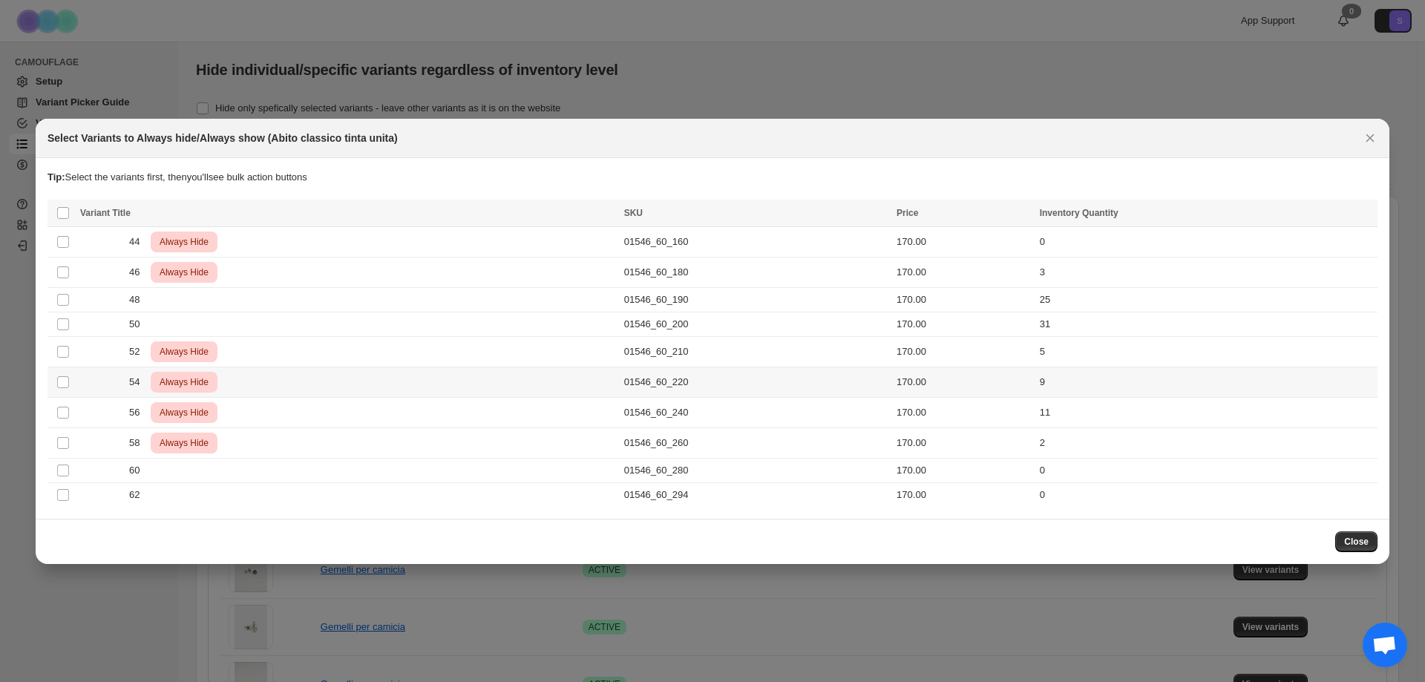
click at [88, 384] on div "54 Critical Always Hide" at bounding box center [347, 382] width 535 height 21
click at [97, 406] on div "56 Critical Always Hide" at bounding box center [347, 412] width 535 height 21
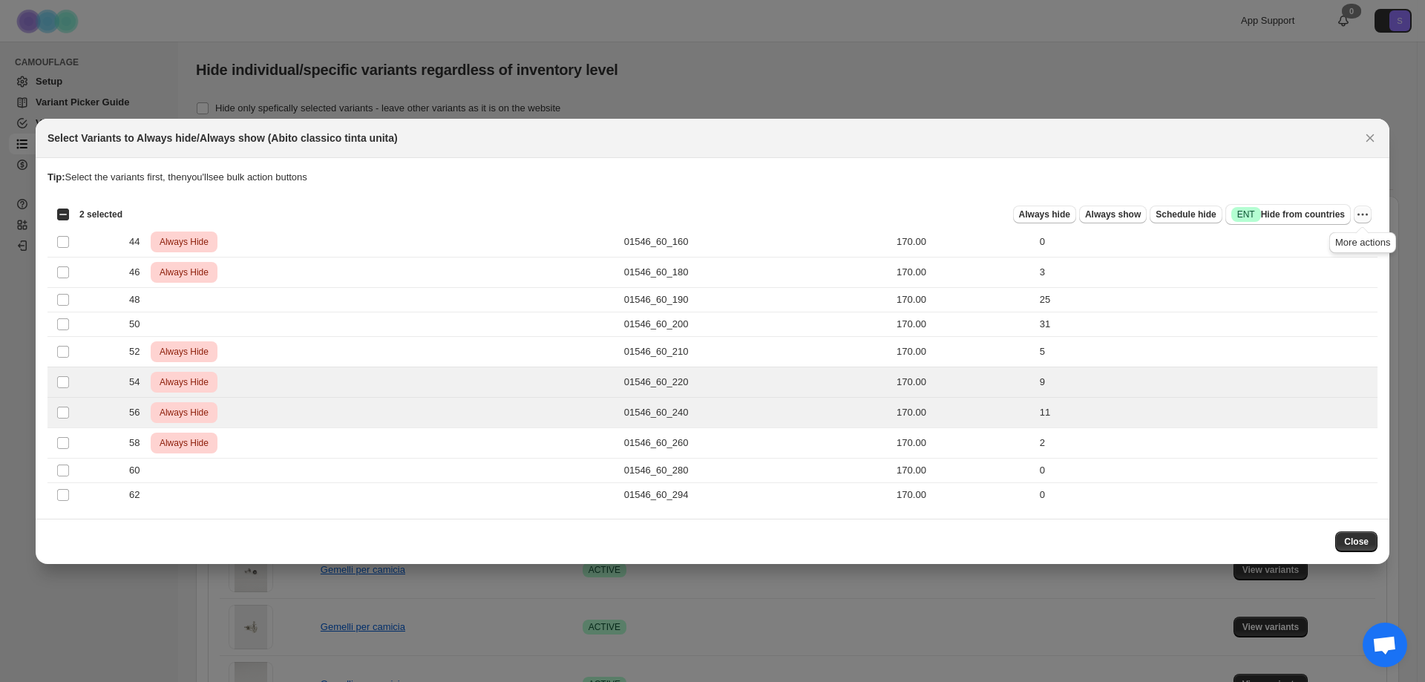
click at [1360, 212] on icon "More actions" at bounding box center [1362, 214] width 15 height 15
click at [1329, 244] on span "Undo always hide" at bounding box center [1309, 243] width 108 height 15
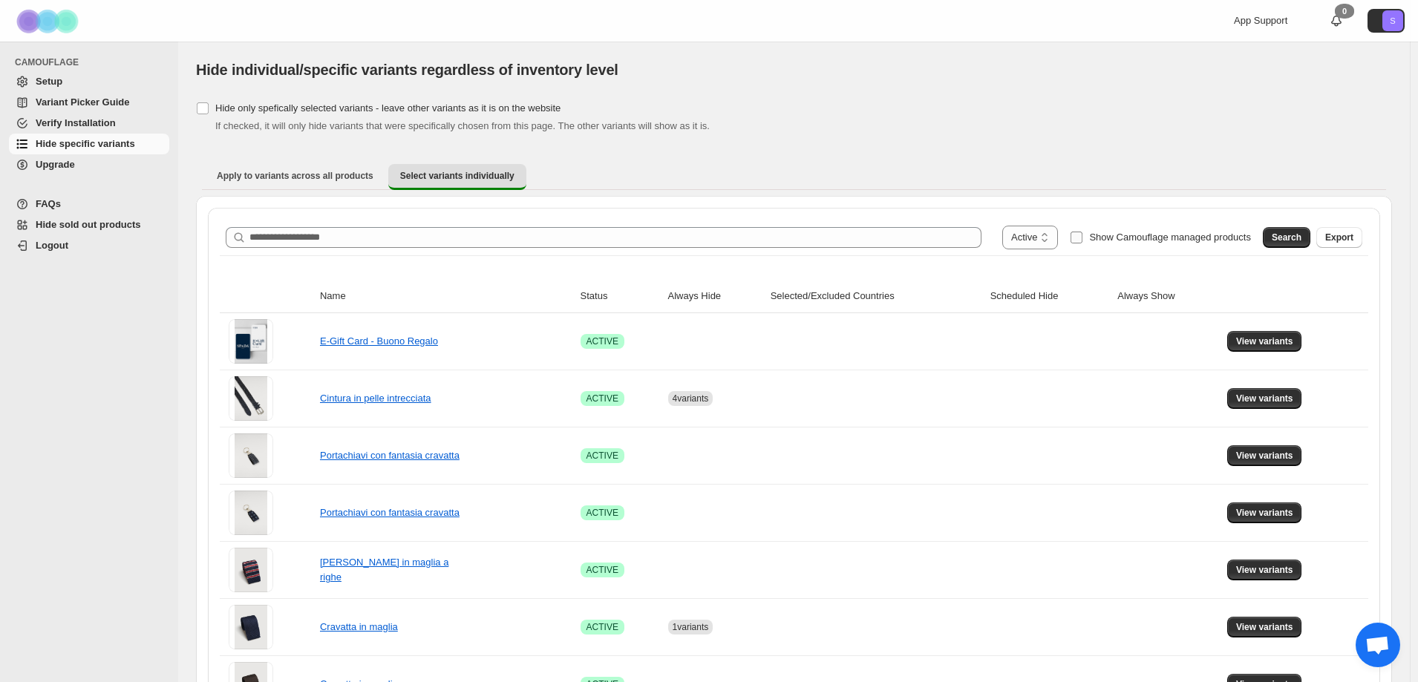
click at [1099, 236] on label "Show Camouflage managed products" at bounding box center [1159, 238] width 181 height 24
click at [1301, 237] on span "Search" at bounding box center [1286, 238] width 30 height 12
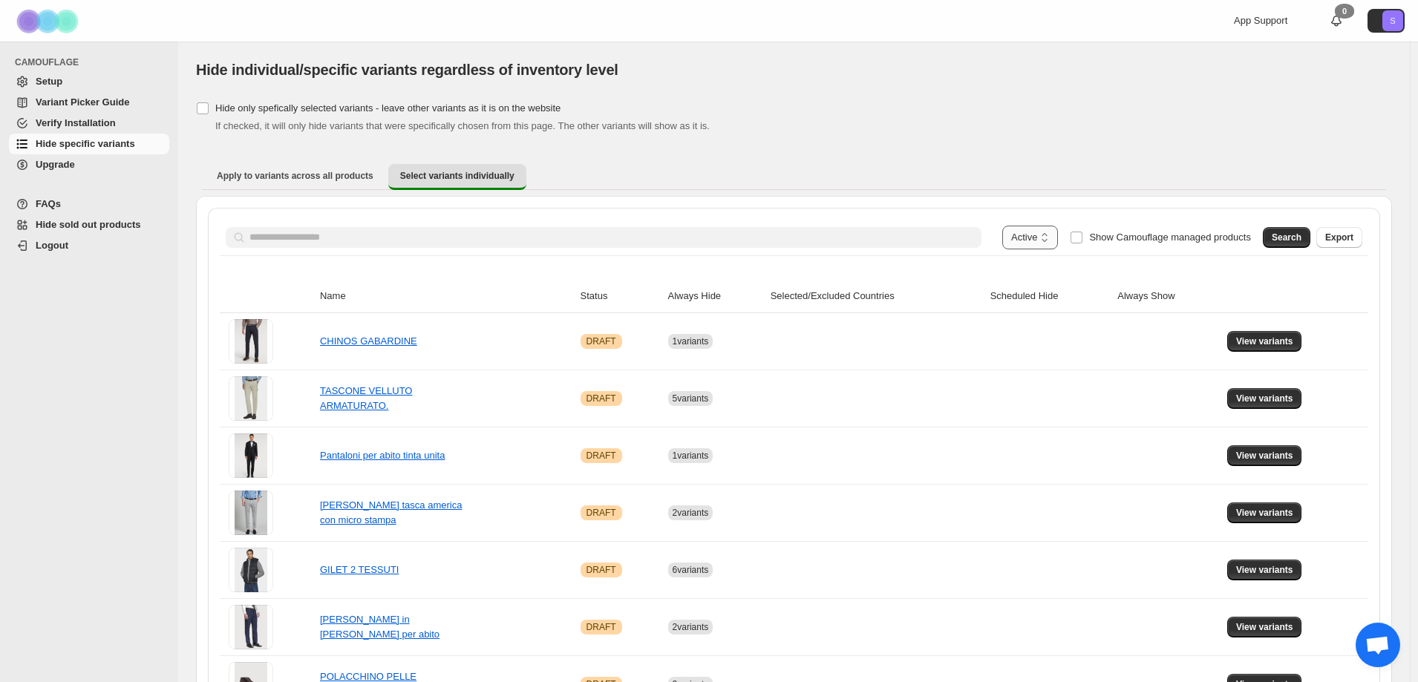
click at [1058, 234] on select "**********" at bounding box center [1030, 238] width 56 height 24
click at [1020, 226] on select "**********" at bounding box center [1030, 238] width 56 height 24
click at [1041, 235] on select "**********" at bounding box center [1032, 238] width 50 height 24
select select "******"
click at [1015, 226] on select "**********" at bounding box center [1032, 238] width 50 height 24
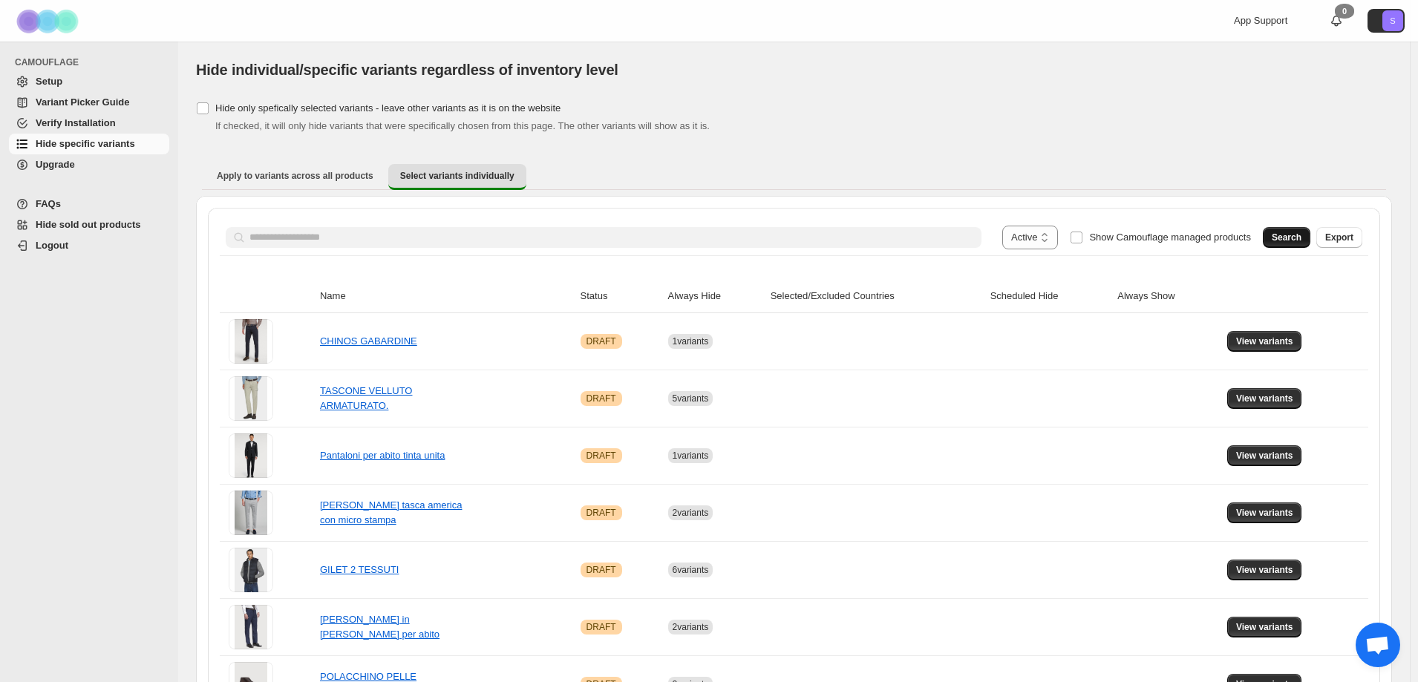
click at [1280, 235] on button "Search" at bounding box center [1285, 237] width 47 height 21
click at [1290, 233] on span "Search" at bounding box center [1286, 238] width 30 height 12
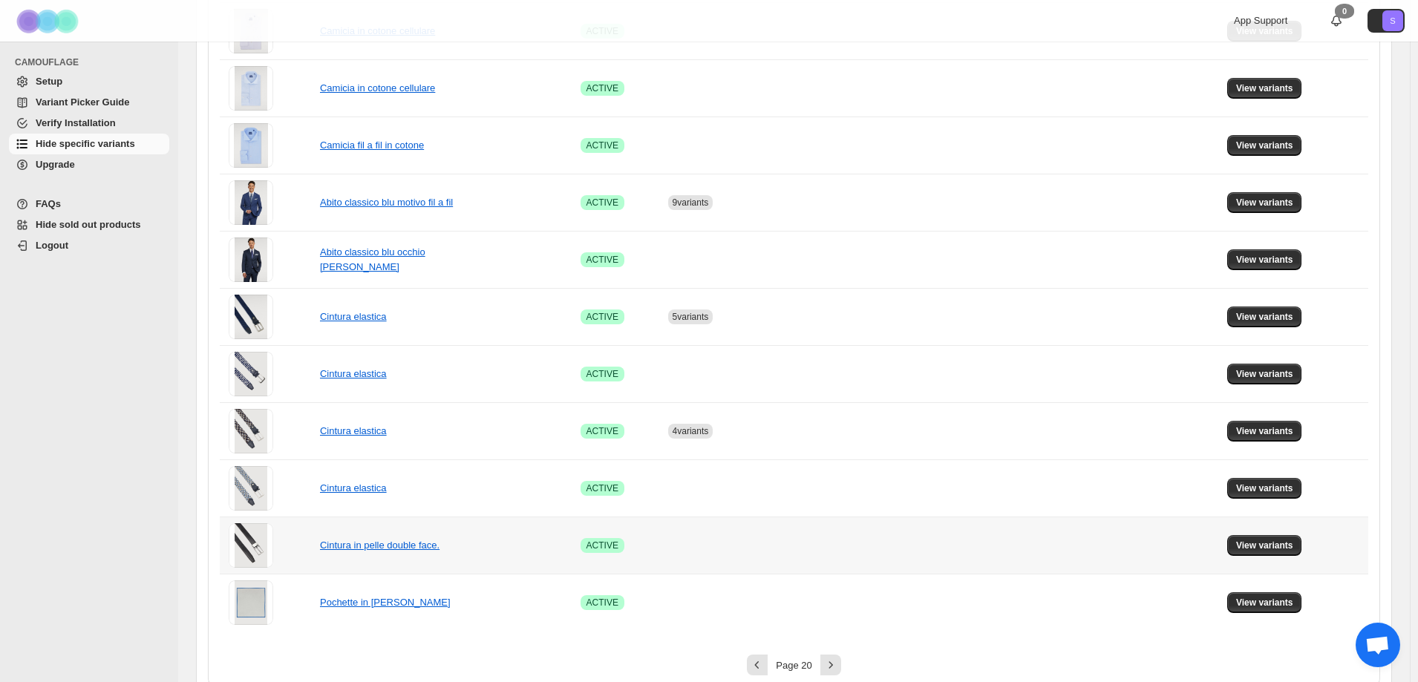
scroll to position [842, 0]
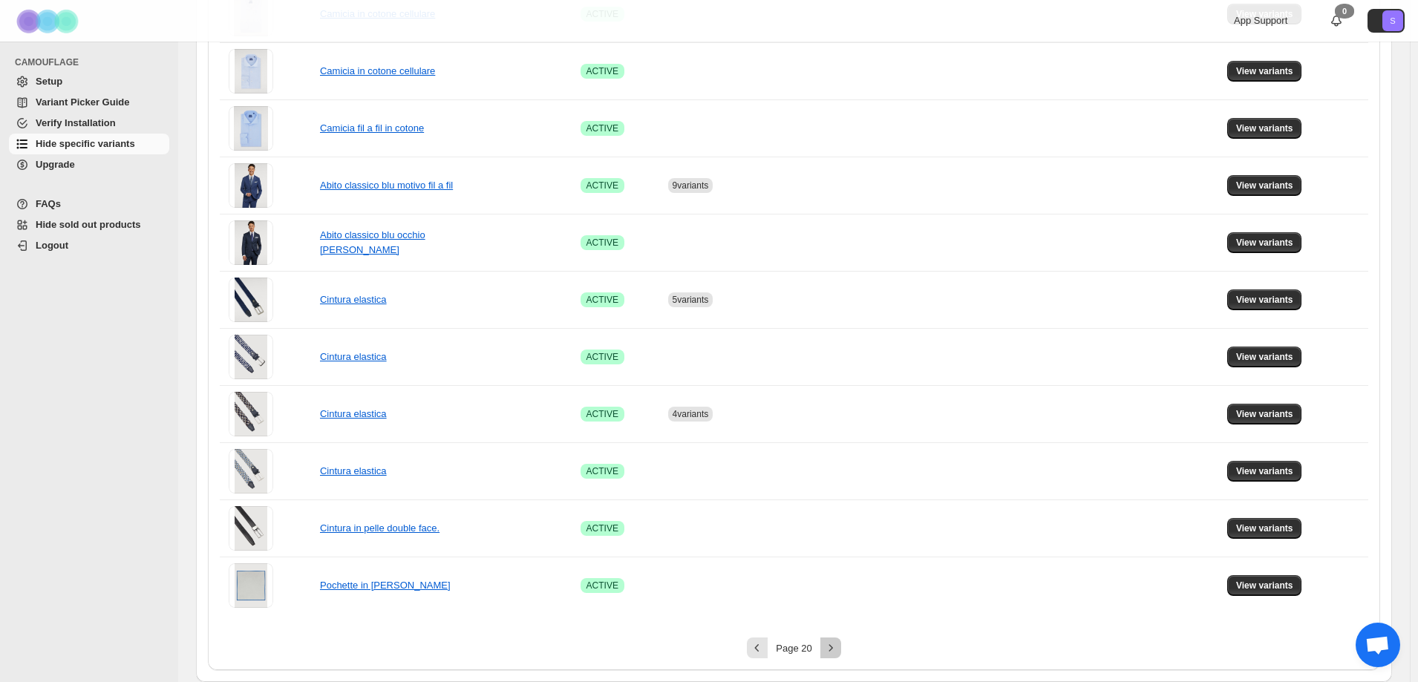
click at [838, 646] on icon "Next" at bounding box center [830, 647] width 15 height 15
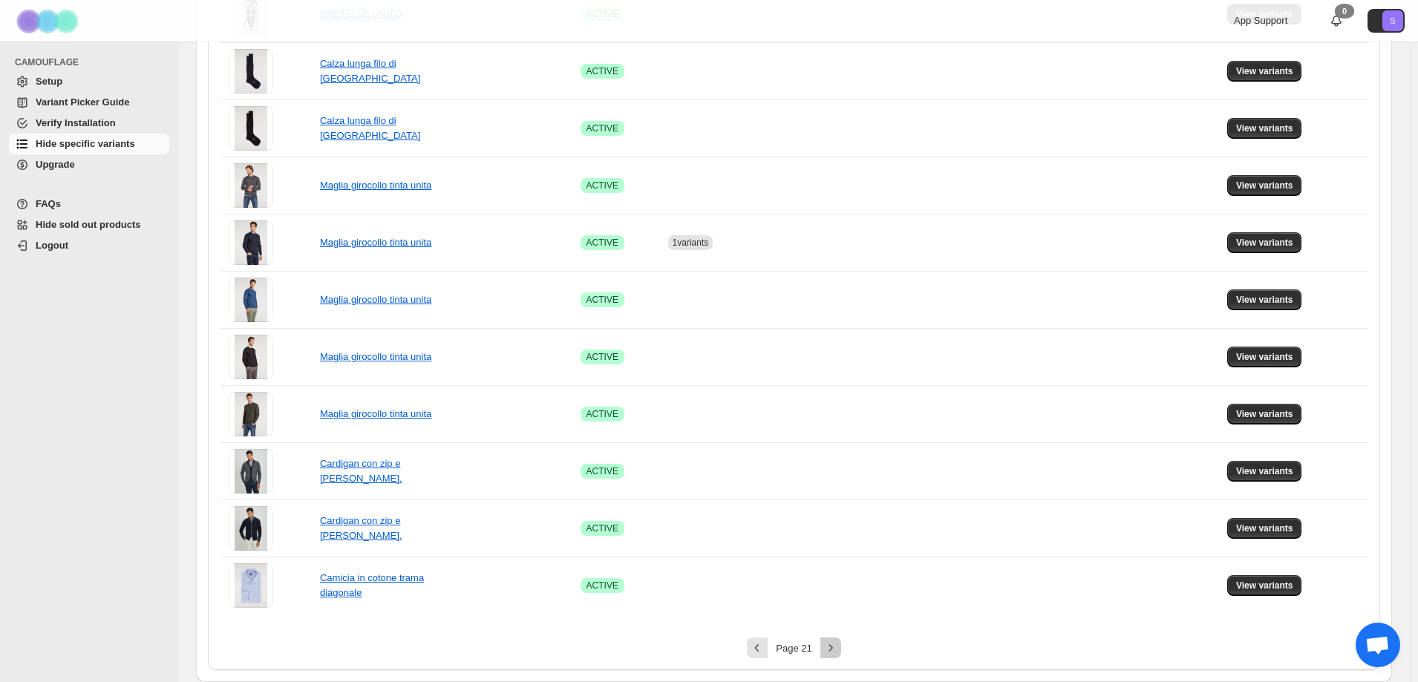
click at [830, 655] on button "Next" at bounding box center [830, 648] width 21 height 21
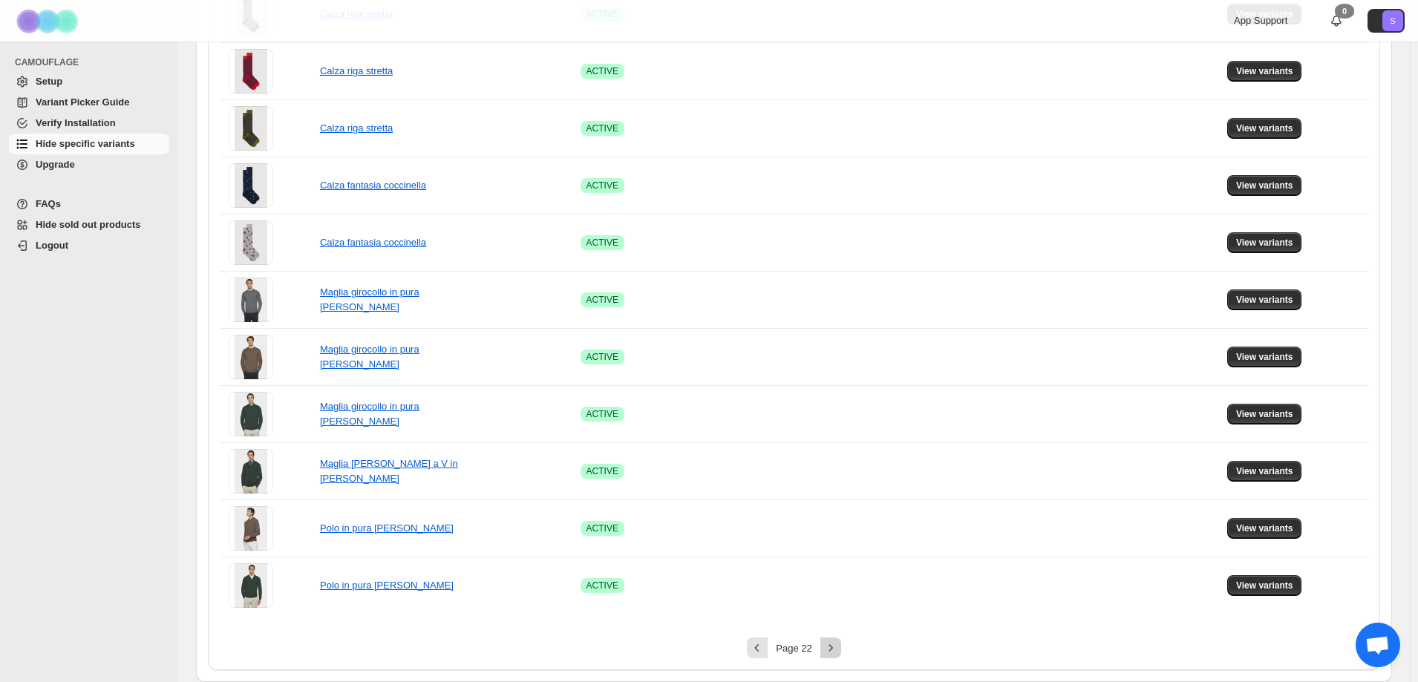
click at [830, 655] on button "Next" at bounding box center [830, 648] width 21 height 21
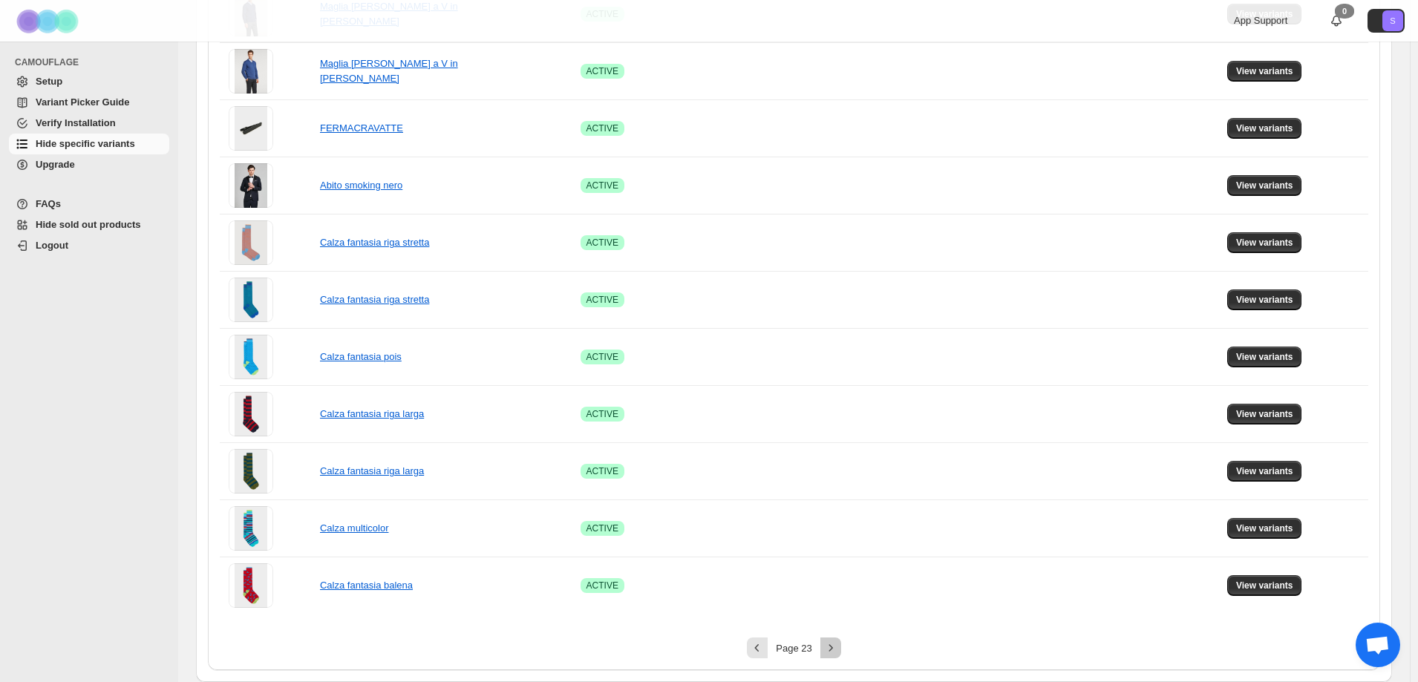
click at [830, 655] on button "Next" at bounding box center [830, 648] width 21 height 21
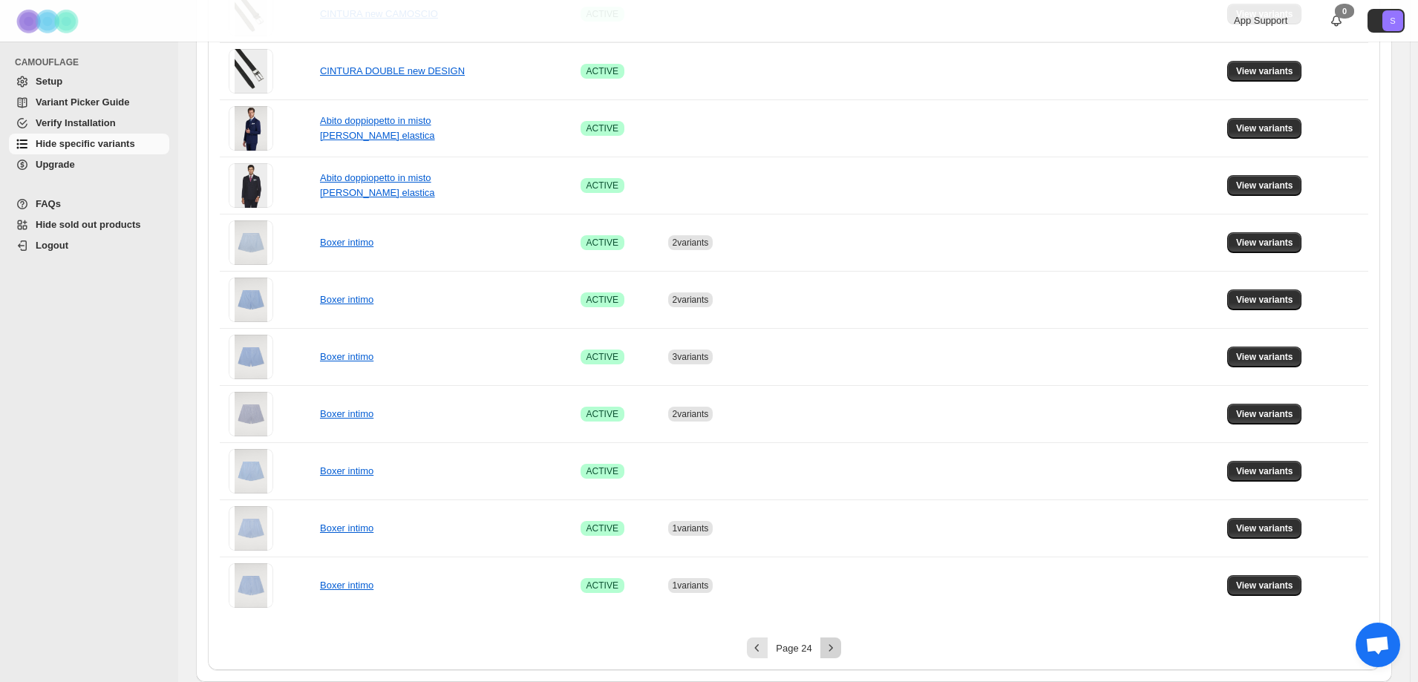
click at [830, 655] on button "Next" at bounding box center [830, 648] width 21 height 21
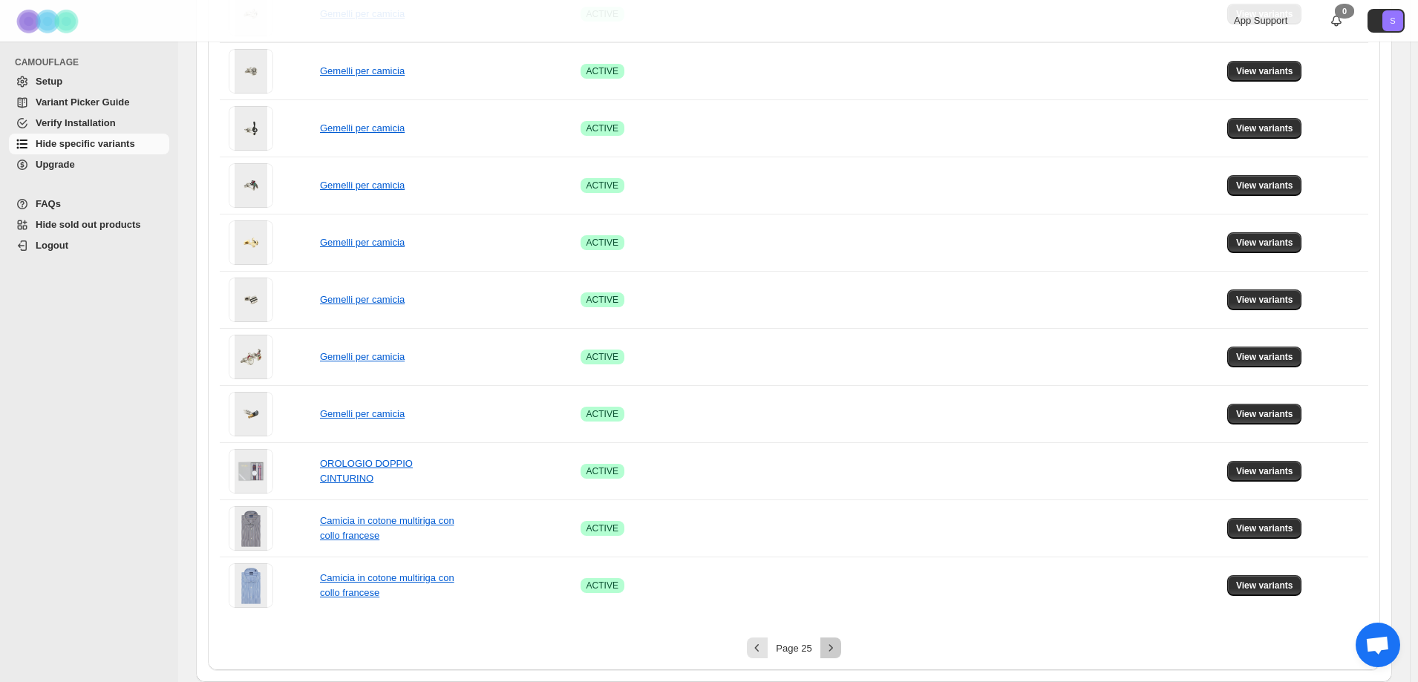
click at [830, 655] on button "Next" at bounding box center [830, 648] width 21 height 21
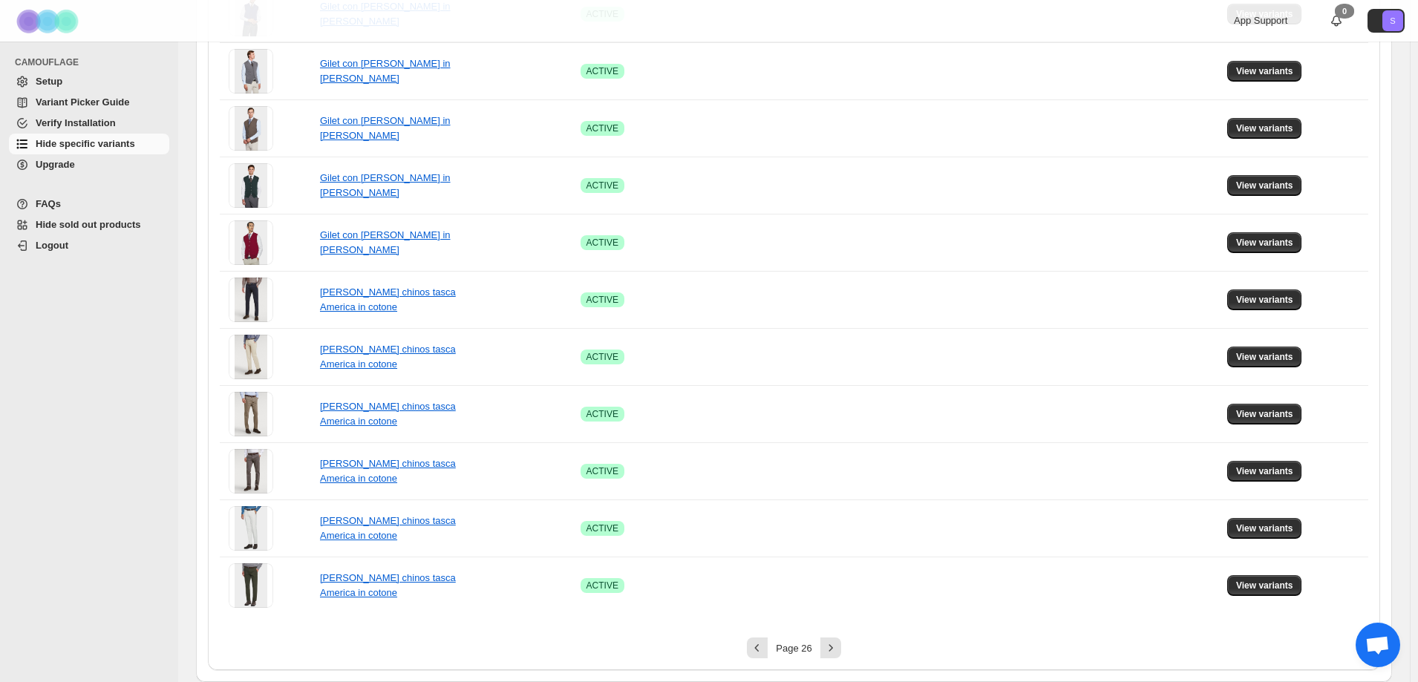
click at [820, 644] on div "Page 26" at bounding box center [793, 648] width 53 height 10
click at [838, 647] on icon "Next" at bounding box center [830, 647] width 15 height 15
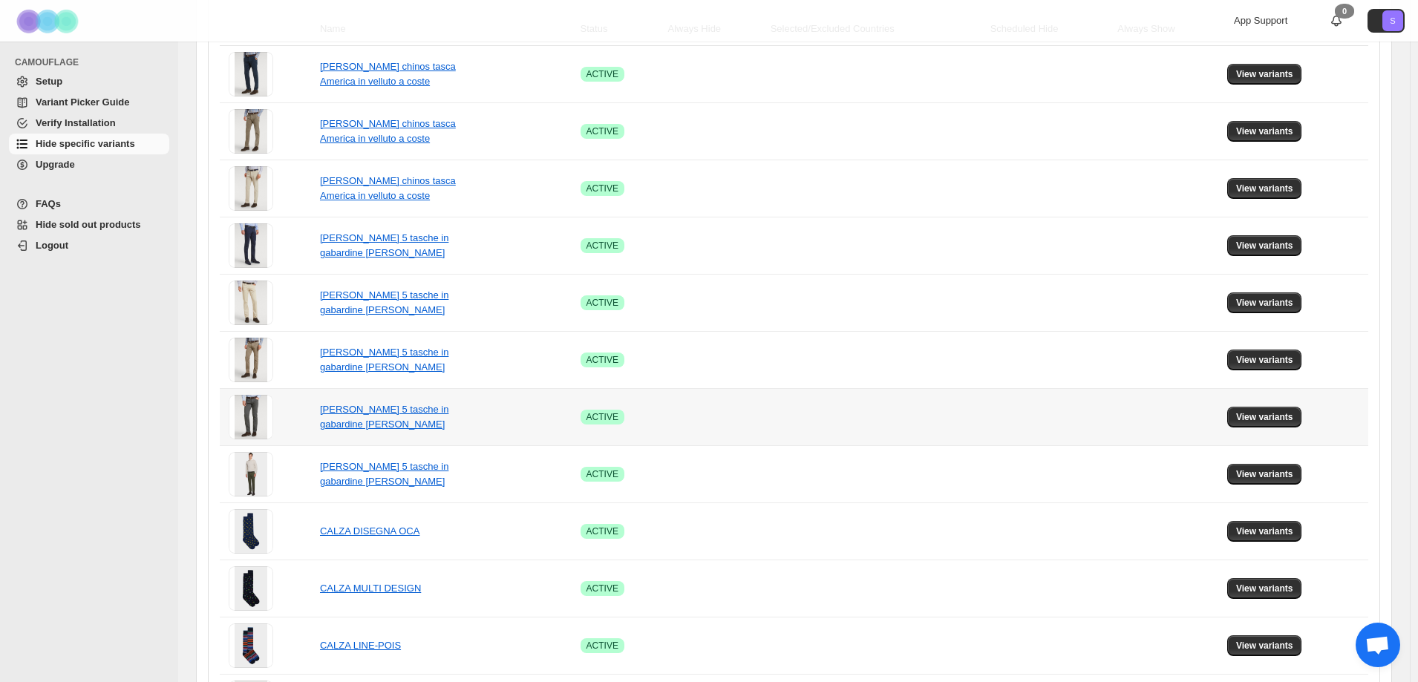
scroll to position [520, 0]
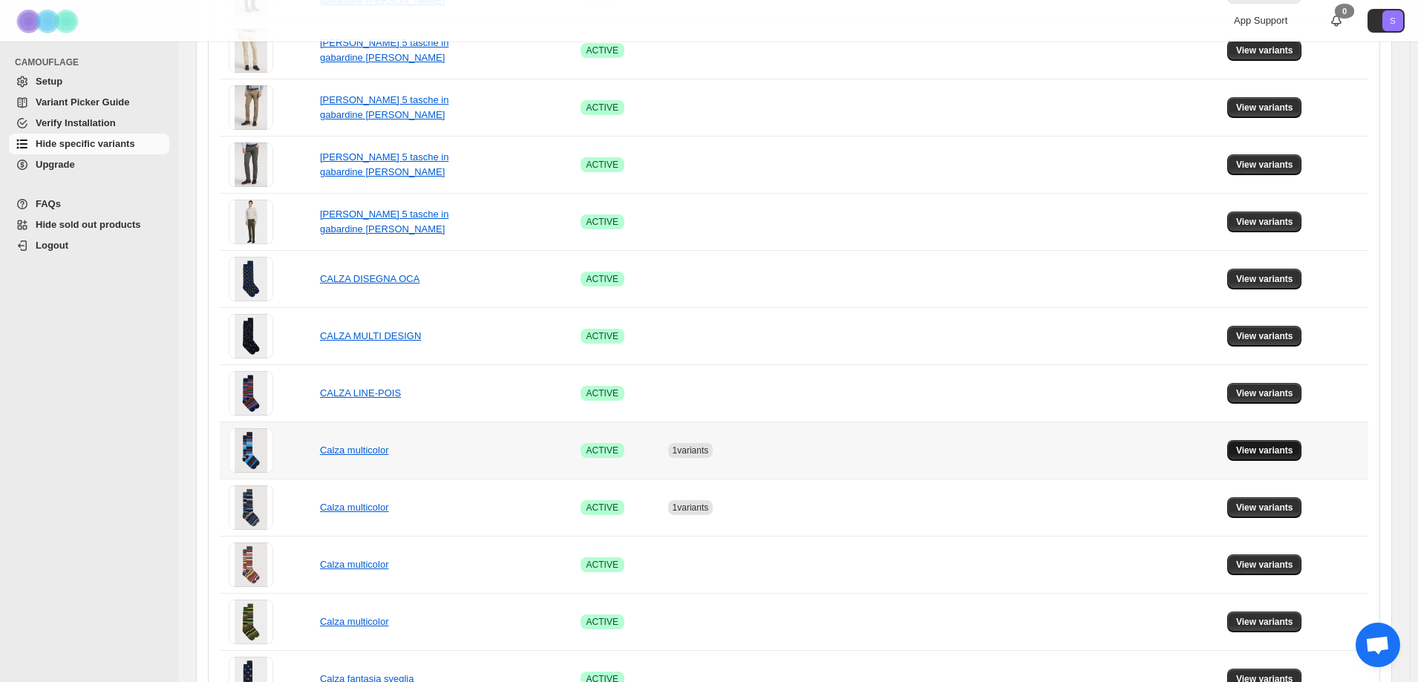
click at [1264, 450] on span "View variants" at bounding box center [1264, 451] width 57 height 12
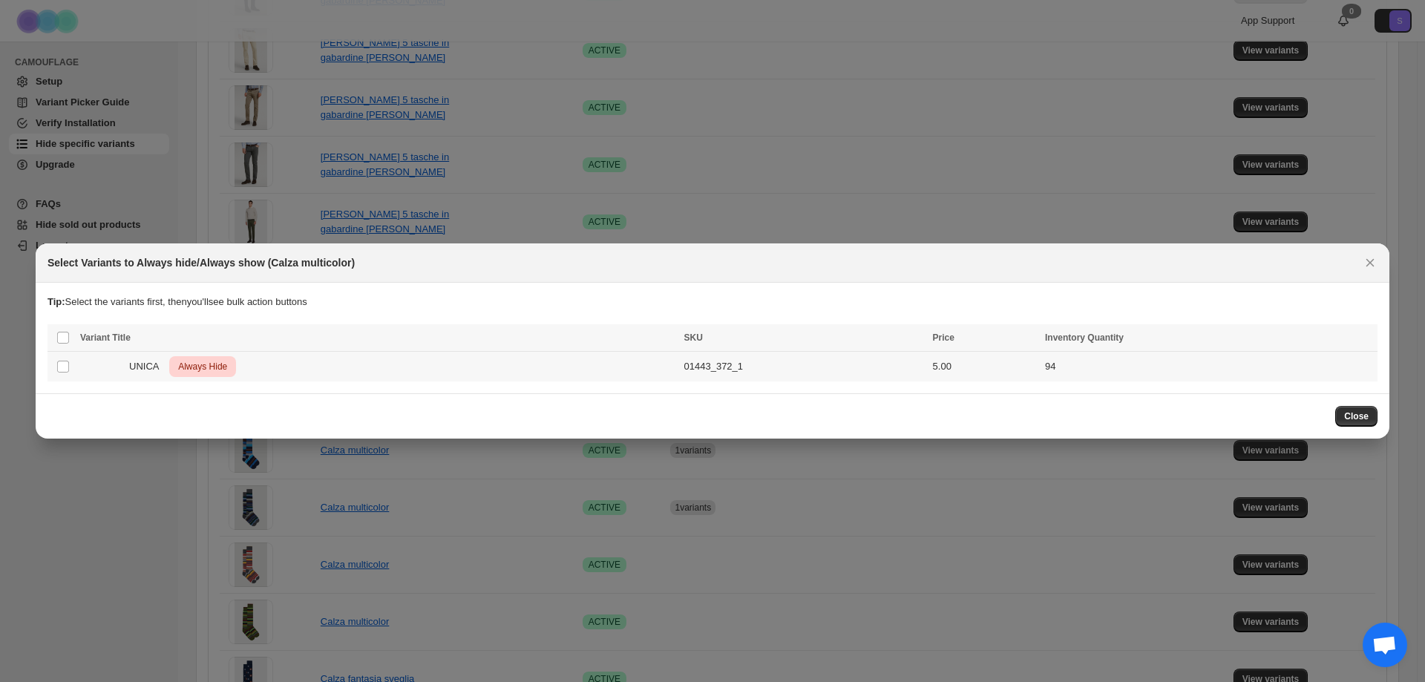
click at [992, 367] on td "5.00" at bounding box center [984, 367] width 112 height 30
click at [1363, 341] on icon "More actions" at bounding box center [1362, 339] width 15 height 15
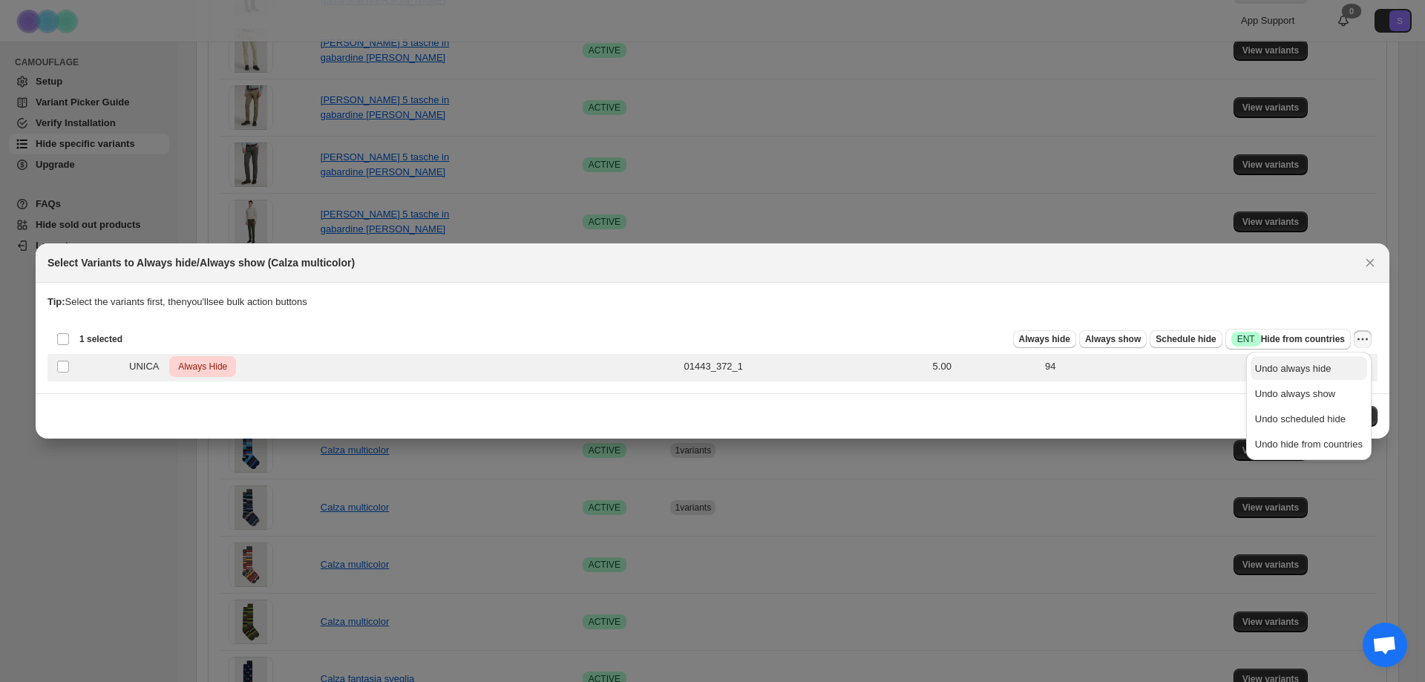
click at [1363, 357] on button "Undo always hide" at bounding box center [1309, 368] width 117 height 24
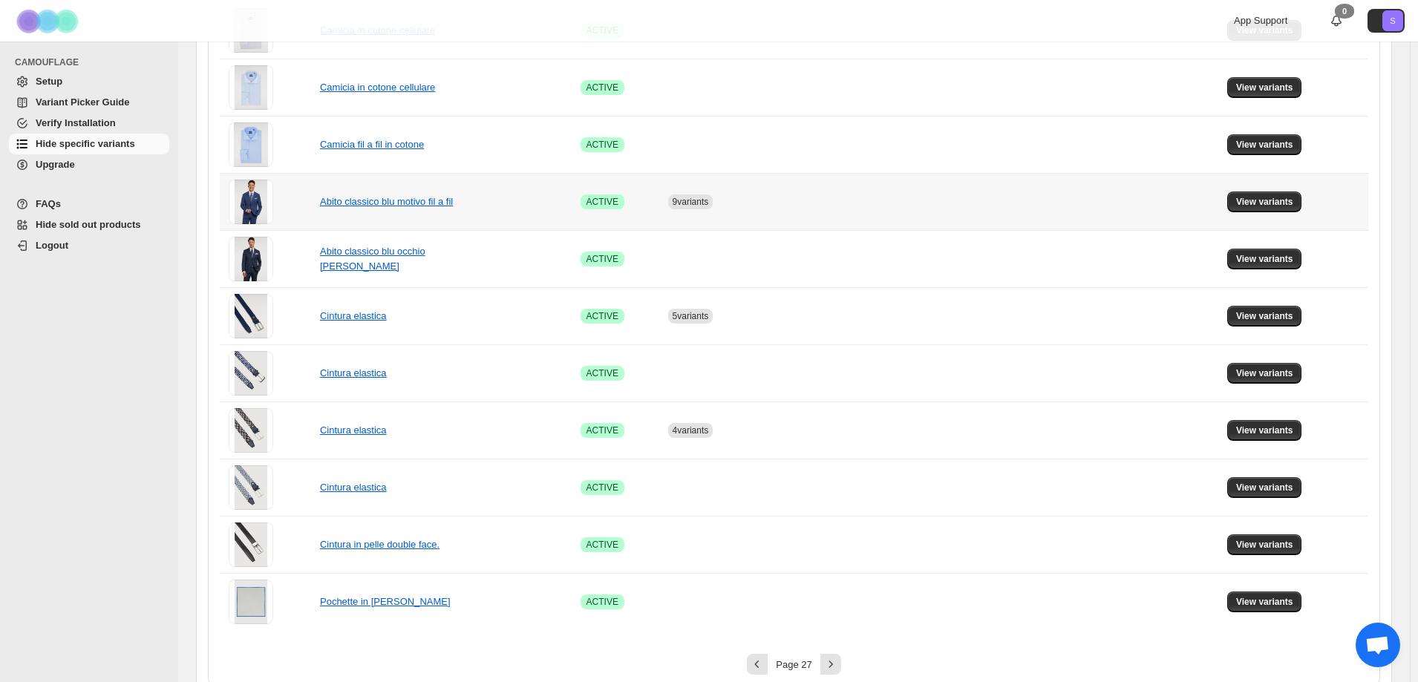
scroll to position [842, 0]
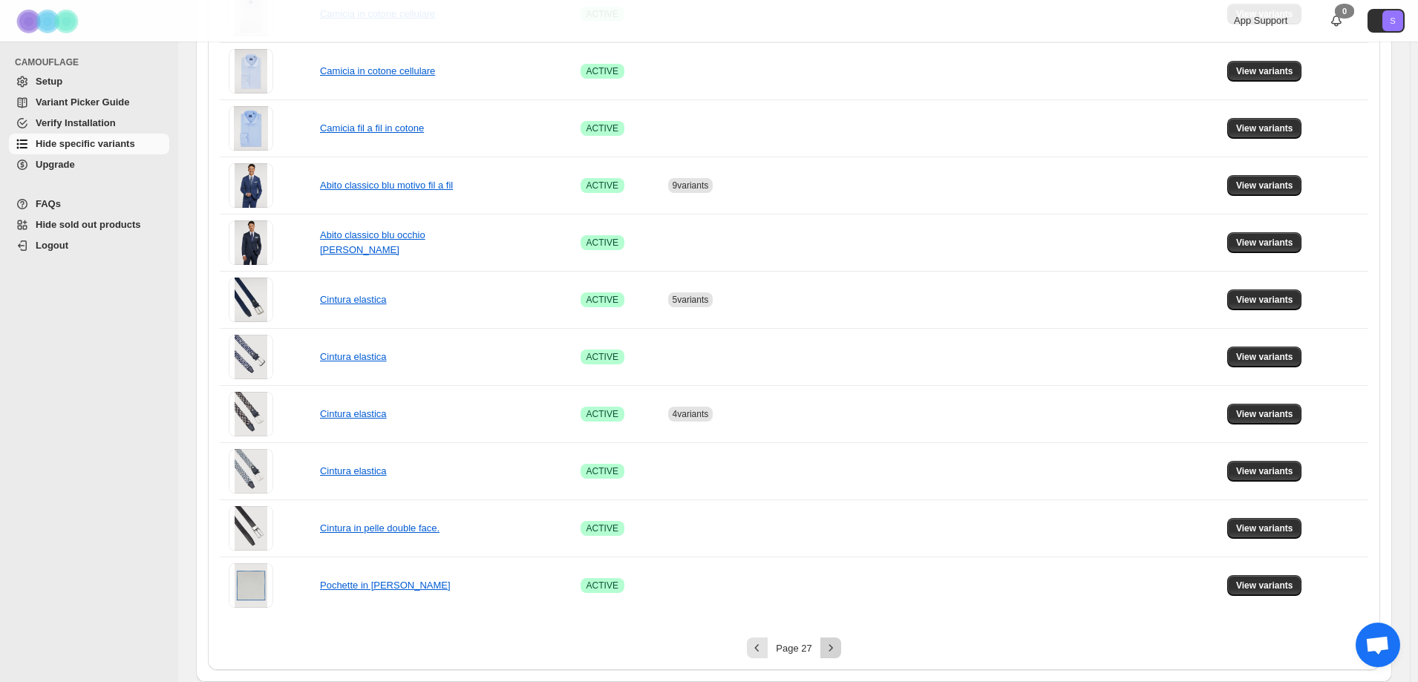
drag, startPoint x: 839, startPoint y: 659, endPoint x: 836, endPoint y: 646, distance: 13.2
click at [838, 655] on div "**********" at bounding box center [794, 18] width 1172 height 1304
click at [836, 650] on icon "Next" at bounding box center [830, 647] width 15 height 15
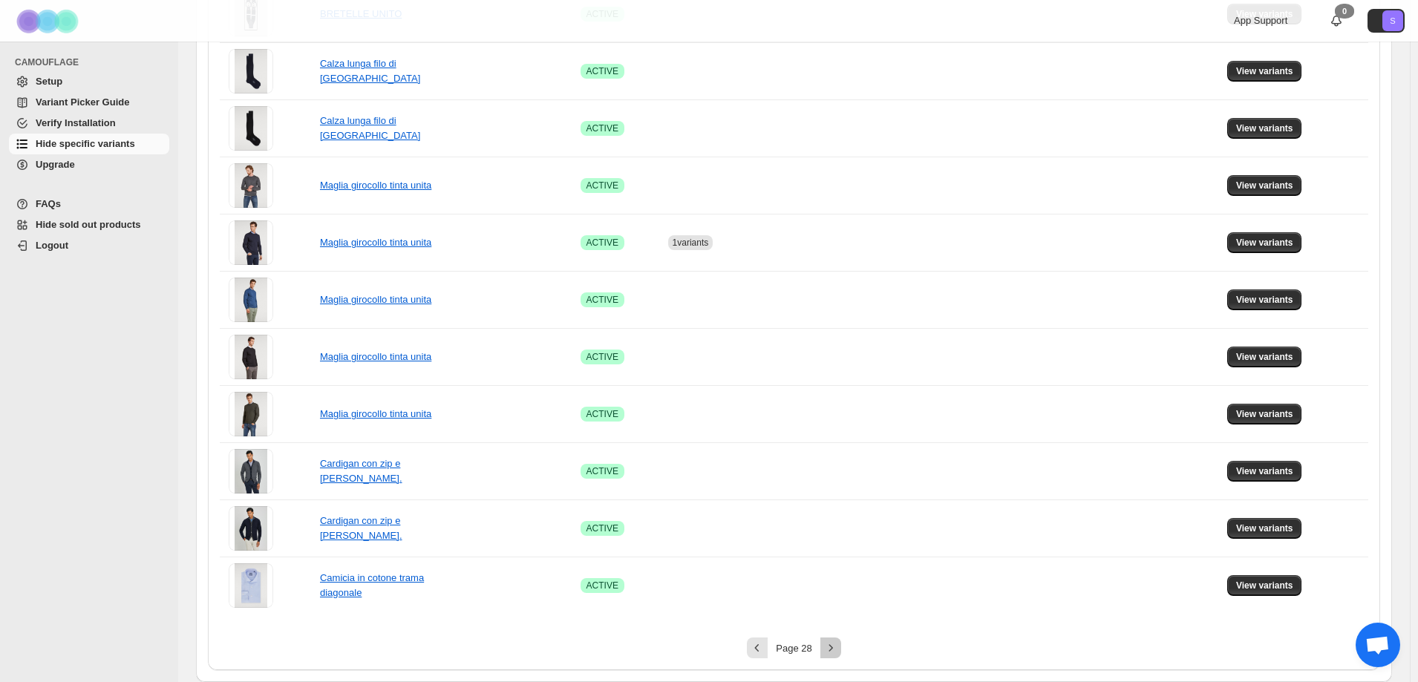
click at [836, 650] on icon "Next" at bounding box center [830, 647] width 15 height 15
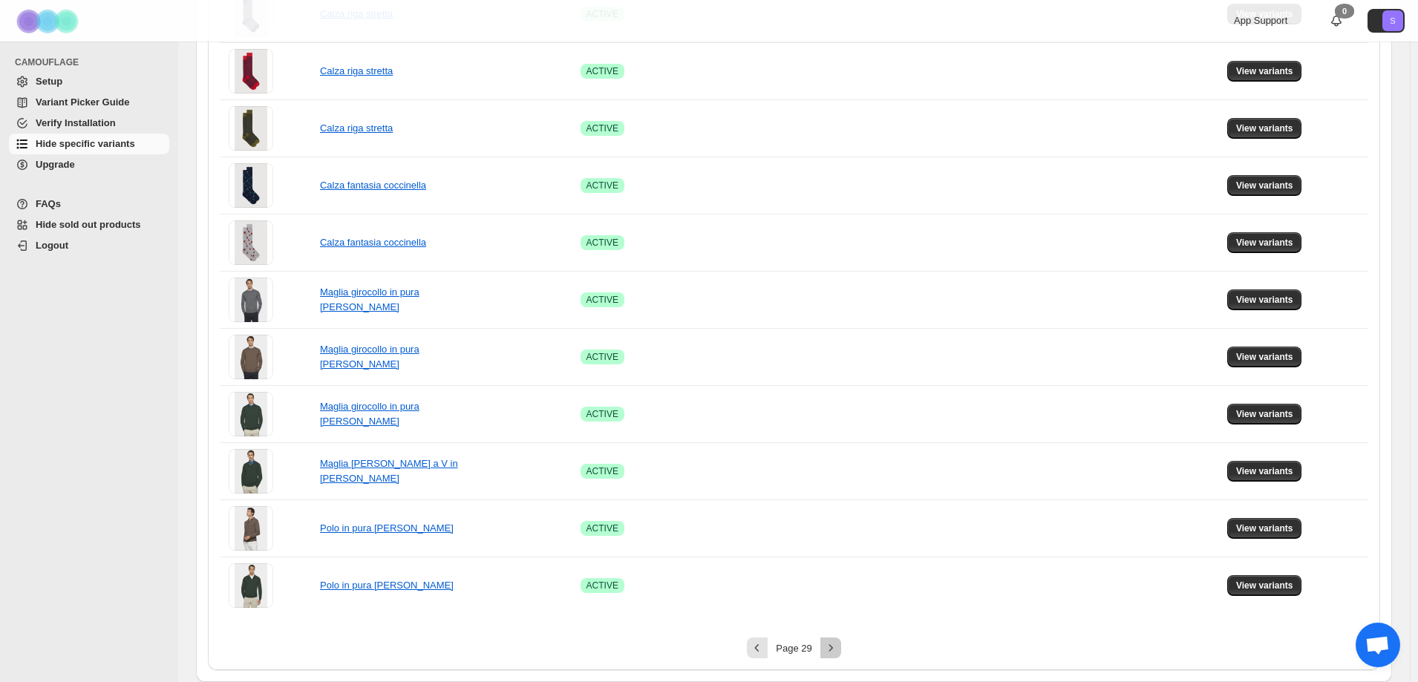
click at [836, 650] on icon "Next" at bounding box center [830, 647] width 15 height 15
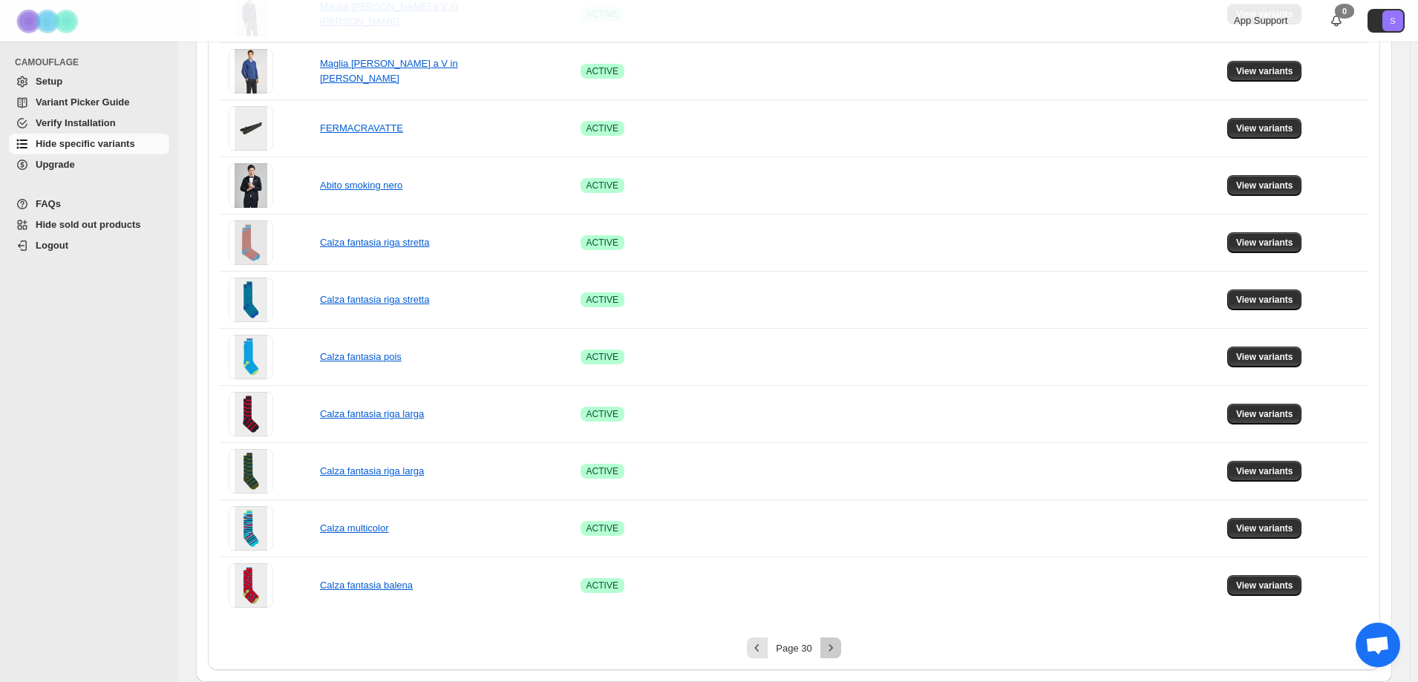
click at [836, 655] on button "Next" at bounding box center [830, 648] width 21 height 21
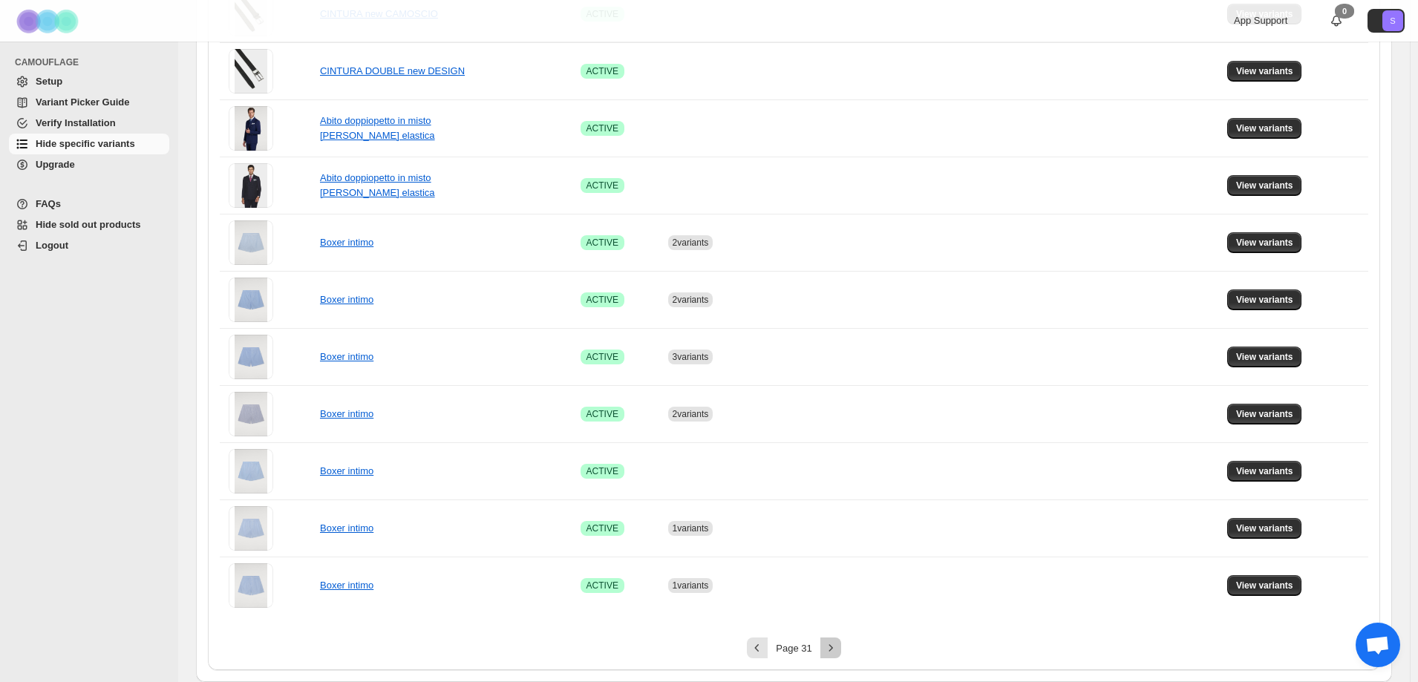
click at [835, 653] on icon "Next" at bounding box center [830, 647] width 15 height 15
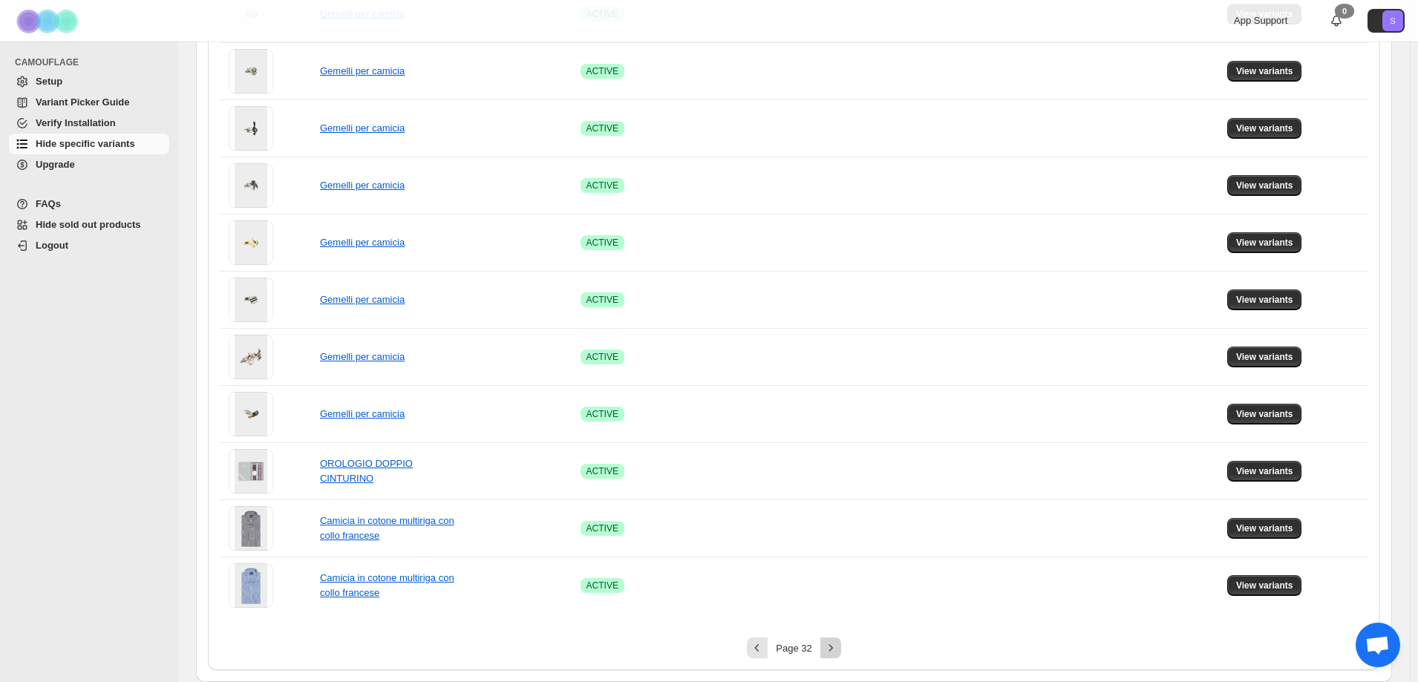
click at [830, 640] on div "**********" at bounding box center [794, 18] width 1172 height 1304
click at [830, 640] on button "Next" at bounding box center [830, 648] width 21 height 21
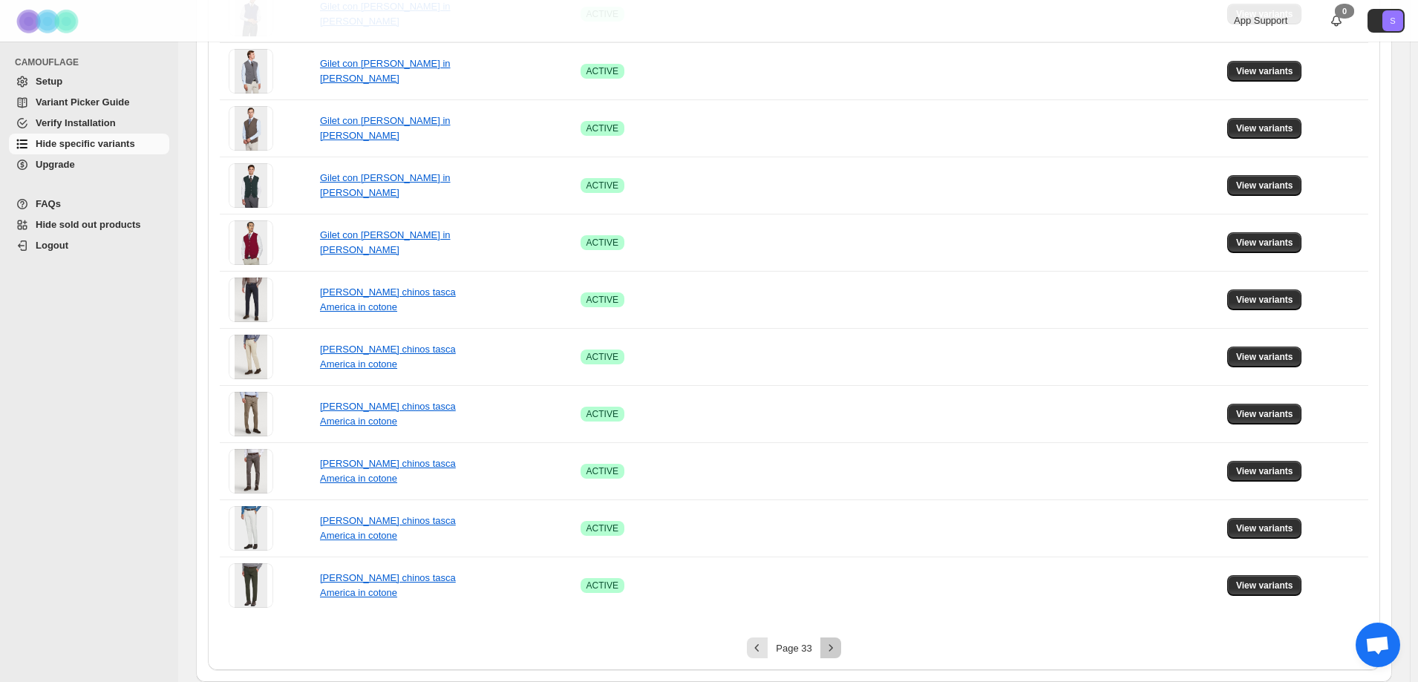
click at [841, 650] on button "Next" at bounding box center [830, 648] width 21 height 21
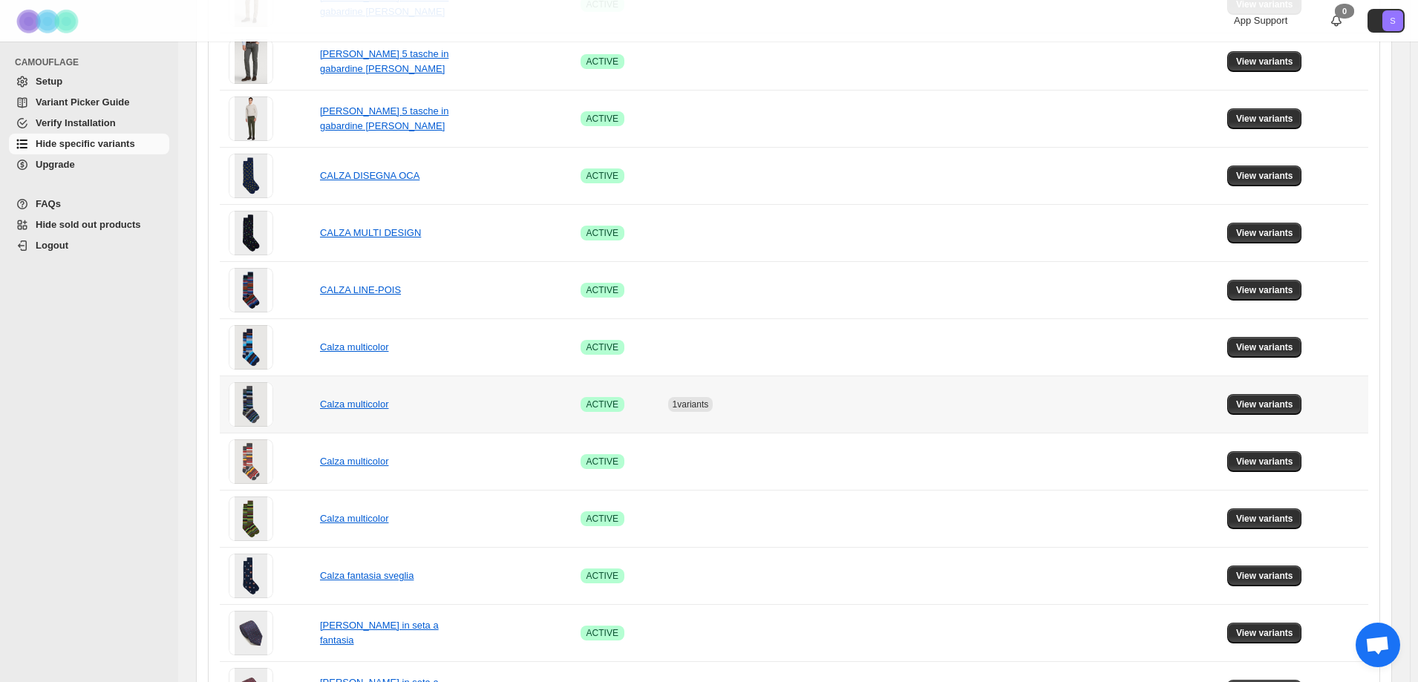
scroll to position [619, 0]
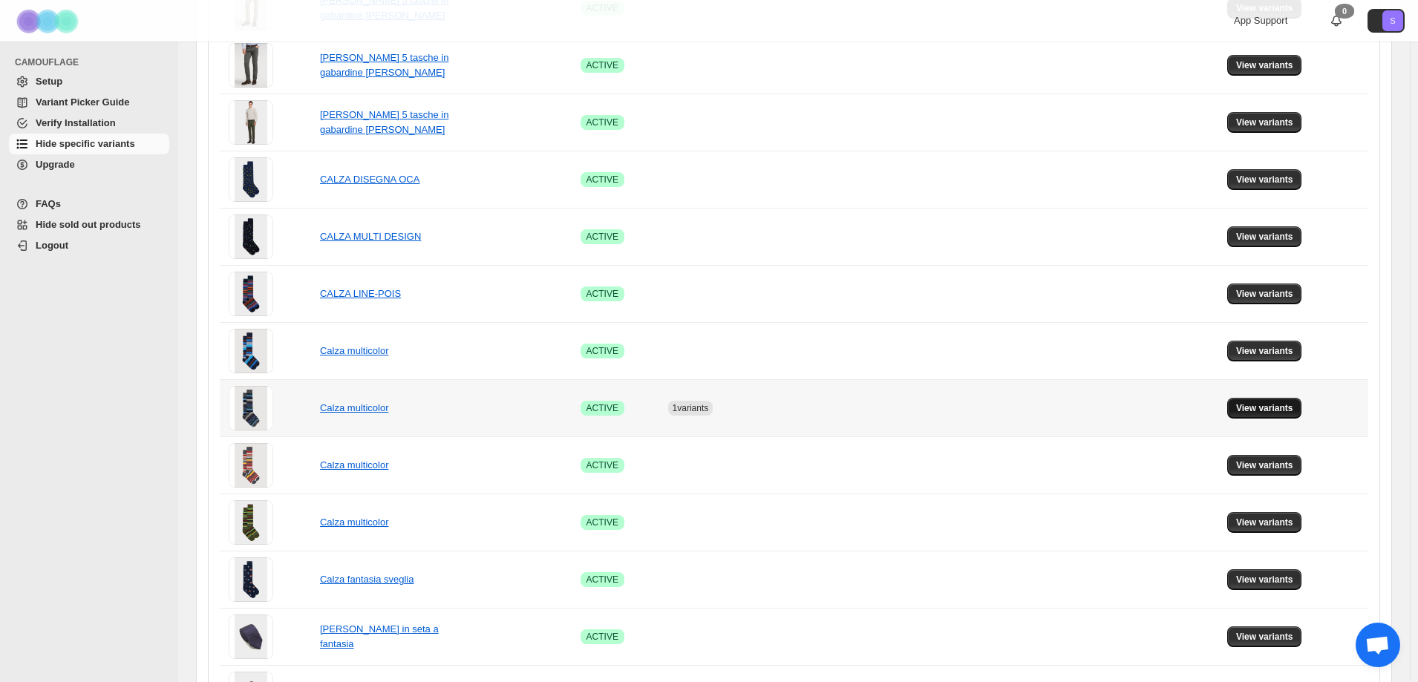
click at [1254, 404] on span "View variants" at bounding box center [1264, 408] width 57 height 12
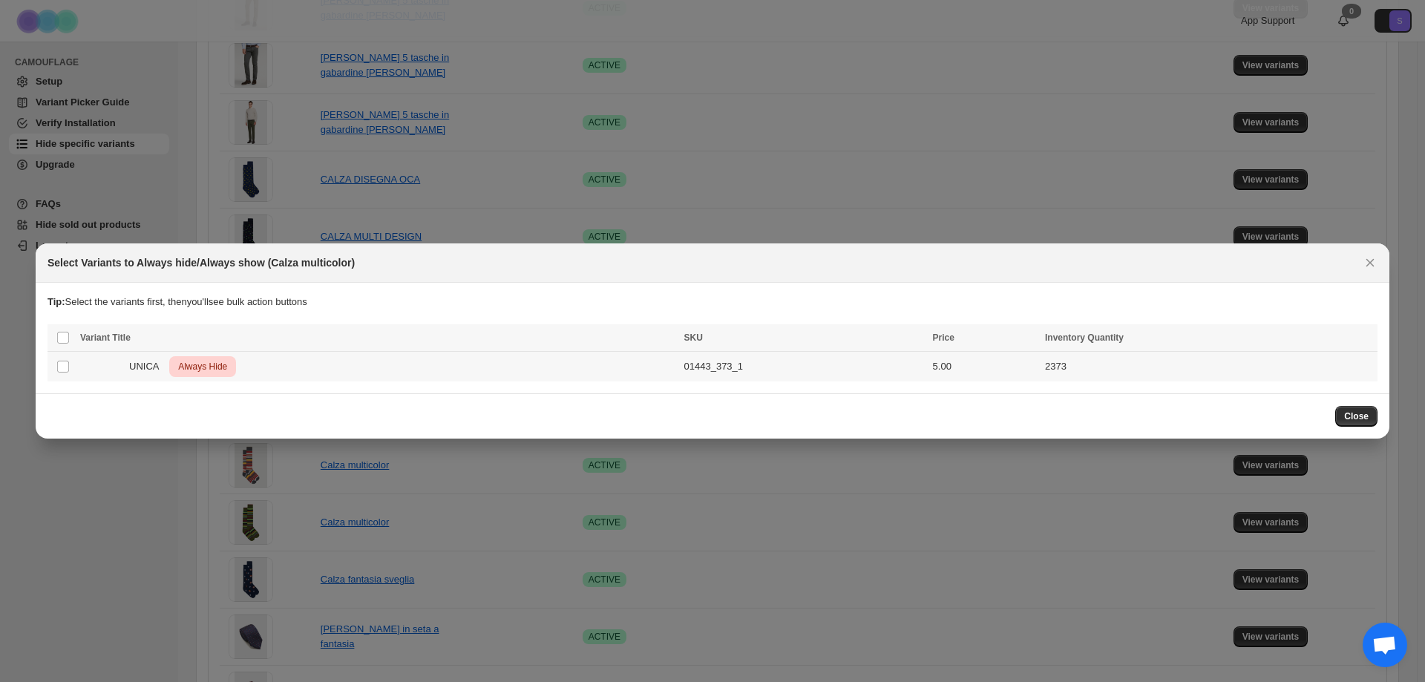
click at [1167, 377] on td "2373" at bounding box center [1209, 367] width 337 height 30
click at [1368, 338] on icon "More actions" at bounding box center [1362, 339] width 15 height 15
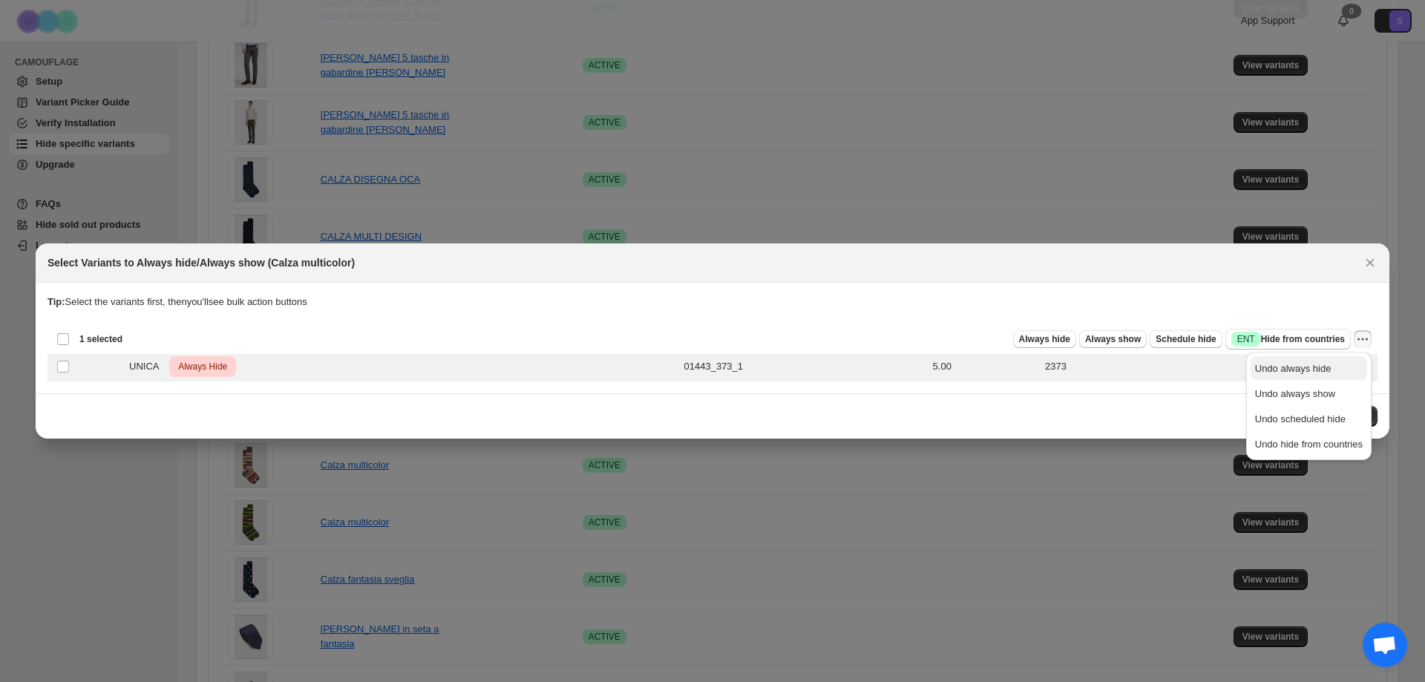
click at [1357, 365] on span "Undo always hide" at bounding box center [1309, 368] width 108 height 15
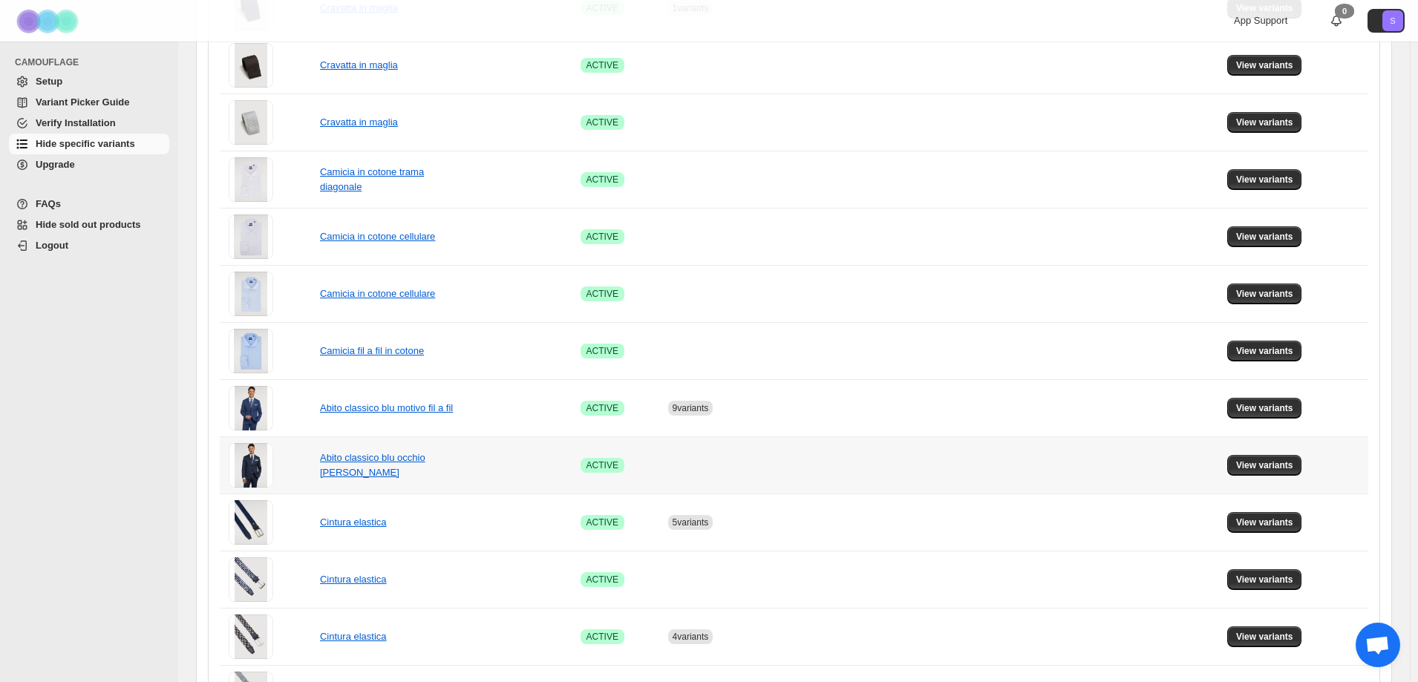
scroll to position [842, 0]
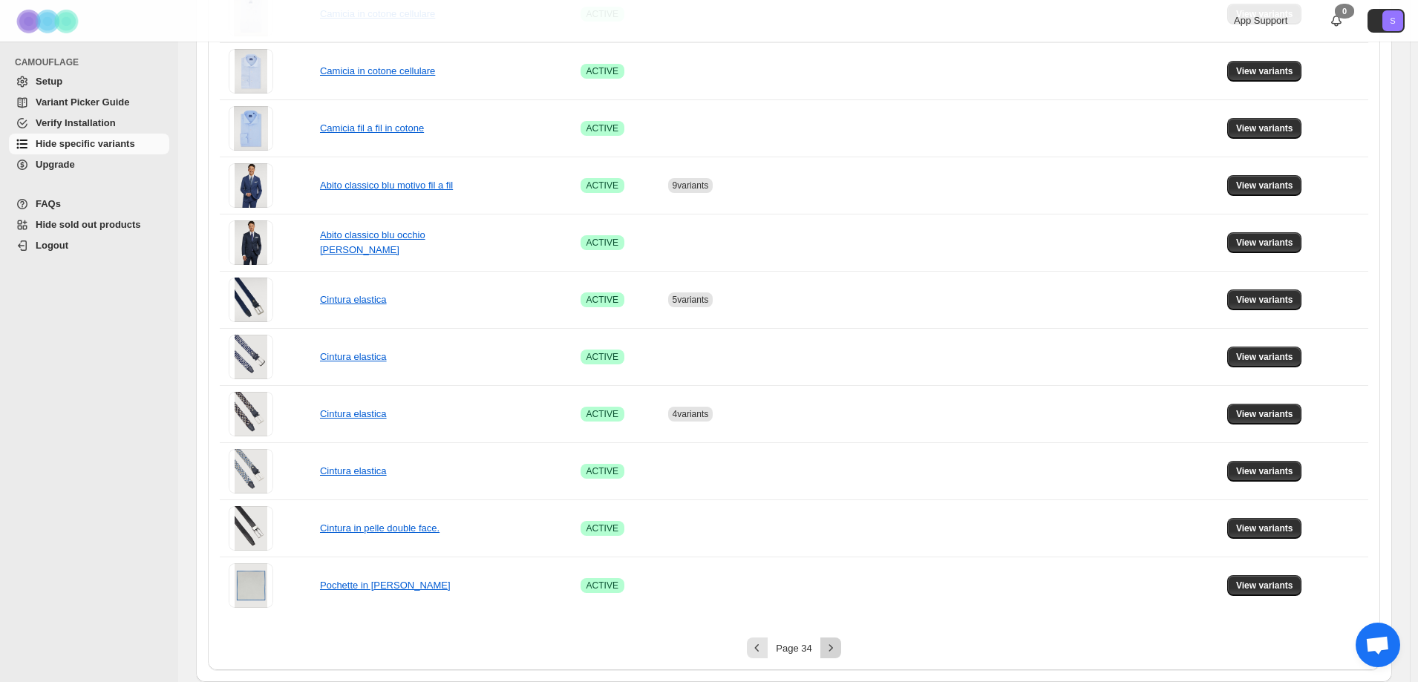
click at [843, 648] on div "Page 34" at bounding box center [794, 648] width 1148 height 21
click at [828, 659] on div "**********" at bounding box center [794, 18] width 1172 height 1304
click at [833, 653] on icon "Next" at bounding box center [830, 647] width 15 height 15
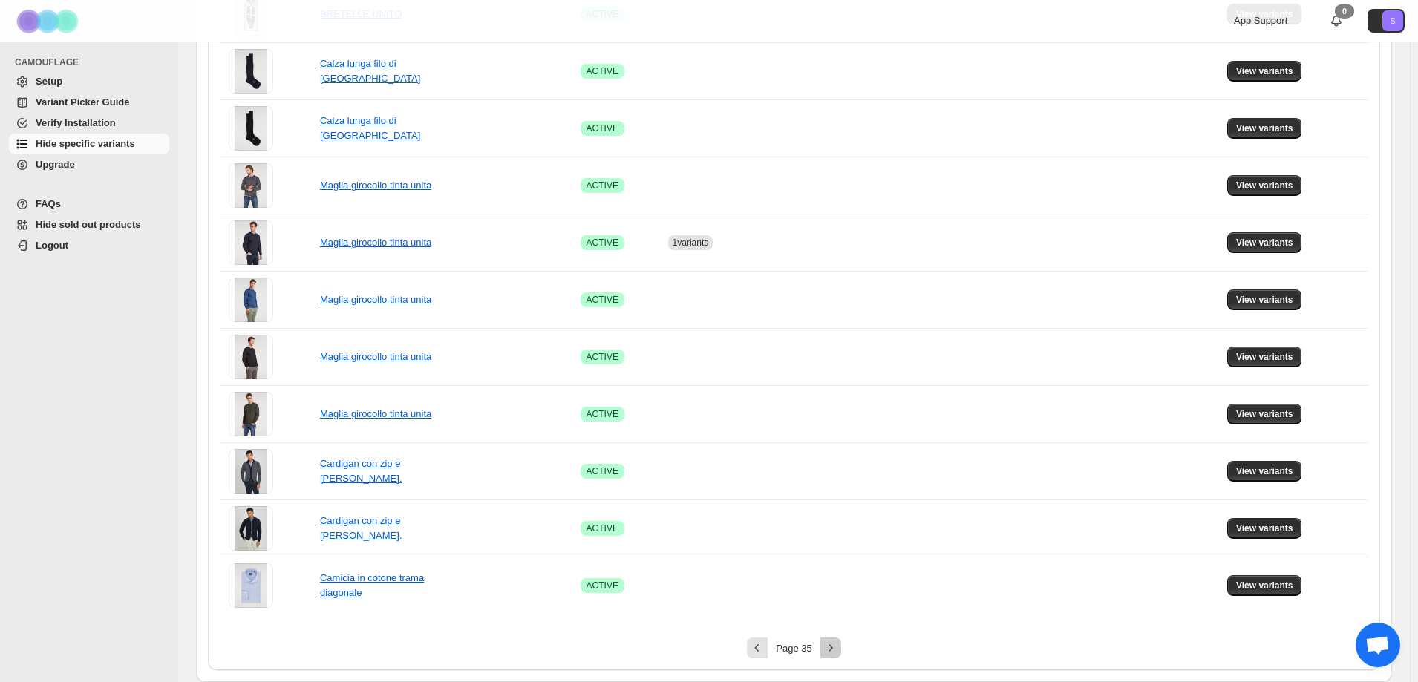
click at [833, 653] on icon "Next" at bounding box center [830, 647] width 15 height 15
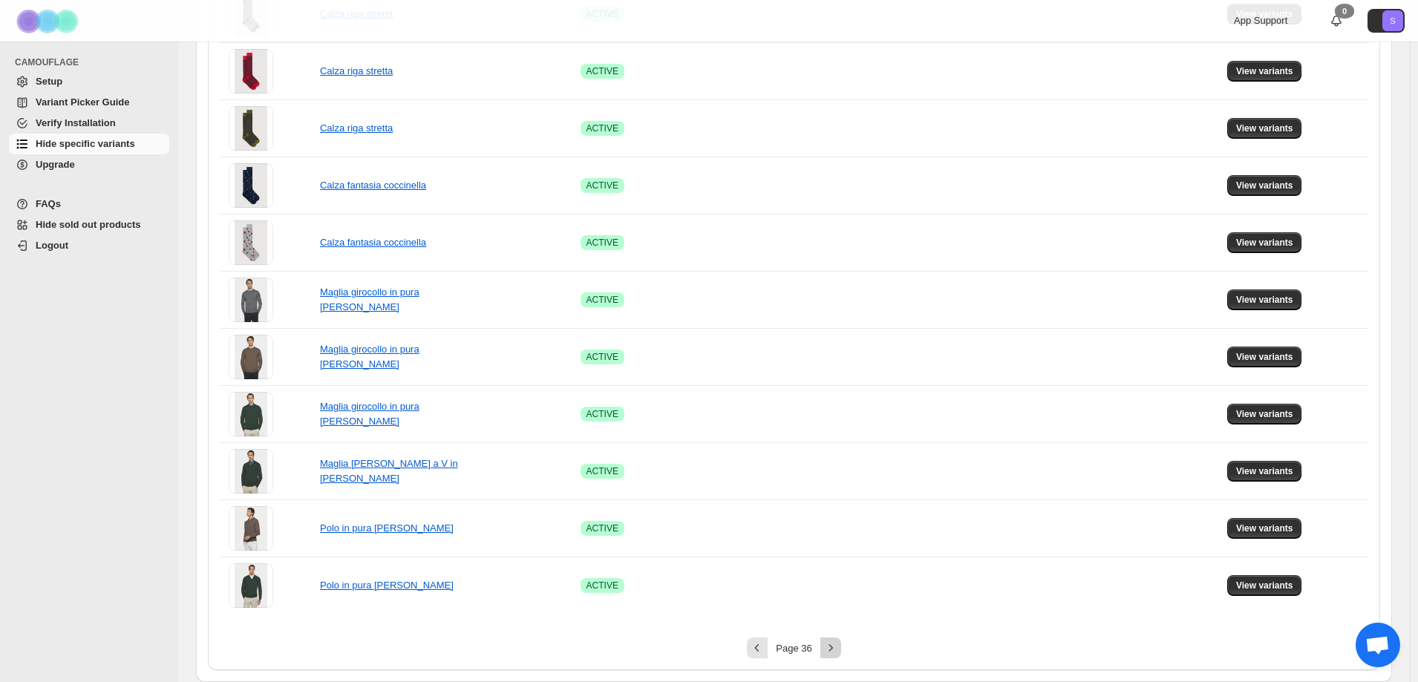
click at [833, 653] on icon "Next" at bounding box center [830, 647] width 15 height 15
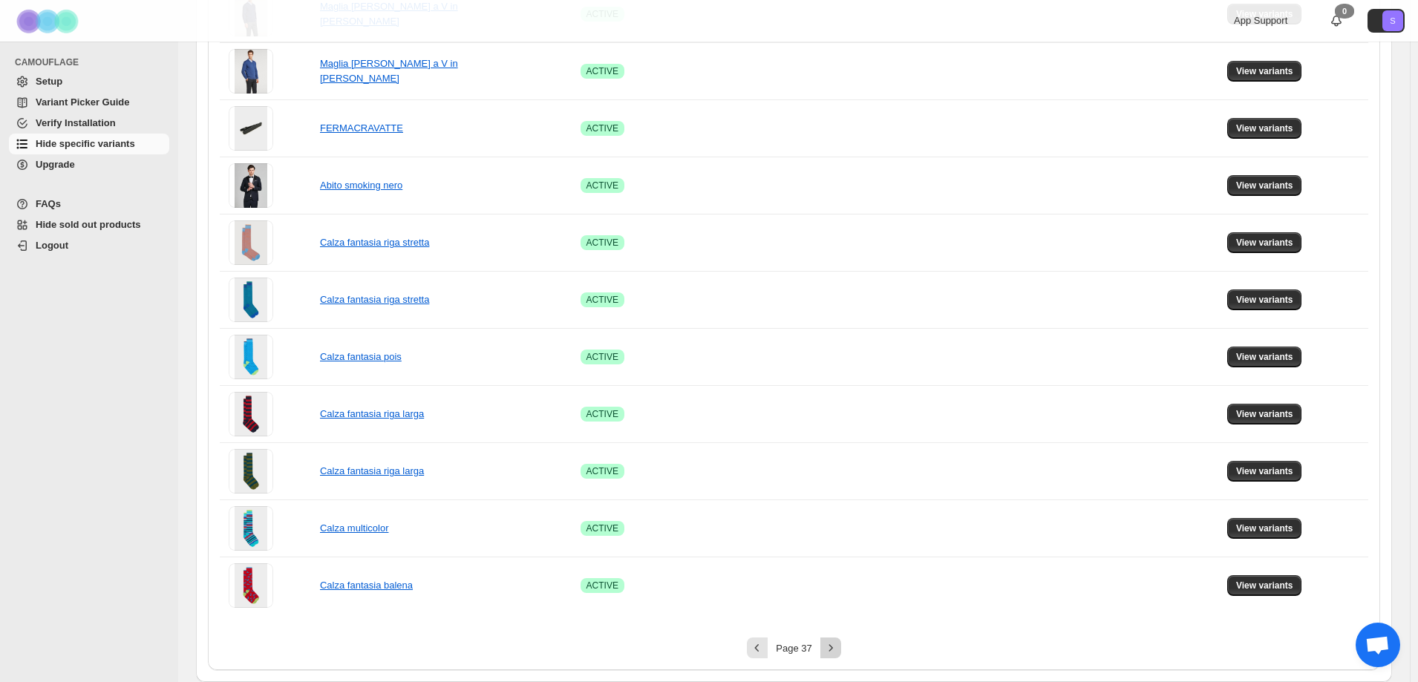
click at [833, 653] on icon "Next" at bounding box center [830, 647] width 15 height 15
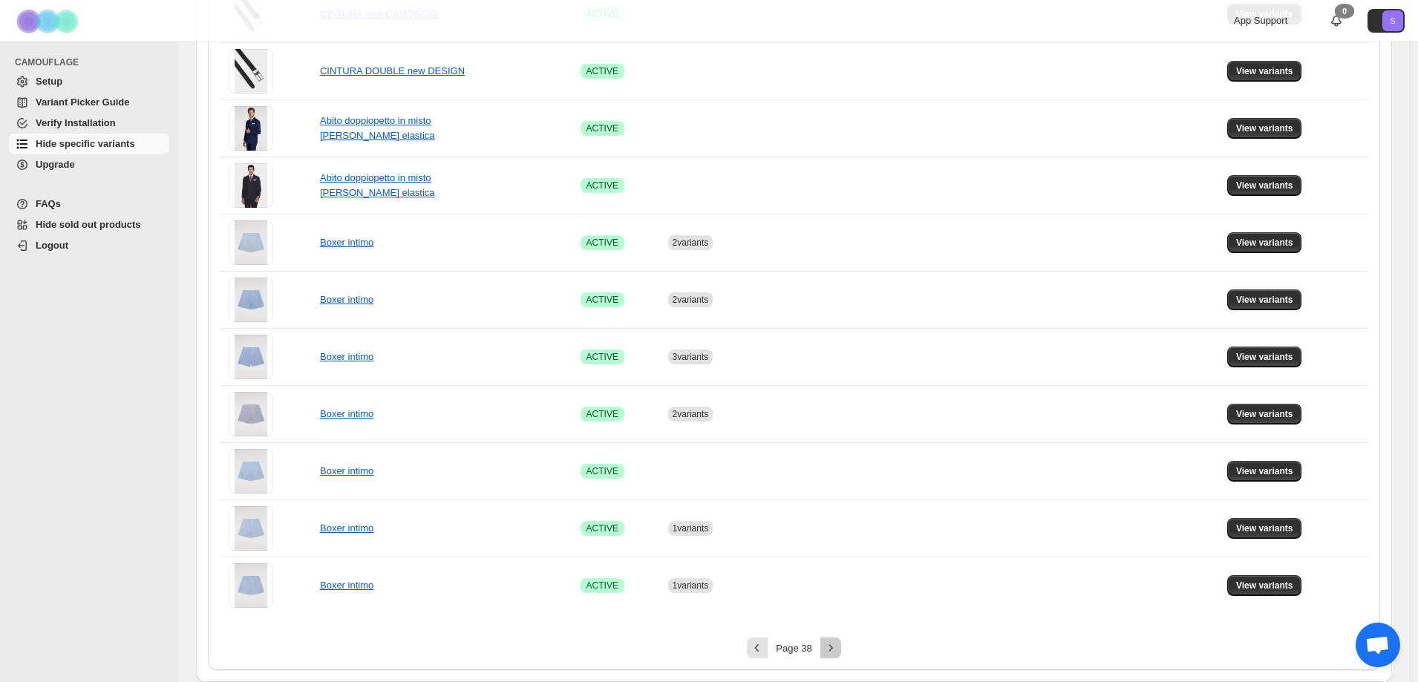
click at [833, 653] on icon "Next" at bounding box center [830, 647] width 15 height 15
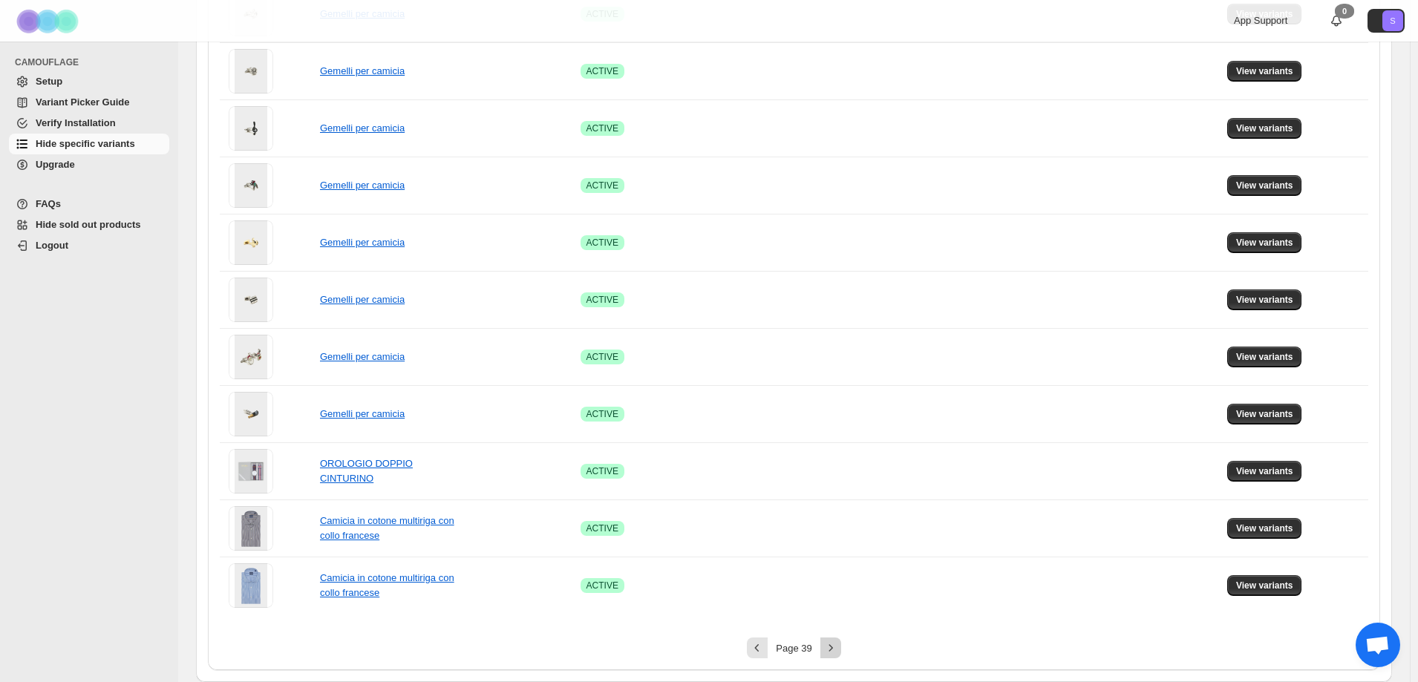
click at [833, 653] on icon "Next" at bounding box center [830, 647] width 15 height 15
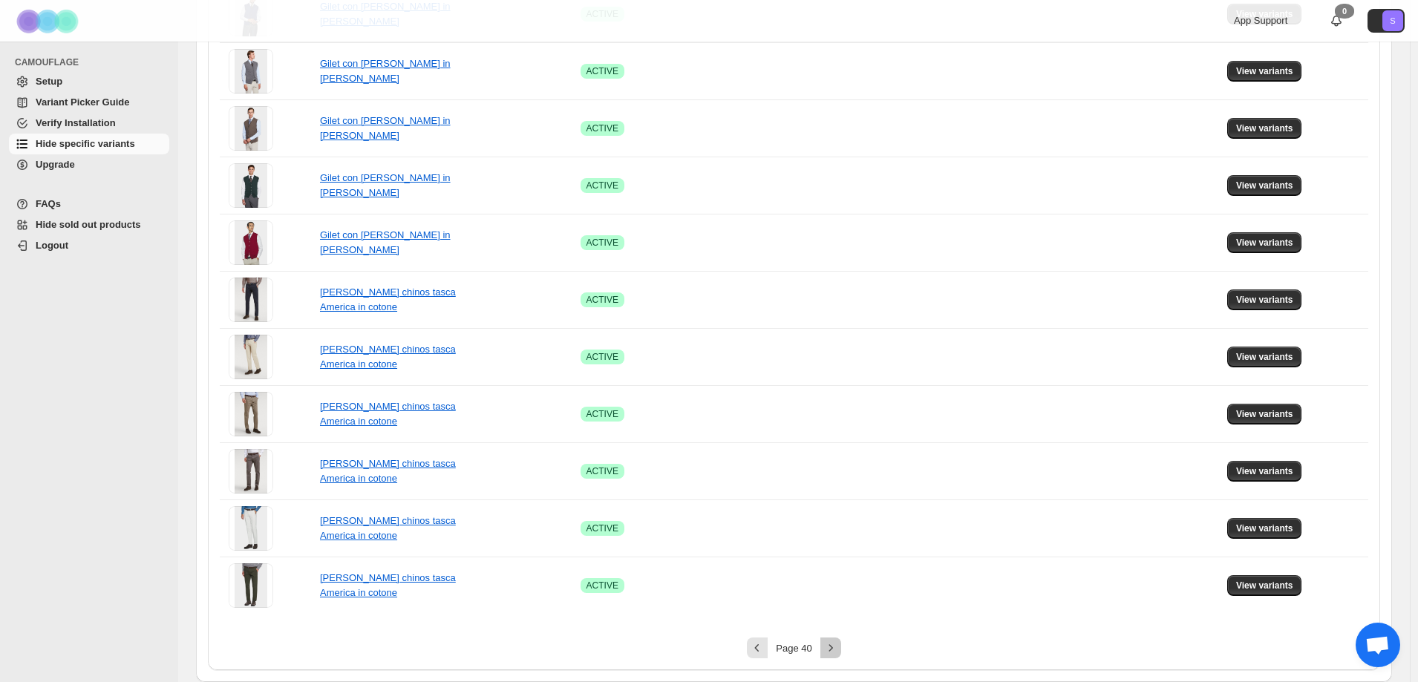
click at [833, 642] on icon "Next" at bounding box center [830, 647] width 15 height 15
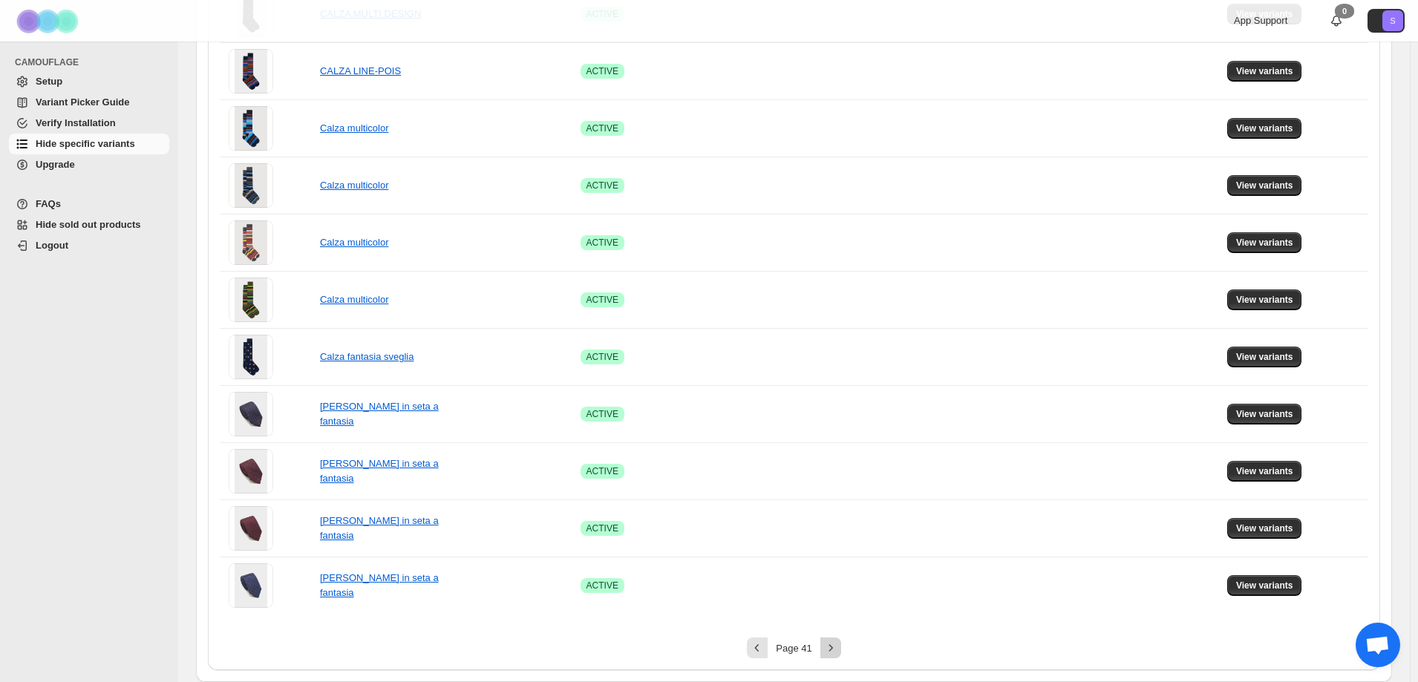
click at [830, 653] on icon "Next" at bounding box center [830, 647] width 15 height 15
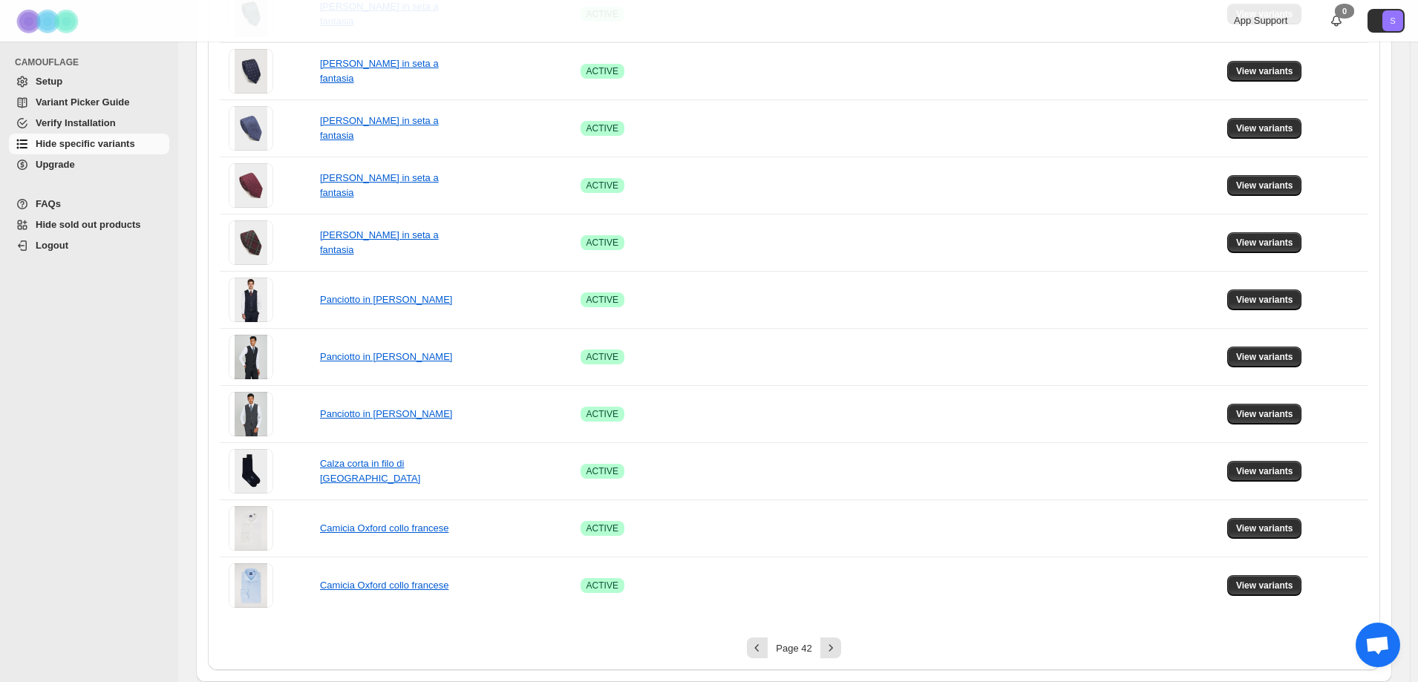
click at [834, 637] on div "**********" at bounding box center [794, 18] width 1172 height 1304
click at [834, 644] on icon "Next" at bounding box center [830, 647] width 15 height 15
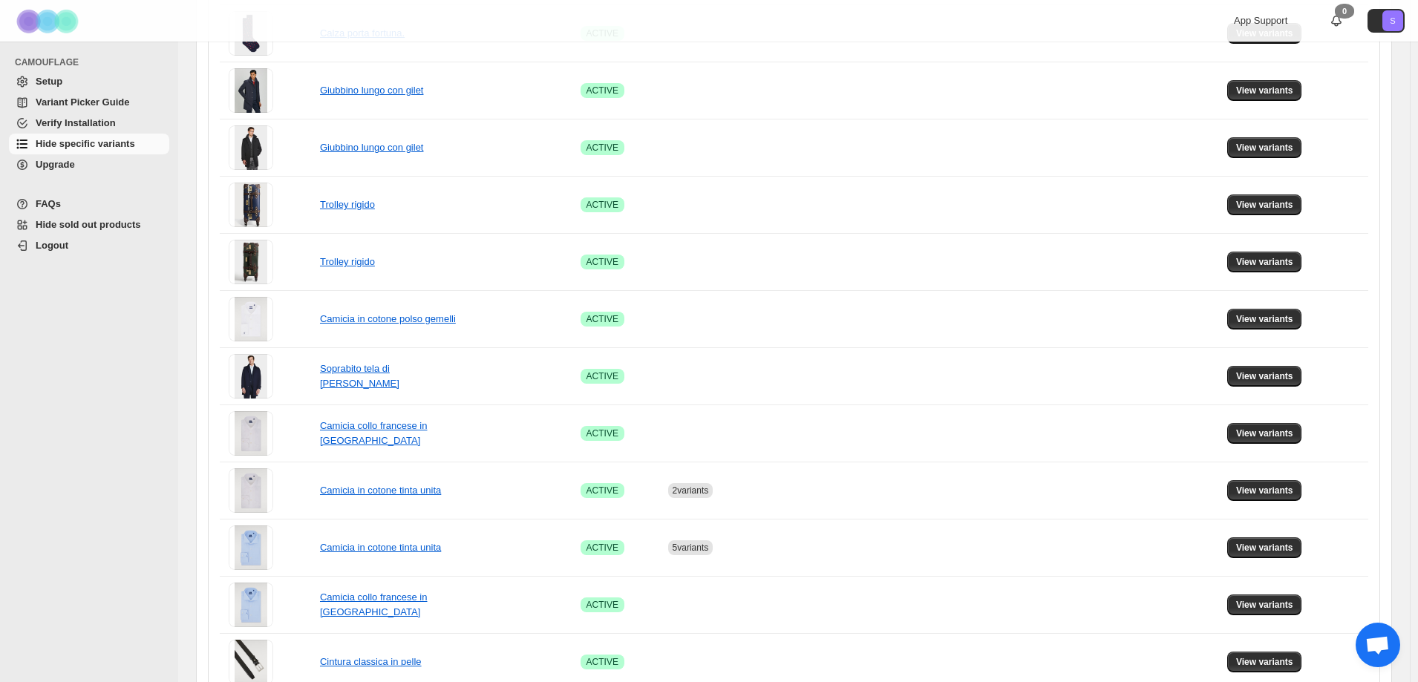
scroll to position [471, 0]
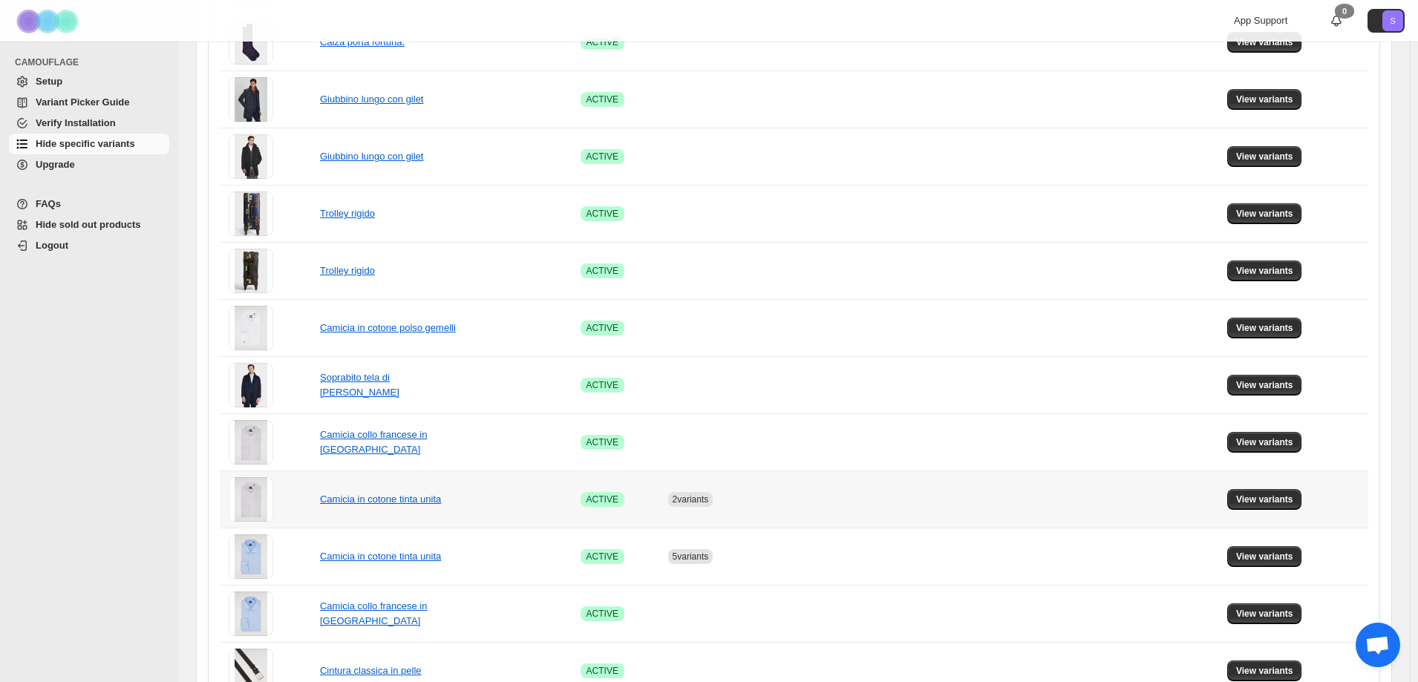
click at [1233, 499] on td "View variants" at bounding box center [1294, 499] width 145 height 57
click at [1242, 505] on button "View variants" at bounding box center [1264, 499] width 75 height 21
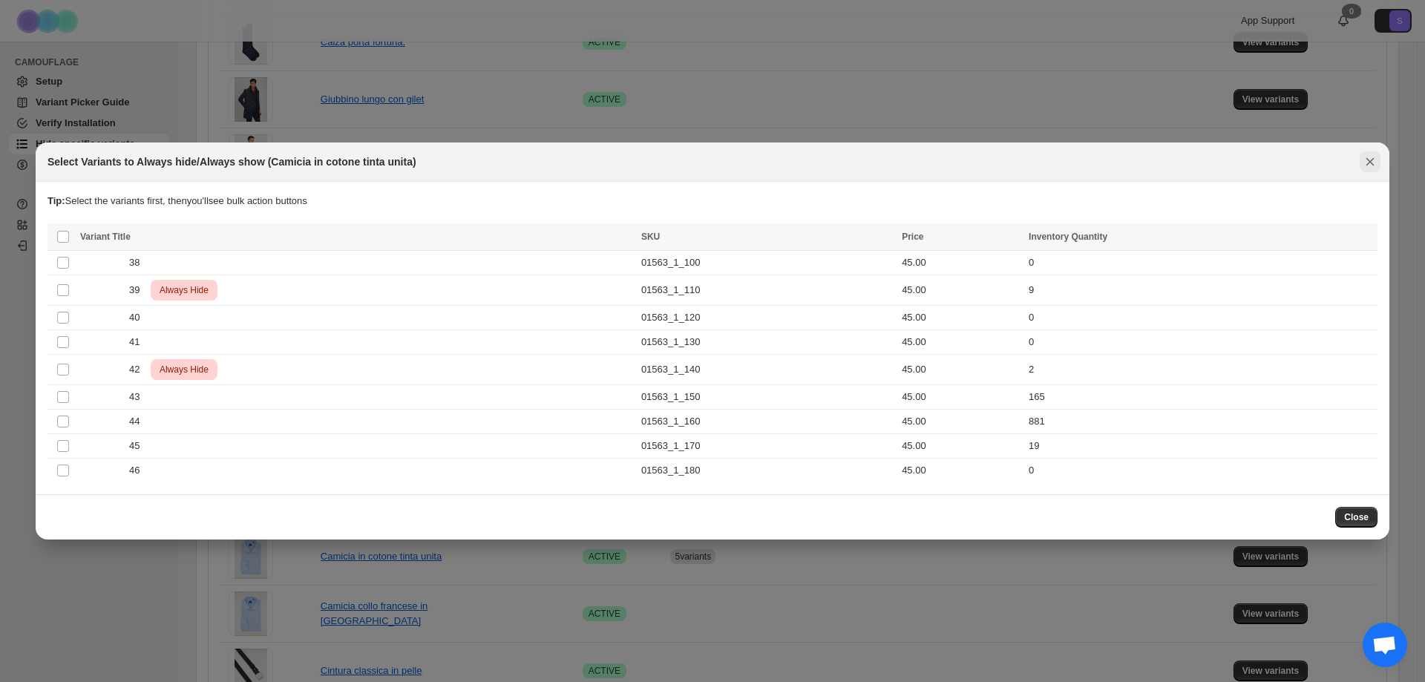
click at [1360, 163] on button "Close" at bounding box center [1370, 161] width 21 height 21
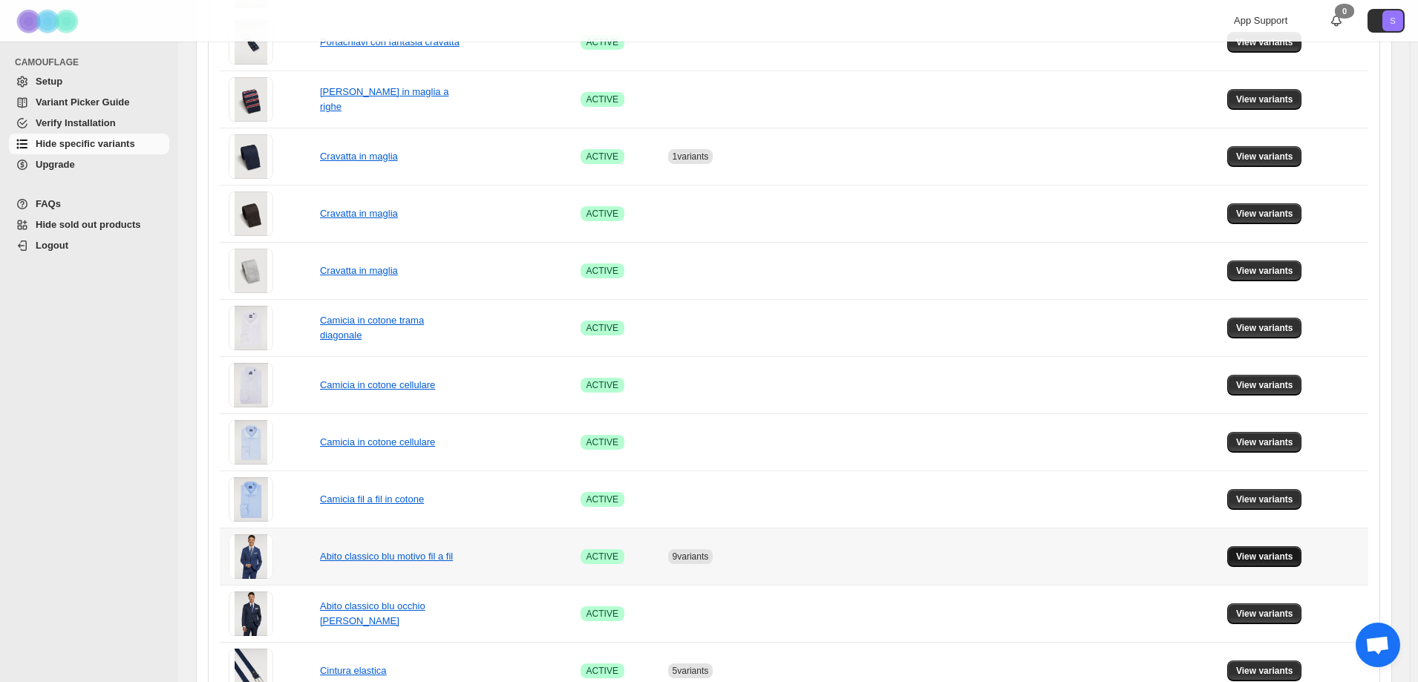
click at [1239, 548] on button "View variants" at bounding box center [1264, 556] width 75 height 21
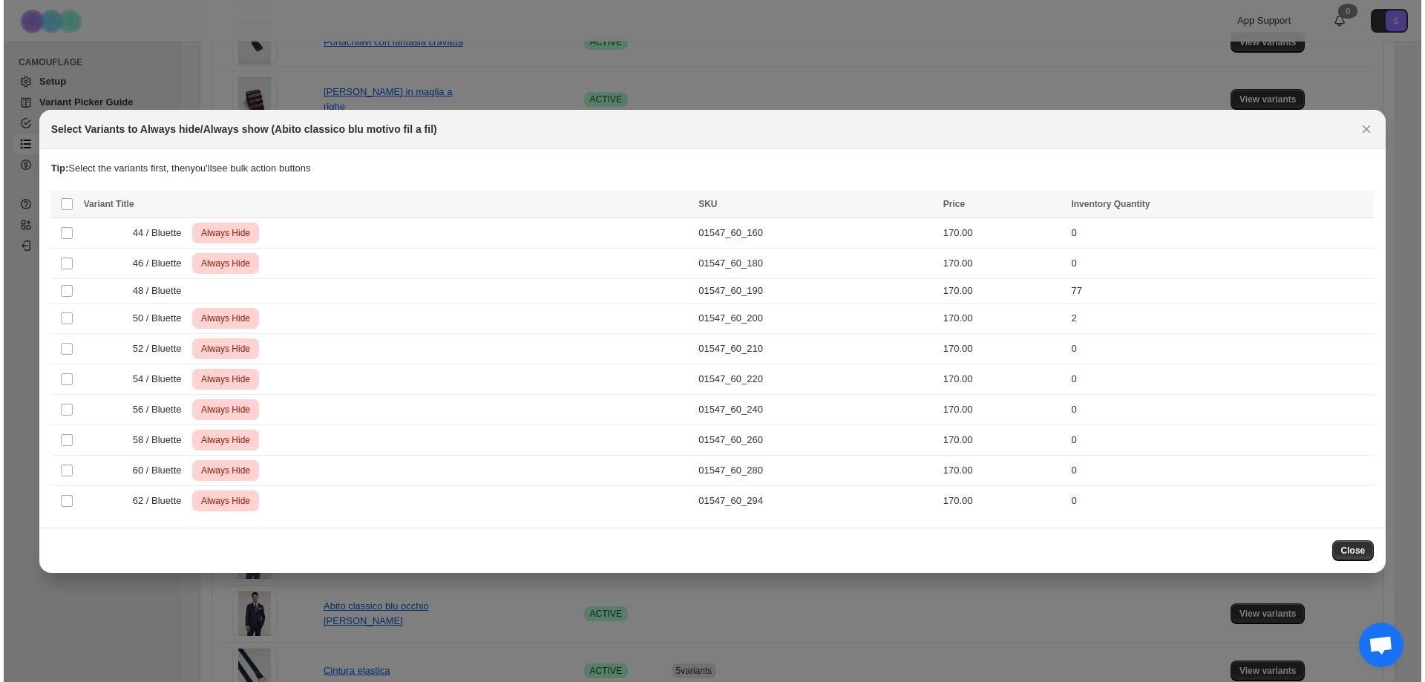
scroll to position [0, 0]
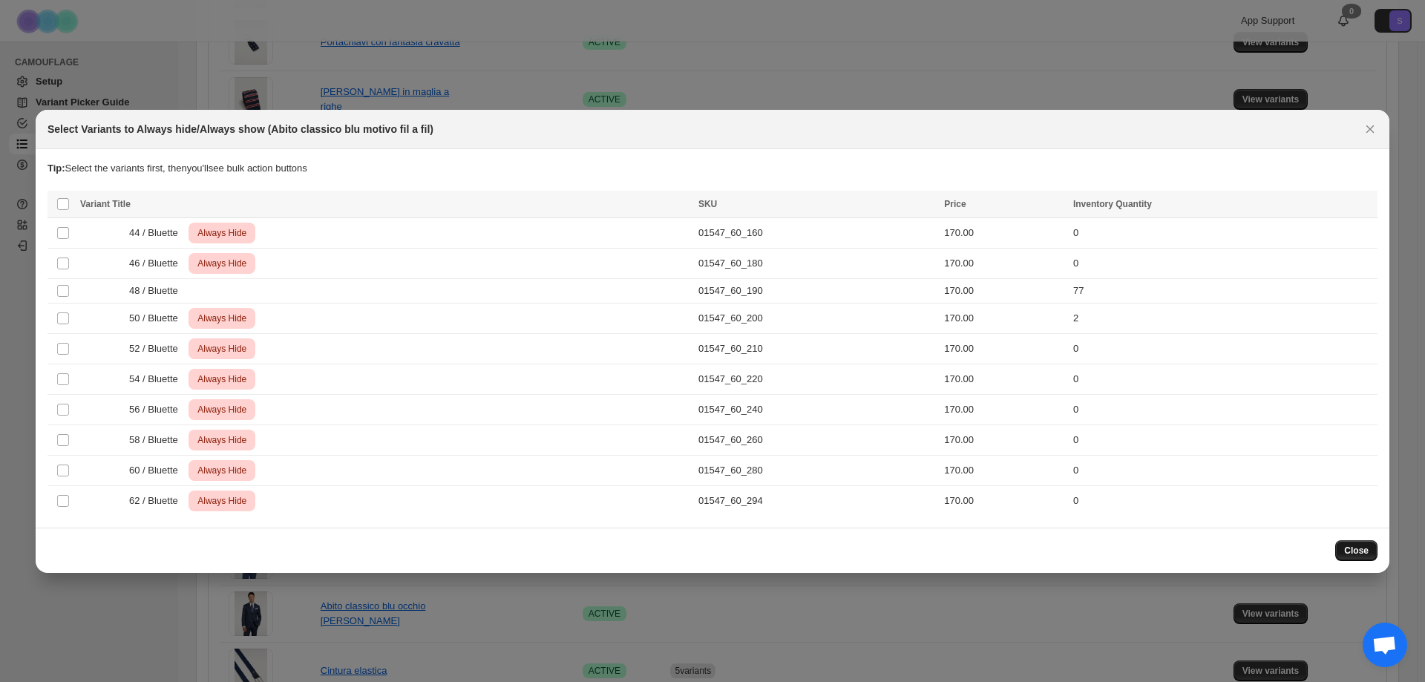
click at [1355, 552] on span "Close" at bounding box center [1356, 551] width 24 height 12
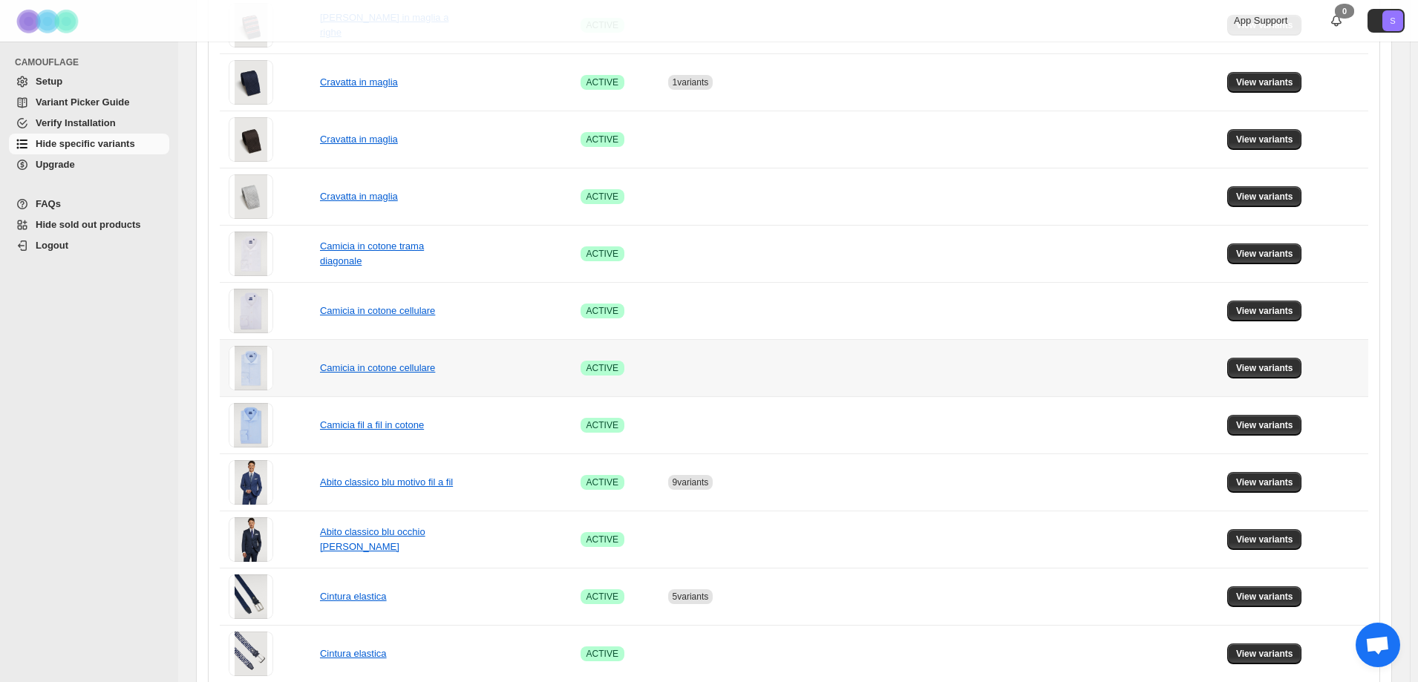
scroll to position [842, 0]
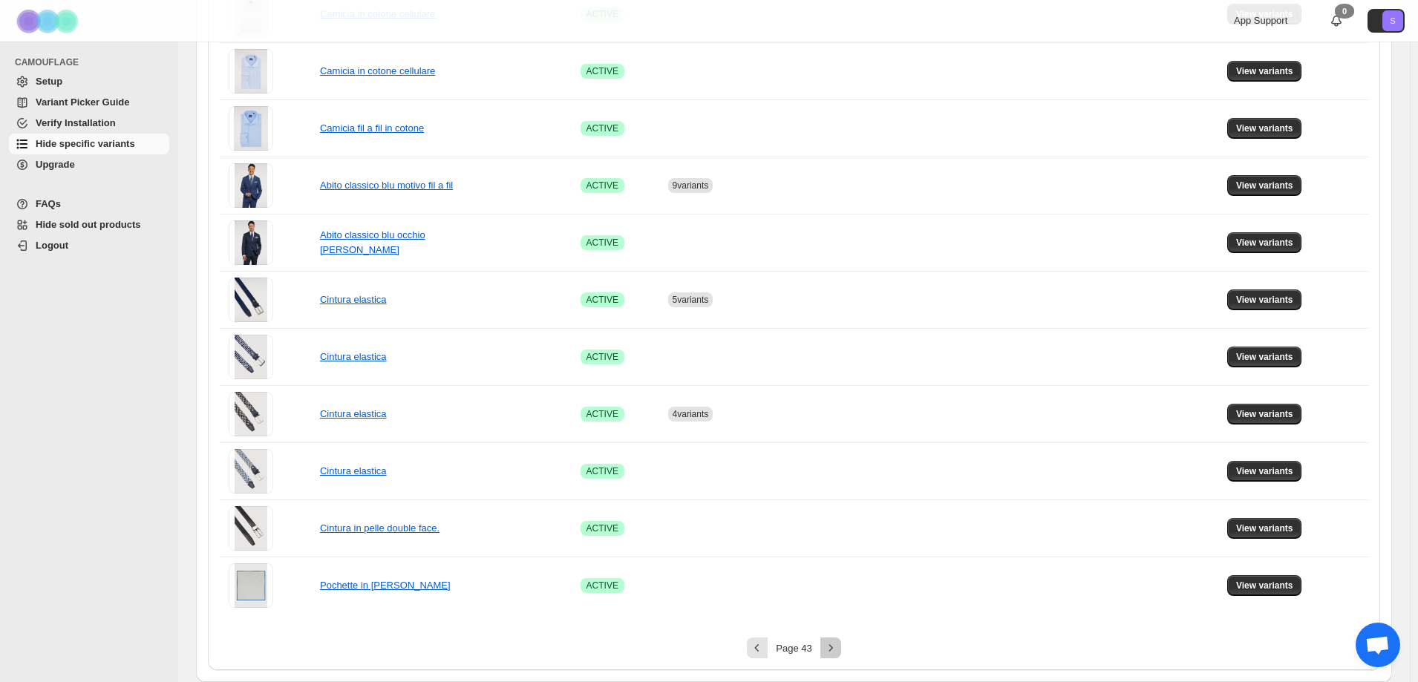
click at [838, 644] on icon "Next" at bounding box center [830, 647] width 15 height 15
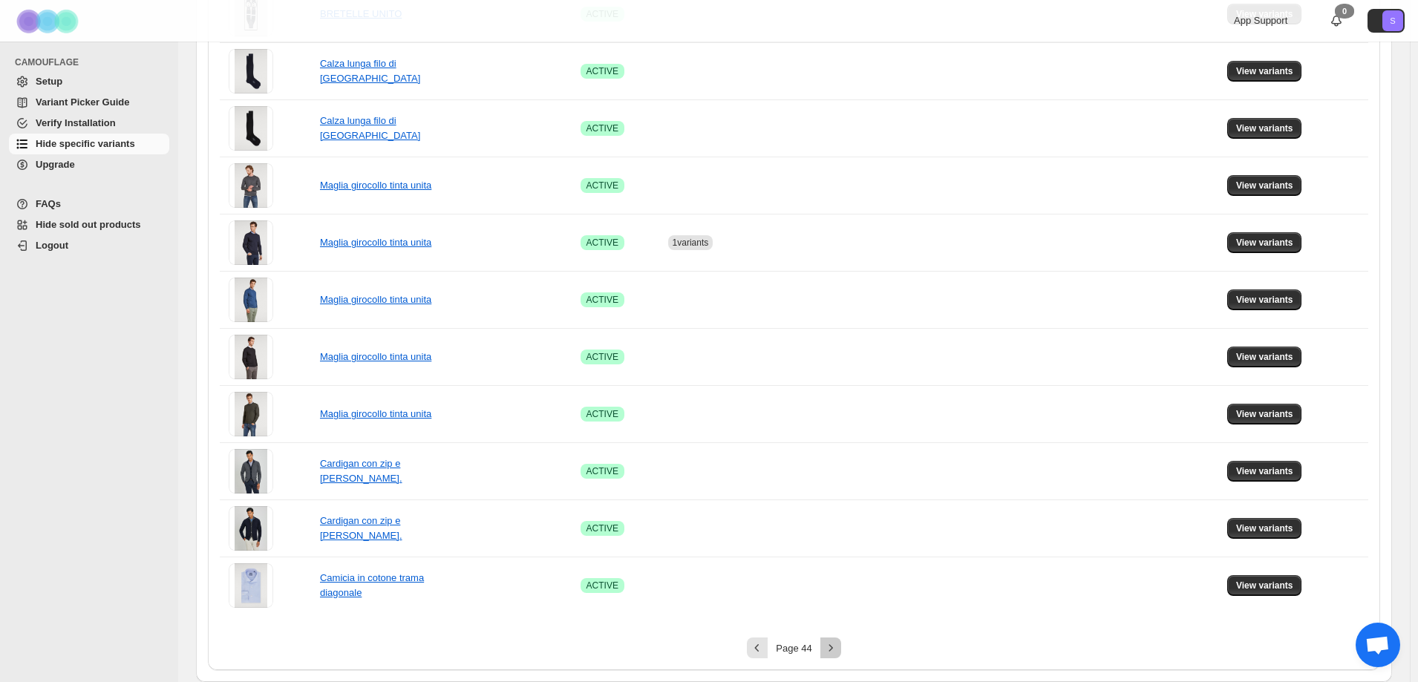
click at [832, 647] on icon "Next" at bounding box center [830, 647] width 4 height 7
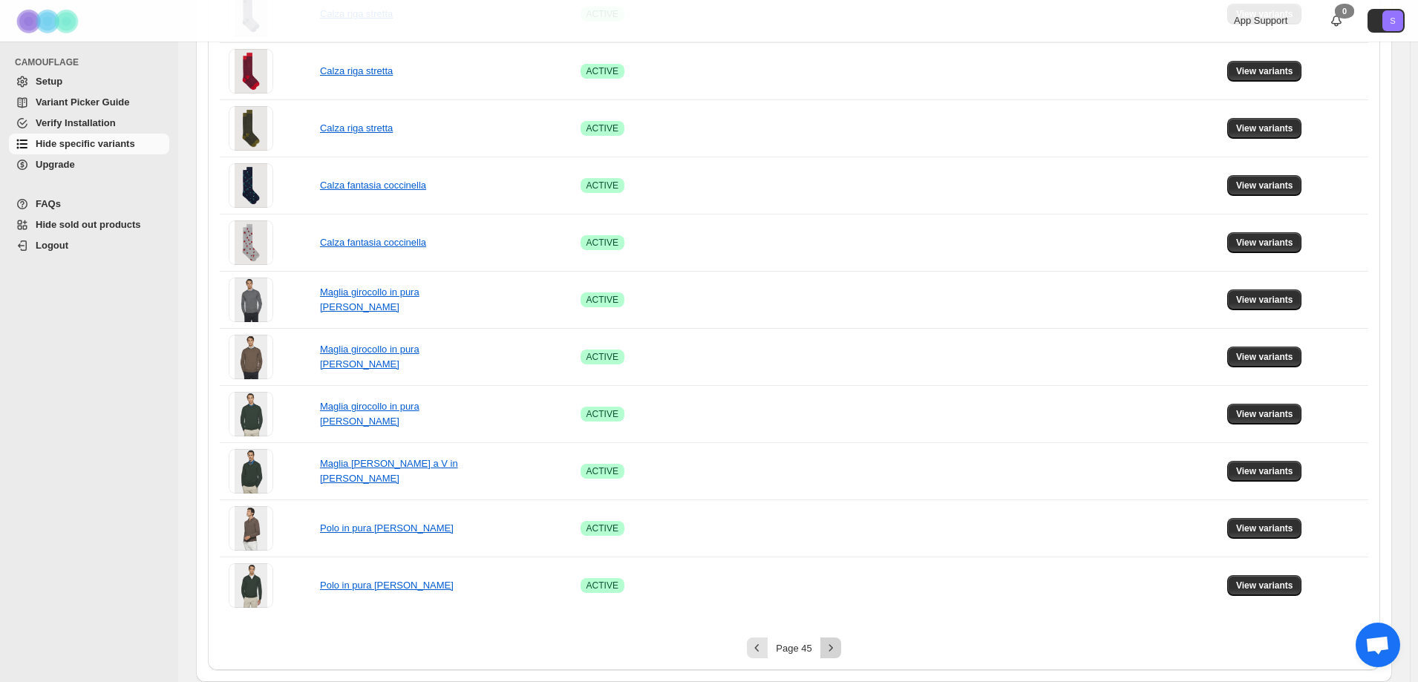
click at [832, 647] on icon "Next" at bounding box center [830, 647] width 4 height 7
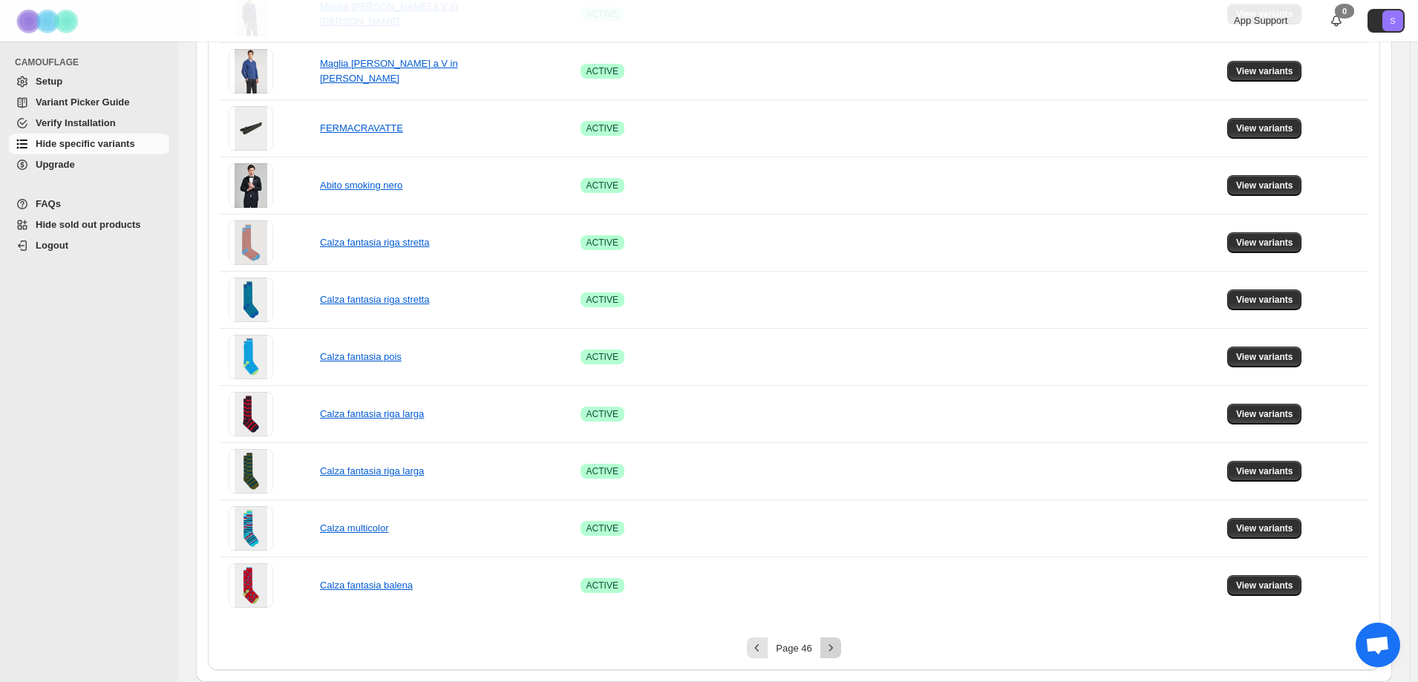
click at [832, 647] on icon "Next" at bounding box center [830, 647] width 4 height 7
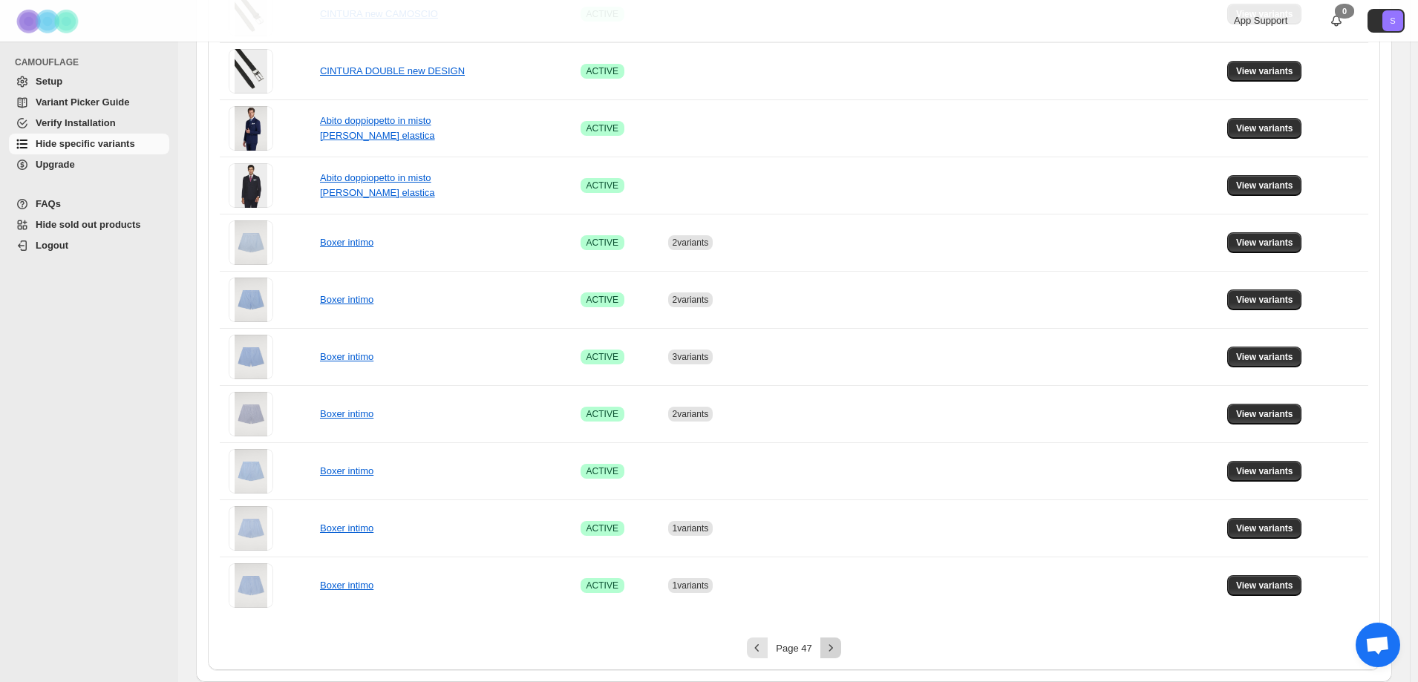
click at [832, 647] on icon "Next" at bounding box center [830, 647] width 4 height 7
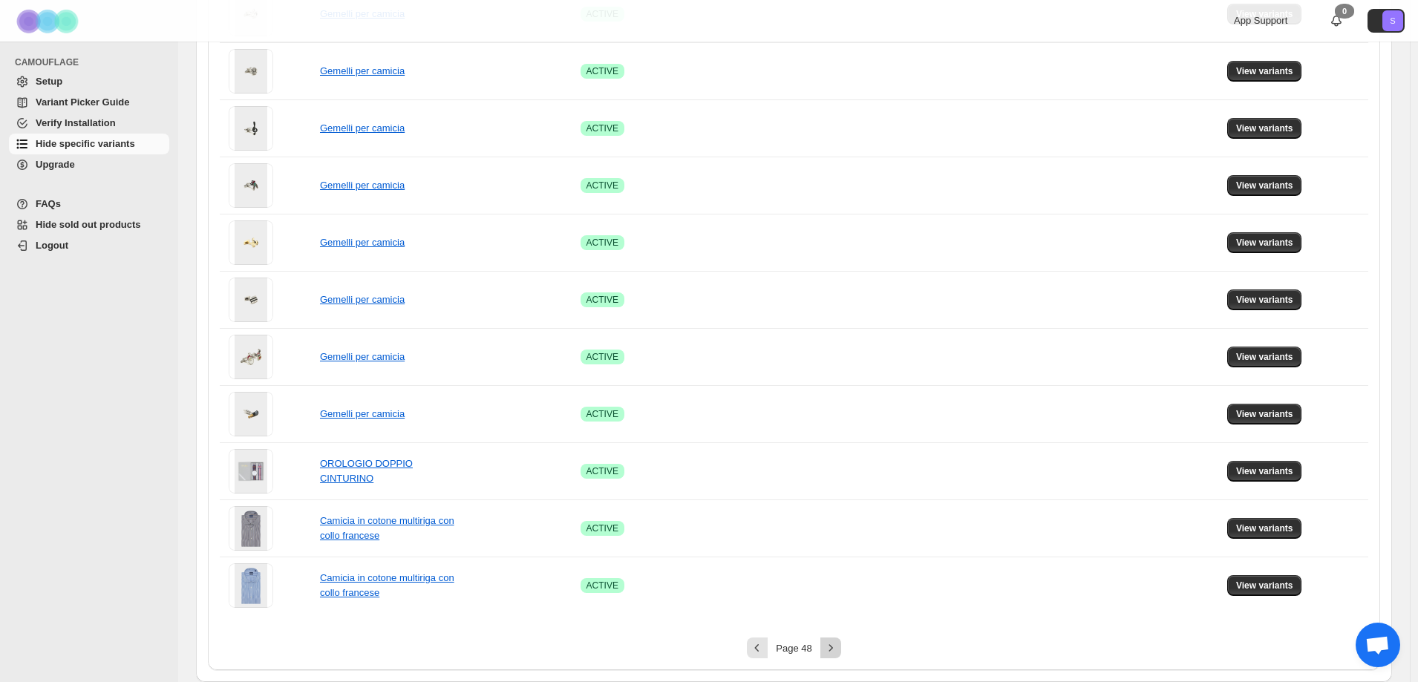
click at [832, 647] on icon "Next" at bounding box center [830, 647] width 4 height 7
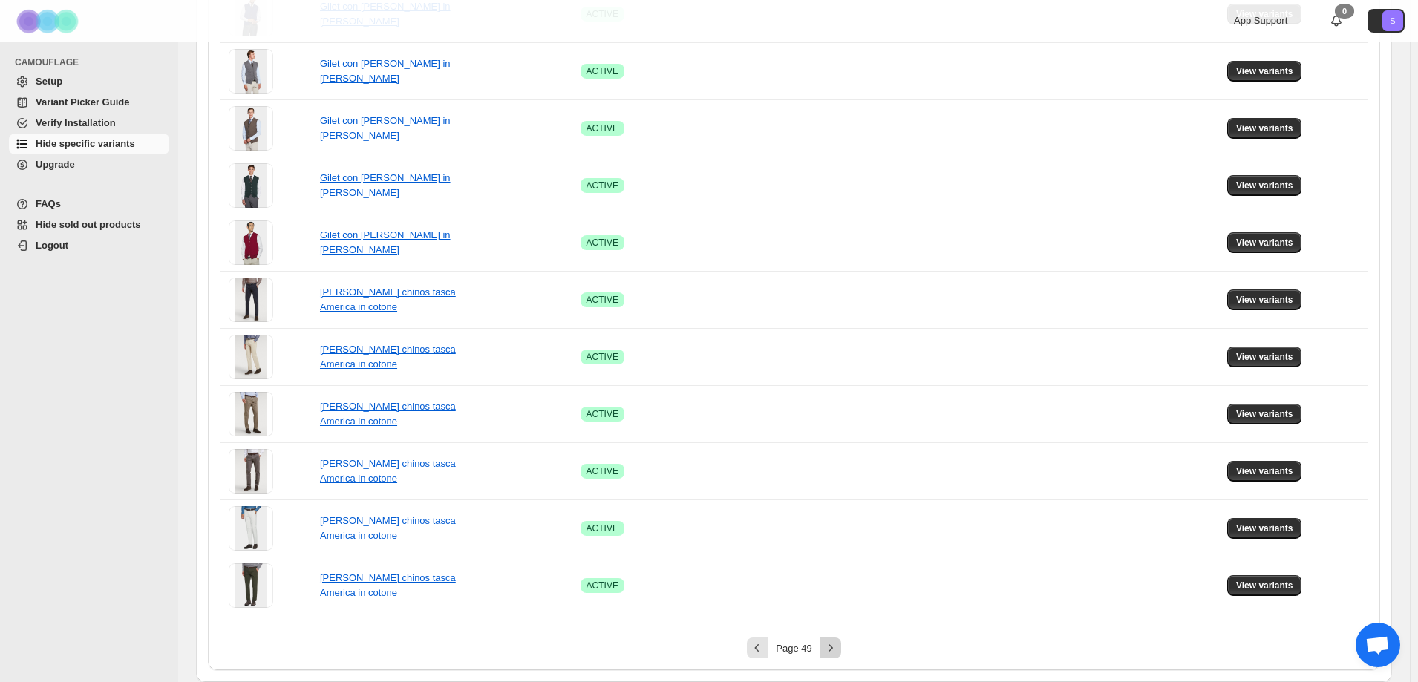
click at [832, 647] on icon "Next" at bounding box center [830, 647] width 4 height 7
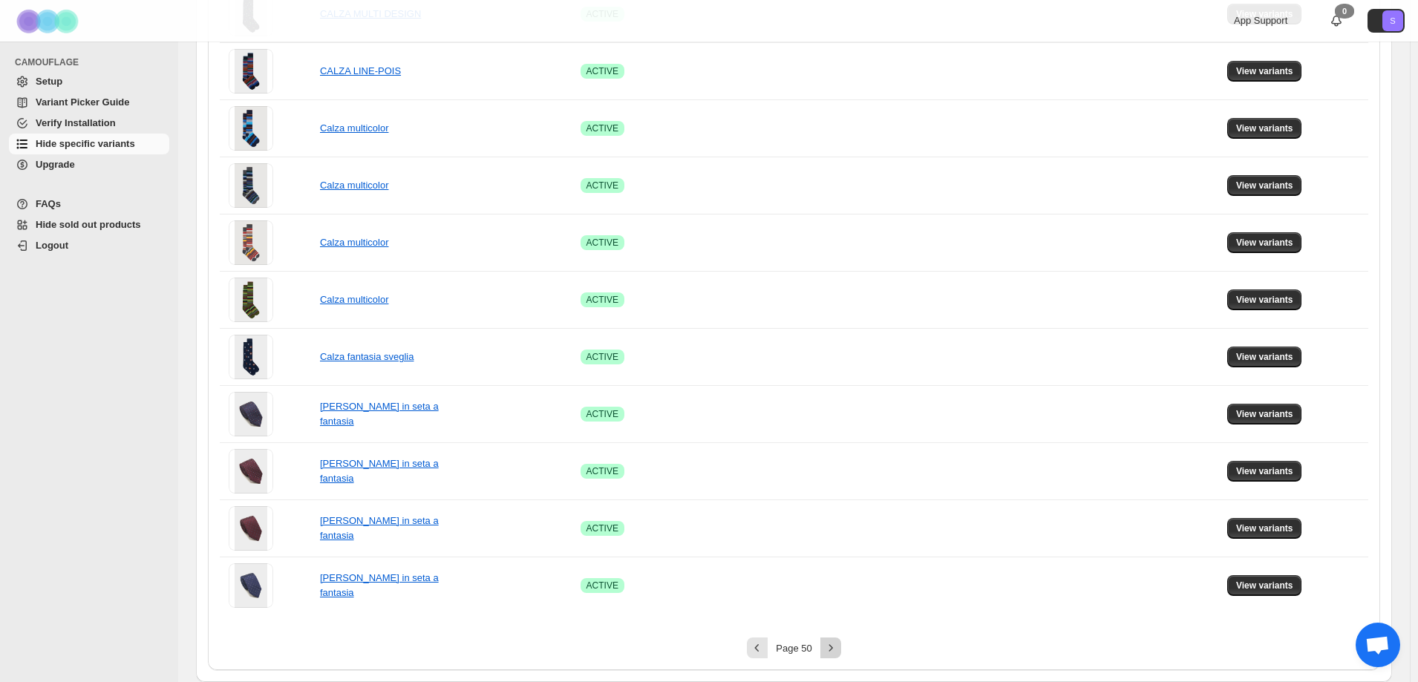
click at [841, 645] on button "Next" at bounding box center [830, 648] width 21 height 21
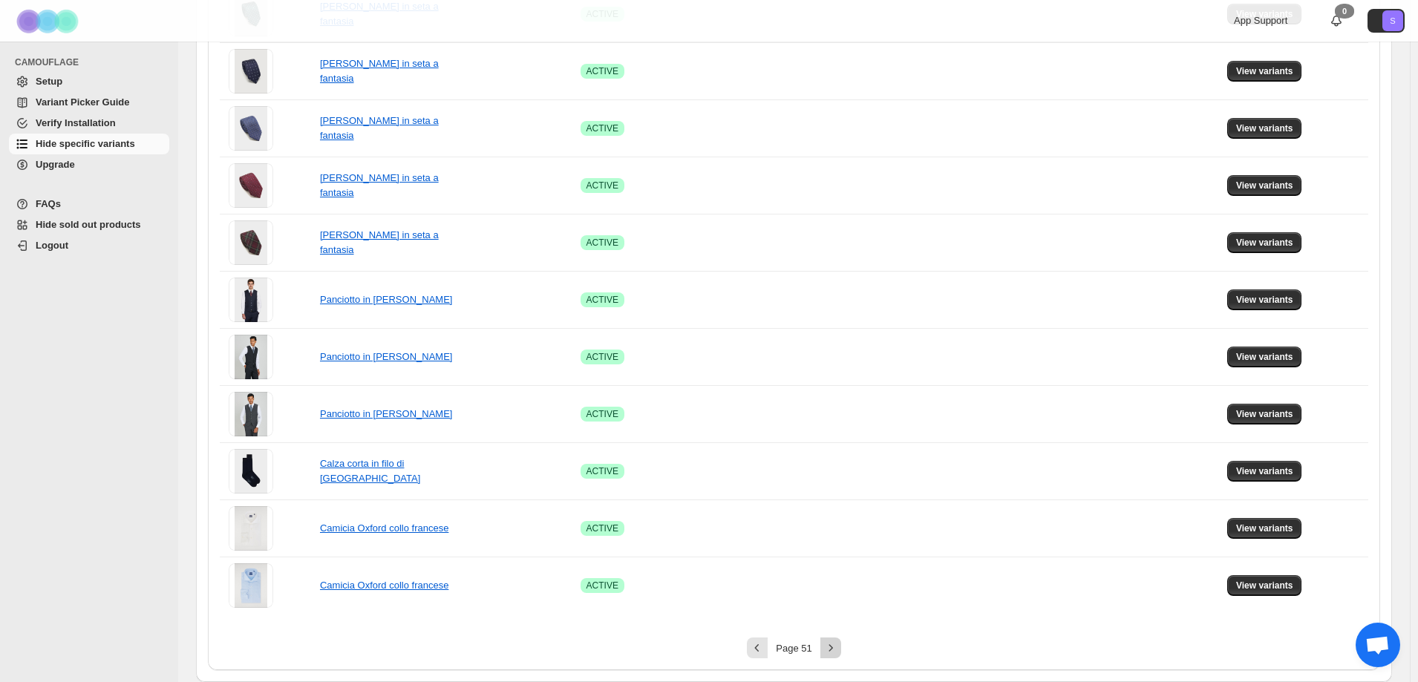
click at [838, 646] on icon "Next" at bounding box center [830, 647] width 15 height 15
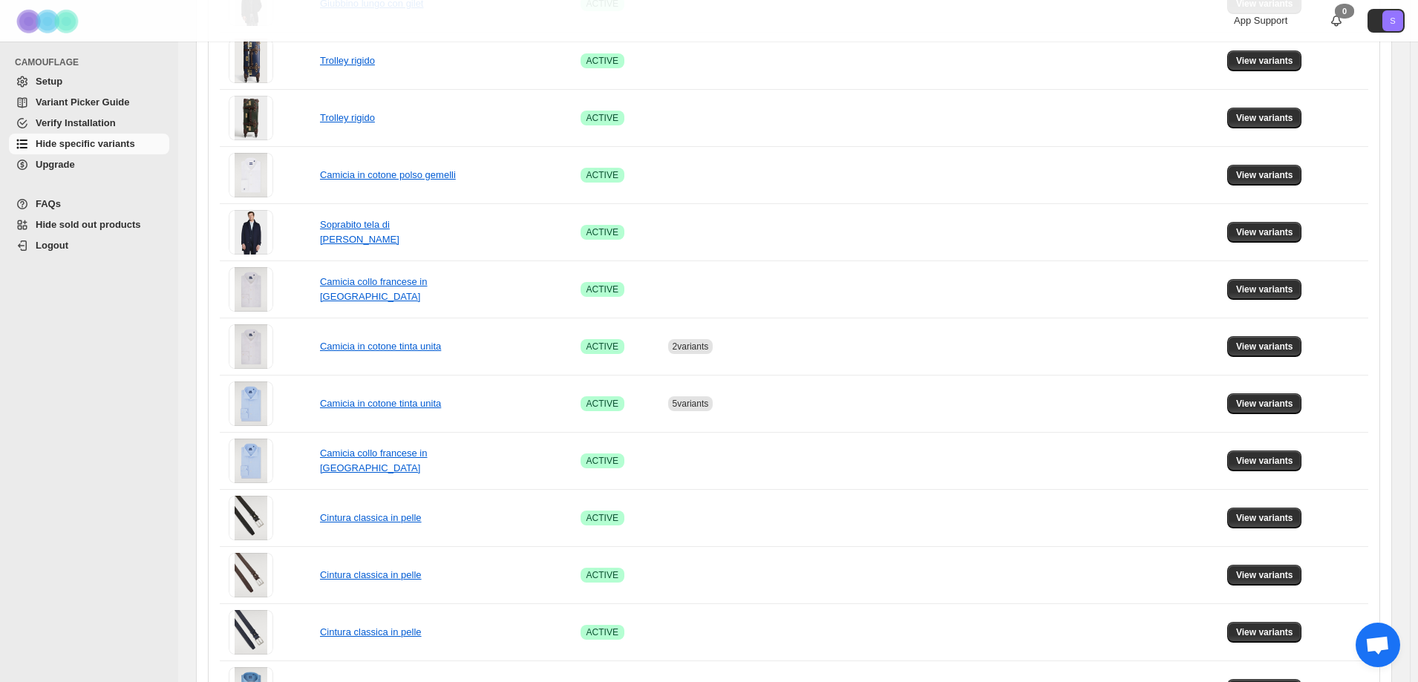
scroll to position [619, 0]
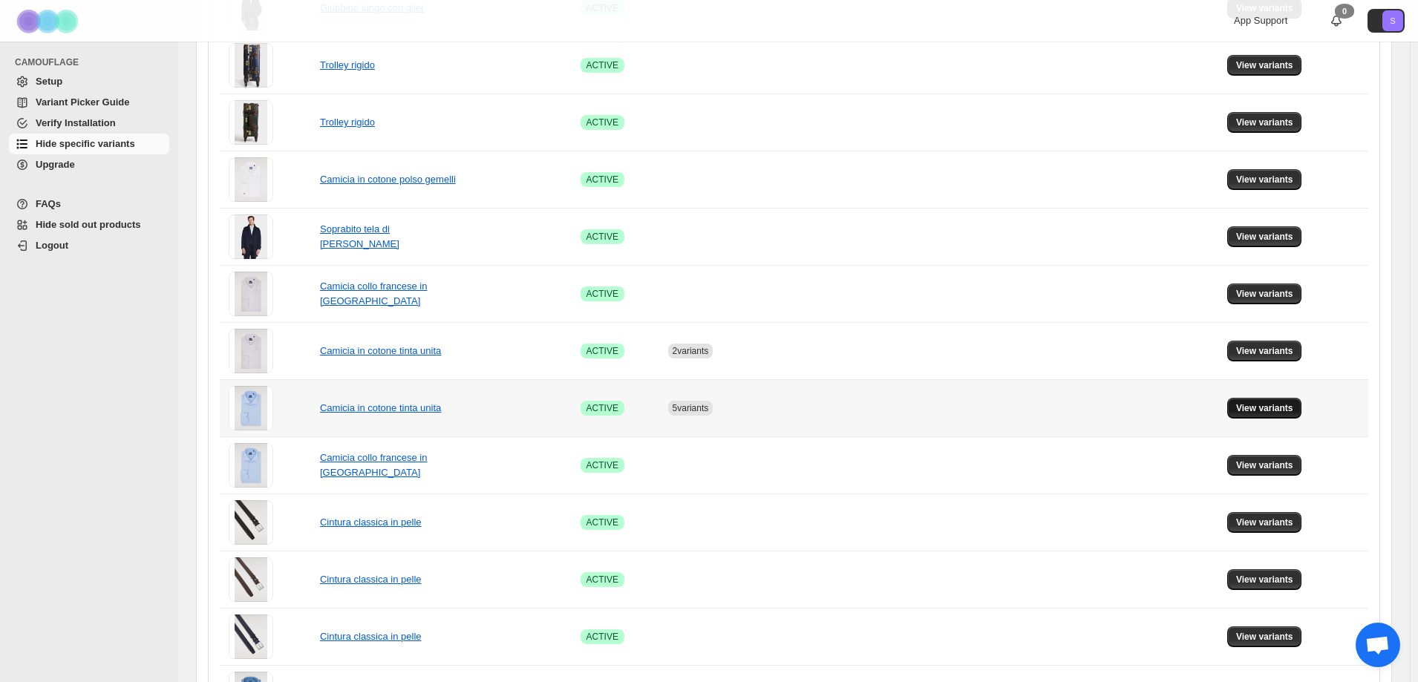
click at [1262, 410] on span "View variants" at bounding box center [1264, 408] width 57 height 12
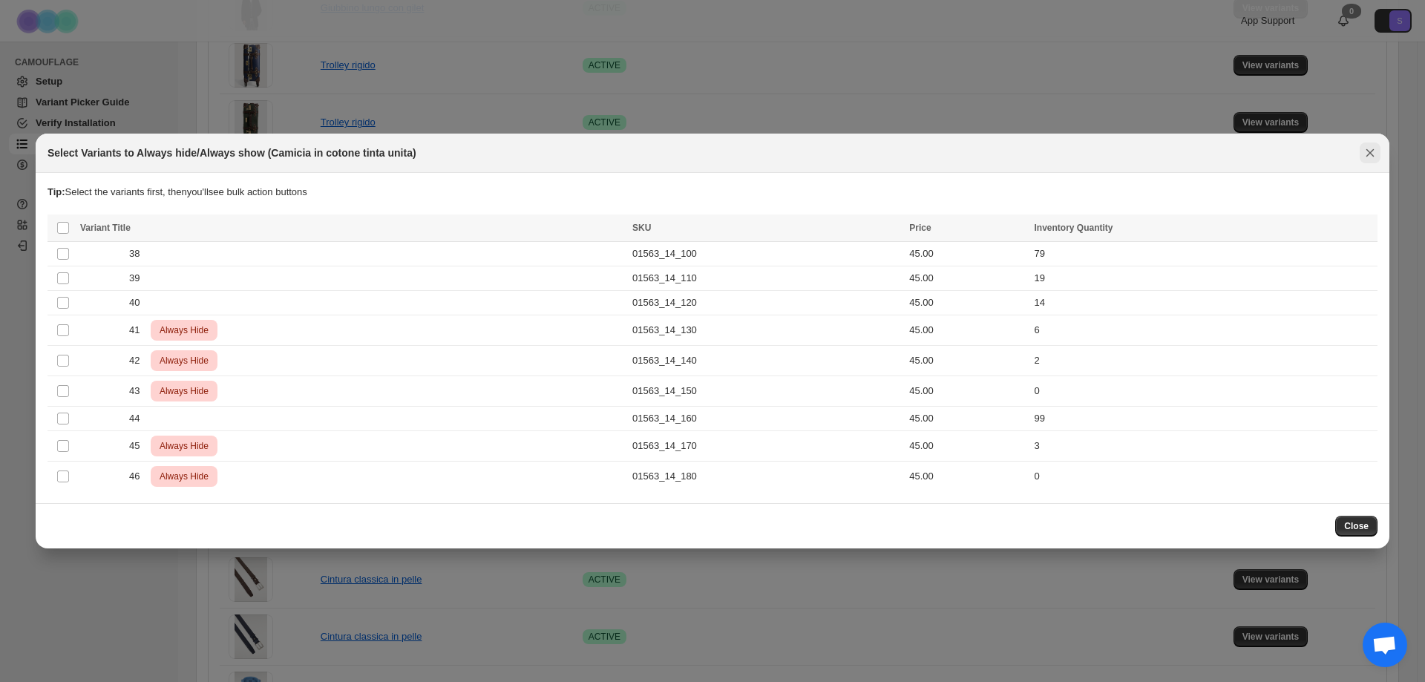
click at [1378, 146] on button "Close" at bounding box center [1370, 152] width 21 height 21
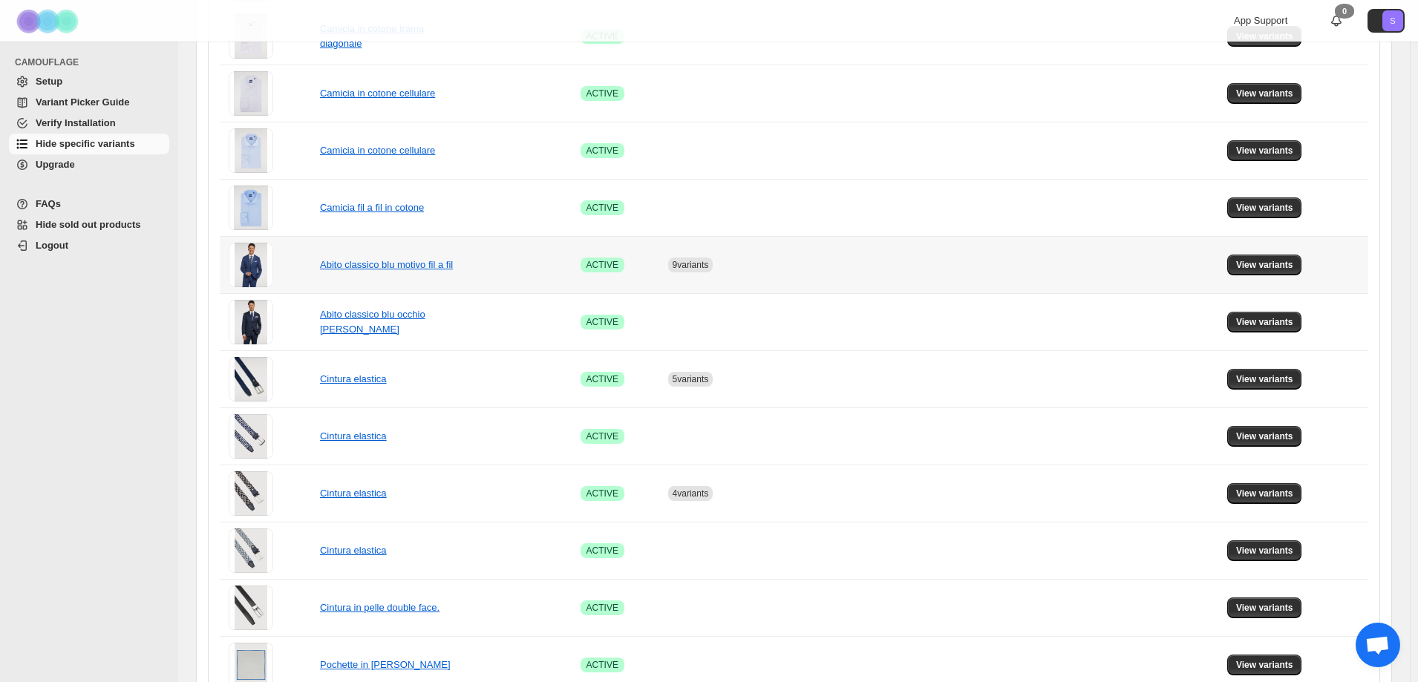
scroll to position [842, 0]
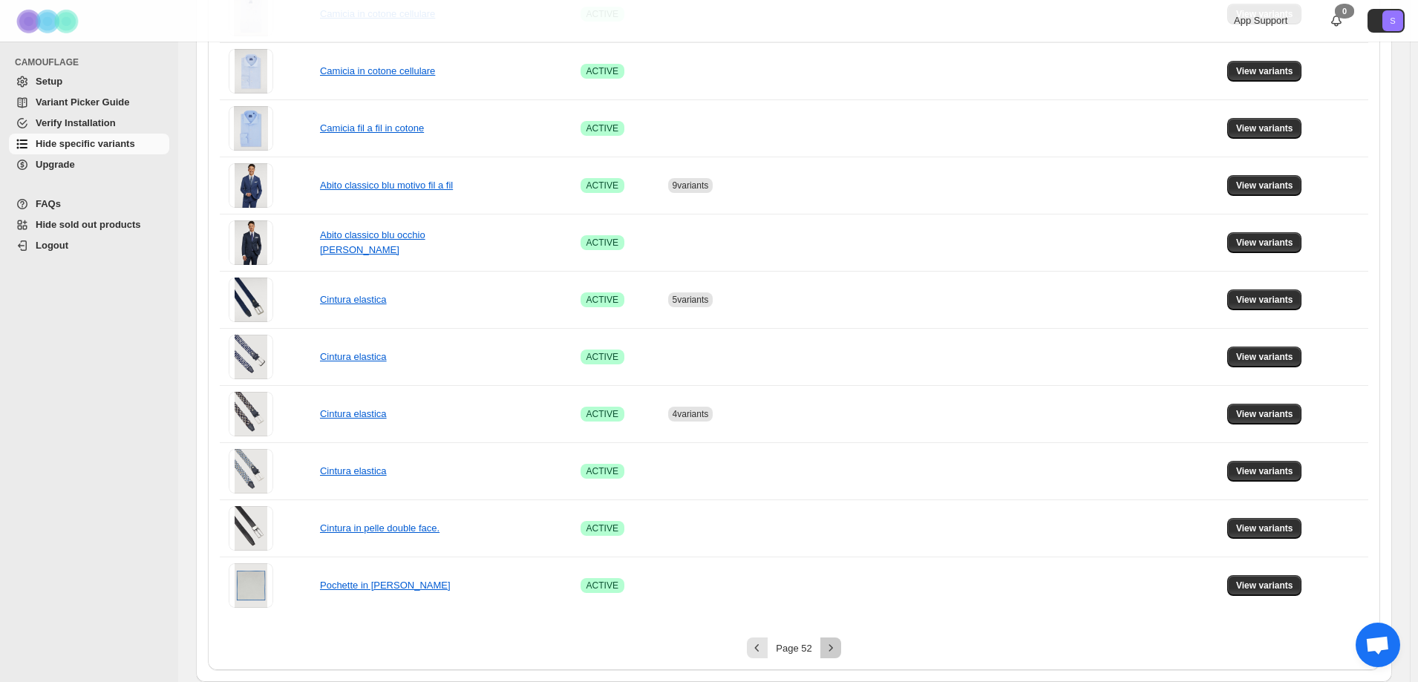
click at [827, 652] on icon "Next" at bounding box center [830, 647] width 15 height 15
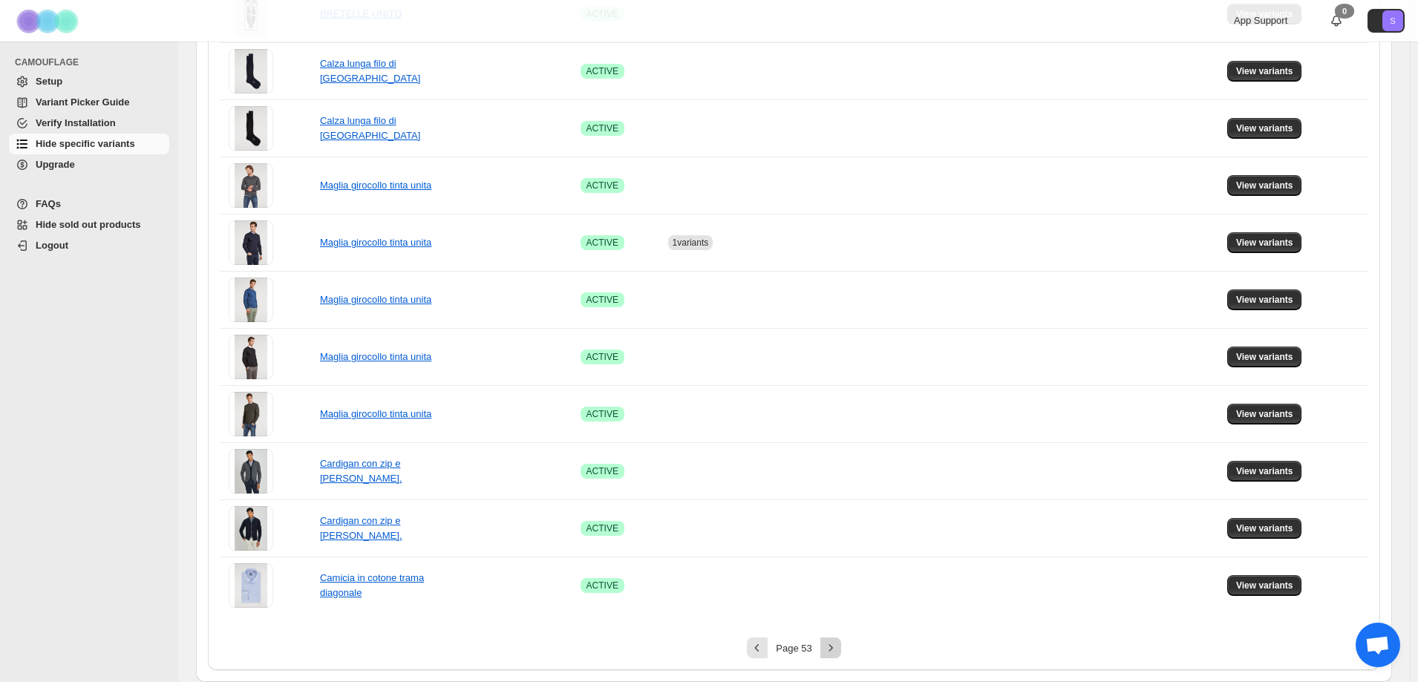
click at [827, 652] on icon "Next" at bounding box center [830, 647] width 15 height 15
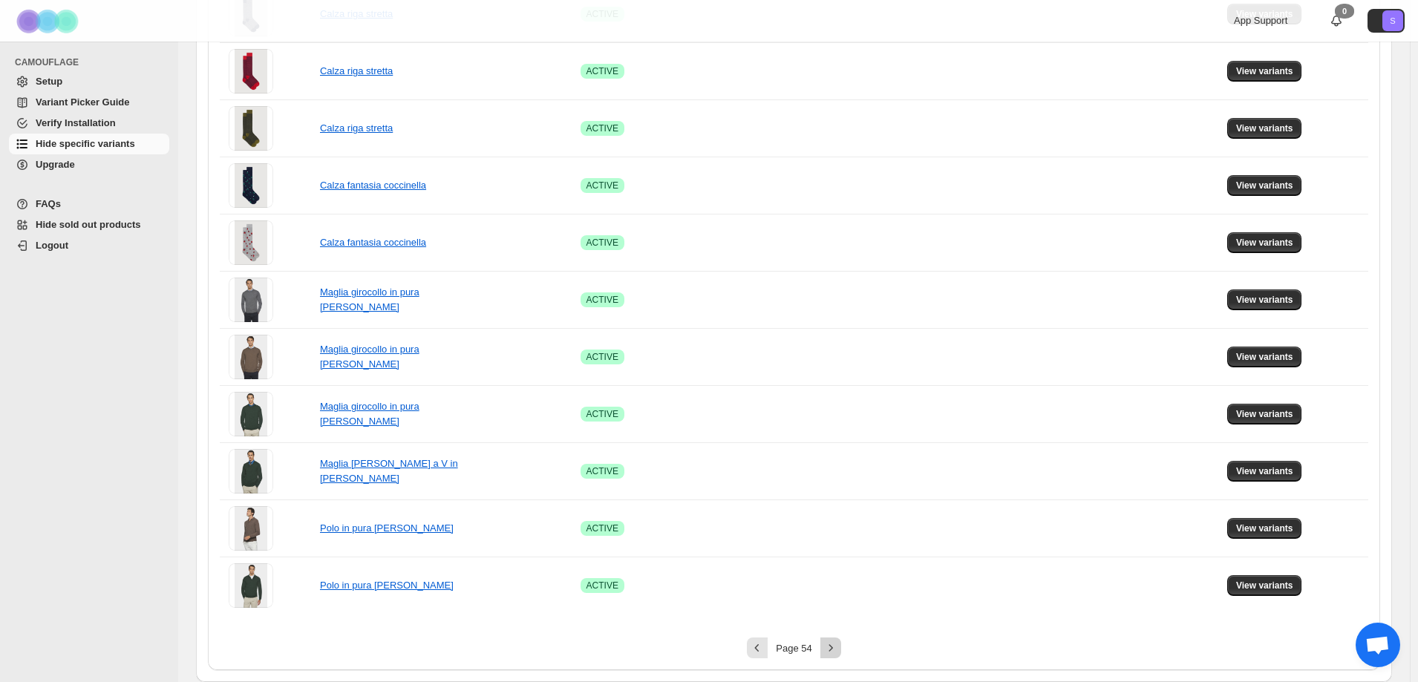
click at [827, 652] on icon "Next" at bounding box center [830, 647] width 15 height 15
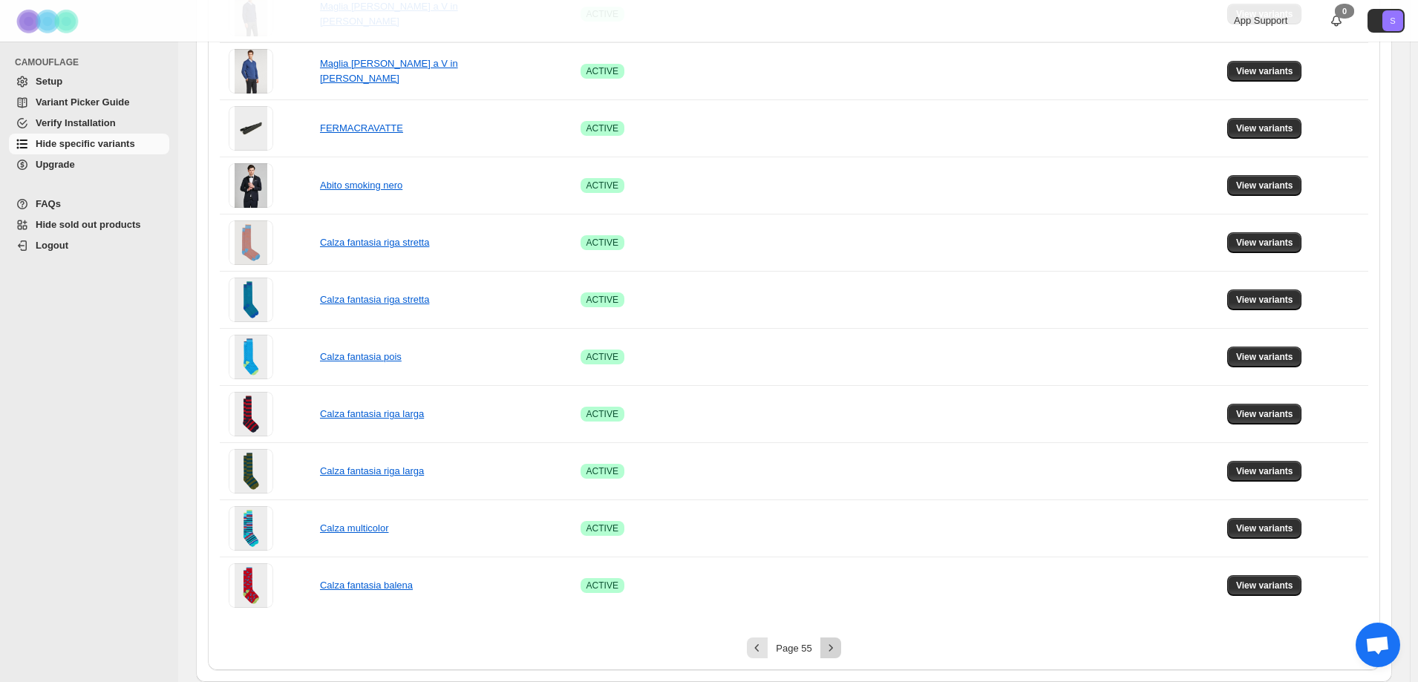
click at [827, 652] on icon "Next" at bounding box center [830, 647] width 15 height 15
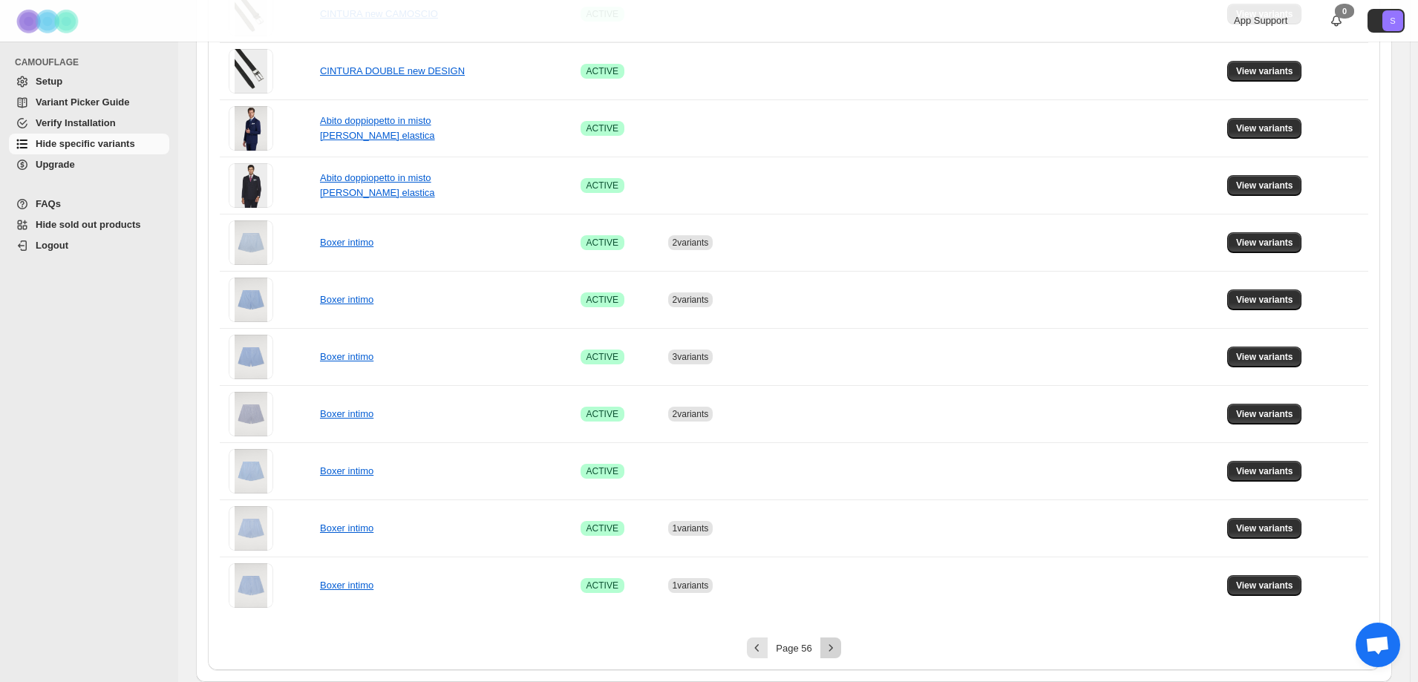
click at [827, 652] on icon "Next" at bounding box center [830, 647] width 15 height 15
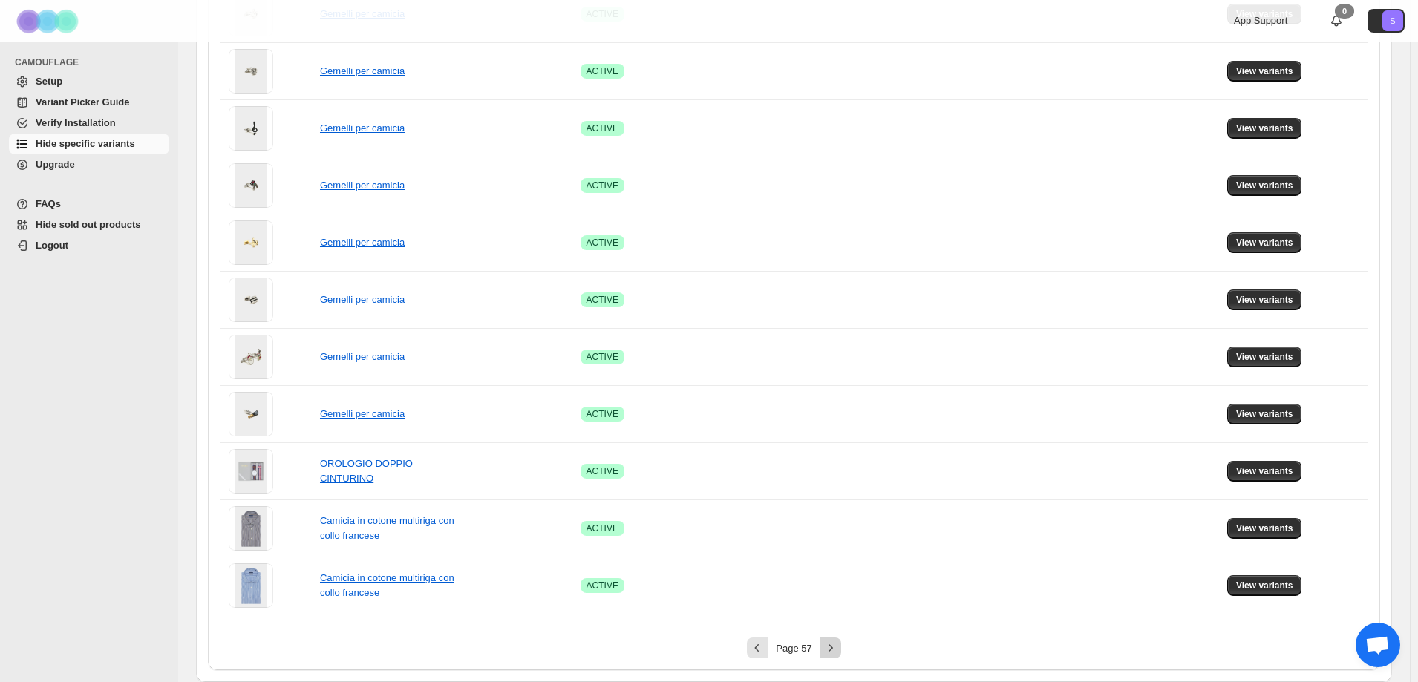
click at [828, 652] on icon "Next" at bounding box center [830, 647] width 15 height 15
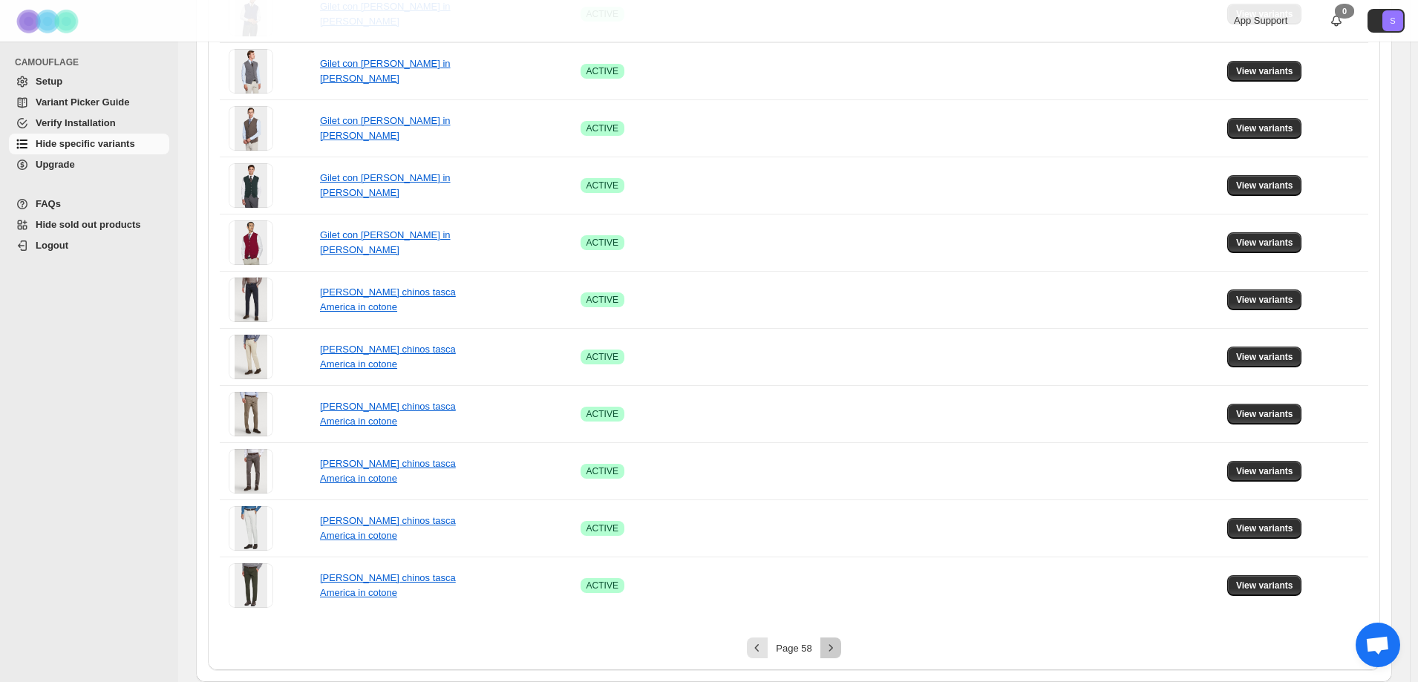
click at [828, 652] on icon "Next" at bounding box center [830, 647] width 15 height 15
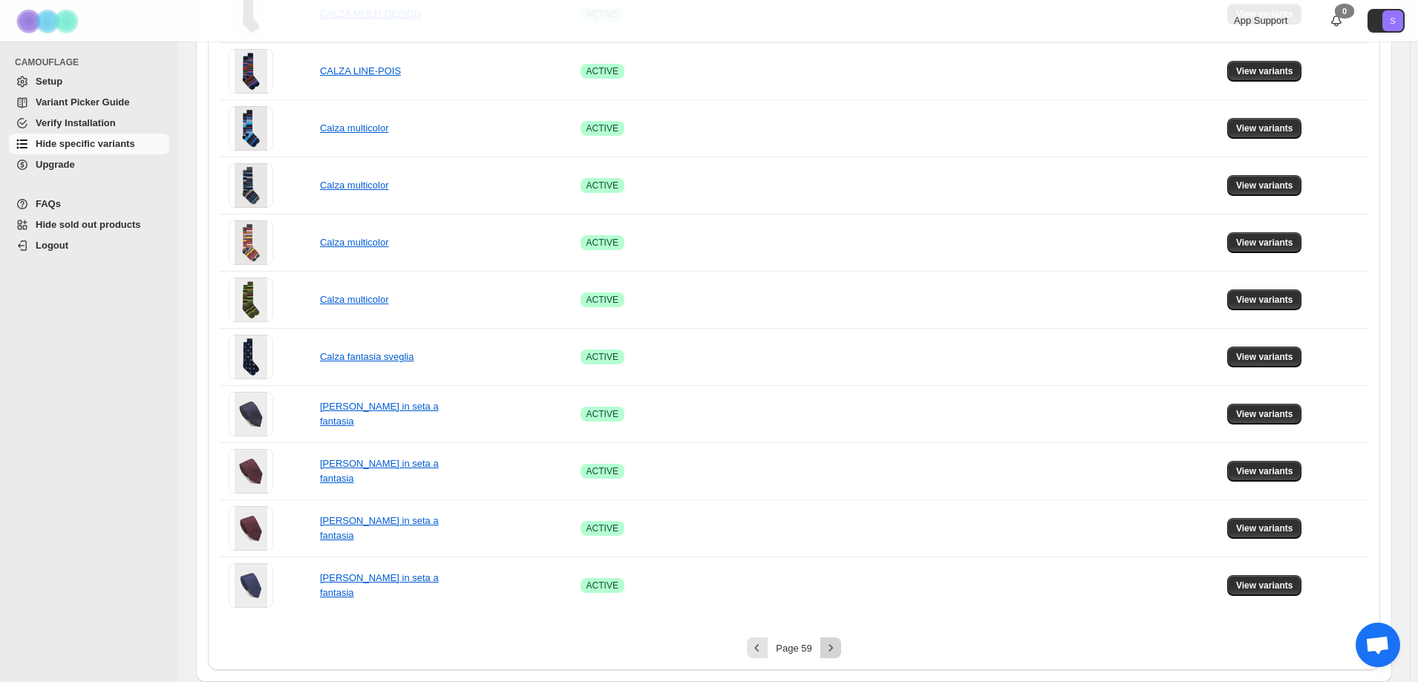
click at [828, 652] on icon "Next" at bounding box center [830, 647] width 15 height 15
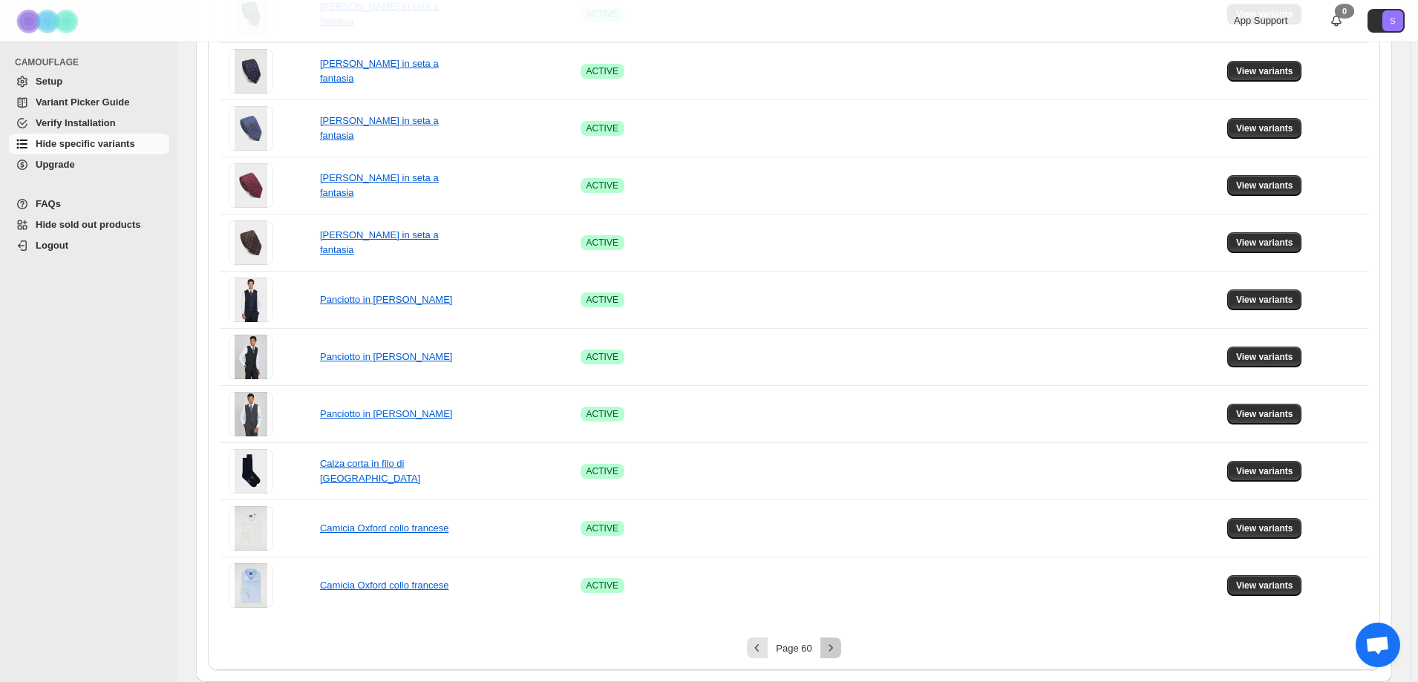
click at [828, 652] on icon "Next" at bounding box center [830, 647] width 15 height 15
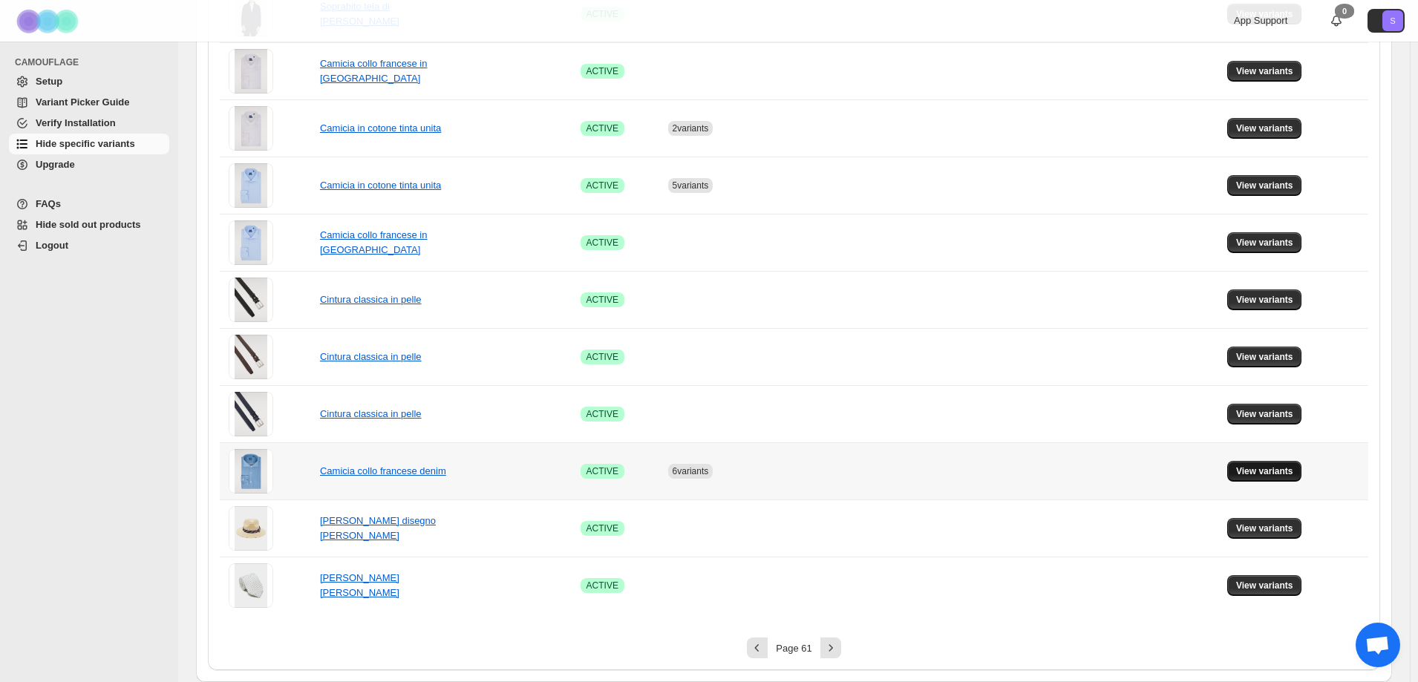
click at [1290, 478] on button "View variants" at bounding box center [1264, 471] width 75 height 21
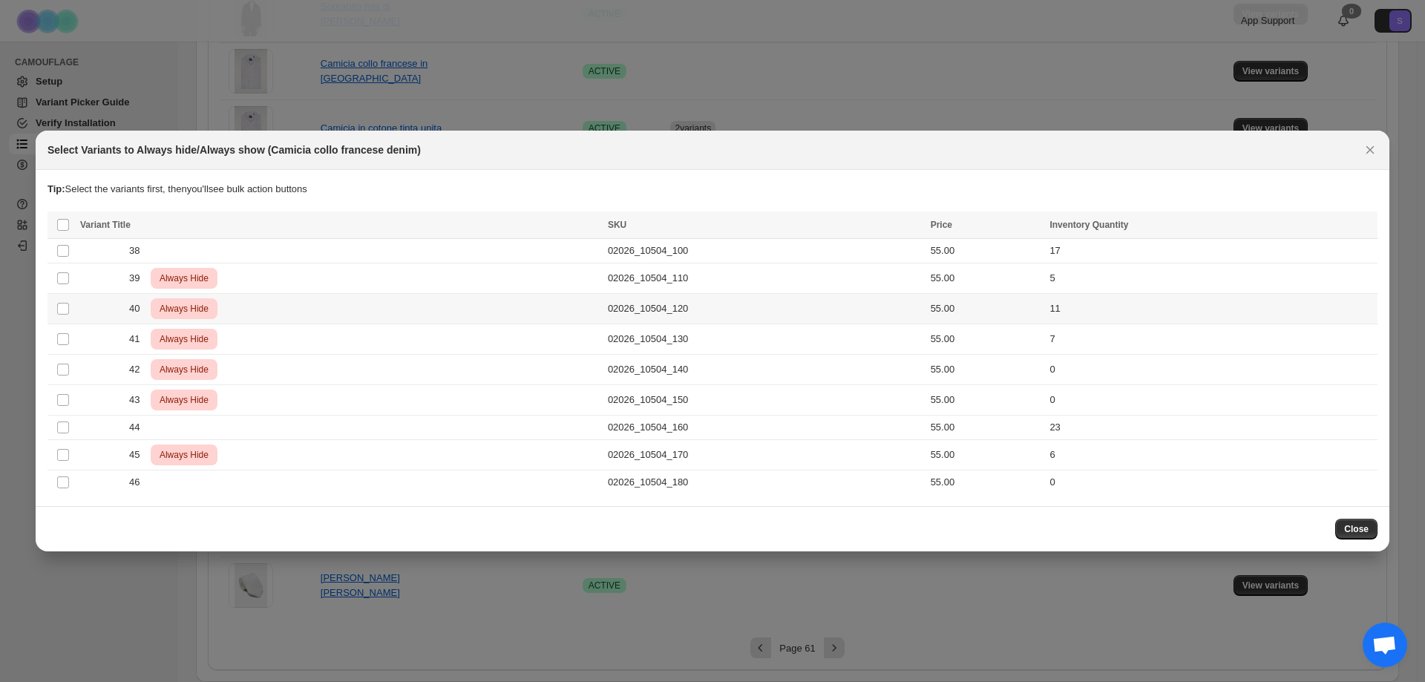
click at [299, 319] on td "40 Critical Always Hide" at bounding box center [340, 309] width 528 height 30
click at [306, 345] on div "41 Critical Always Hide" at bounding box center [339, 339] width 519 height 21
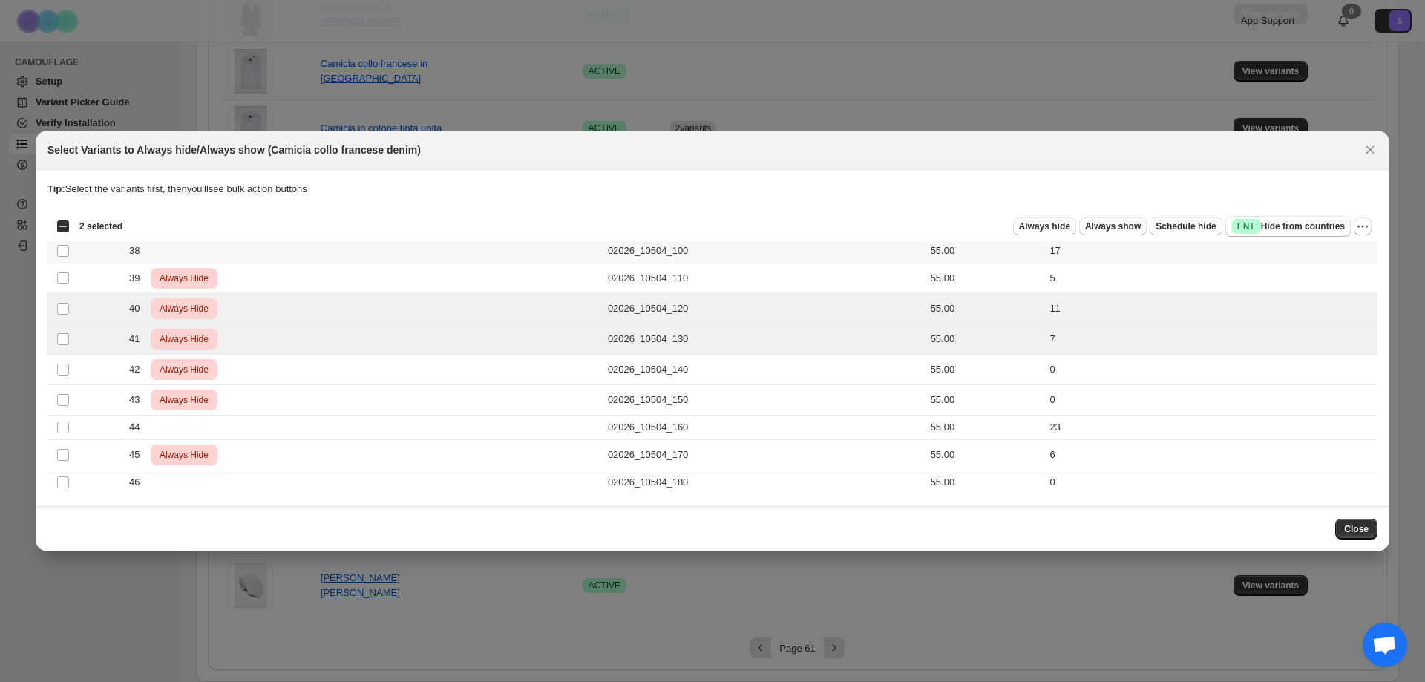
click at [914, 251] on td "02026_10504_100" at bounding box center [764, 251] width 323 height 24
click at [1361, 221] on icon "More actions" at bounding box center [1362, 226] width 15 height 15
click at [1326, 257] on span "Undo always hide" at bounding box center [1293, 255] width 76 height 11
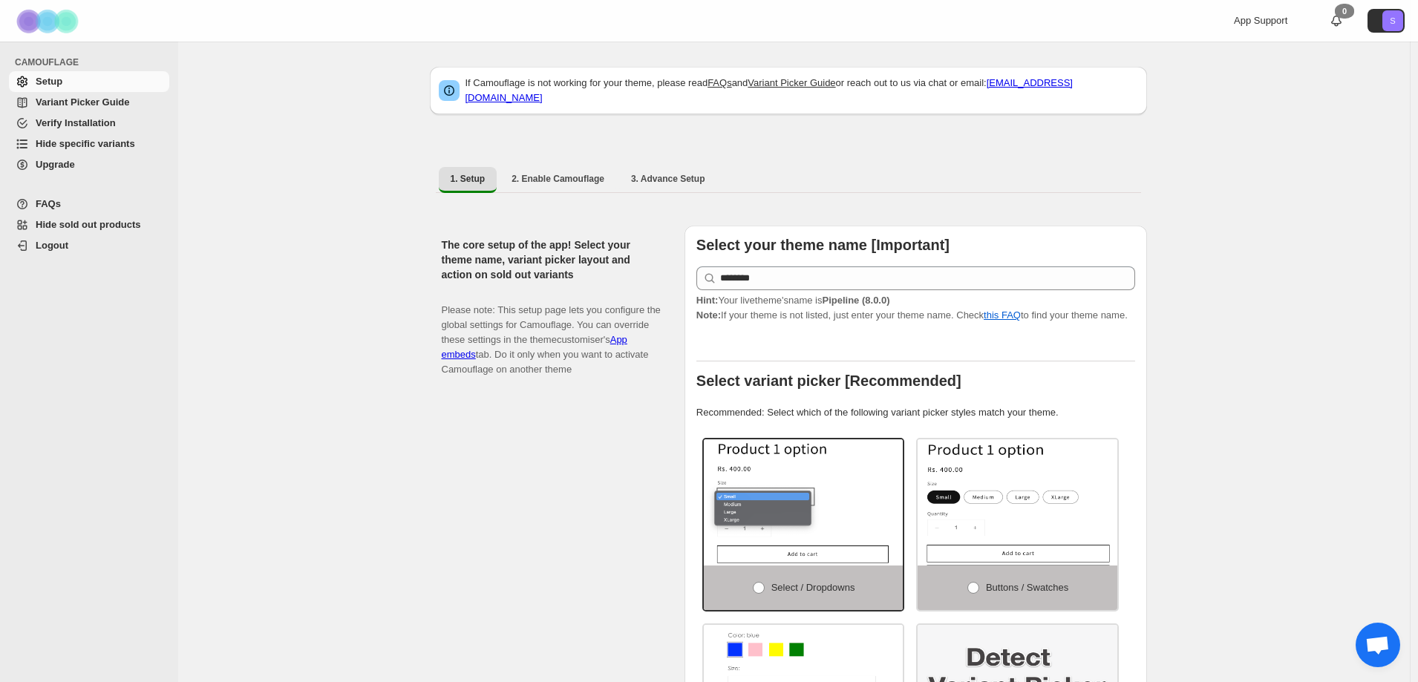
click at [99, 138] on span "Hide specific variants" at bounding box center [85, 143] width 99 height 11
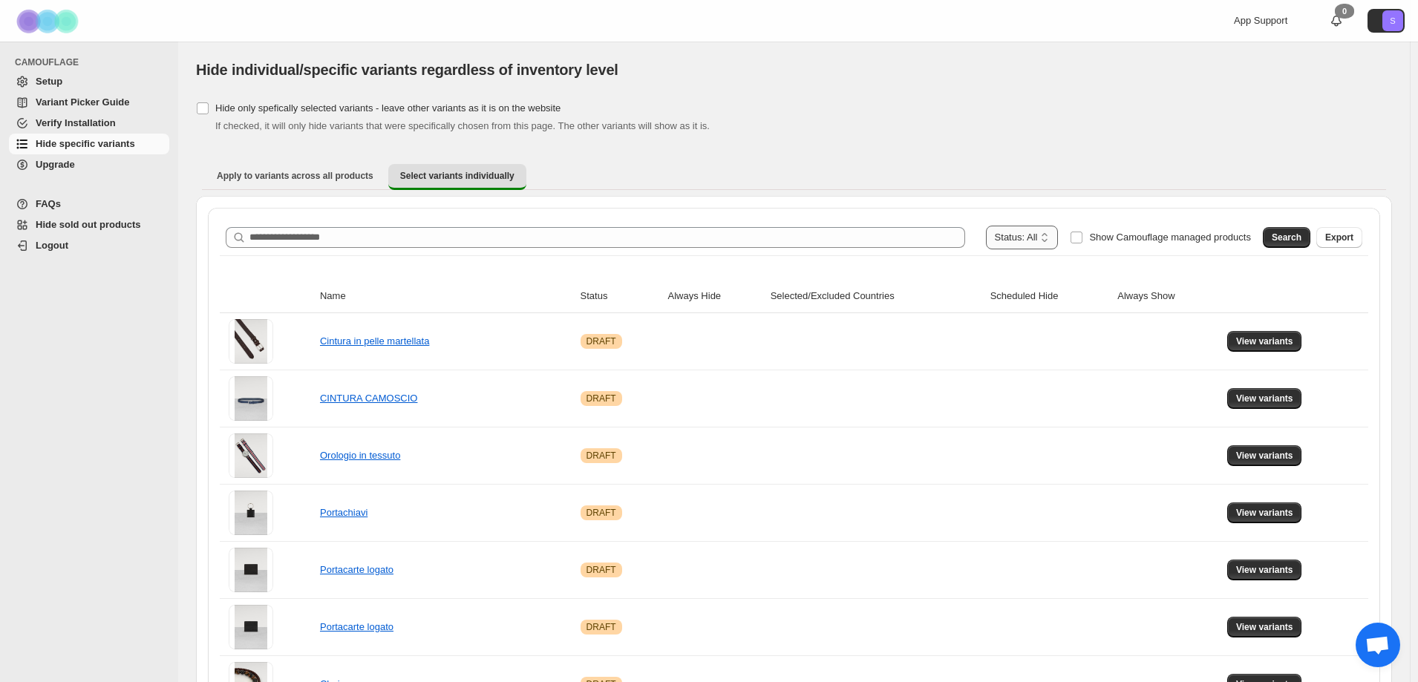
click at [1057, 239] on select "**********" at bounding box center [1022, 238] width 73 height 24
select select "******"
click at [1015, 226] on select "**********" at bounding box center [1022, 238] width 73 height 24
click at [1291, 235] on span "Search" at bounding box center [1286, 238] width 30 height 12
